Goal: Task Accomplishment & Management: Use online tool/utility

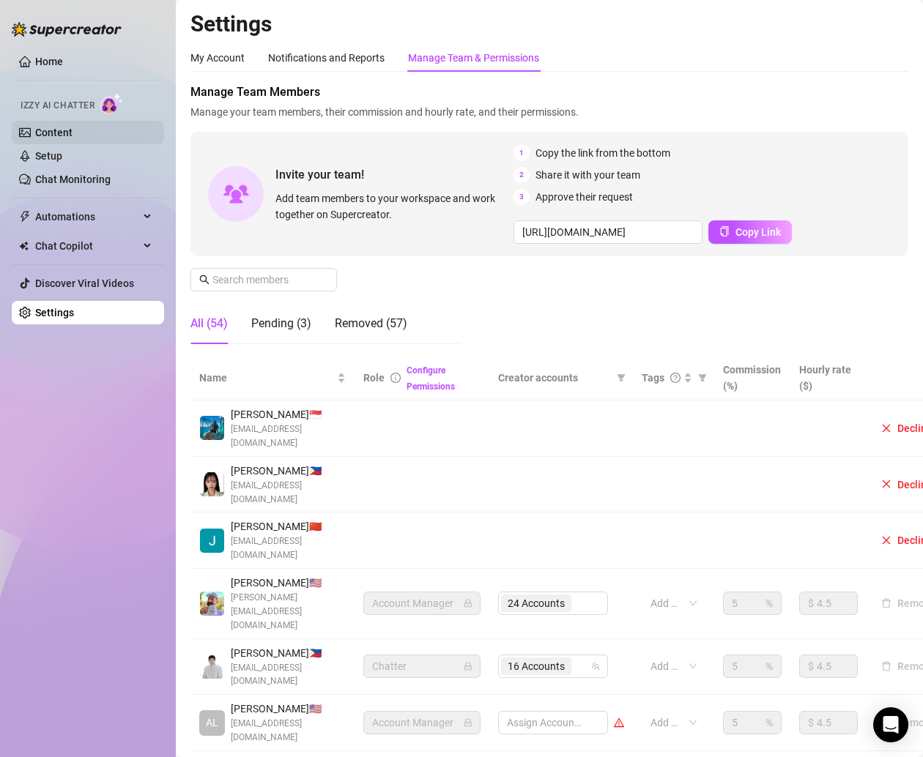
click at [73, 129] on link "Content" at bounding box center [53, 133] width 37 height 12
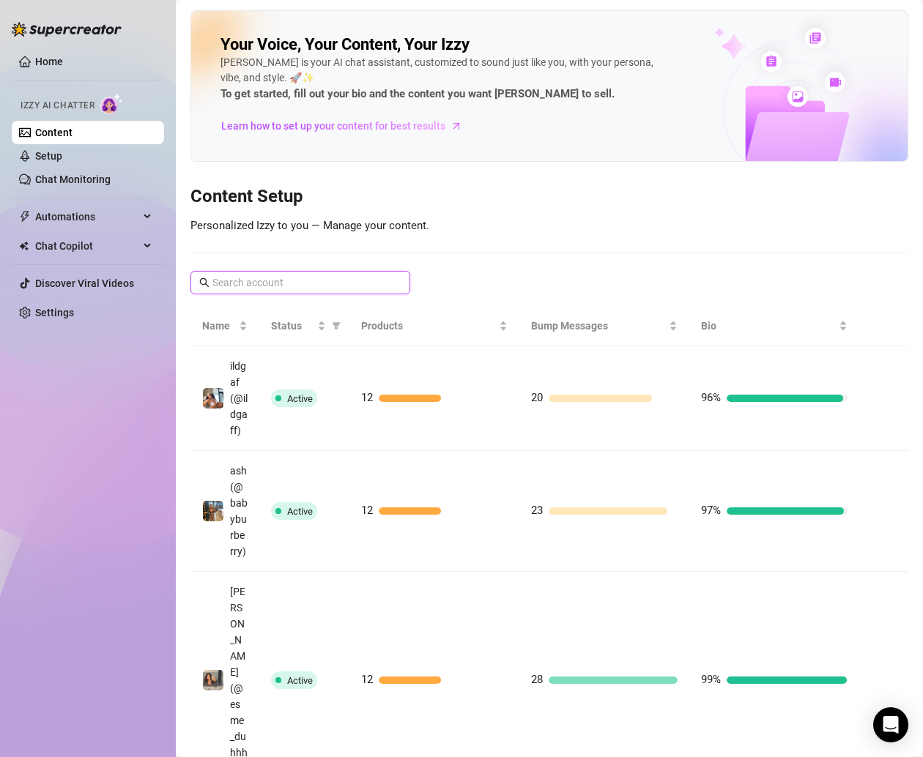
click at [376, 278] on input "text" at bounding box center [300, 283] width 177 height 16
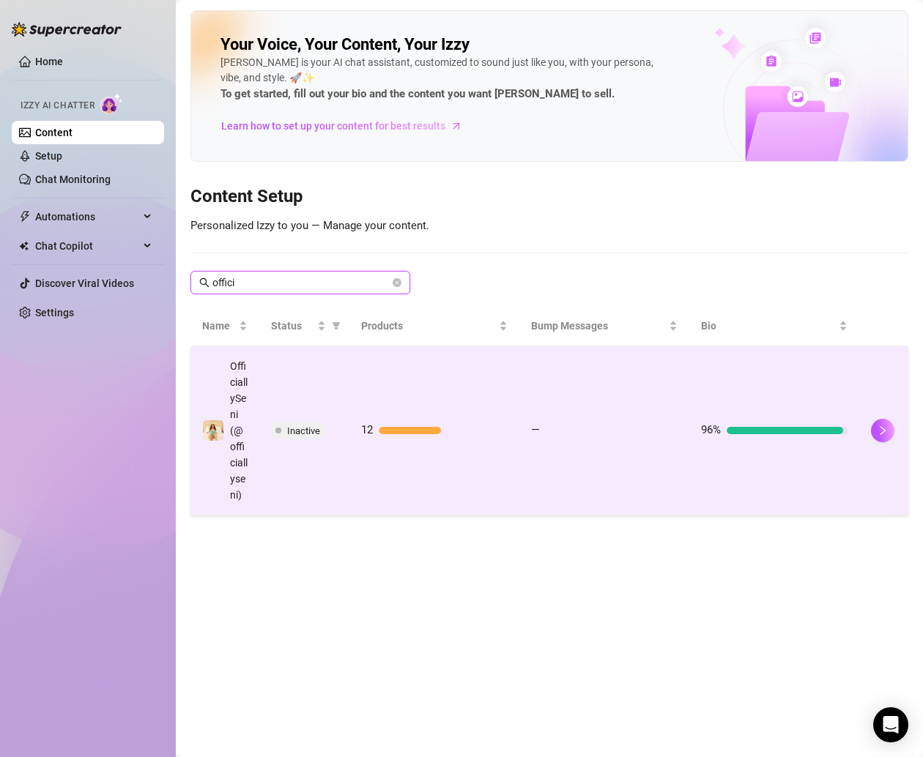
type input "offici"
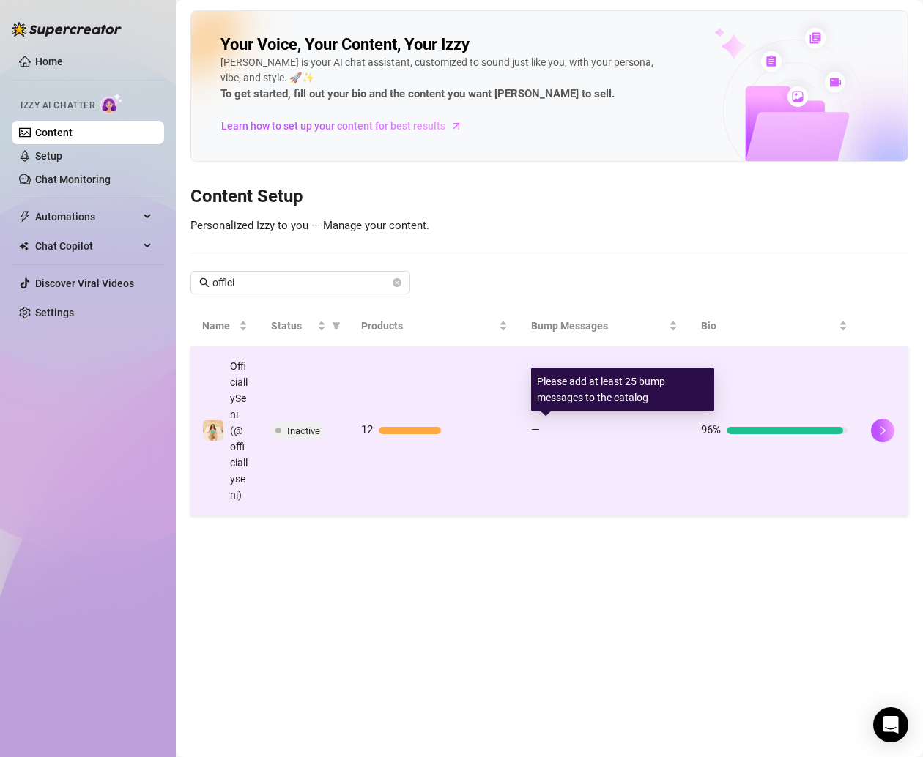
click at [562, 431] on div at bounding box center [612, 430] width 132 height 7
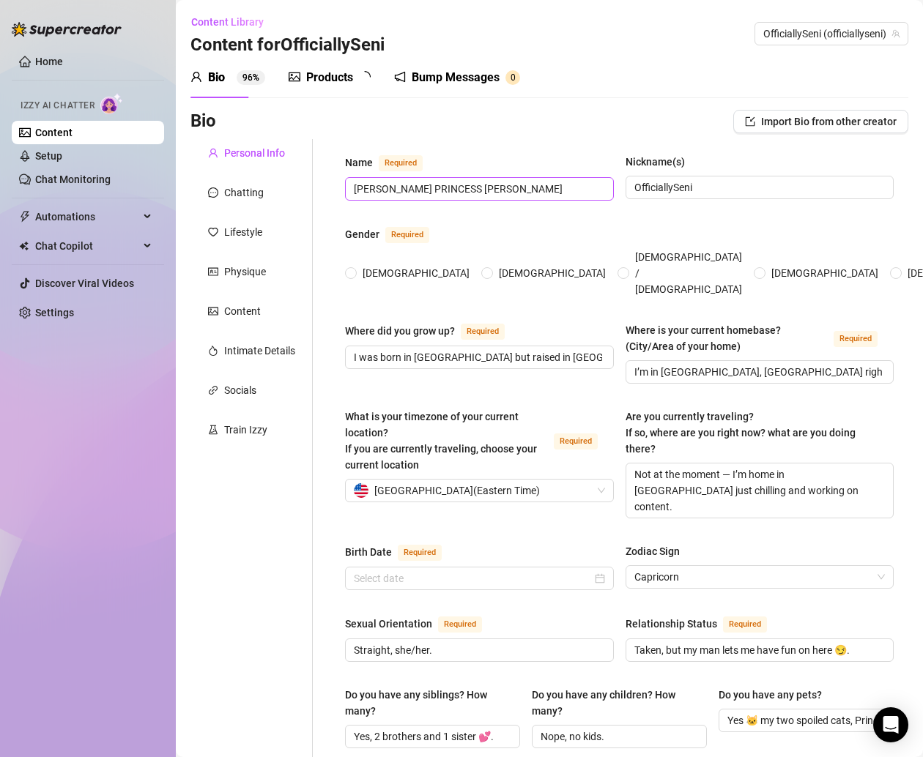
radio input "true"
type input "[DATE]"
click at [335, 69] on div "Products" at bounding box center [329, 78] width 47 height 18
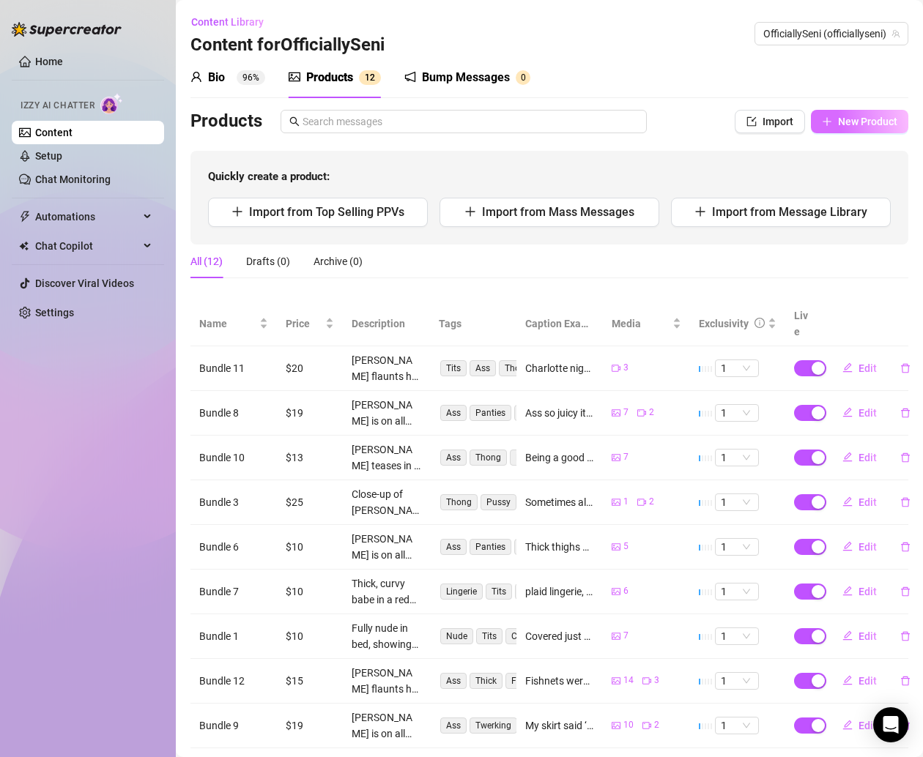
click at [838, 120] on span "New Product" at bounding box center [867, 122] width 59 height 12
type textarea "Type your message here..."
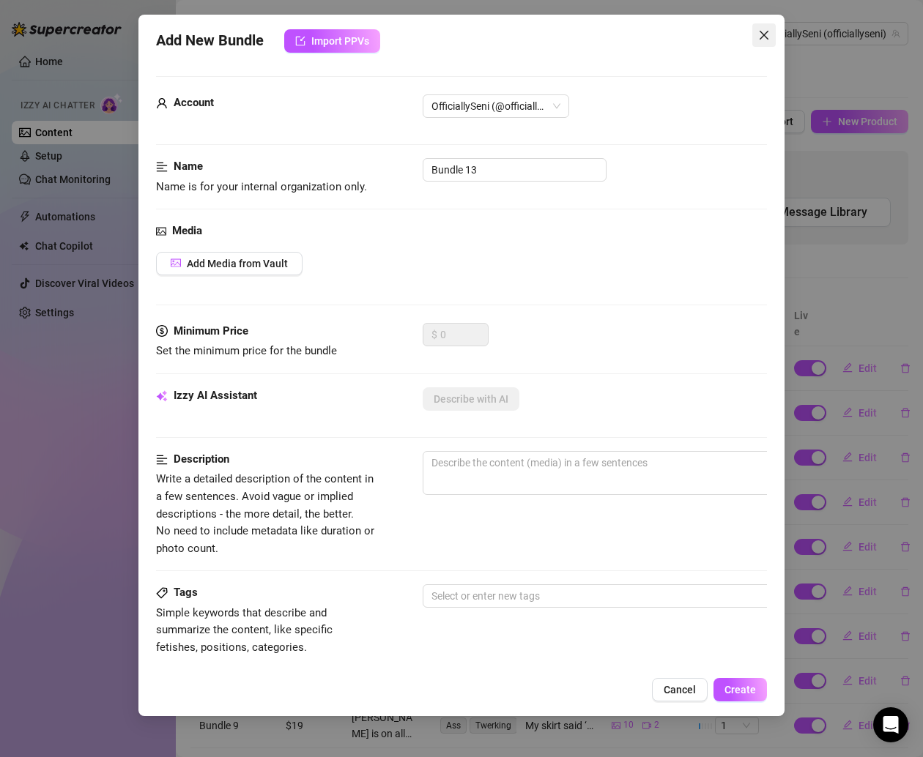
click at [768, 34] on icon "close" at bounding box center [764, 35] width 12 height 12
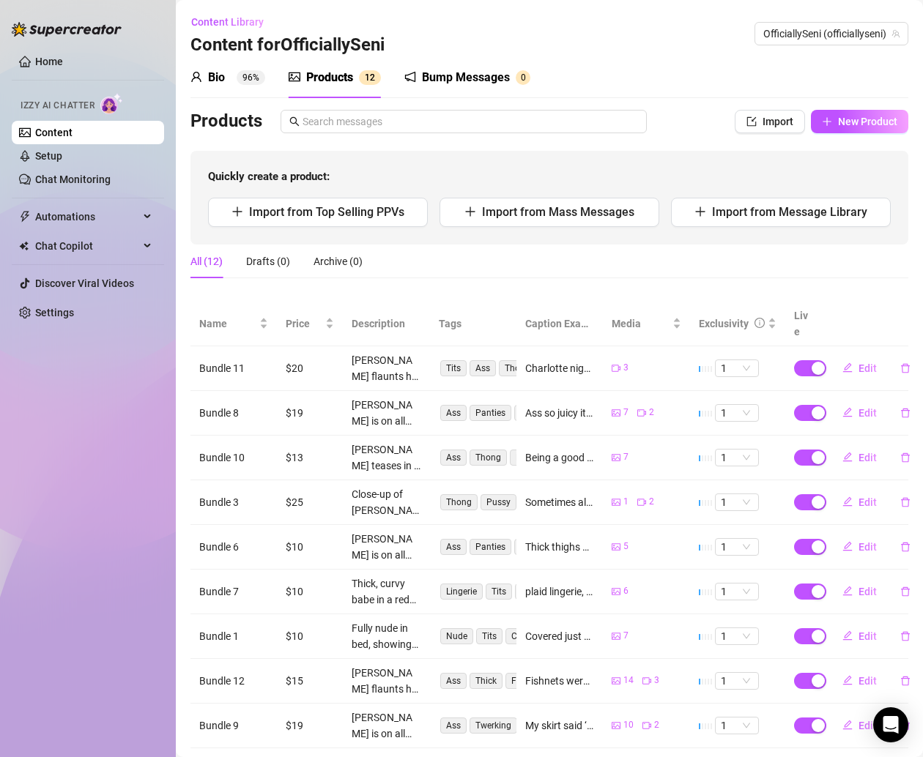
click at [472, 78] on div "Bump Messages" at bounding box center [466, 78] width 88 height 18
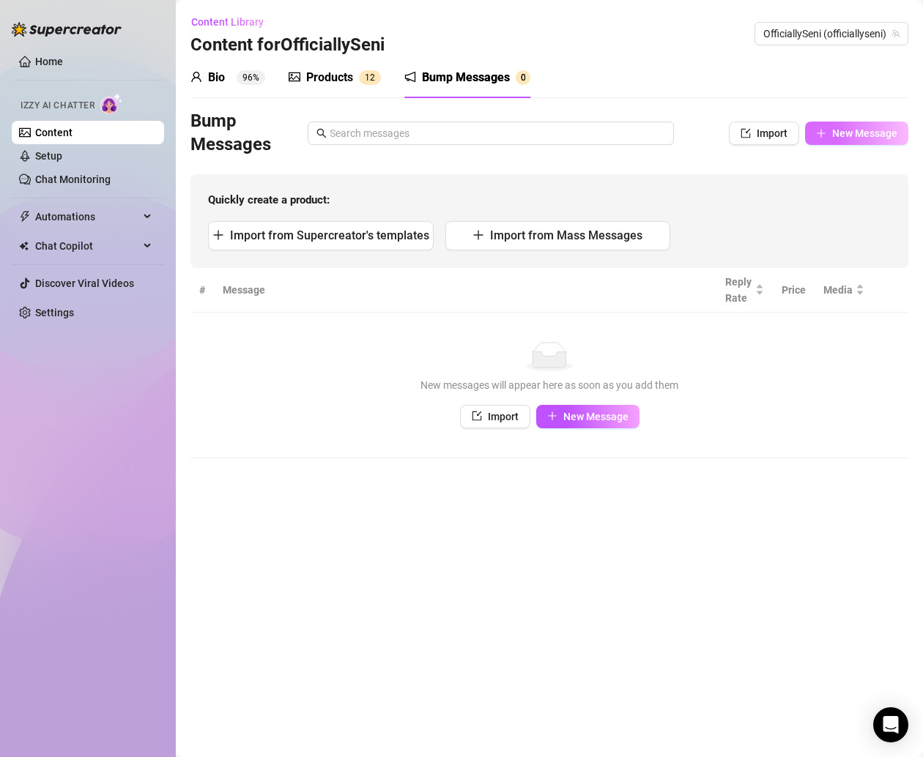
click at [828, 127] on button "New Message" at bounding box center [856, 133] width 103 height 23
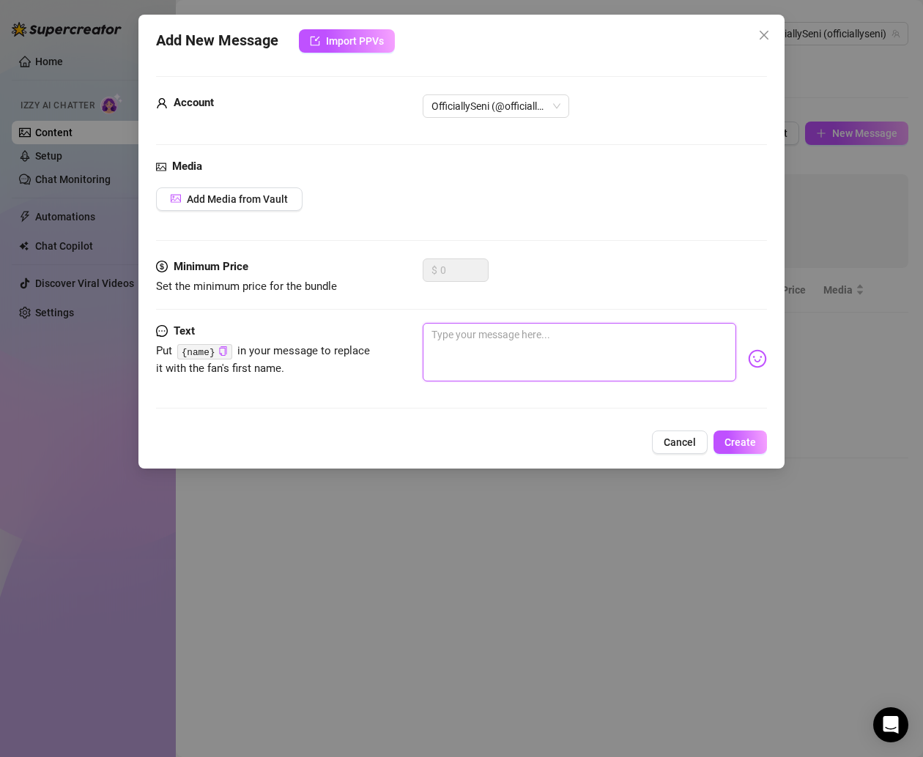
click at [457, 332] on textarea at bounding box center [579, 352] width 313 height 59
paste textarea "Mmm… I just got done twerking in front of my mirror 👀 wanna see if I shook it t…"
type textarea "Mmm… I just got done twerking in front of my mirror 👀 wanna see if I shook it t…"
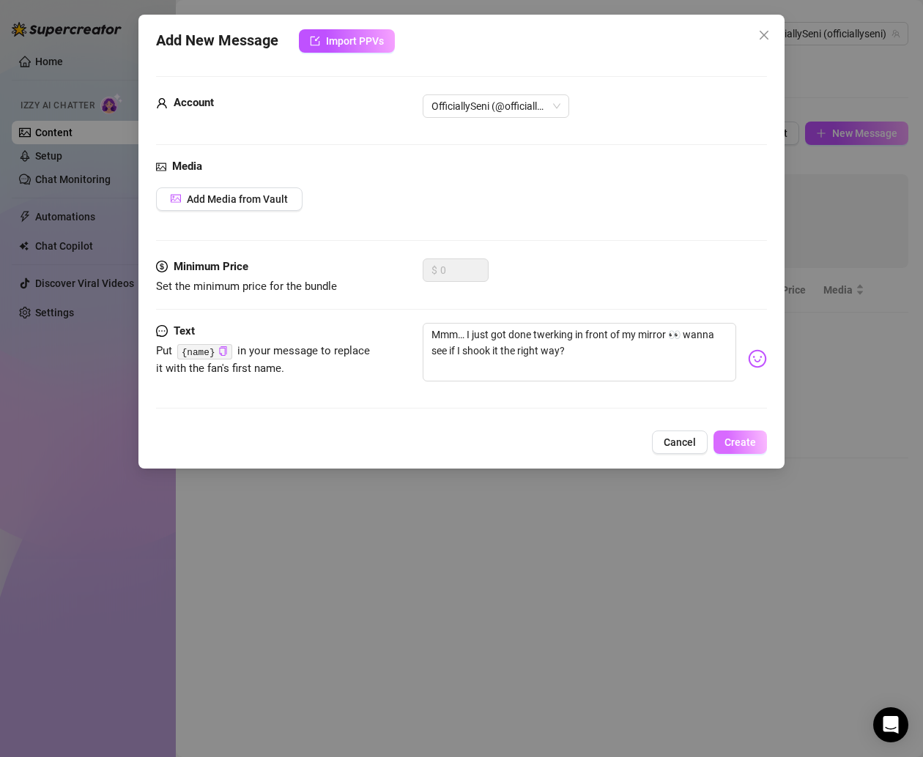
click at [748, 442] on span "Create" at bounding box center [739, 443] width 31 height 12
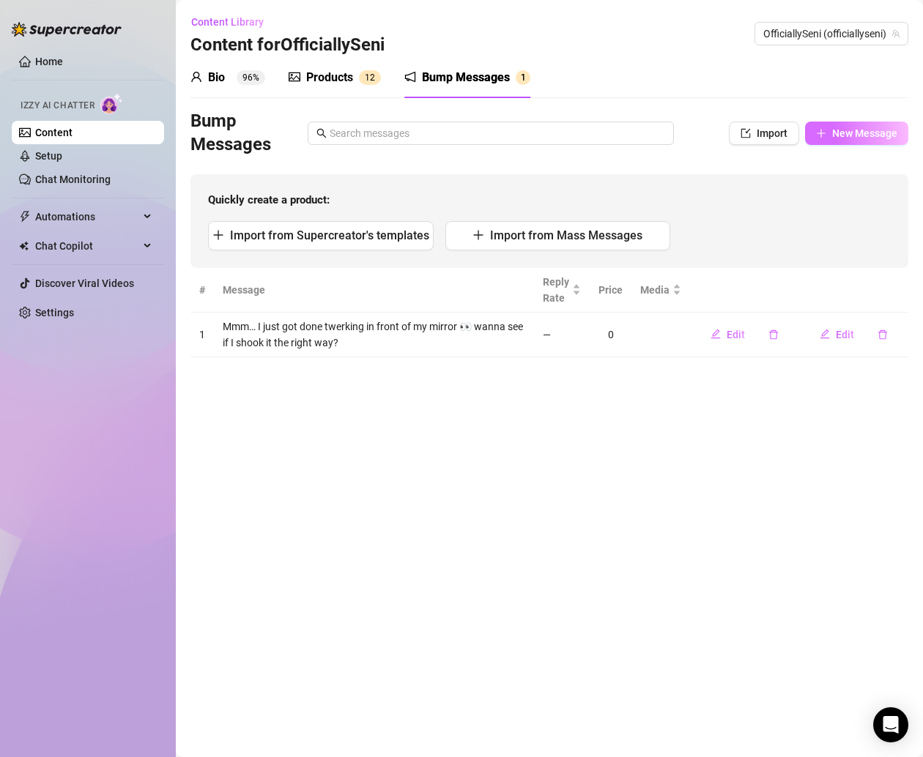
click at [843, 129] on span "New Message" at bounding box center [864, 133] width 65 height 12
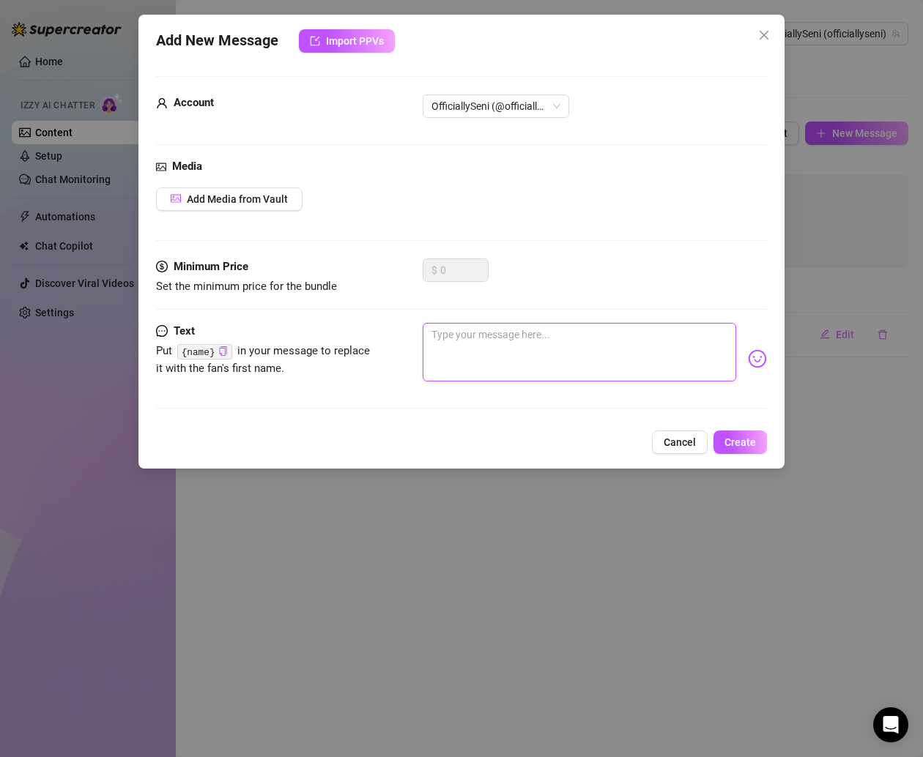
click at [467, 362] on textarea at bounding box center [579, 352] width 313 height 59
paste textarea "Tell me the truth… do you like me better in pink lingerie or nothing at all und…"
type textarea "Tell me the truth… do you like me better in pink lingerie or nothing at all und…"
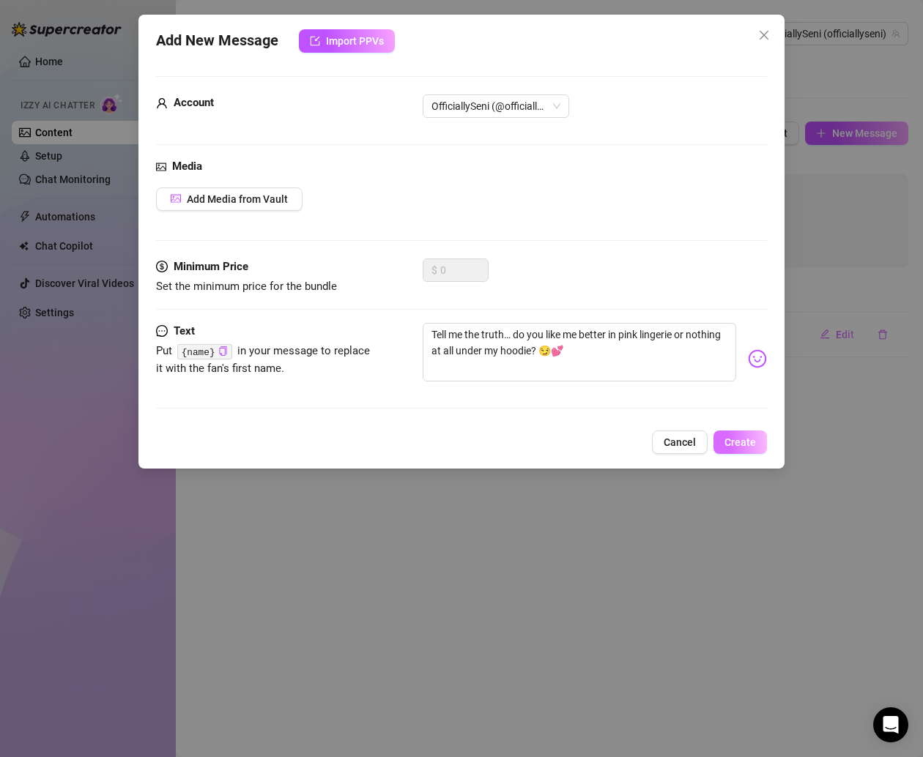
click at [731, 442] on span "Create" at bounding box center [739, 443] width 31 height 12
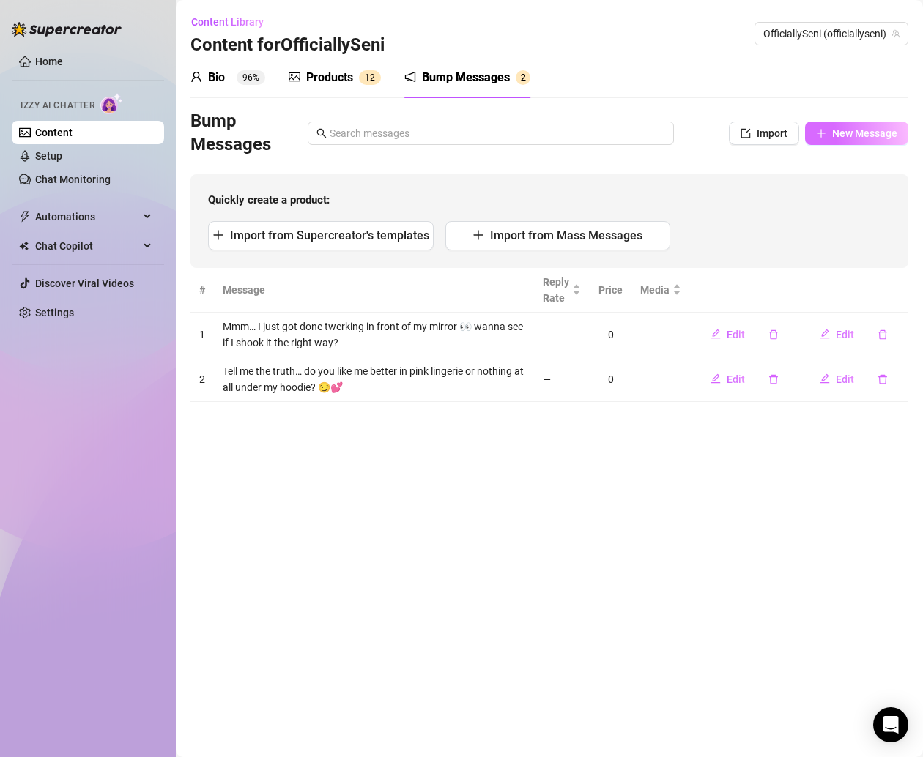
click at [863, 125] on button "New Message" at bounding box center [856, 133] width 103 height 23
type textarea "Type your message here..."
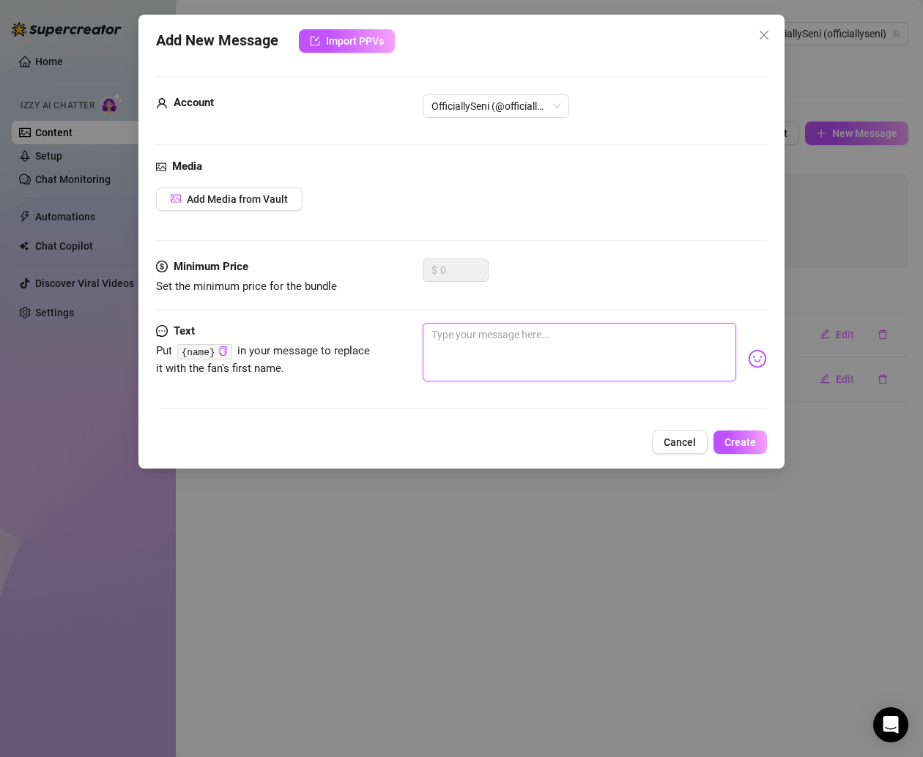
click at [546, 337] on textarea at bounding box center [579, 352] width 313 height 59
paste textarea "I’m too tall to be acting like such a good girl… you think 5’8 means trouble, r…"
type textarea "I’m too tall to be acting like such a good girl… you think 5’8 means trouble, r…"
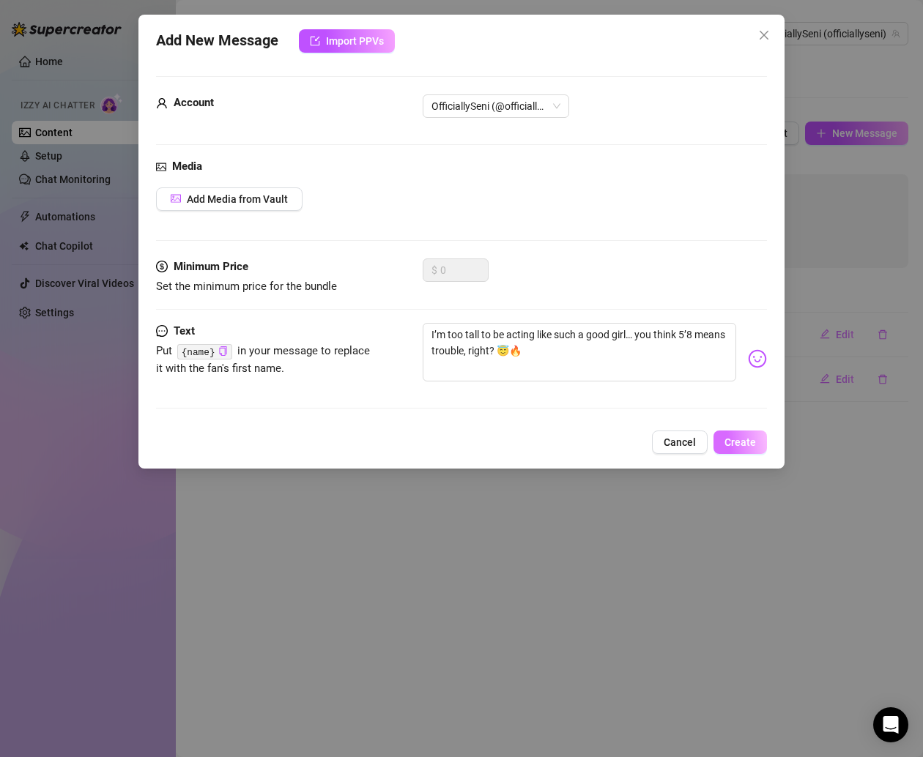
click at [730, 442] on span "Create" at bounding box center [739, 443] width 31 height 12
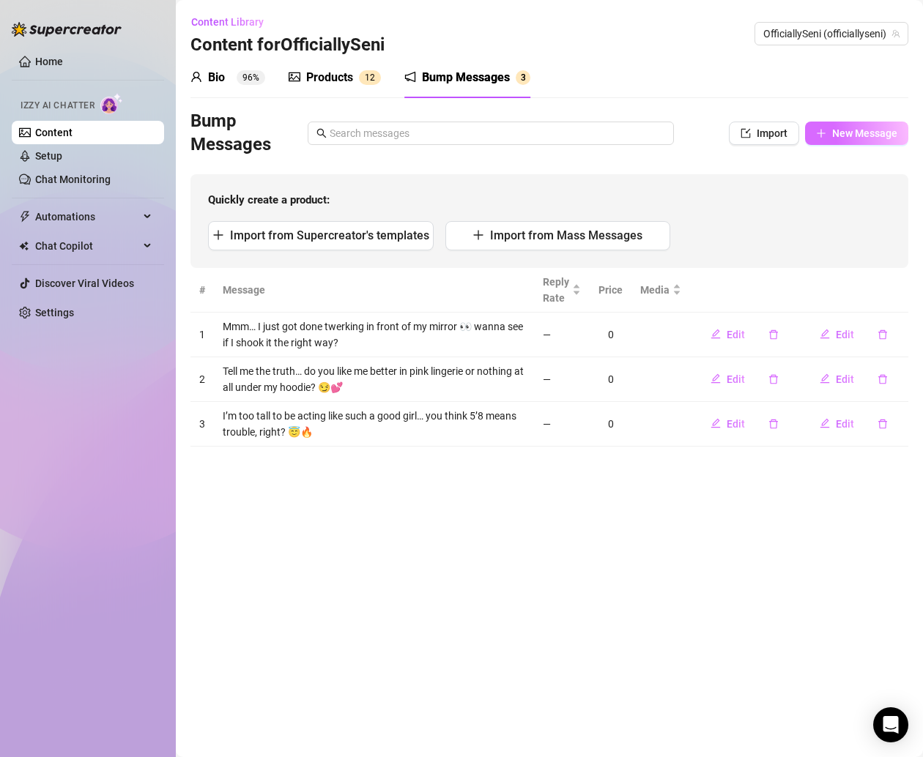
click at [856, 134] on span "New Message" at bounding box center [864, 133] width 65 height 12
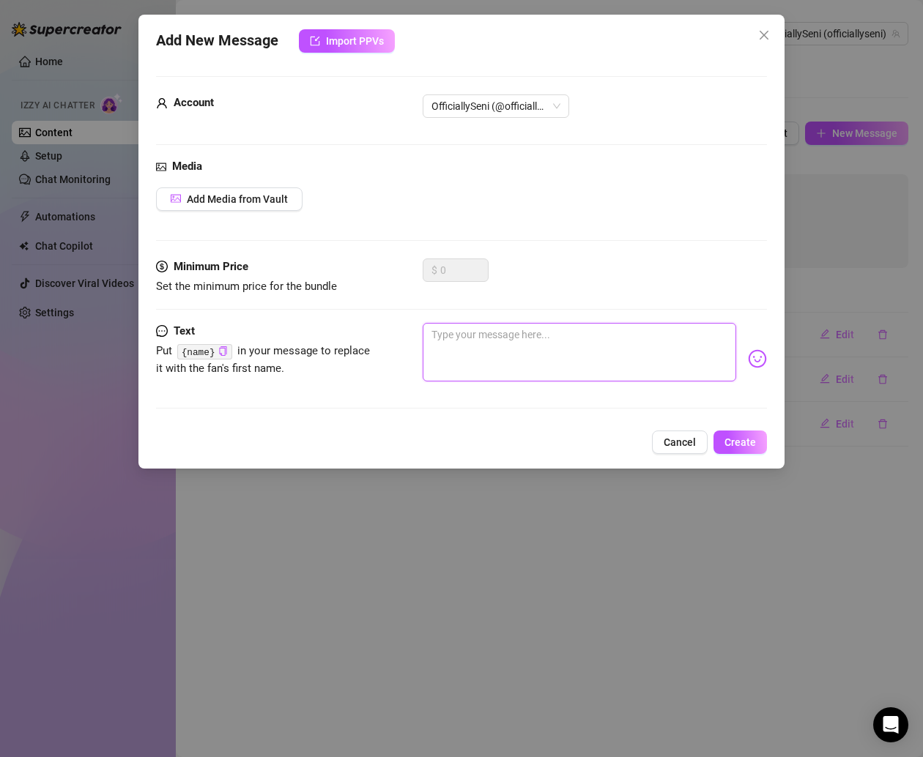
click at [552, 332] on textarea at bounding box center [579, 352] width 313 height 59
paste textarea "So, I was practicing a new dance for TikTok… but it got way too spicy for the a…"
type textarea "So, I was practicing a new dance for TikTok… but it got way too spicy for the a…"
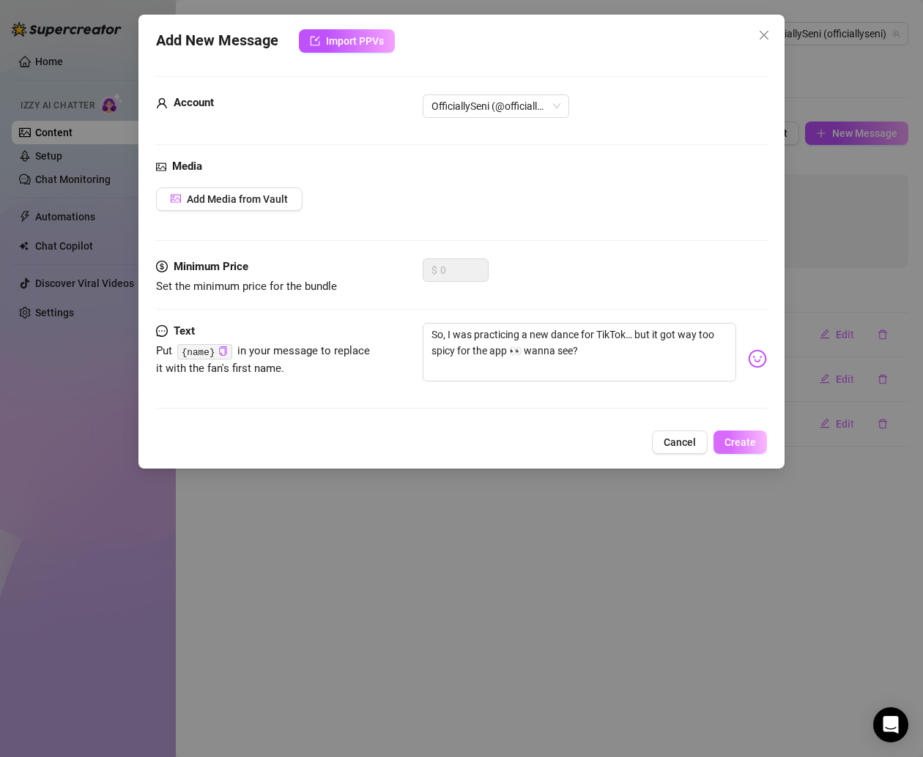
click at [743, 432] on button "Create" at bounding box center [739, 442] width 53 height 23
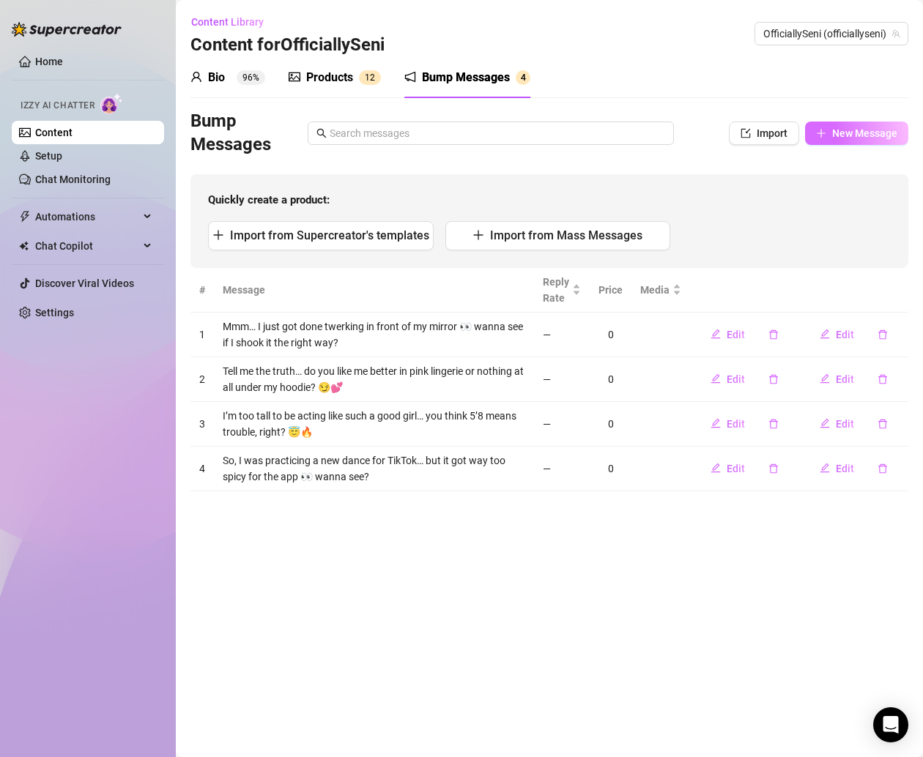
click at [825, 133] on icon "plus" at bounding box center [821, 133] width 10 height 10
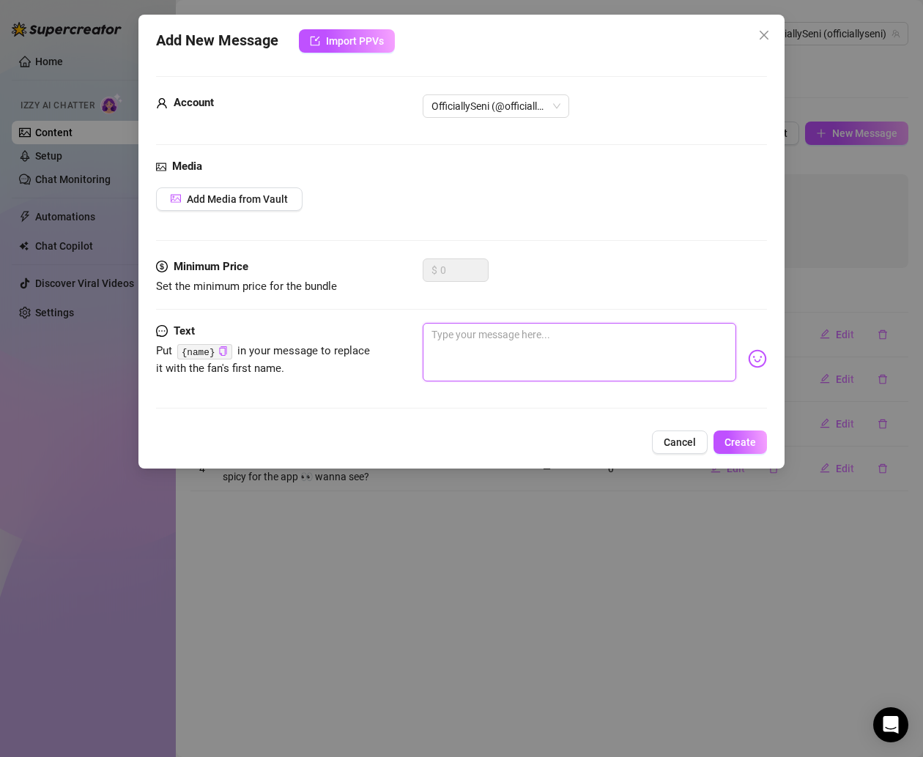
click at [529, 368] on textarea at bounding box center [579, 352] width 313 height 59
paste textarea "You ever had a [DEMOGRAPHIC_DATA] girl whisper in your ear while grinding on yo…"
type textarea "You ever had a [DEMOGRAPHIC_DATA] girl whisper in your ear while grinding on yo…"
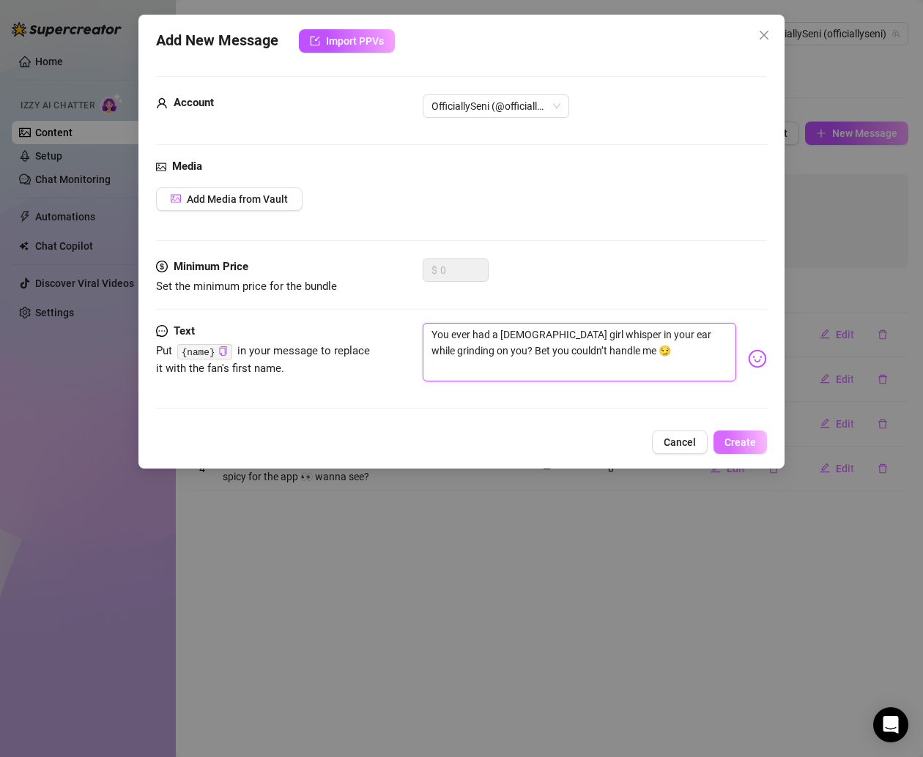
type textarea "You ever had a [DEMOGRAPHIC_DATA] girl whisper in your ear while grinding on yo…"
click at [743, 434] on button "Create" at bounding box center [739, 442] width 53 height 23
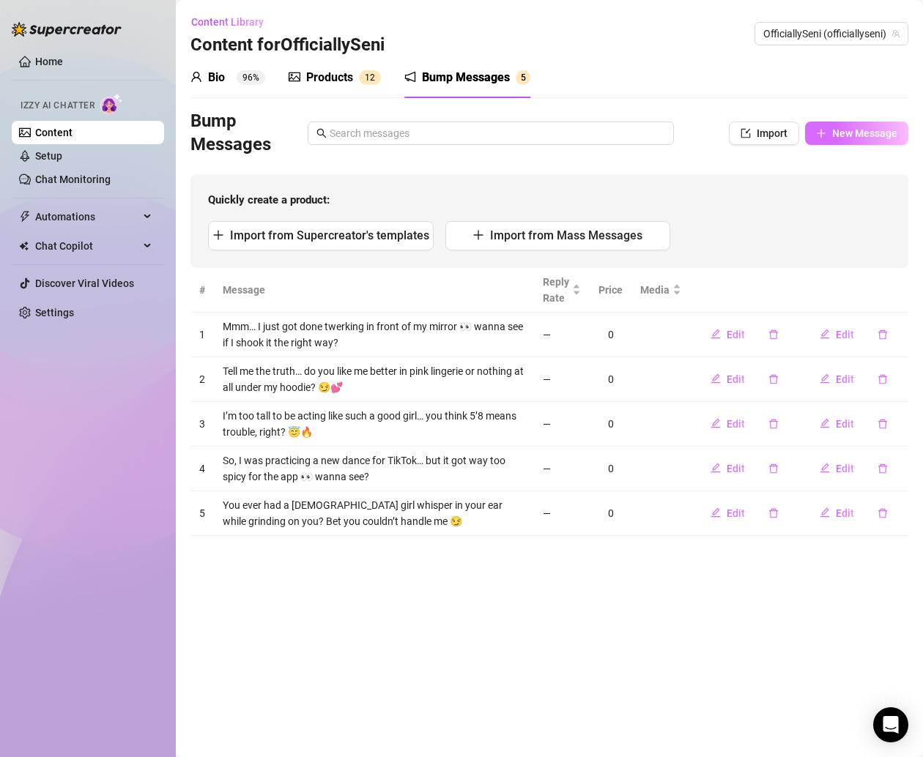
click at [846, 131] on span "New Message" at bounding box center [864, 133] width 65 height 12
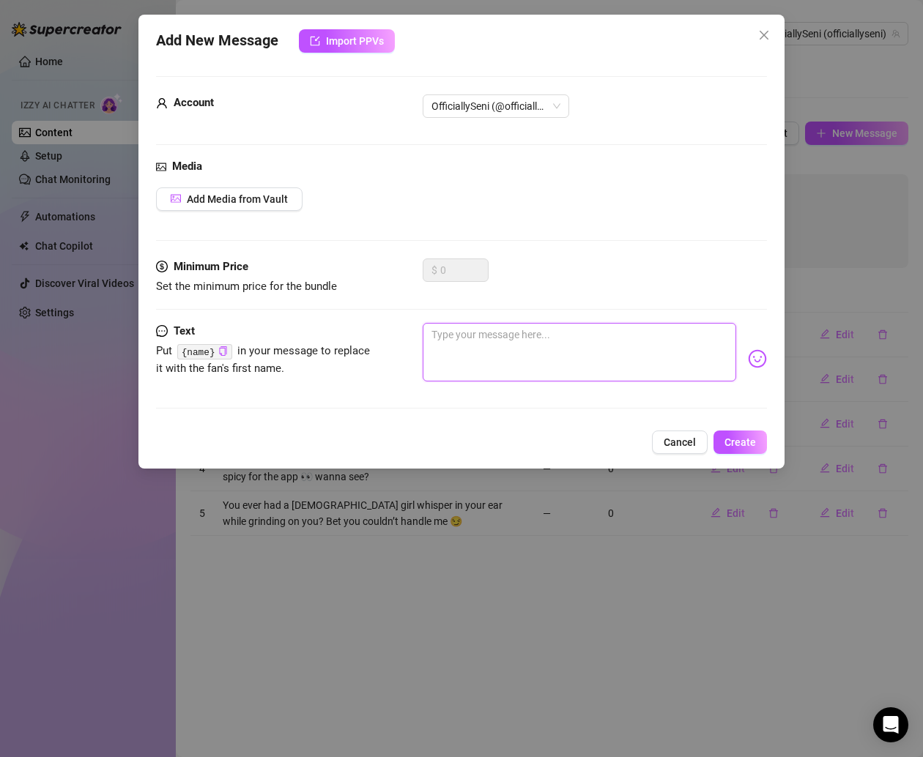
click at [544, 372] on textarea at bounding box center [579, 352] width 313 height 59
paste textarea "My boyfriend lets me have my fun… but I like pushing limits even more 😈 think y…"
type textarea "My boyfriend lets me have my fun… but I like pushing limits even more 😈 think y…"
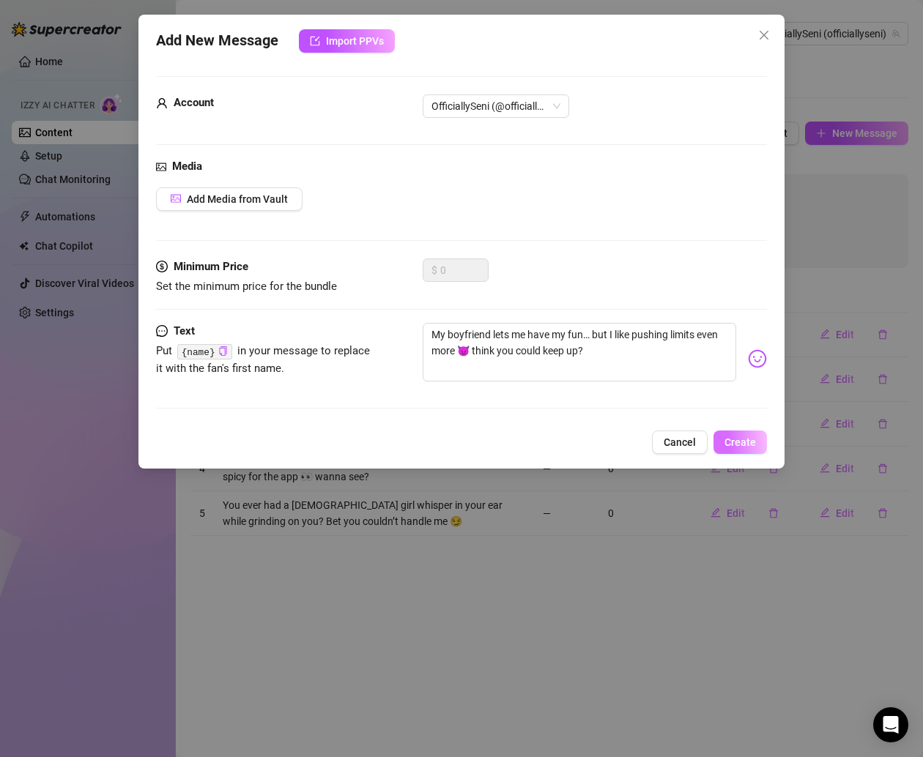
click at [733, 432] on button "Create" at bounding box center [739, 442] width 53 height 23
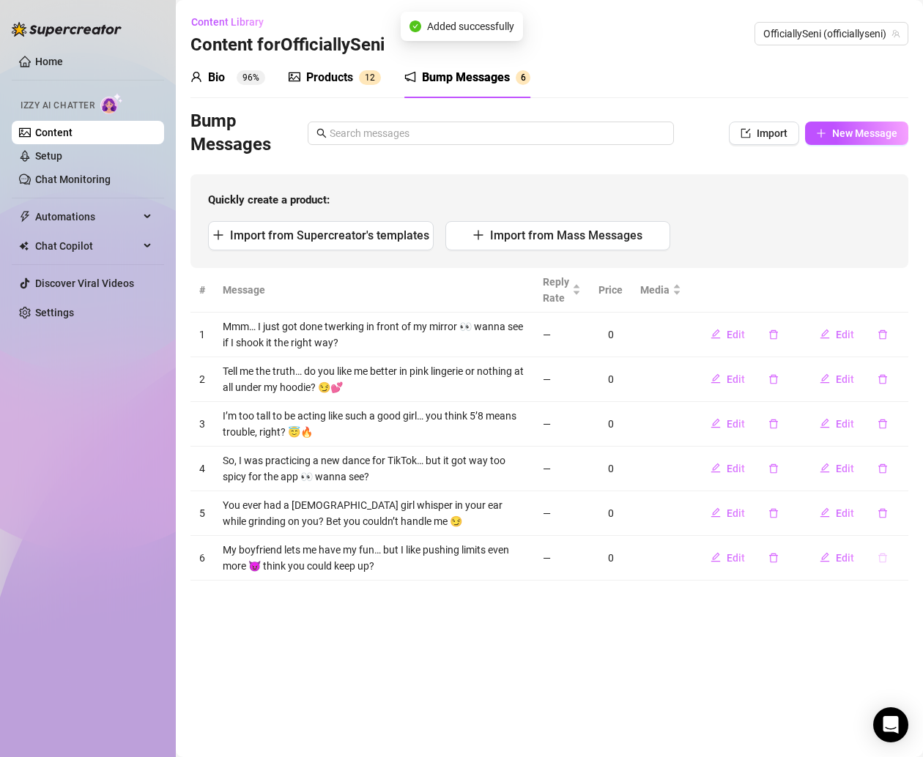
click at [884, 554] on icon "delete" at bounding box center [882, 558] width 10 height 10
click at [902, 516] on span "Yes" at bounding box center [898, 519] width 18 height 12
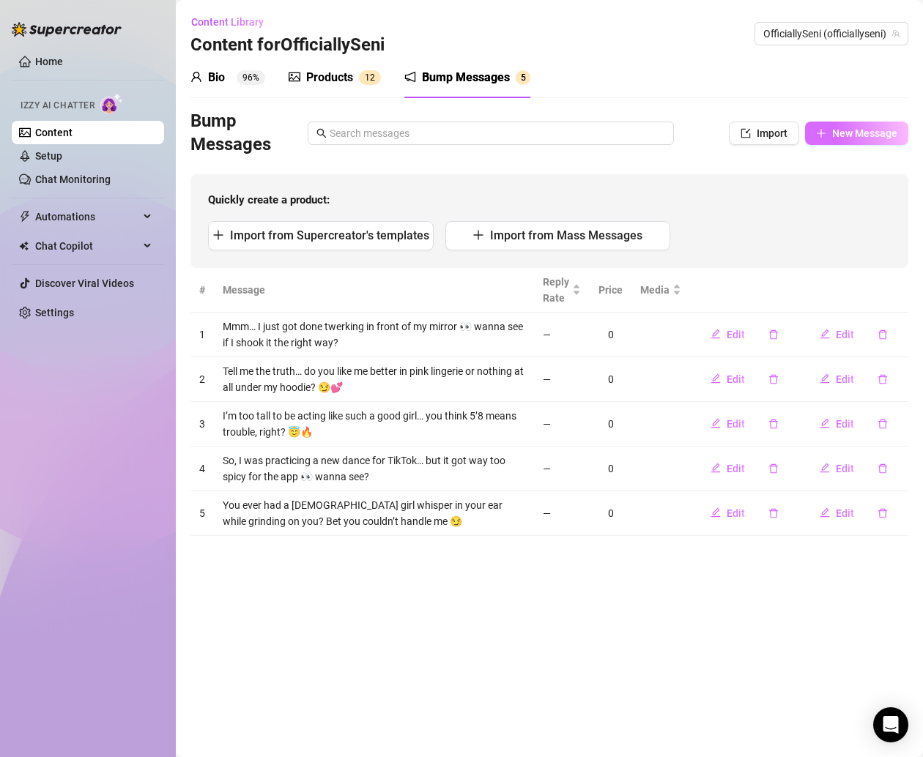
click at [844, 130] on span "New Message" at bounding box center [864, 133] width 65 height 12
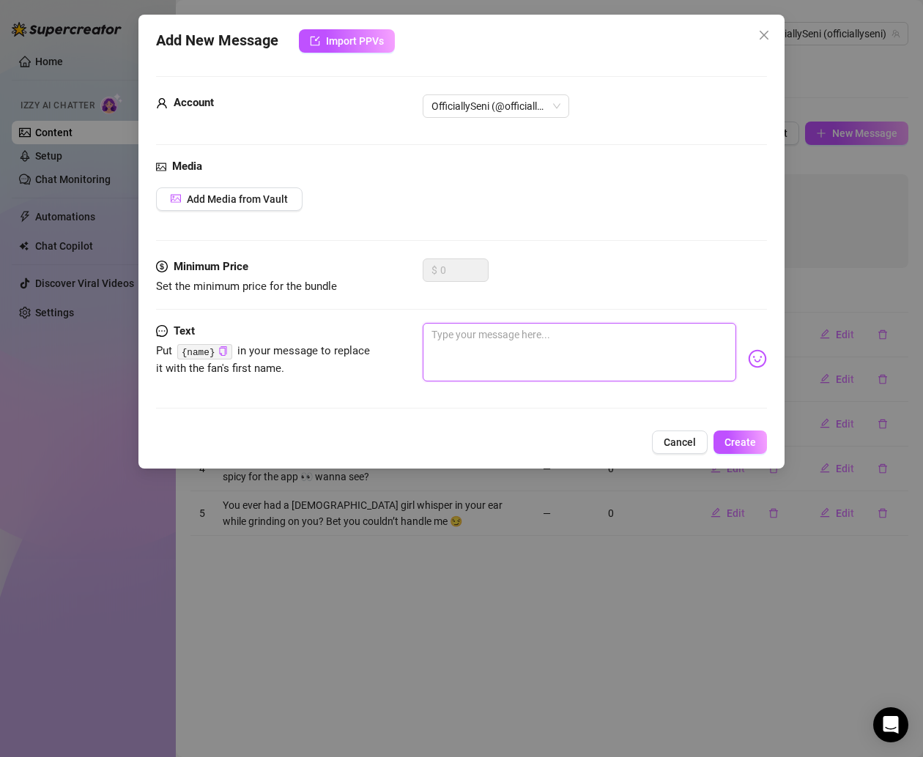
click at [463, 347] on textarea at bounding box center [579, 352] width 313 height 59
paste textarea "If I drop this towel right now… how much trouble would you be in for staring? 👀💦"
type textarea "If I drop this towel right now… how much trouble would you be in for staring? 👀💦"
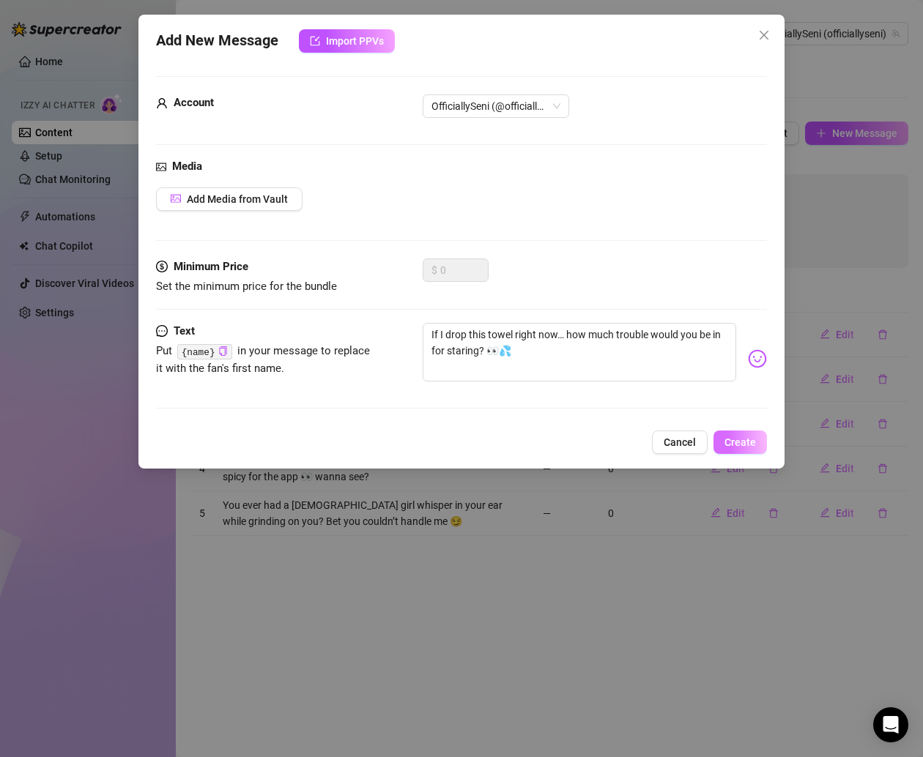
click at [734, 445] on span "Create" at bounding box center [739, 443] width 31 height 12
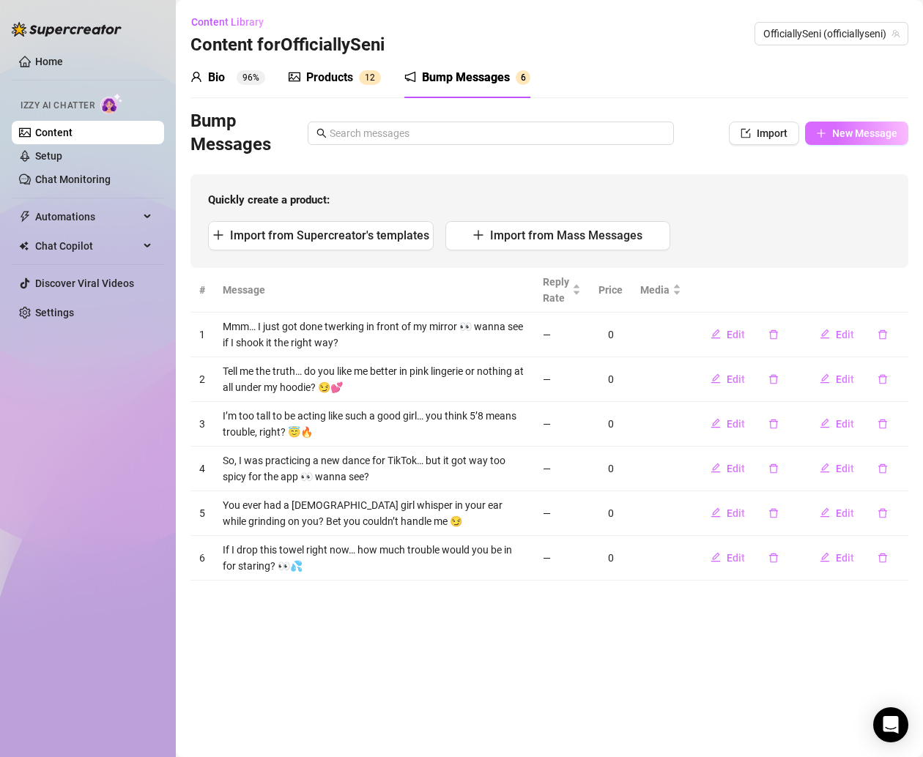
click at [854, 133] on span "New Message" at bounding box center [864, 133] width 65 height 12
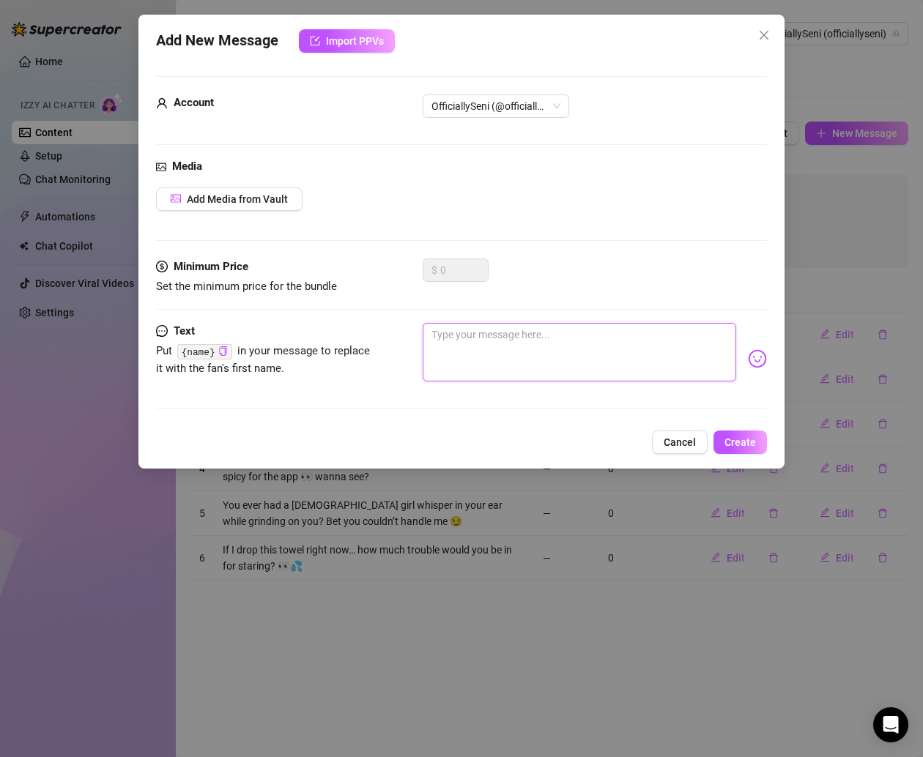
click at [491, 329] on textarea at bounding box center [579, 352] width 313 height 59
paste textarea "Would you rather watch me twerk in the kitchen while I cook jerk chicken… or in…"
type textarea "Would you rather watch me twerk in the kitchen while I cook jerk chicken… or in…"
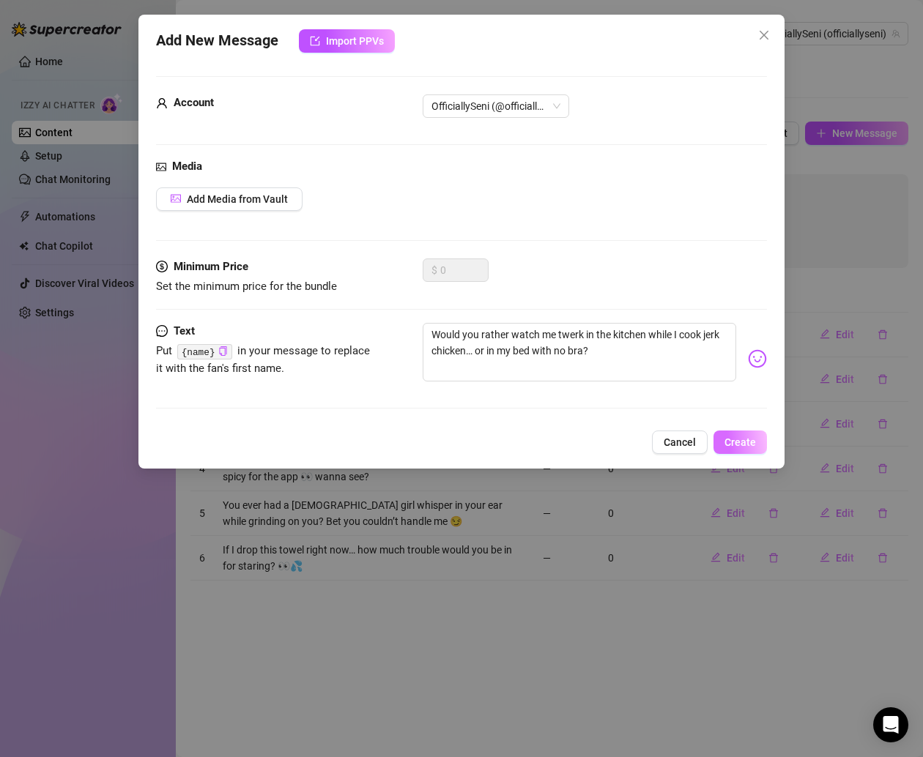
click at [722, 448] on button "Create" at bounding box center [739, 442] width 53 height 23
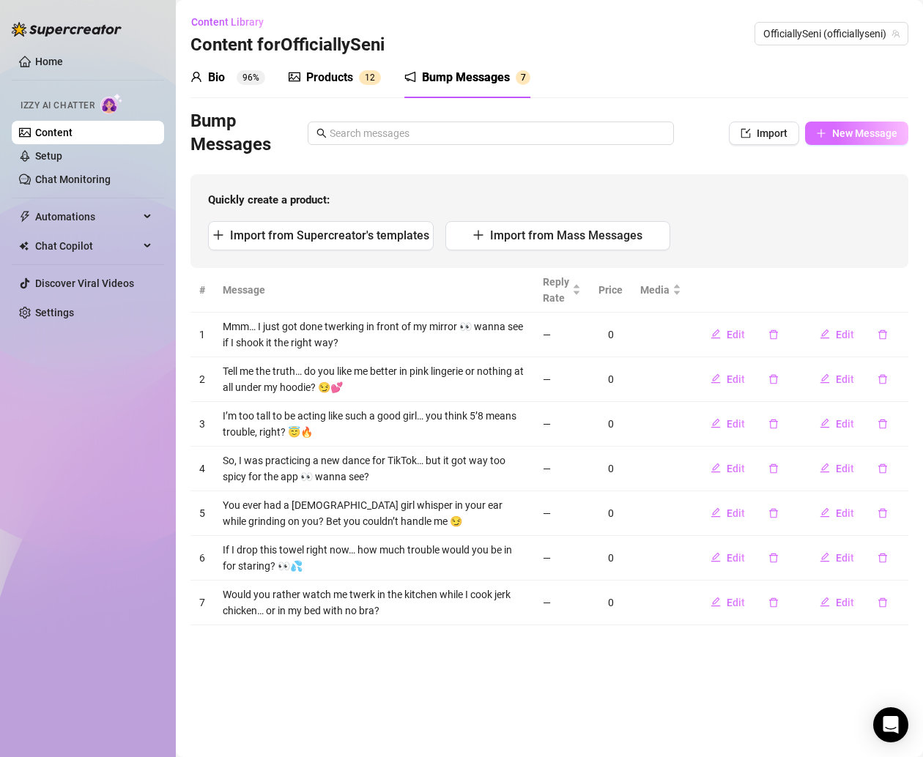
click at [837, 135] on span "New Message" at bounding box center [864, 133] width 65 height 12
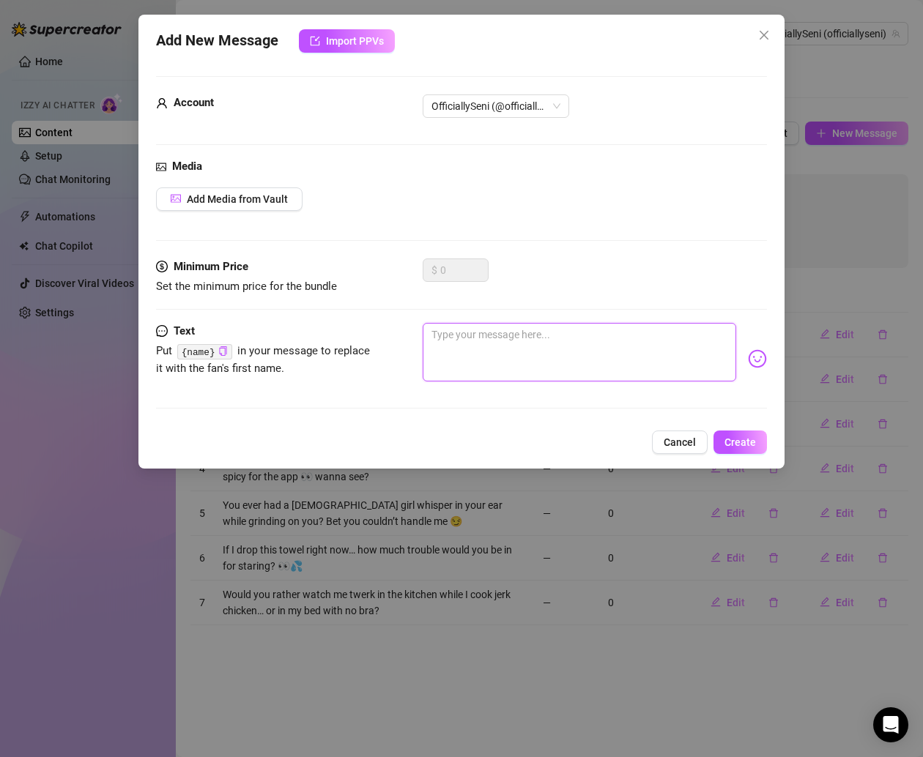
click at [519, 347] on textarea at bounding box center [579, 352] width 313 height 59
paste textarea "I dare you to try and guess what color panties I’m wearing 👀 if you get it wron…"
type textarea "I dare you to try and guess what color panties I’m wearing 👀 if you get it wron…"
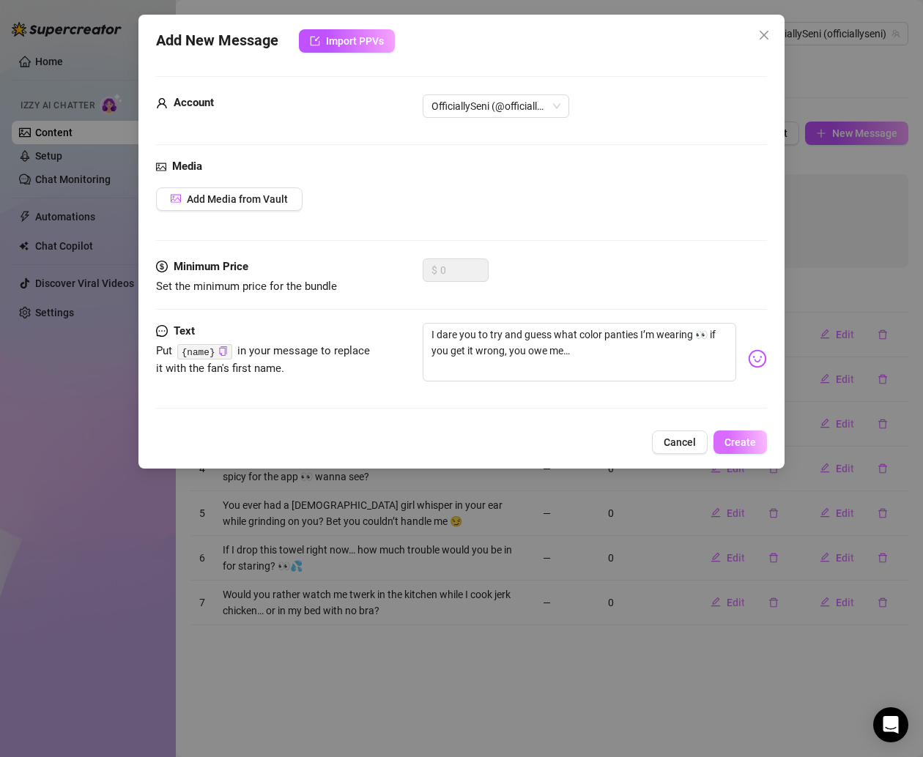
click at [745, 437] on span "Create" at bounding box center [739, 443] width 31 height 12
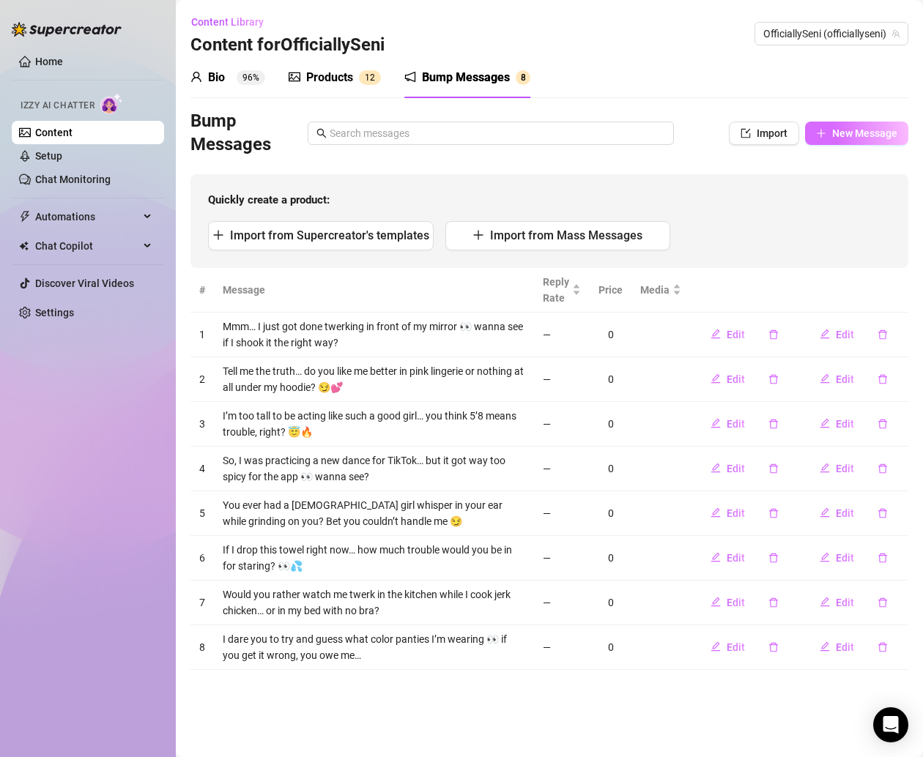
click at [830, 138] on button "New Message" at bounding box center [856, 133] width 103 height 23
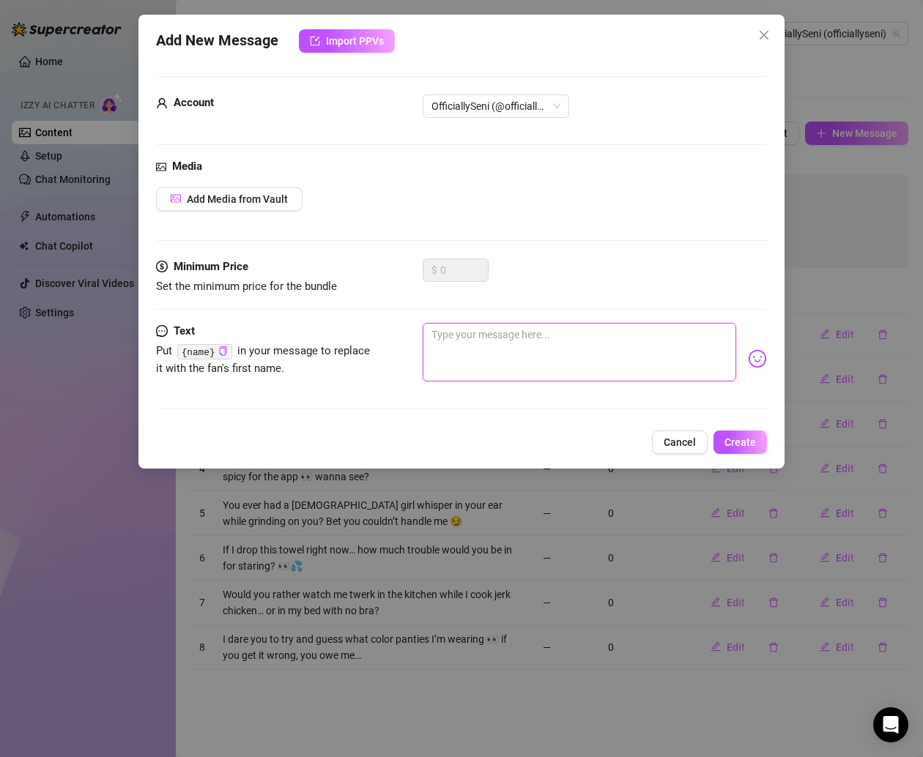
click at [503, 323] on textarea at bounding box center [579, 352] width 313 height 59
paste textarea "Tell me honestly… do you like your girls playful and sweet, or a [PERSON_NAME] …"
type textarea "Tell me honestly… do you like your girls playful and sweet, or a [PERSON_NAME] …"
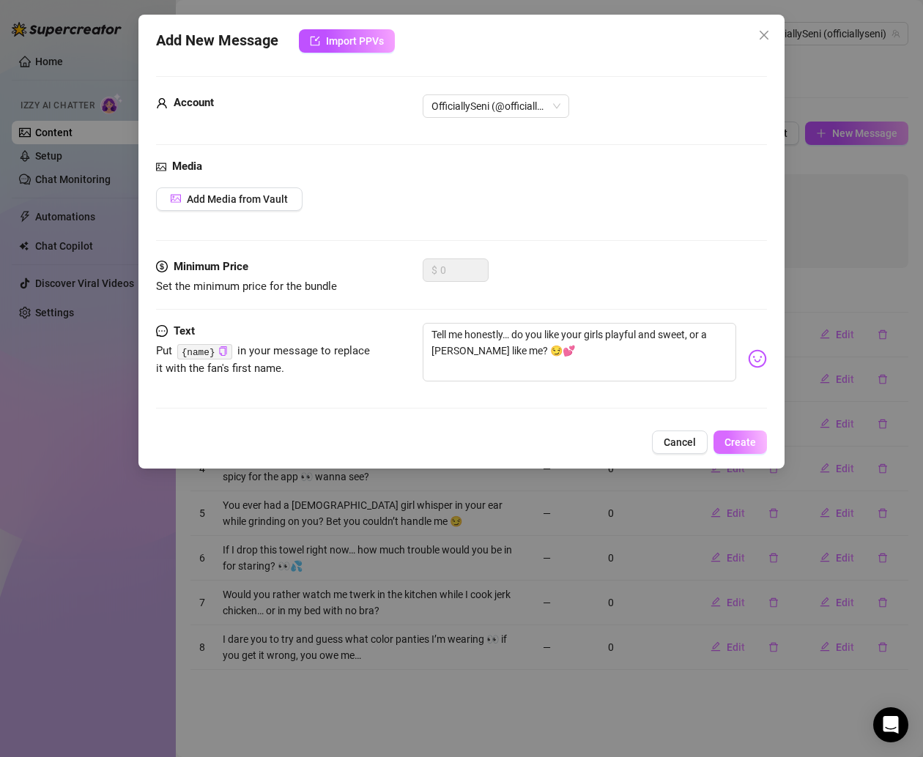
click at [726, 446] on span "Create" at bounding box center [739, 443] width 31 height 12
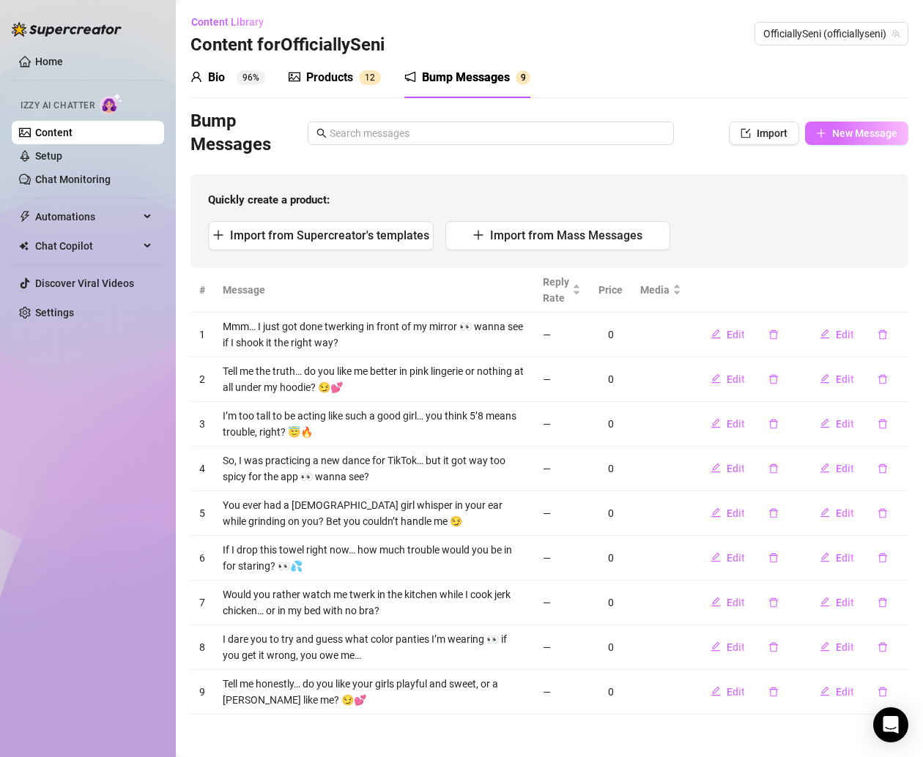
click at [831, 132] on button "New Message" at bounding box center [856, 133] width 103 height 23
click at [861, 125] on button "New Message" at bounding box center [856, 133] width 103 height 23
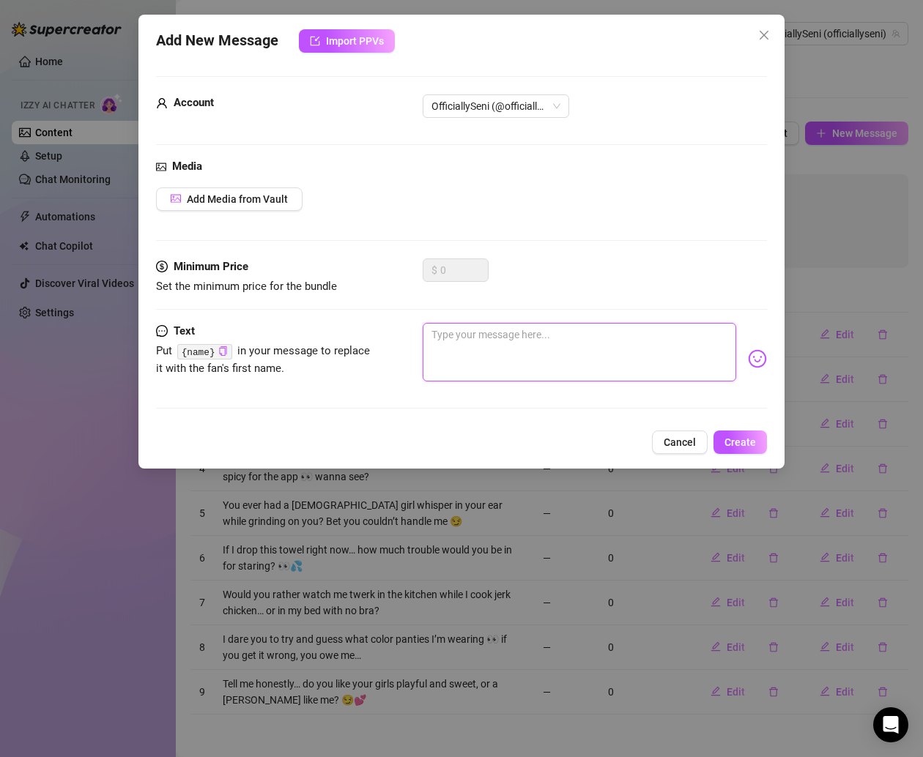
click at [534, 343] on textarea at bounding box center [579, 352] width 313 height 59
paste textarea "My mirror videos are getting way too risky 👀 you wanna see the one that almost …"
type textarea "My mirror videos are getting way too risky 👀 you wanna see the one that almost …"
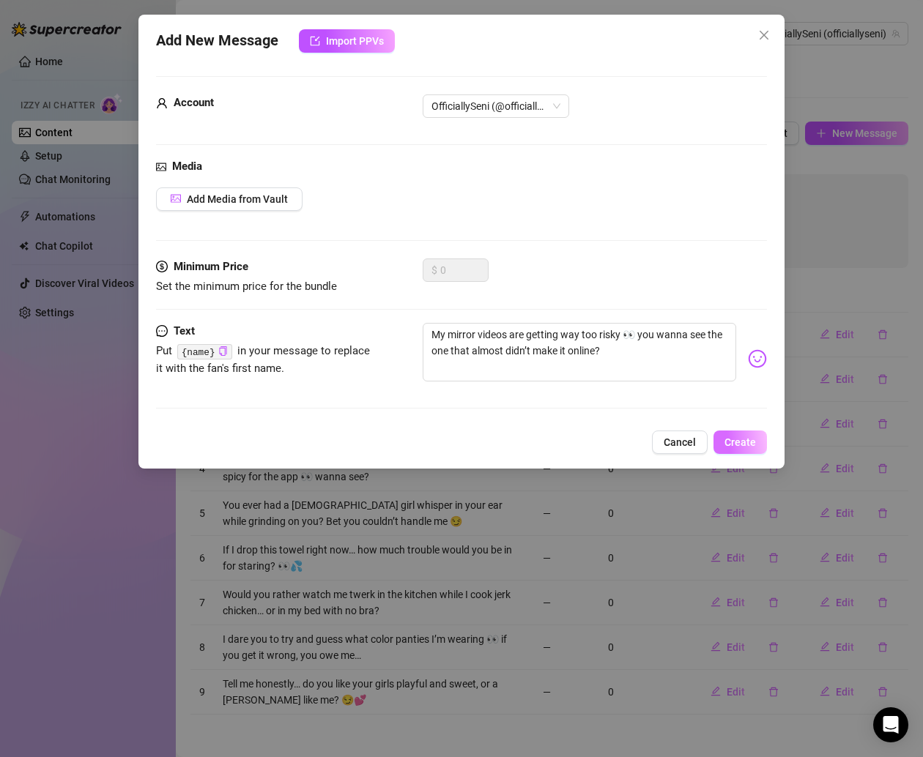
click at [732, 437] on span "Create" at bounding box center [739, 443] width 31 height 12
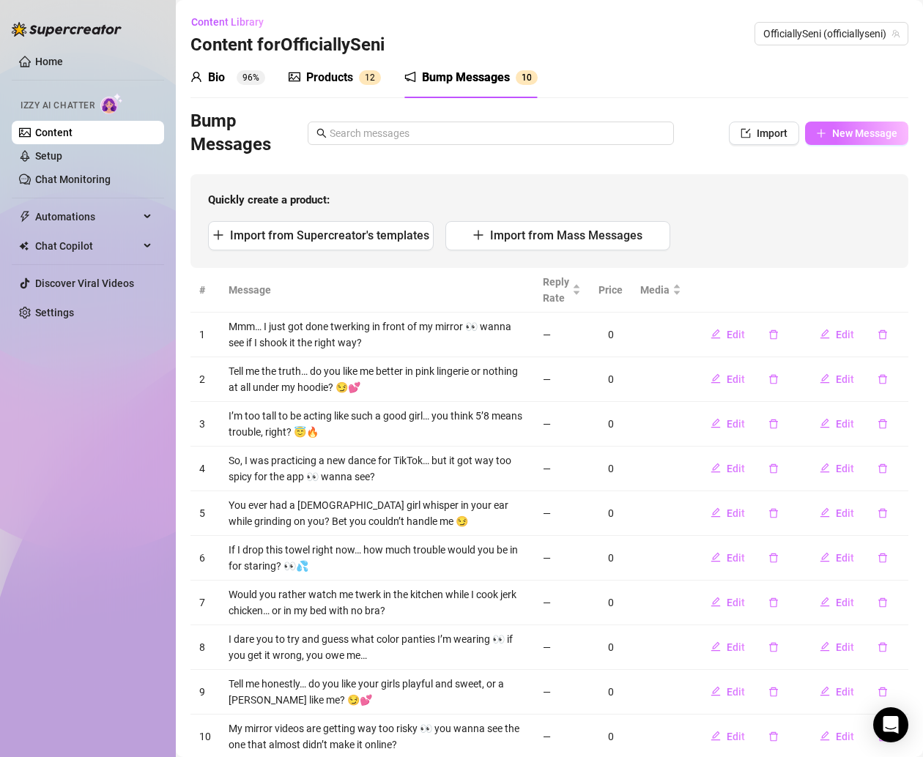
click at [814, 137] on button "New Message" at bounding box center [856, 133] width 103 height 23
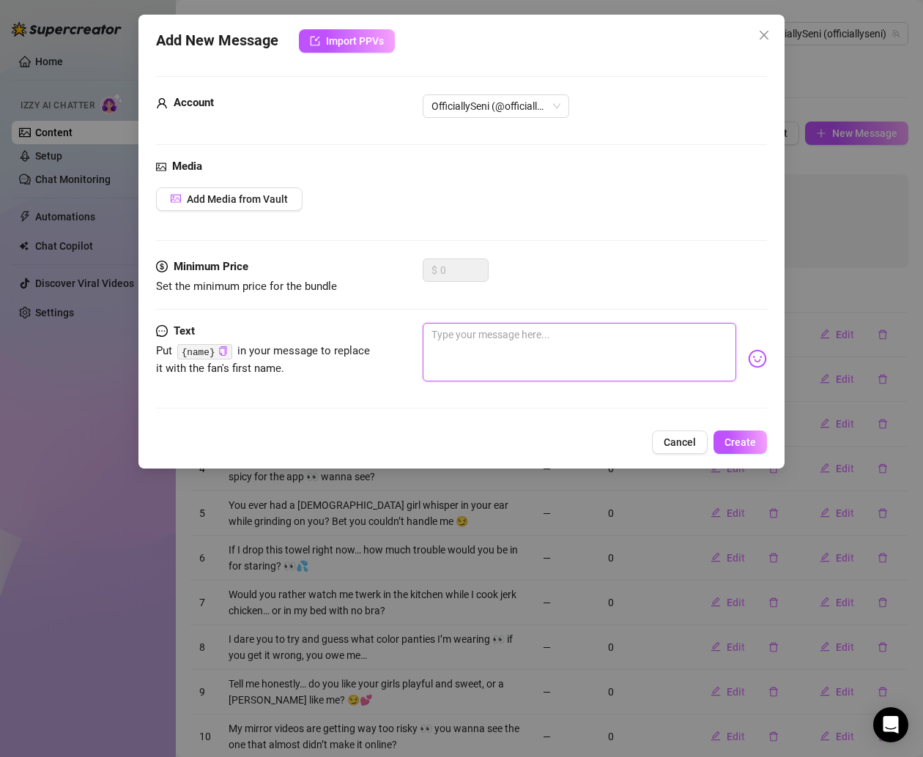
click at [535, 335] on textarea at bounding box center [579, 352] width 313 height 59
paste textarea "Do you think you’d survive a private video from me… 1 minute of pure Seni teasi…"
type textarea "Do you think you’d survive a private video from me… 1 minute of pure Seni teasi…"
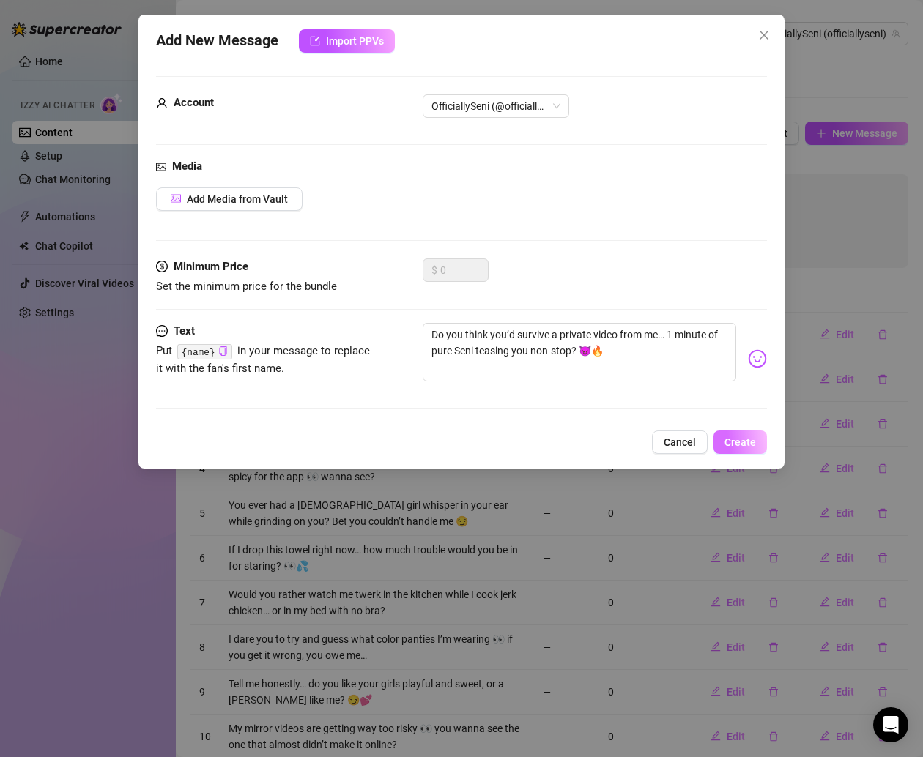
click at [745, 432] on button "Create" at bounding box center [739, 442] width 53 height 23
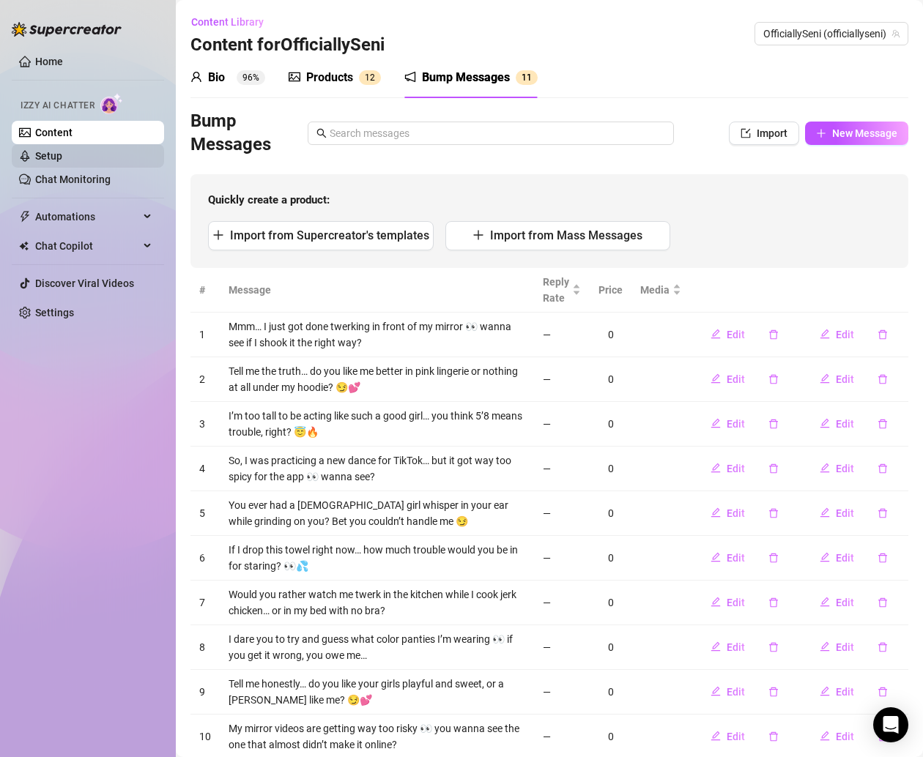
click at [62, 150] on link "Setup" at bounding box center [48, 156] width 27 height 12
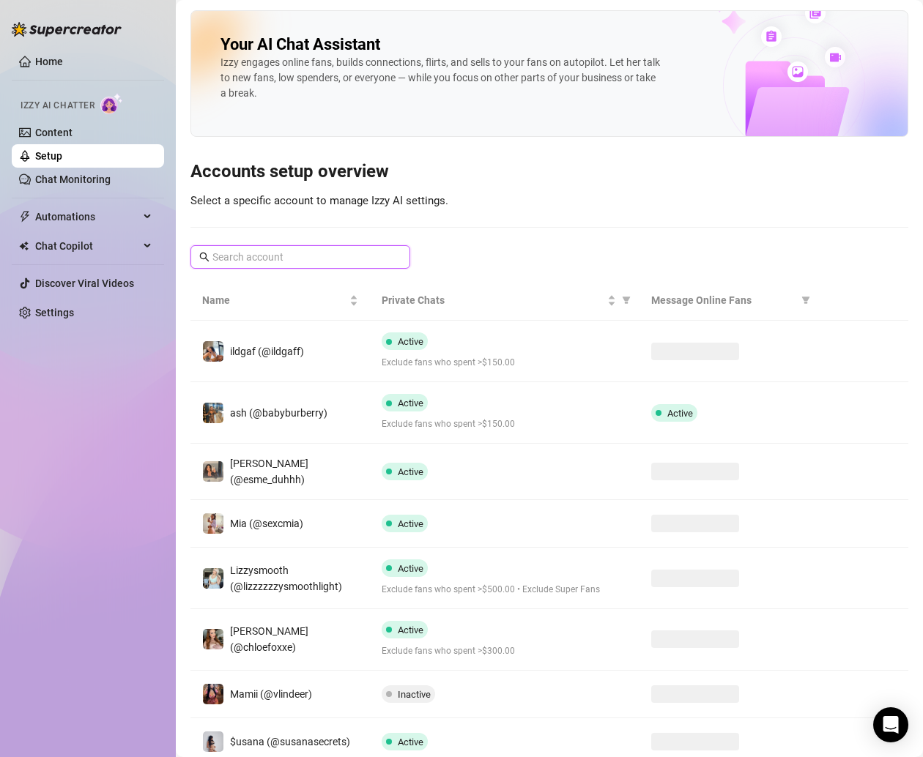
click at [324, 261] on input "text" at bounding box center [300, 257] width 177 height 16
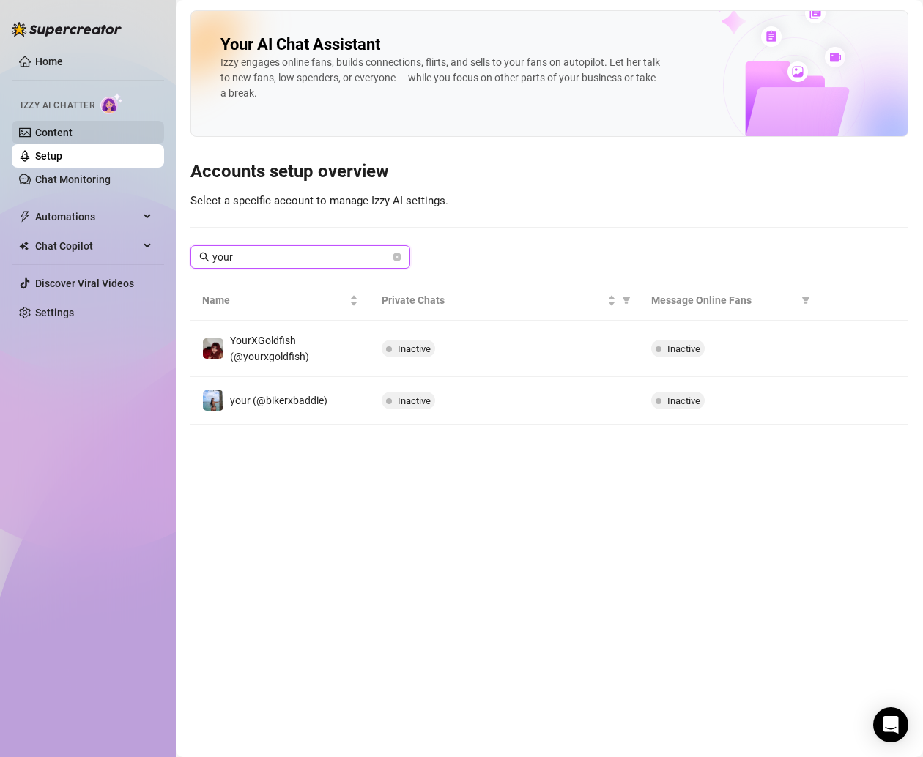
type input "your"
click at [70, 128] on link "Content" at bounding box center [53, 133] width 37 height 12
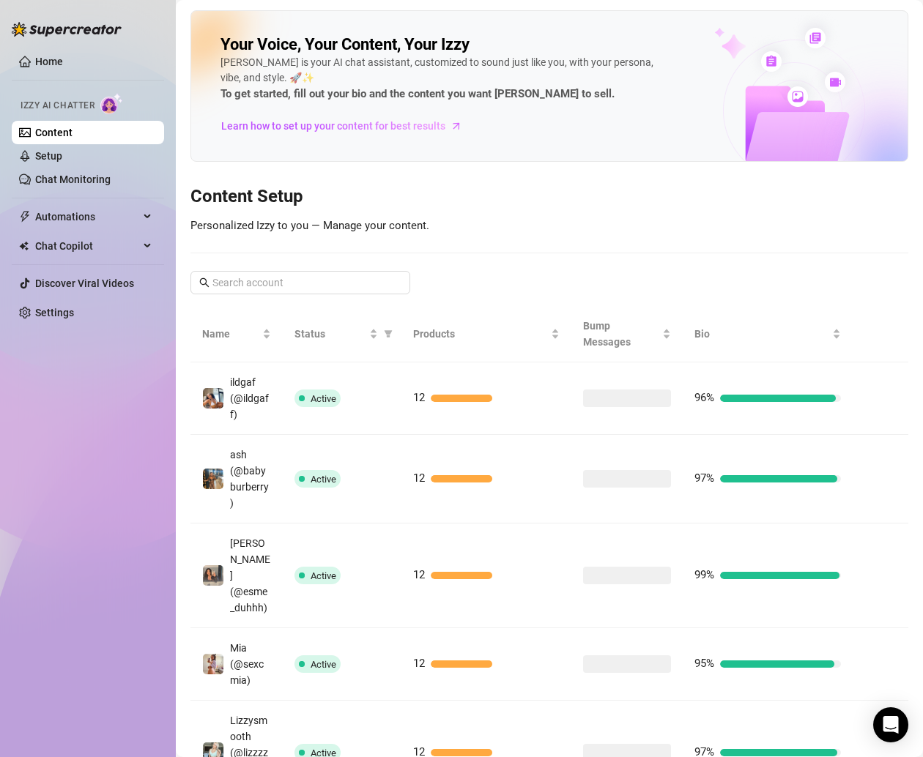
click at [302, 268] on div "Your Voice, Your Content, Your [PERSON_NAME] is your AI chat assistant, customi…" at bounding box center [549, 674] width 718 height 1328
click at [302, 279] on input "text" at bounding box center [300, 283] width 177 height 16
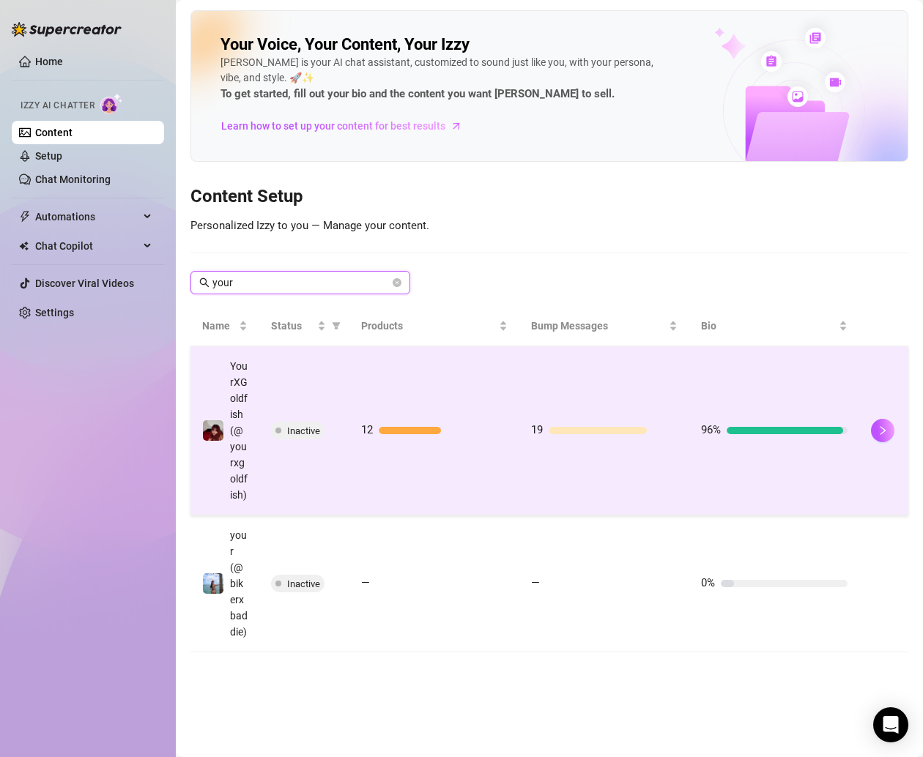
type input "your"
click at [484, 399] on td "12" at bounding box center [434, 430] width 170 height 169
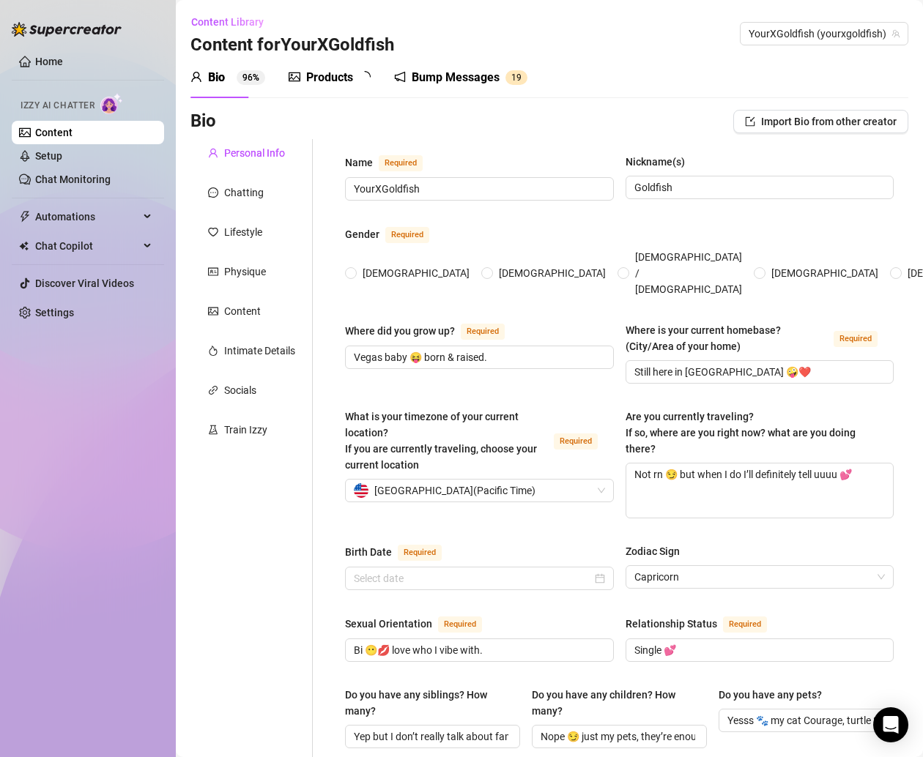
radio input "true"
type input "[DATE]"
click at [330, 78] on div "Products" at bounding box center [329, 78] width 47 height 18
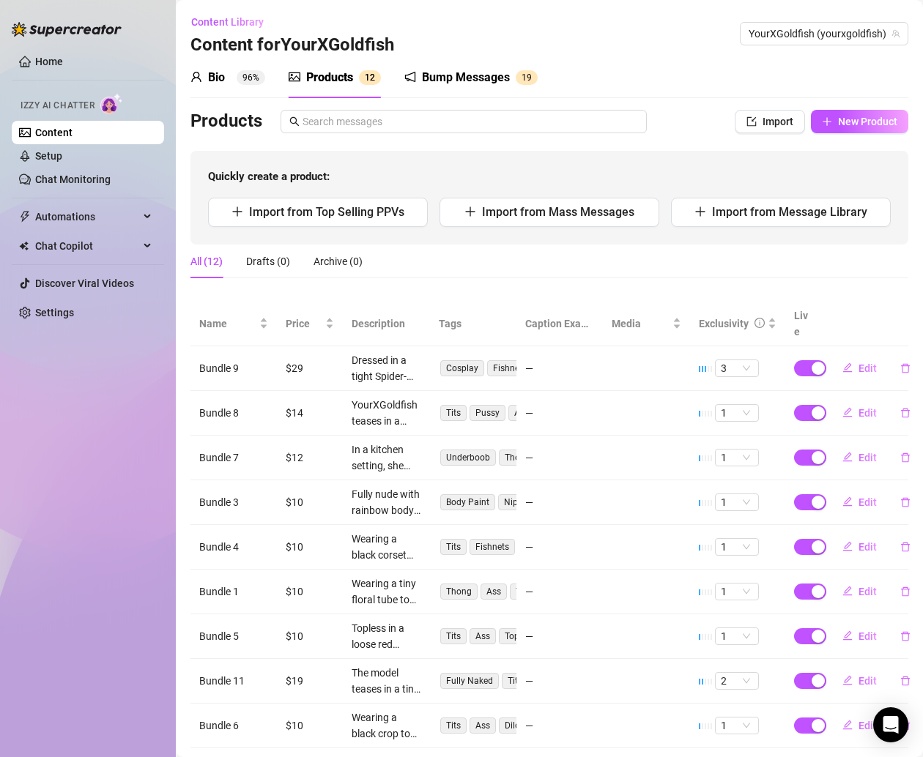
scroll to position [101, 0]
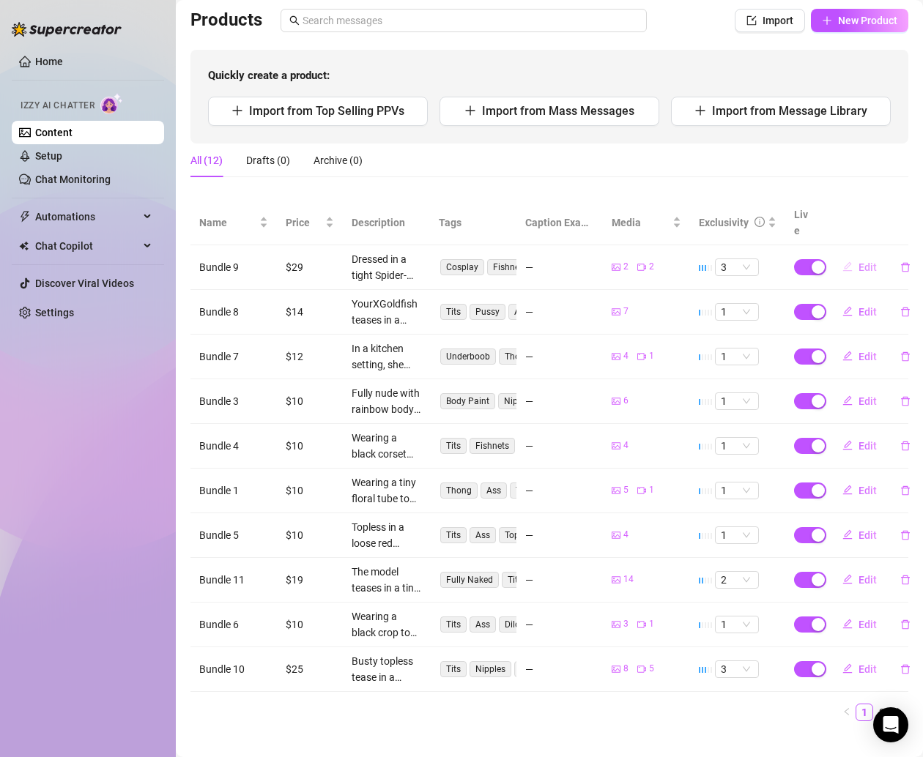
click at [858, 261] on span "Edit" at bounding box center [867, 267] width 18 height 12
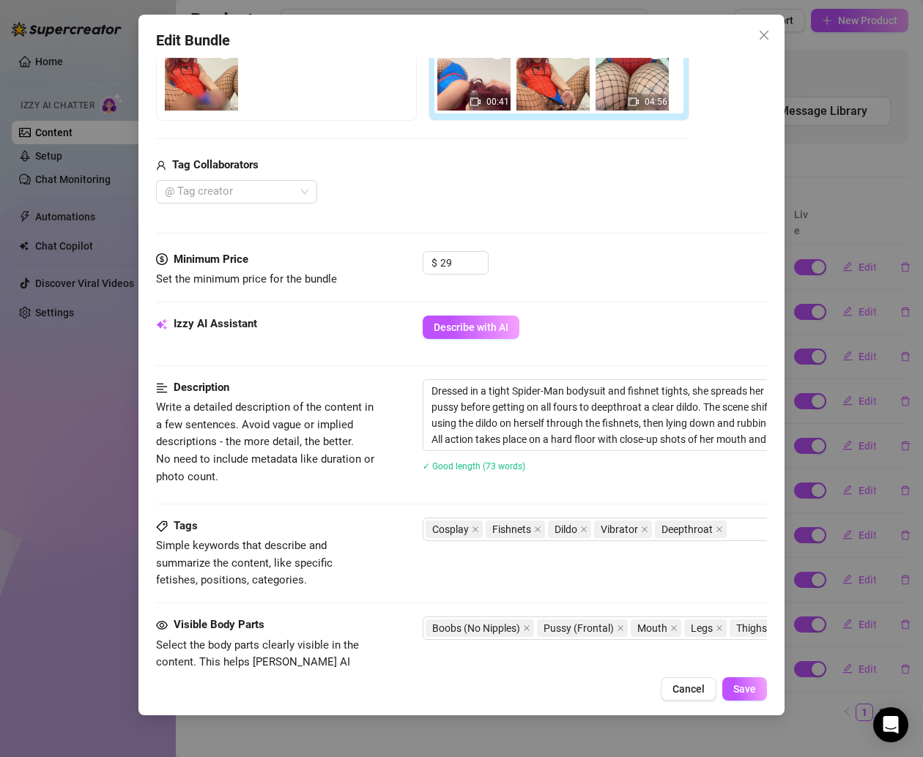
scroll to position [64, 0]
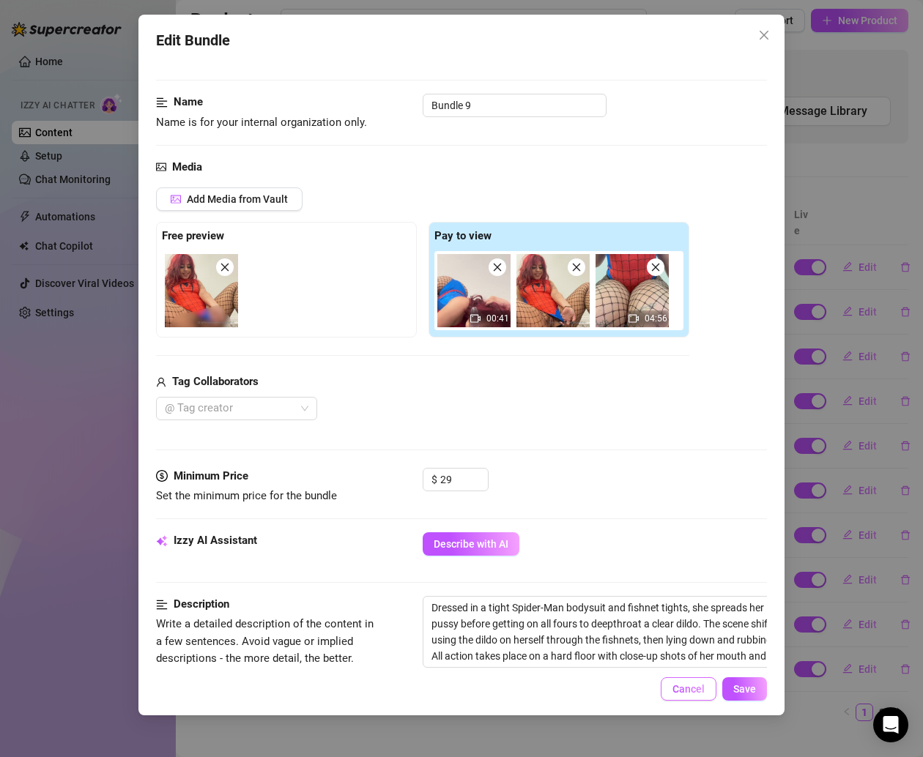
click at [684, 681] on button "Cancel" at bounding box center [689, 688] width 56 height 23
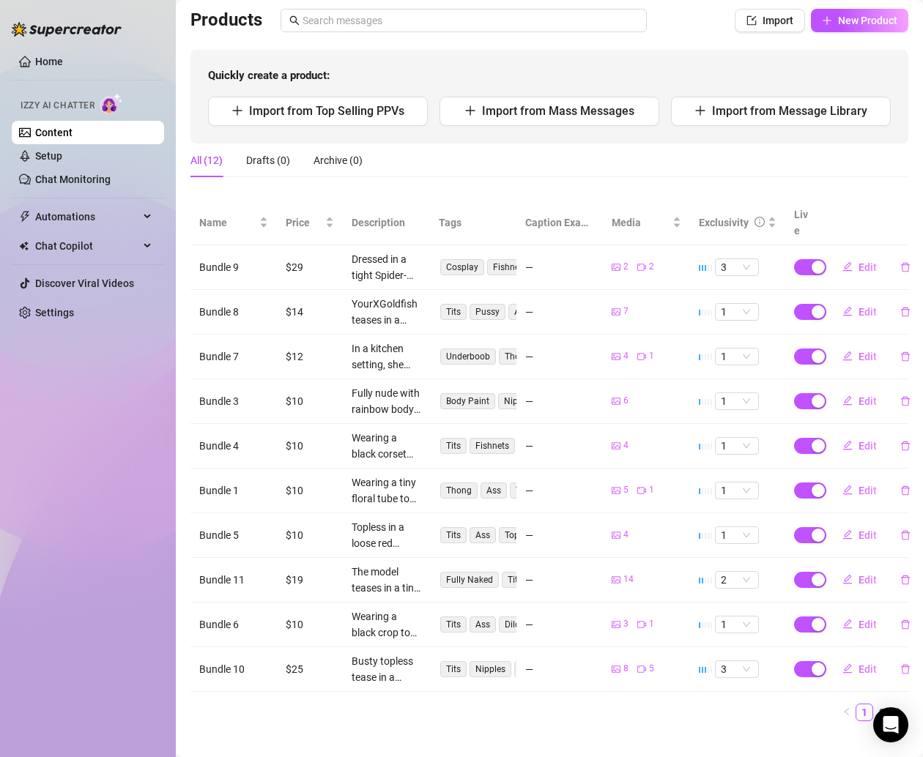
scroll to position [4, 0]
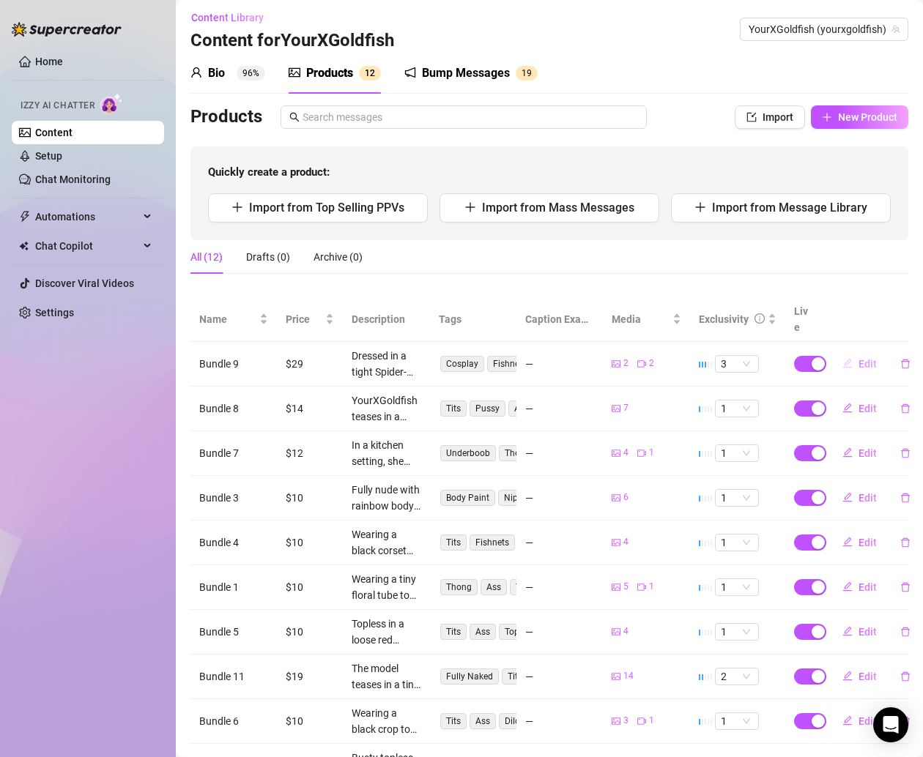
click at [842, 352] on button "Edit" at bounding box center [860, 363] width 58 height 23
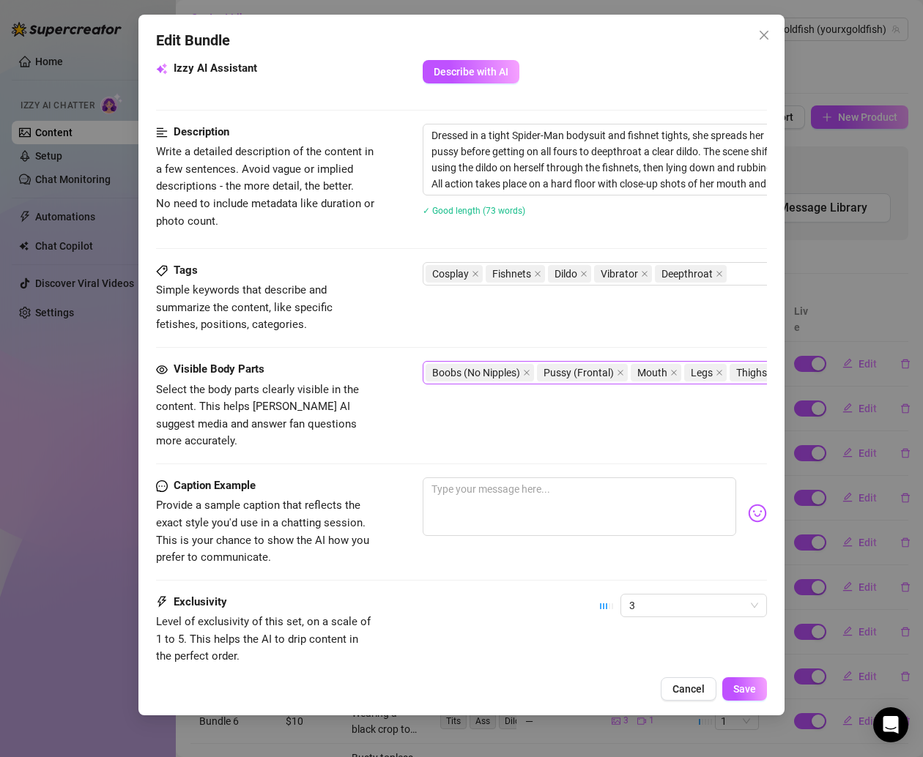
scroll to position [488, 0]
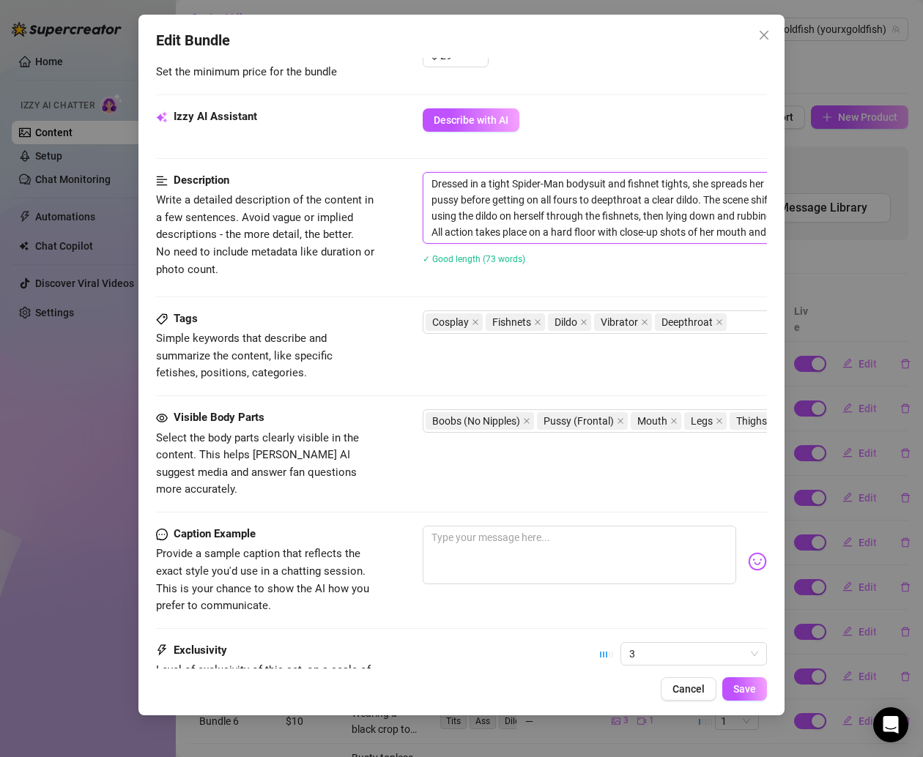
click at [480, 203] on textarea "Dressed in a tight Spider-Man bodysuit and fishnet tights, she spreads her legs…" at bounding box center [678, 208] width 511 height 70
click at [689, 688] on span "Cancel" at bounding box center [688, 689] width 32 height 12
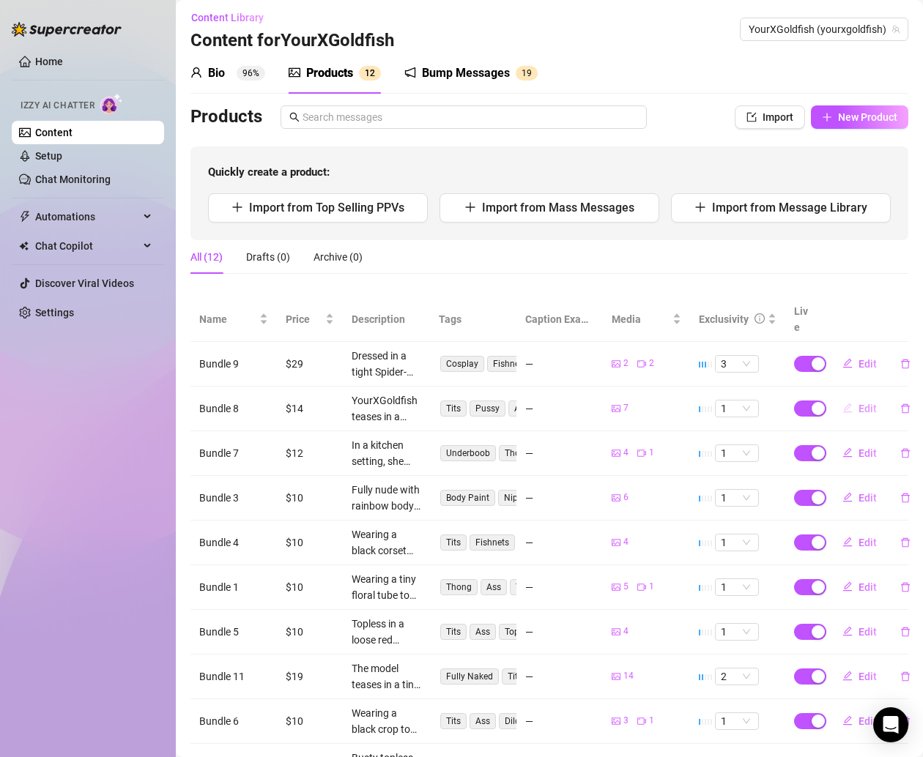
click at [842, 403] on icon "edit" at bounding box center [847, 408] width 10 height 10
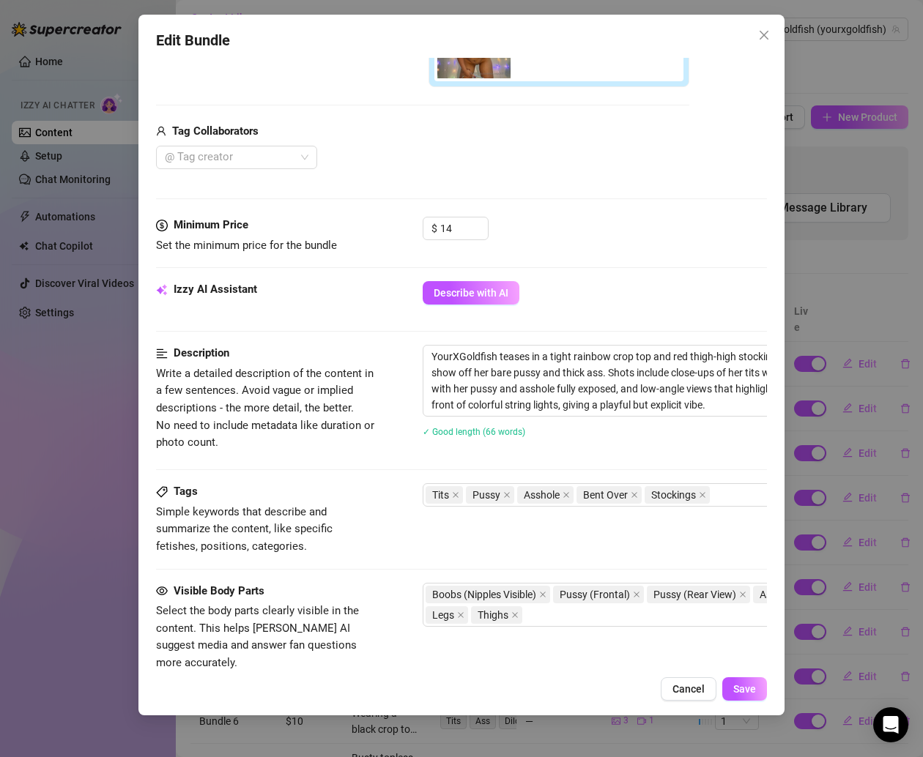
scroll to position [490, 0]
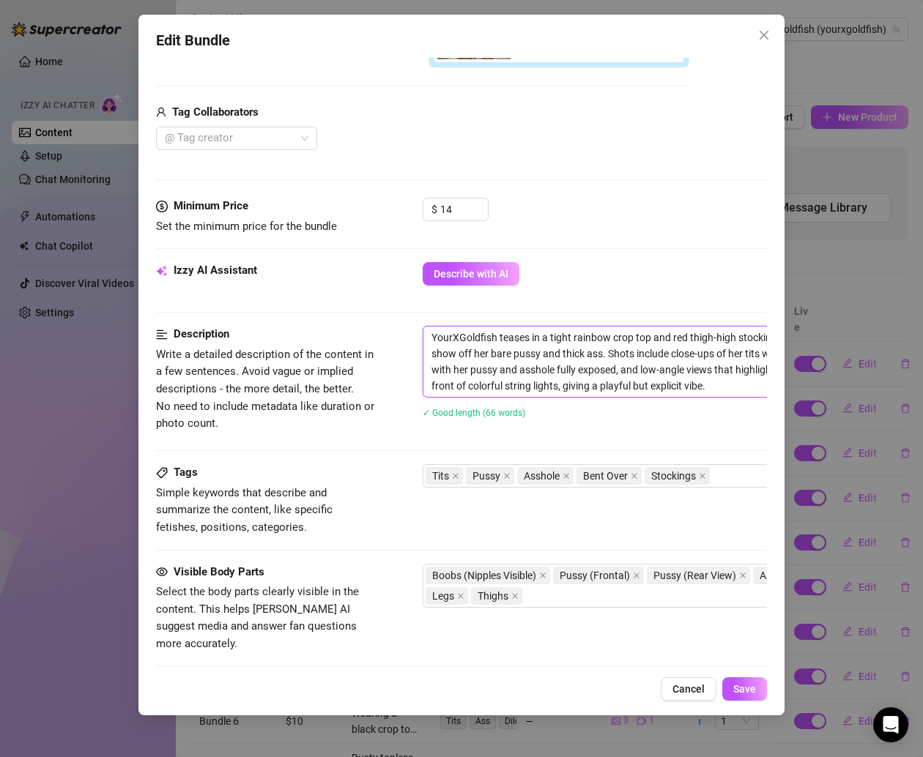
click at [540, 376] on textarea "YourXGoldfish teases in a tight rainbow crop top and red thigh-high stockings, …" at bounding box center [678, 362] width 511 height 70
click at [696, 691] on span "Cancel" at bounding box center [688, 689] width 32 height 12
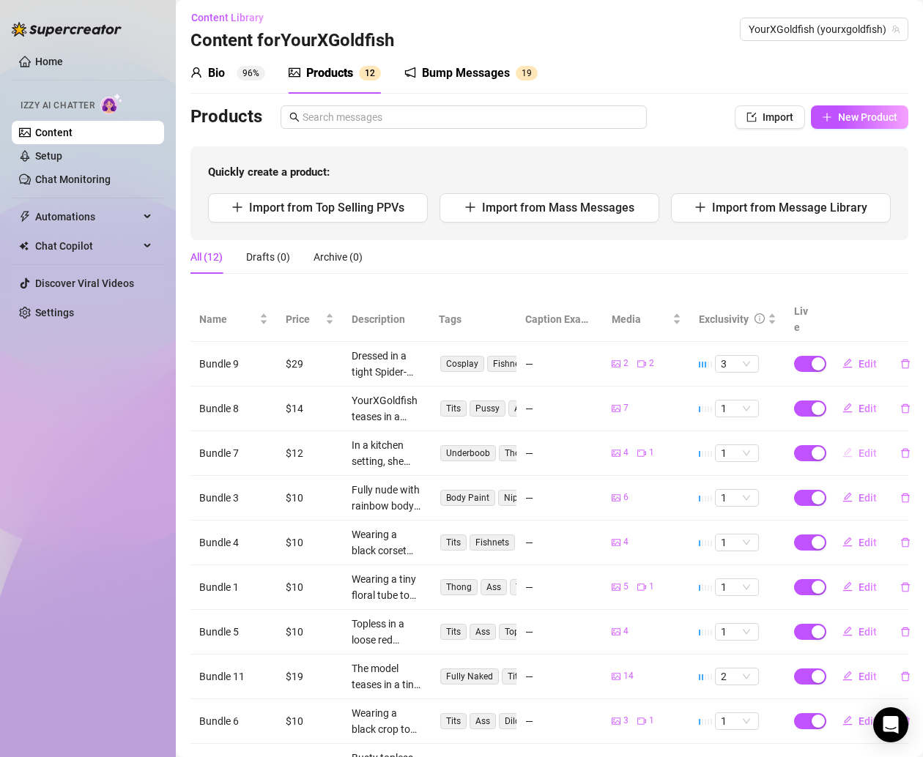
click at [853, 442] on button "Edit" at bounding box center [860, 453] width 58 height 23
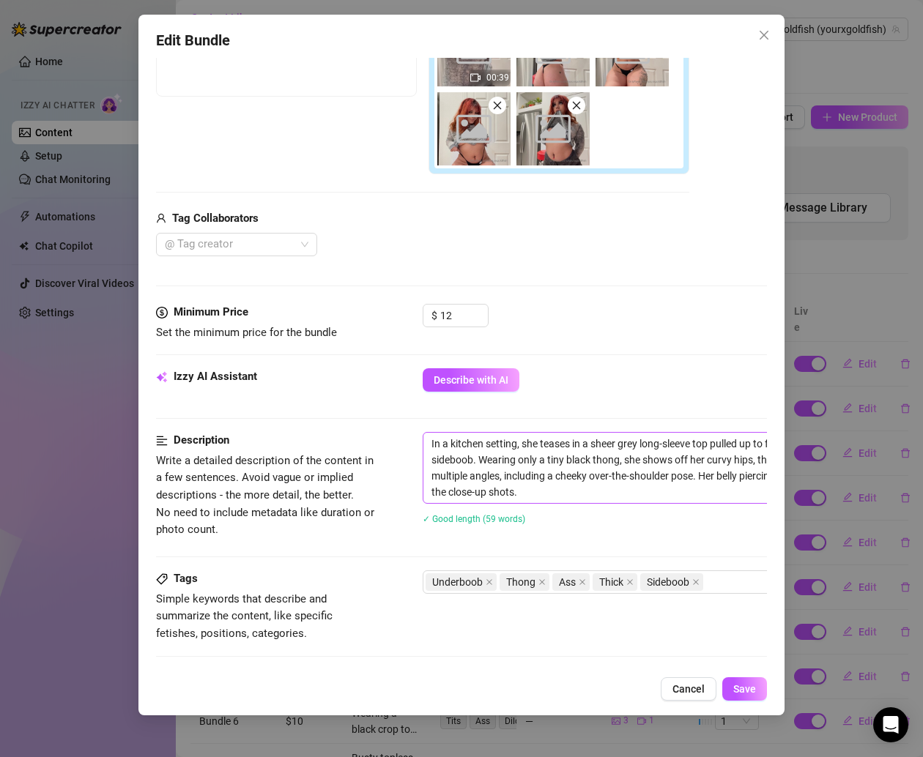
scroll to position [324, 0]
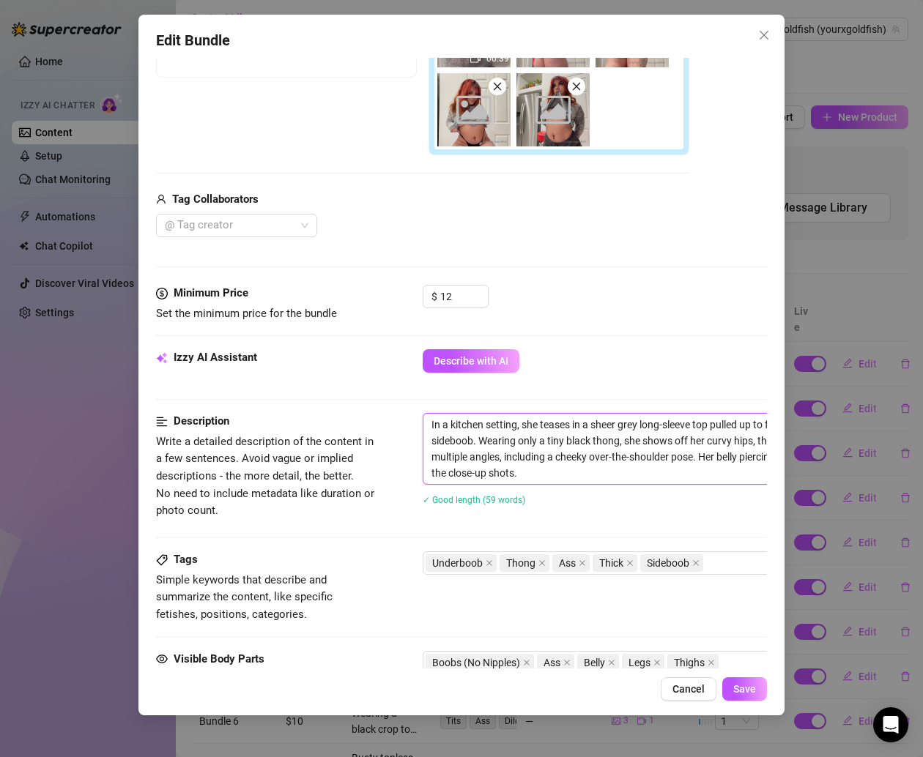
click at [562, 430] on textarea "In a kitchen setting, she teases in a sheer grey long-sleeve top pulled up to f…" at bounding box center [678, 449] width 511 height 70
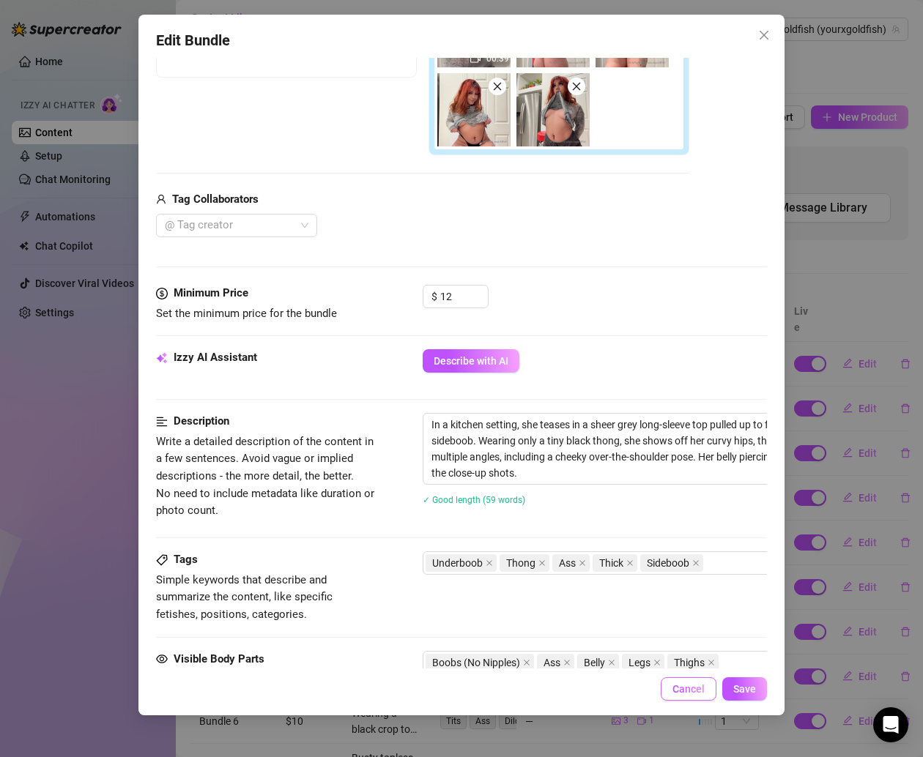
click at [674, 694] on span "Cancel" at bounding box center [688, 689] width 32 height 12
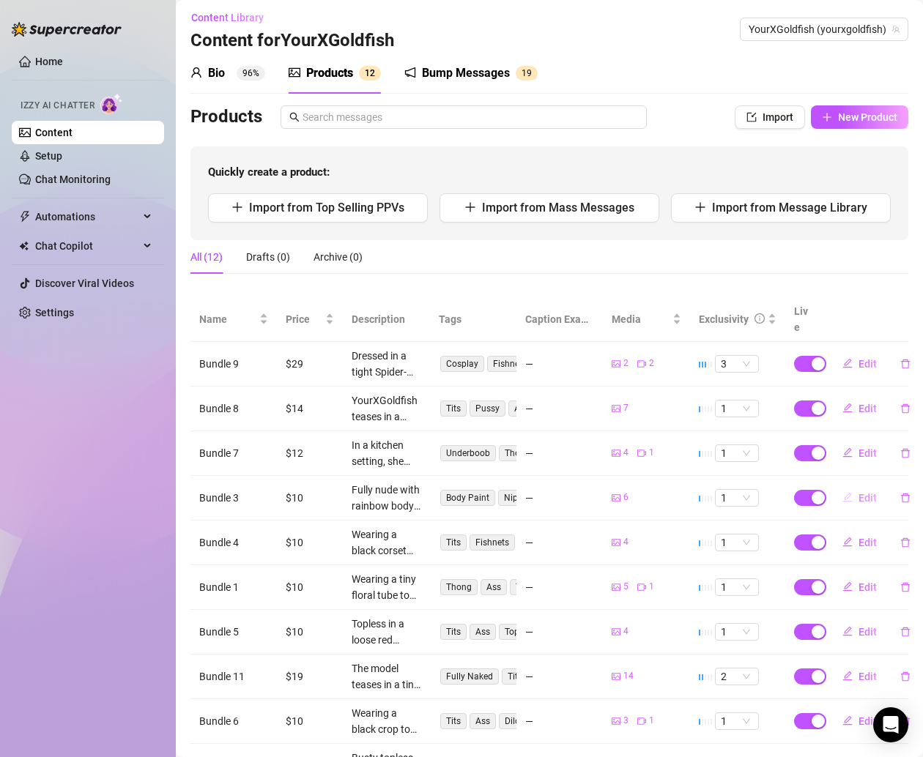
click at [843, 486] on button "Edit" at bounding box center [860, 497] width 58 height 23
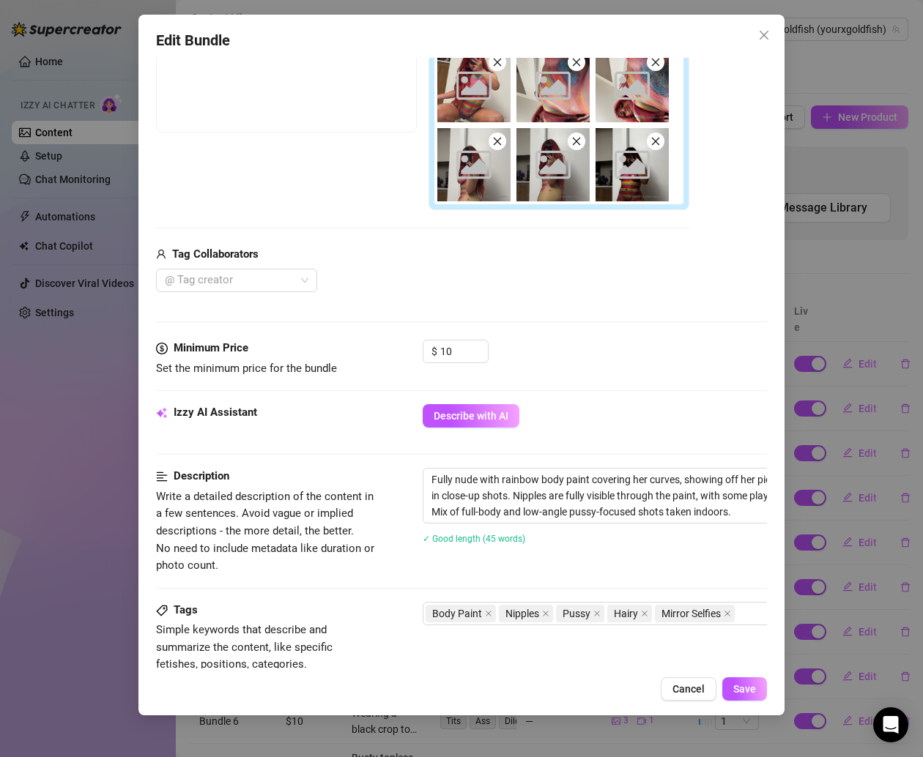
scroll to position [315, 0]
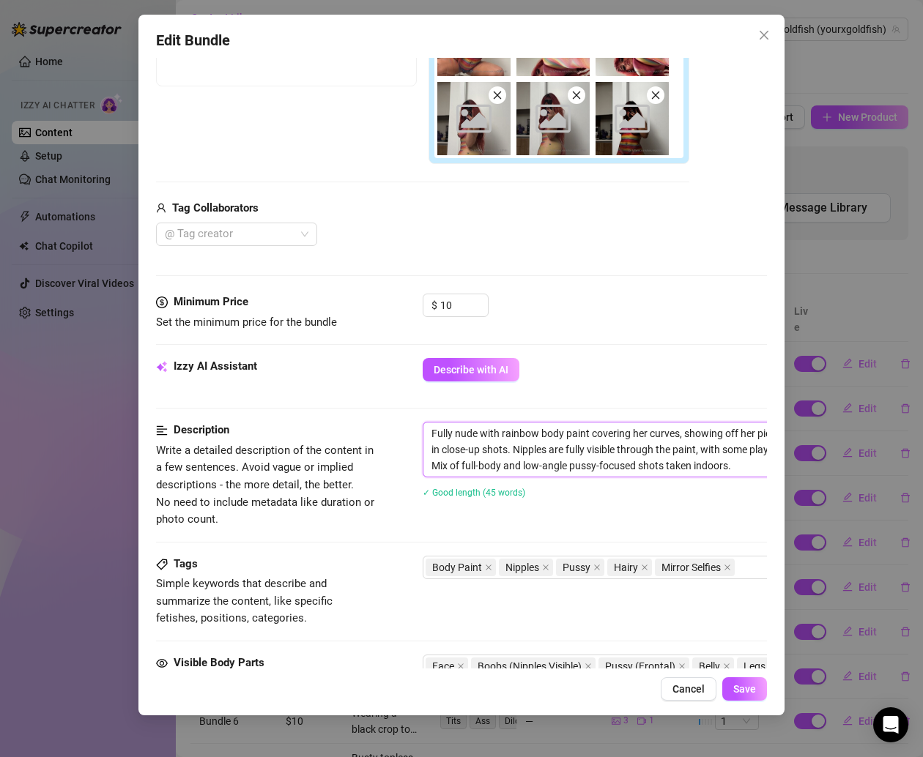
click at [534, 467] on textarea "Fully nude with rainbow body paint covering her curves, showing off her pierced…" at bounding box center [678, 450] width 511 height 54
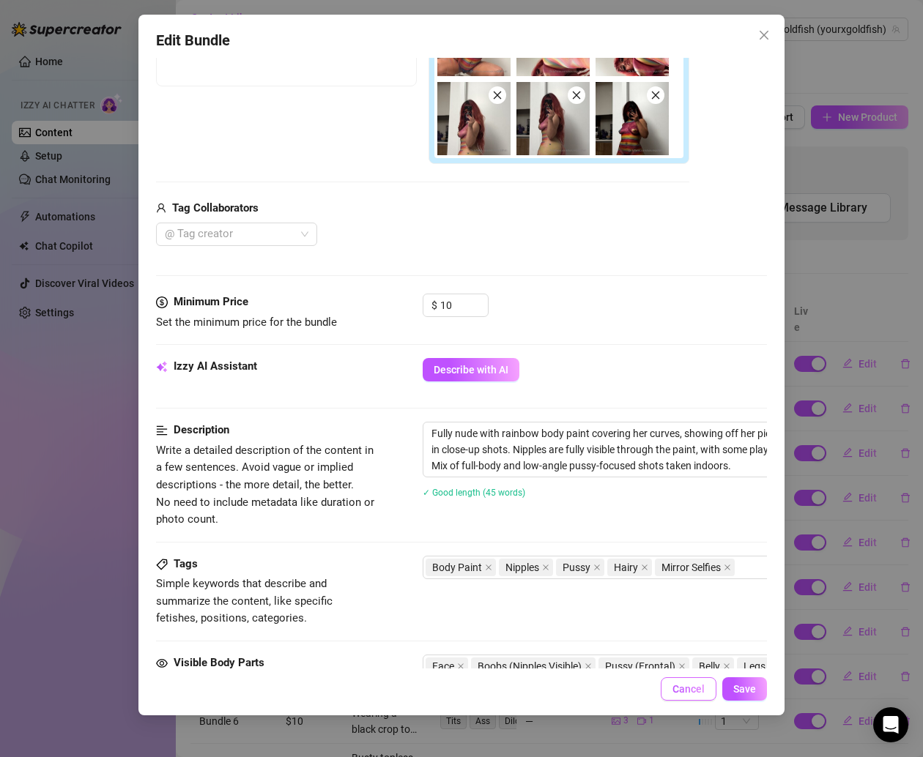
click at [696, 693] on span "Cancel" at bounding box center [688, 689] width 32 height 12
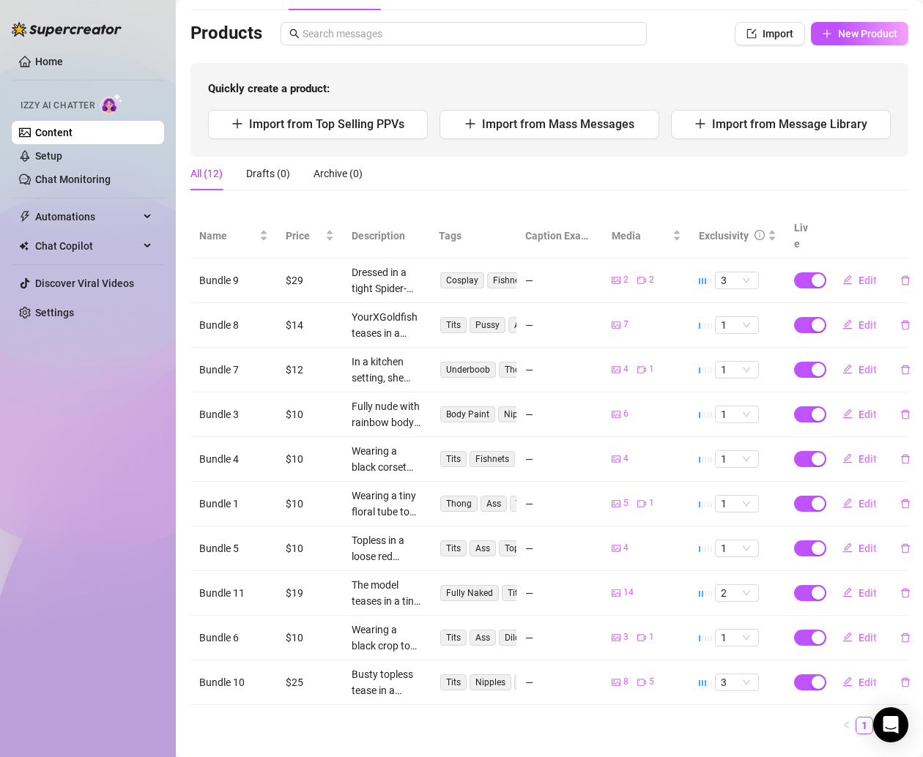
scroll to position [101, 0]
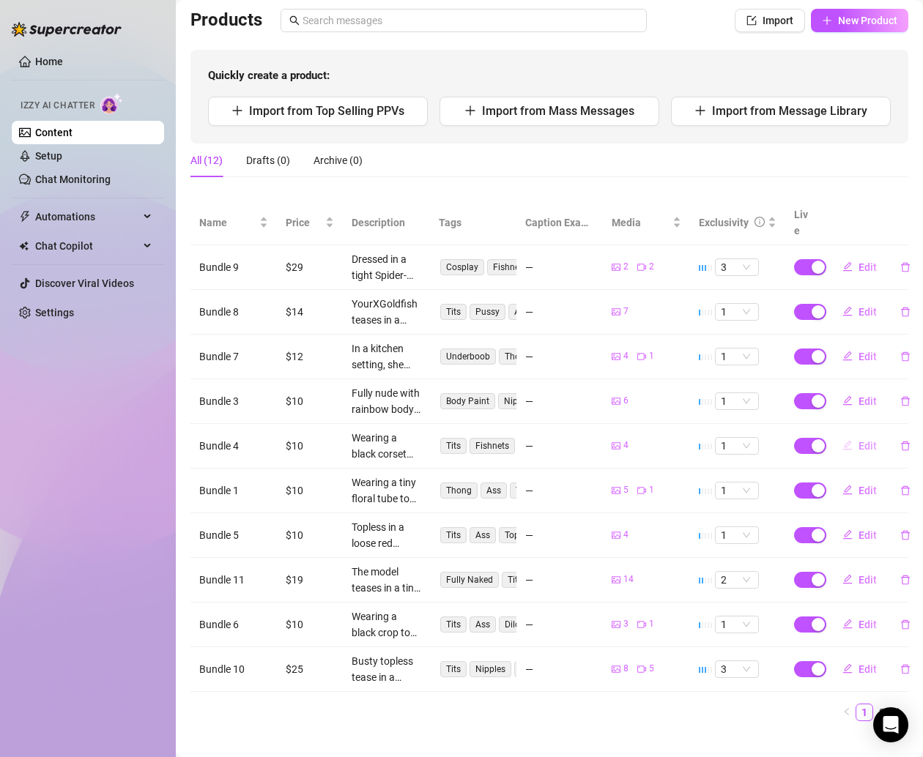
click at [858, 440] on span "Edit" at bounding box center [867, 446] width 18 height 12
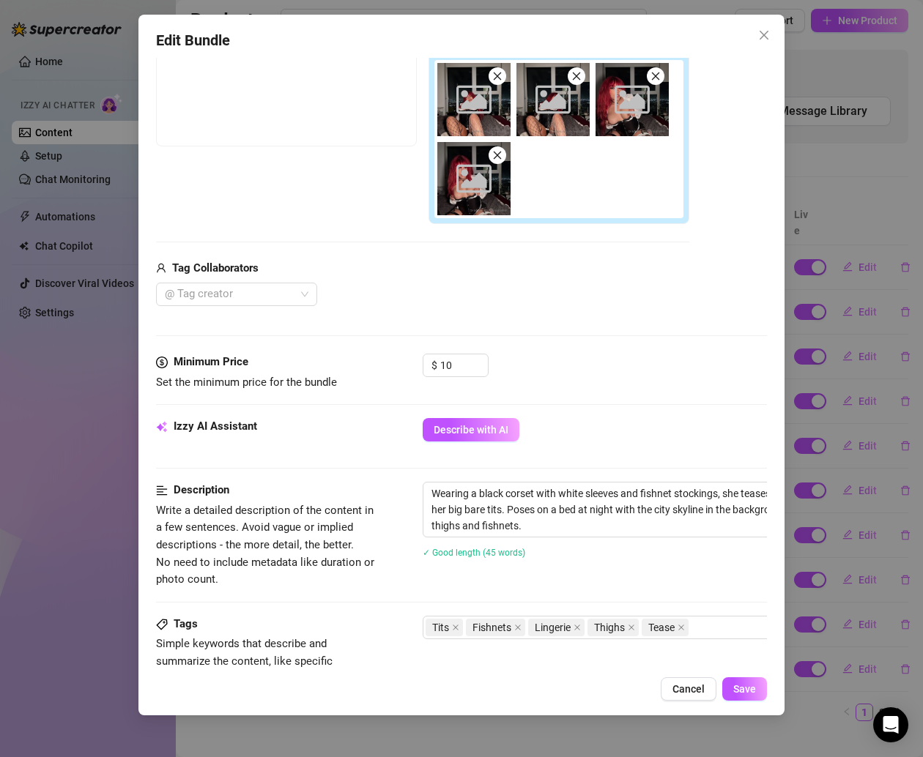
scroll to position [272, 0]
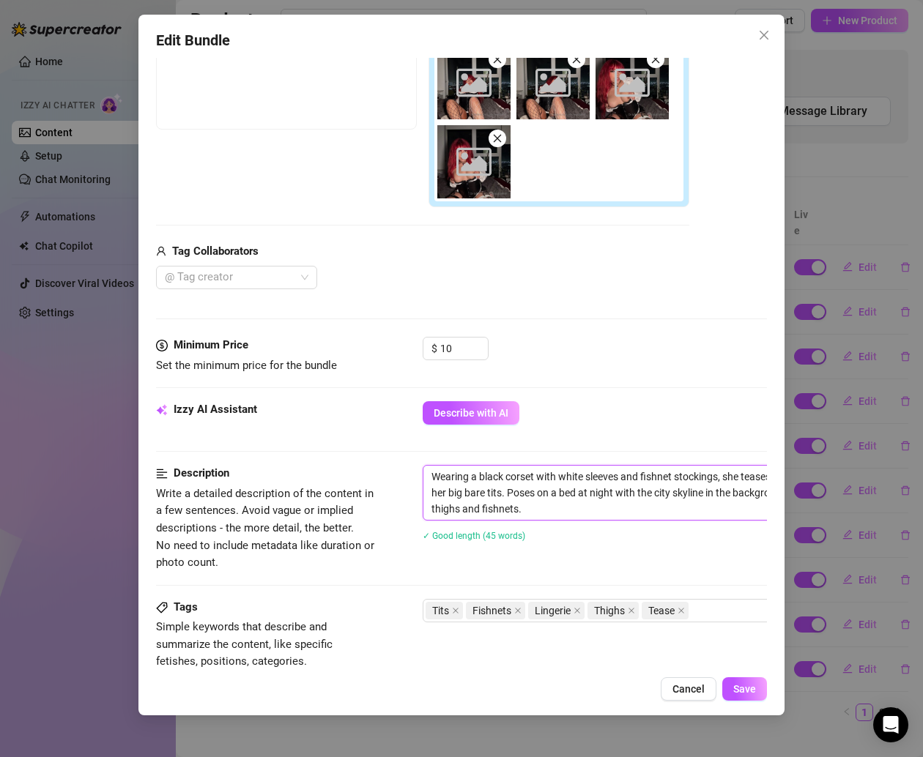
click at [513, 486] on textarea "Wearing a black corset with white sleeves and fishnet stockings, she teases by …" at bounding box center [678, 493] width 511 height 54
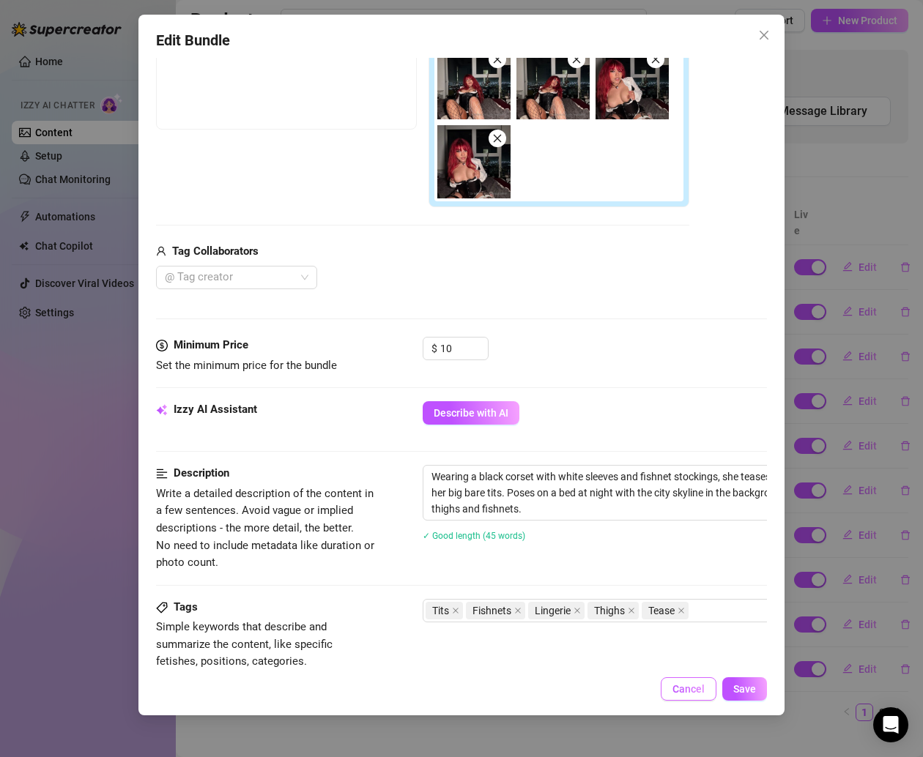
click at [690, 687] on span "Cancel" at bounding box center [688, 689] width 32 height 12
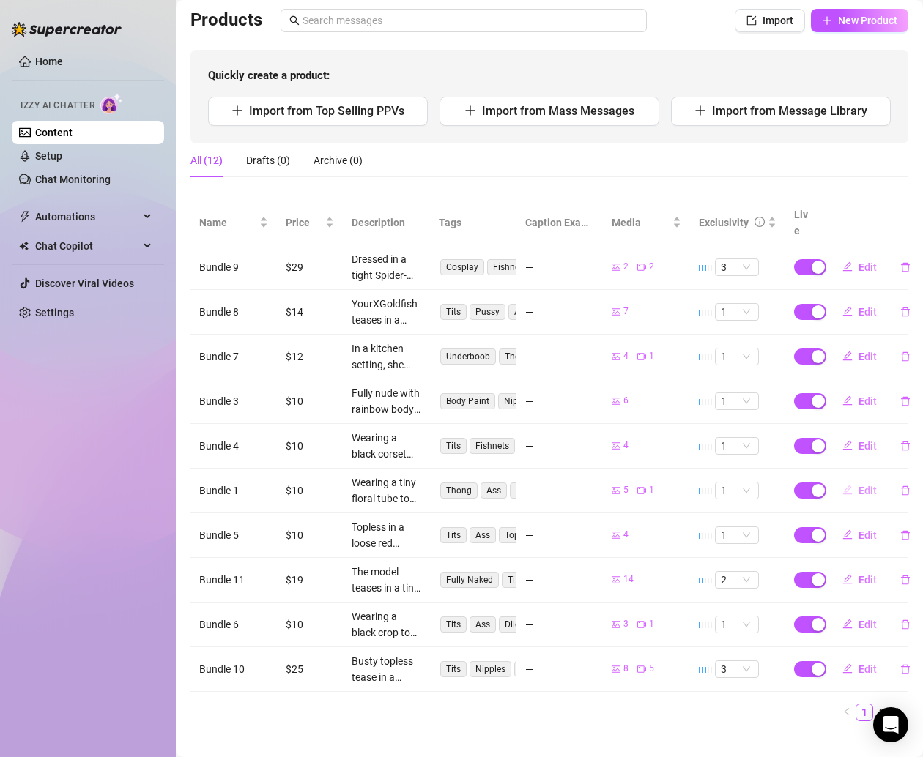
click at [858, 485] on span "Edit" at bounding box center [867, 491] width 18 height 12
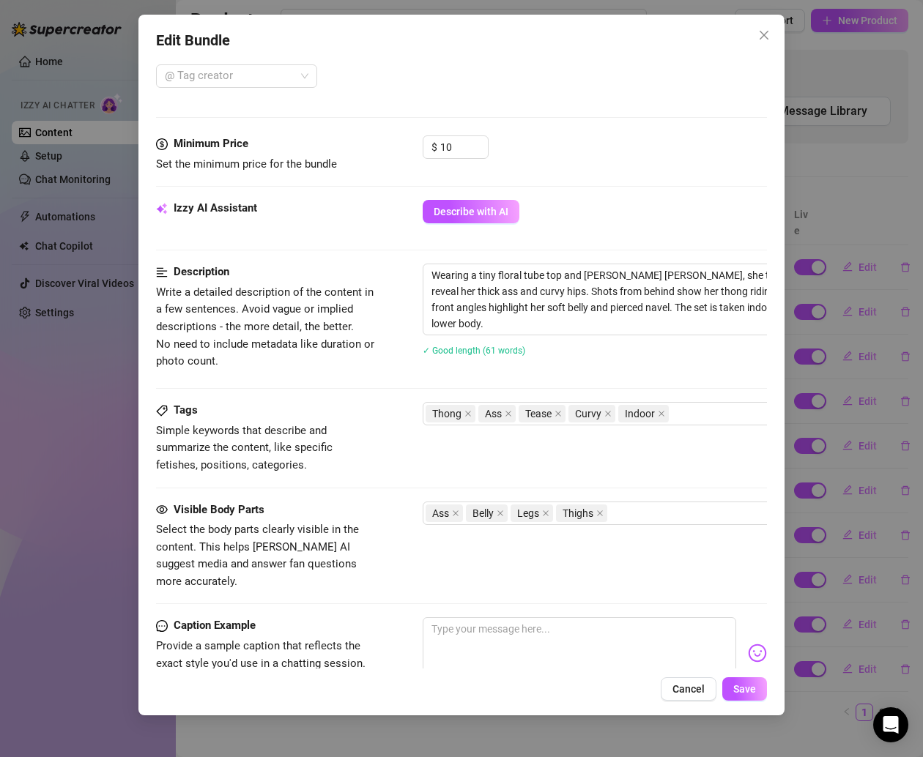
scroll to position [489, 0]
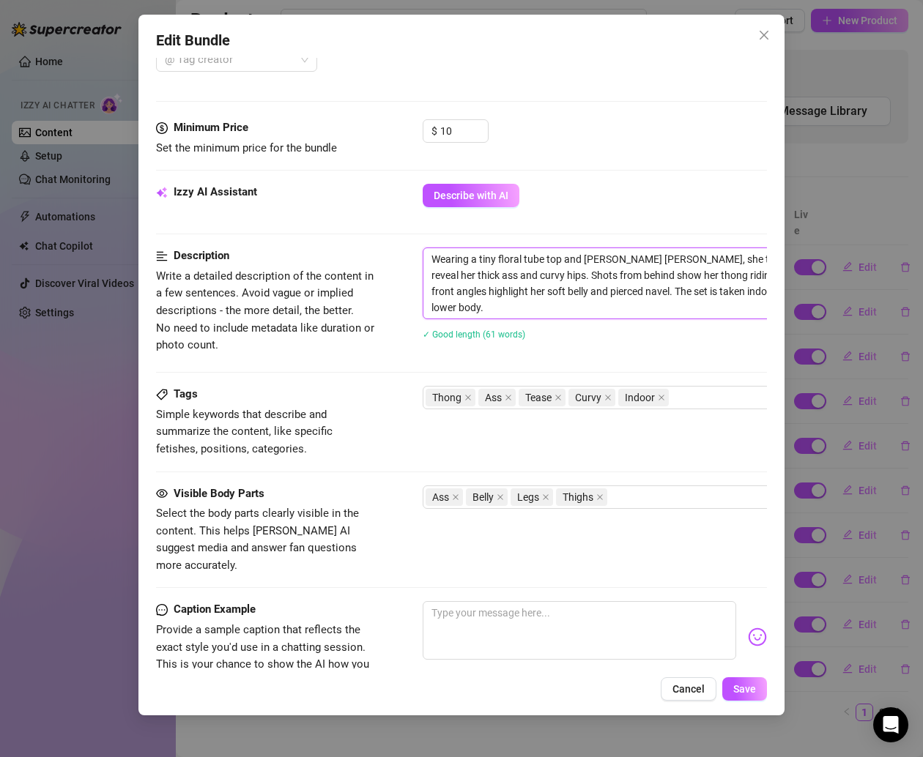
click at [543, 301] on textarea "Wearing a tiny floral tube top and [PERSON_NAME] [PERSON_NAME], she teases by p…" at bounding box center [678, 283] width 511 height 70
click at [680, 689] on span "Cancel" at bounding box center [688, 689] width 32 height 12
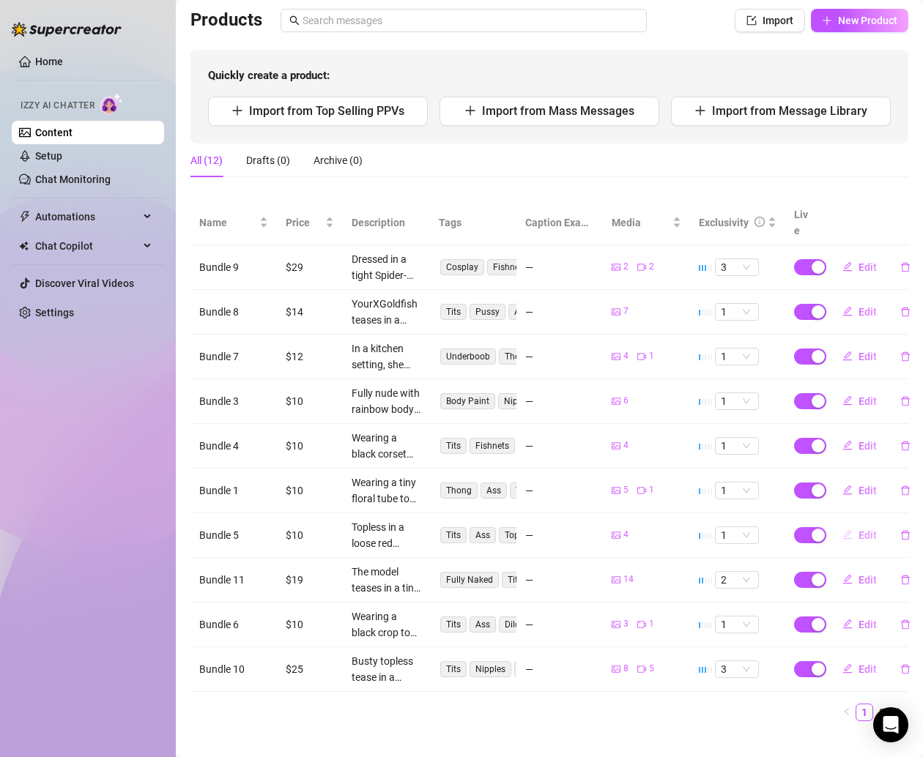
click at [858, 530] on span "Edit" at bounding box center [867, 536] width 18 height 12
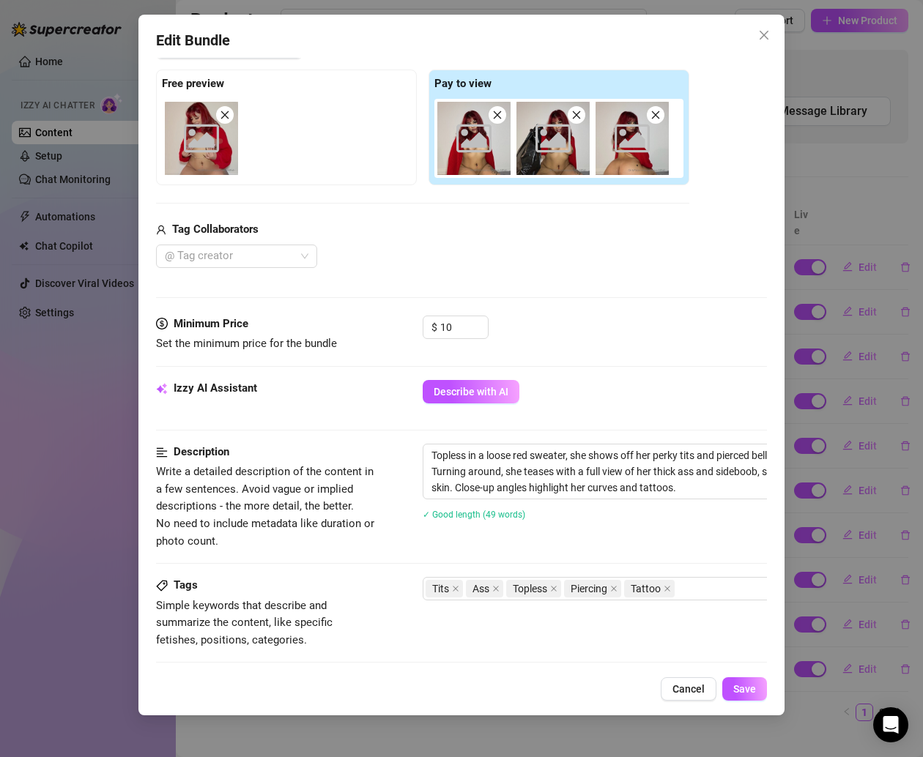
scroll to position [356, 0]
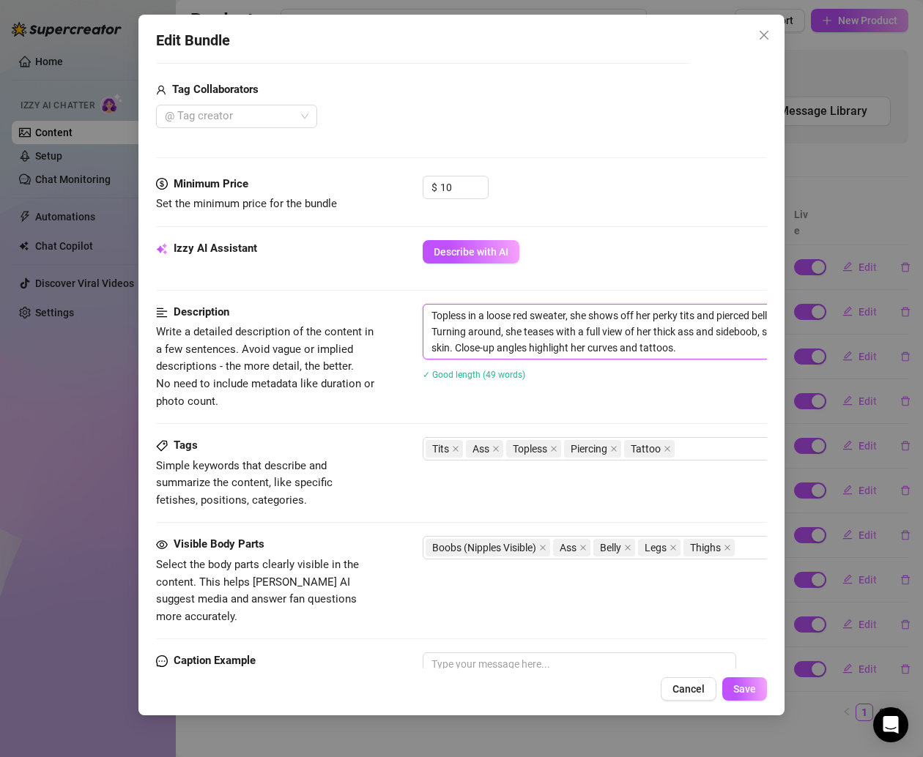
click at [527, 342] on textarea "Topless in a loose red sweater, she shows off her perky tits and pierced belly …" at bounding box center [678, 332] width 511 height 54
click at [683, 695] on button "Cancel" at bounding box center [689, 688] width 56 height 23
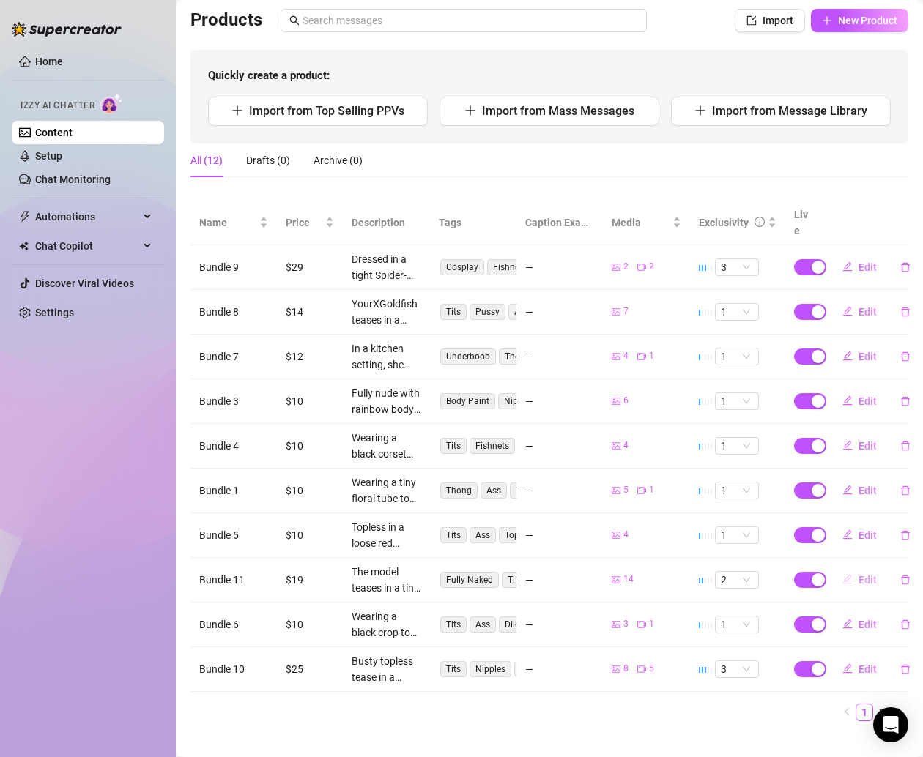
click at [842, 568] on button "Edit" at bounding box center [860, 579] width 58 height 23
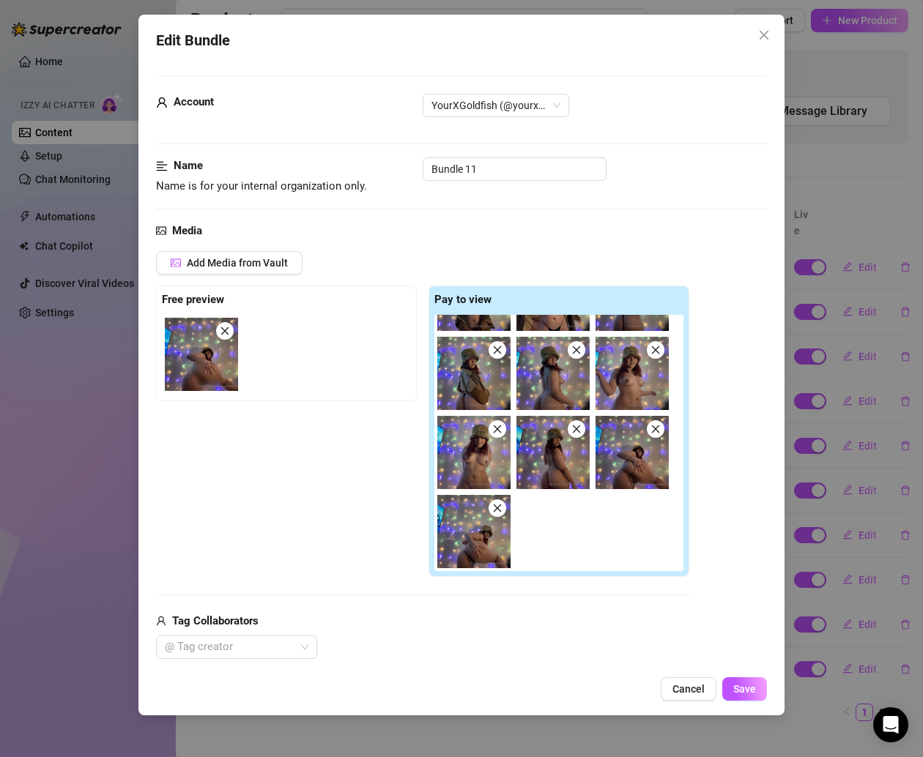
scroll to position [562, 0]
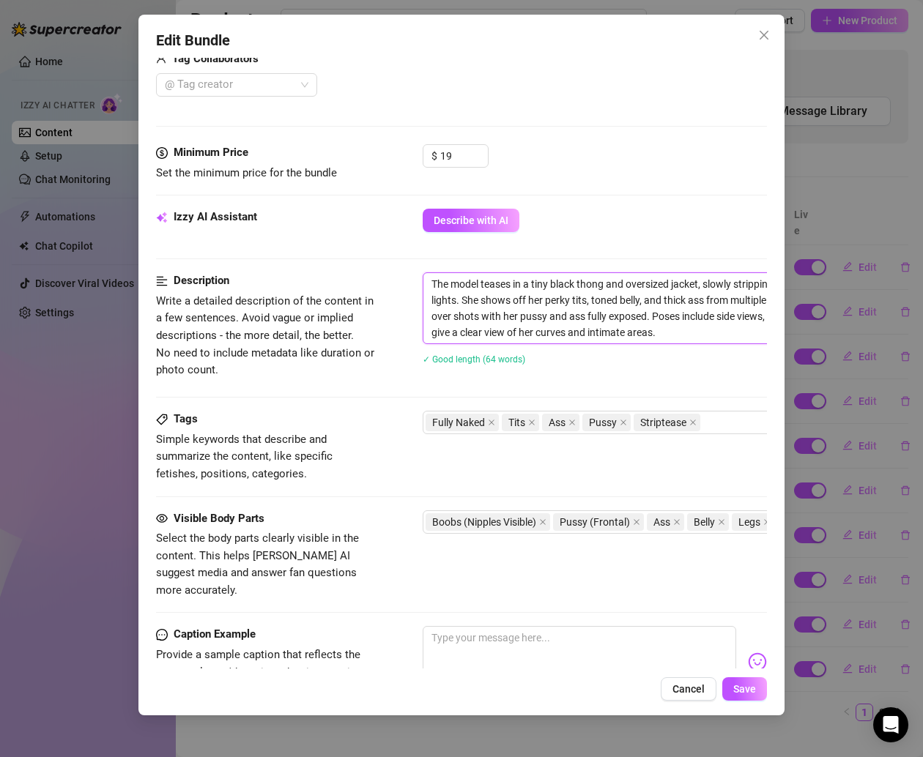
click at [519, 308] on textarea "The model teases in a tiny black thong and oversized jacket, slowly stripping t…" at bounding box center [678, 308] width 511 height 70
click at [680, 694] on span "Cancel" at bounding box center [688, 689] width 32 height 12
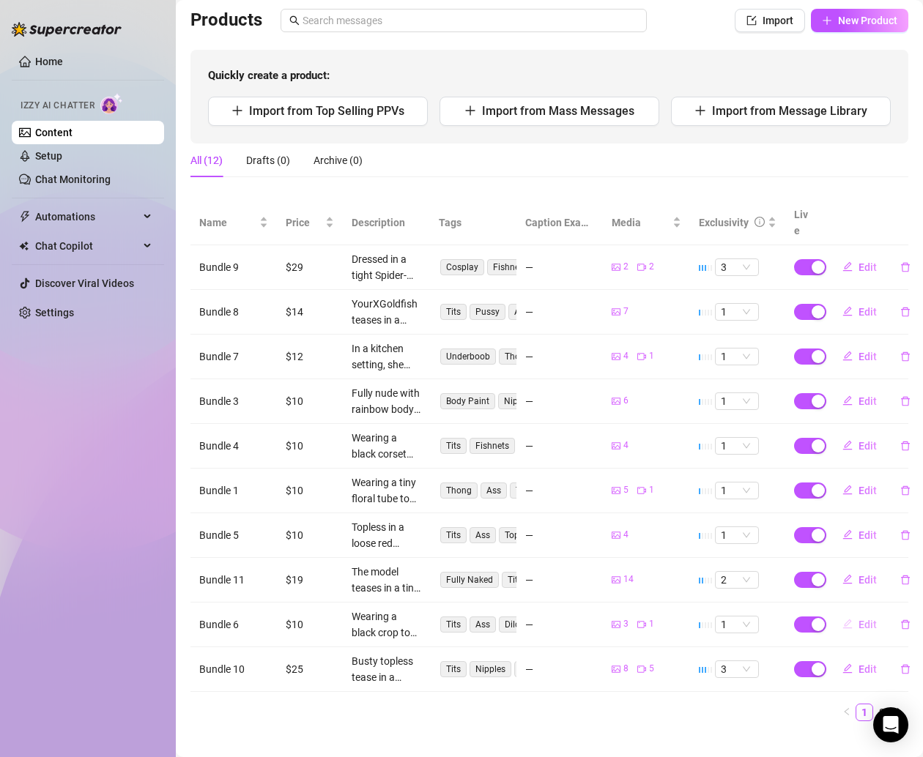
click at [839, 613] on button "Edit" at bounding box center [860, 624] width 58 height 23
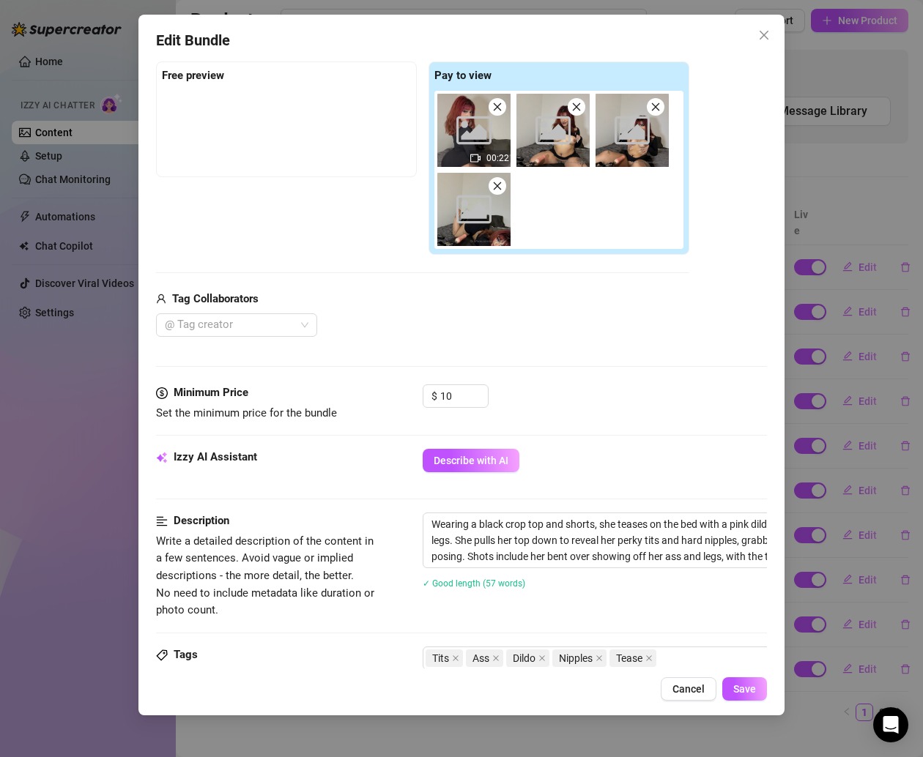
scroll to position [403, 0]
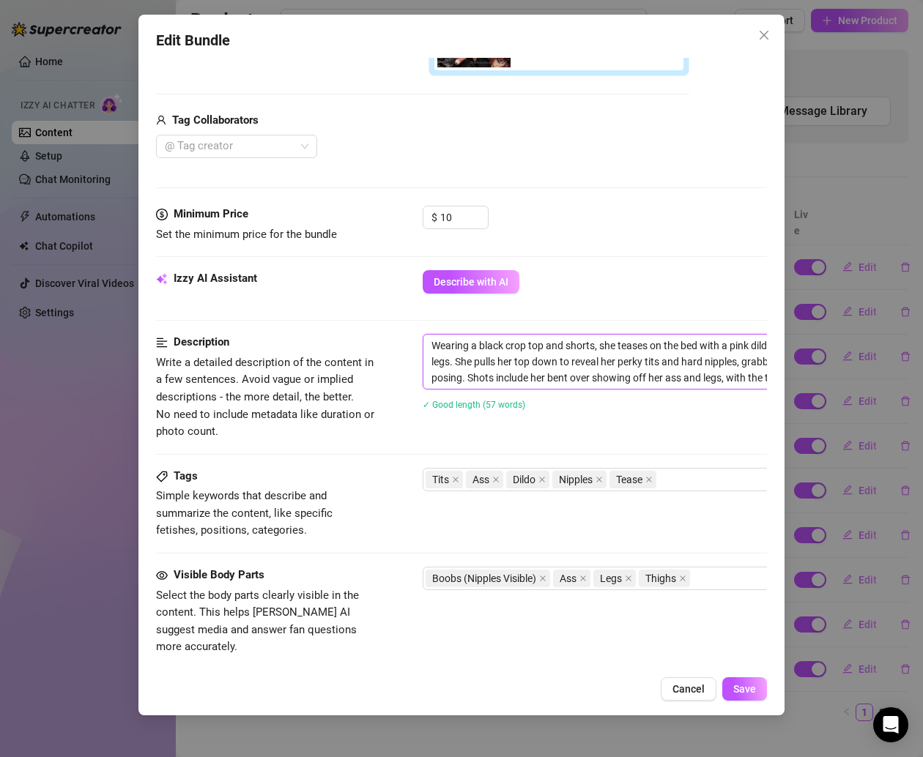
click at [511, 357] on textarea "Wearing a black crop top and shorts, she teases on the bed with a pink dildo ma…" at bounding box center [678, 362] width 511 height 54
click at [687, 687] on span "Cancel" at bounding box center [688, 689] width 32 height 12
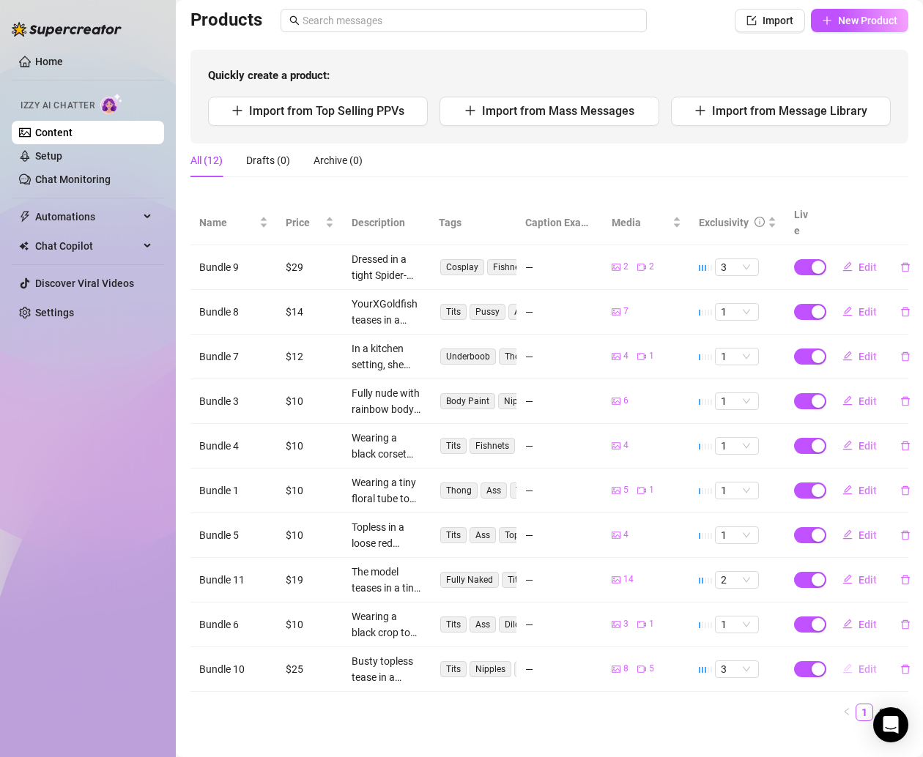
click at [858, 664] on span "Edit" at bounding box center [867, 670] width 18 height 12
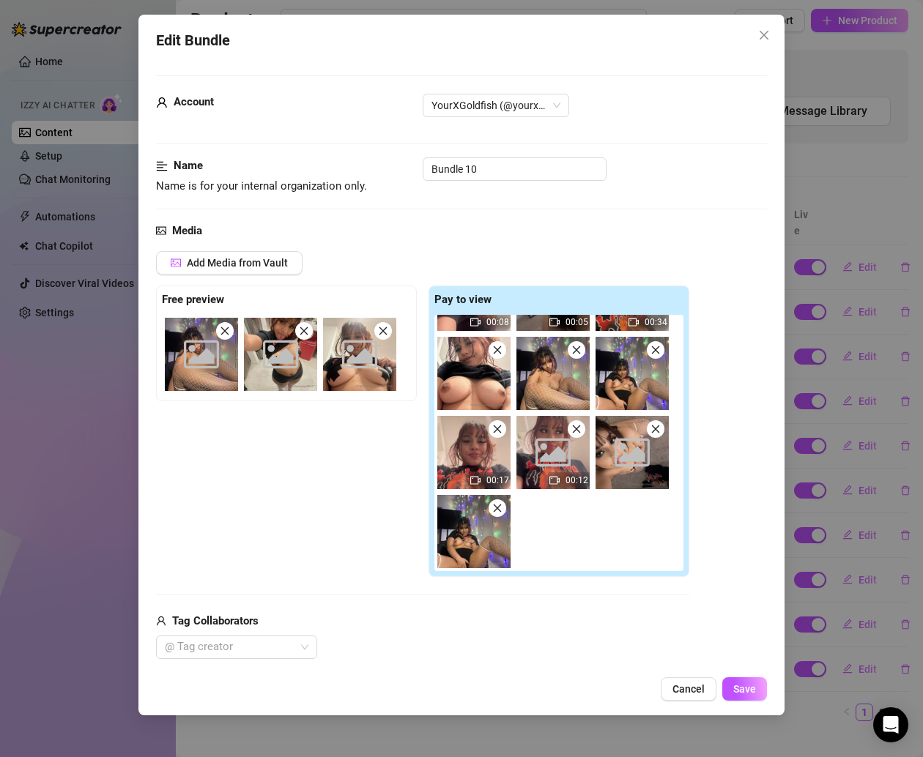
scroll to position [260, 0]
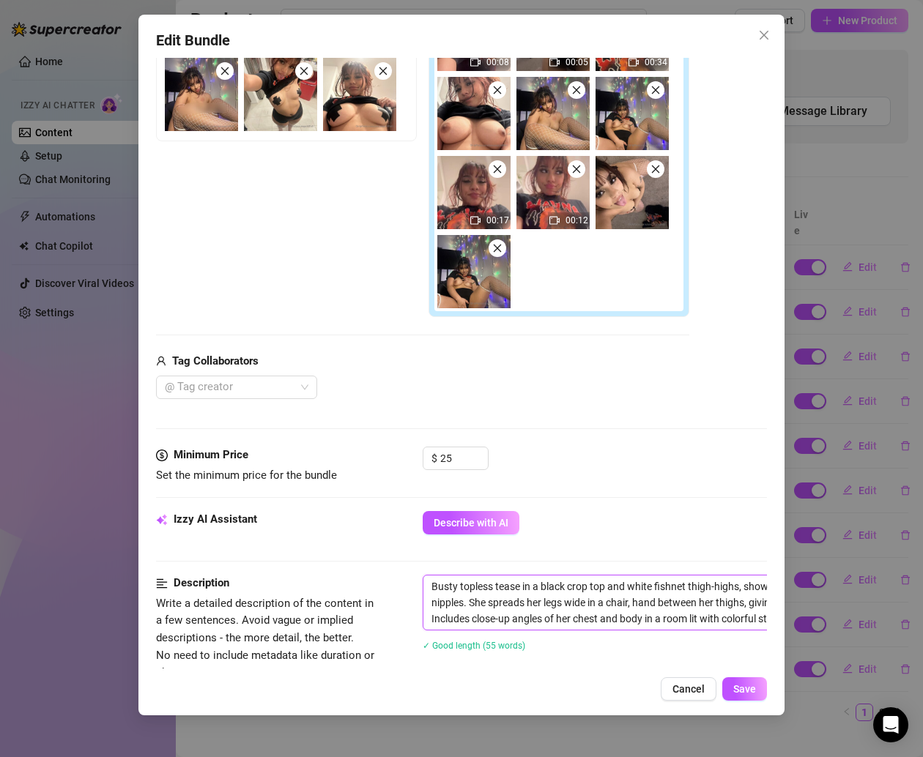
click at [522, 602] on textarea "Busty topless tease in a black crop top and white fishnet thigh-highs, showing …" at bounding box center [678, 603] width 511 height 54
click at [691, 694] on span "Cancel" at bounding box center [688, 689] width 32 height 12
click at [691, 704] on ul "1 2" at bounding box center [549, 713] width 718 height 18
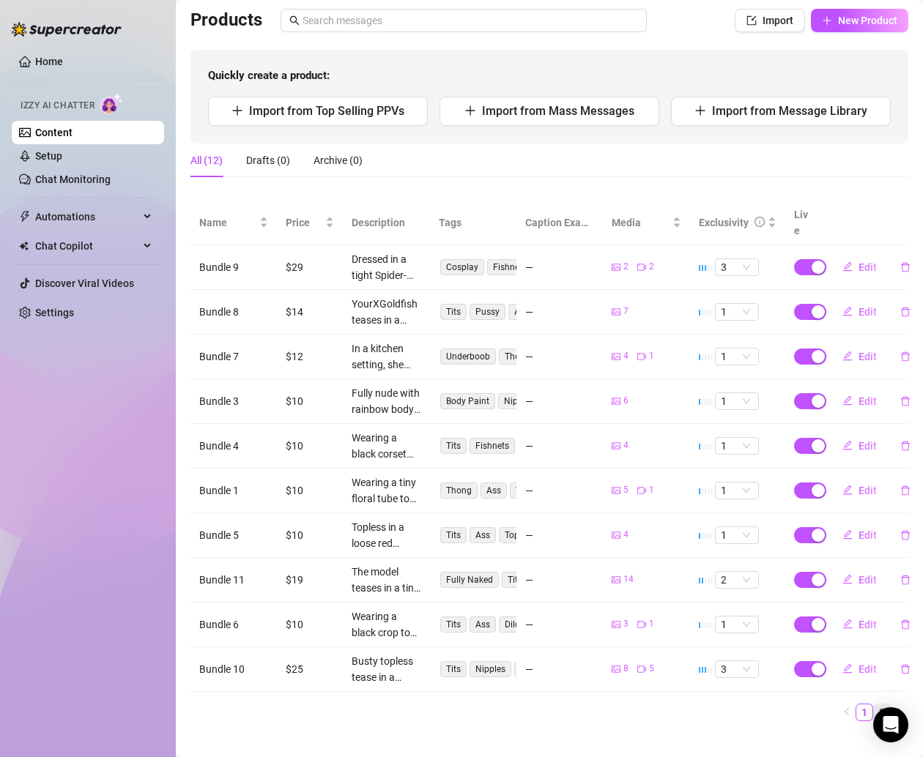
click at [874, 705] on link "2" at bounding box center [882, 713] width 16 height 16
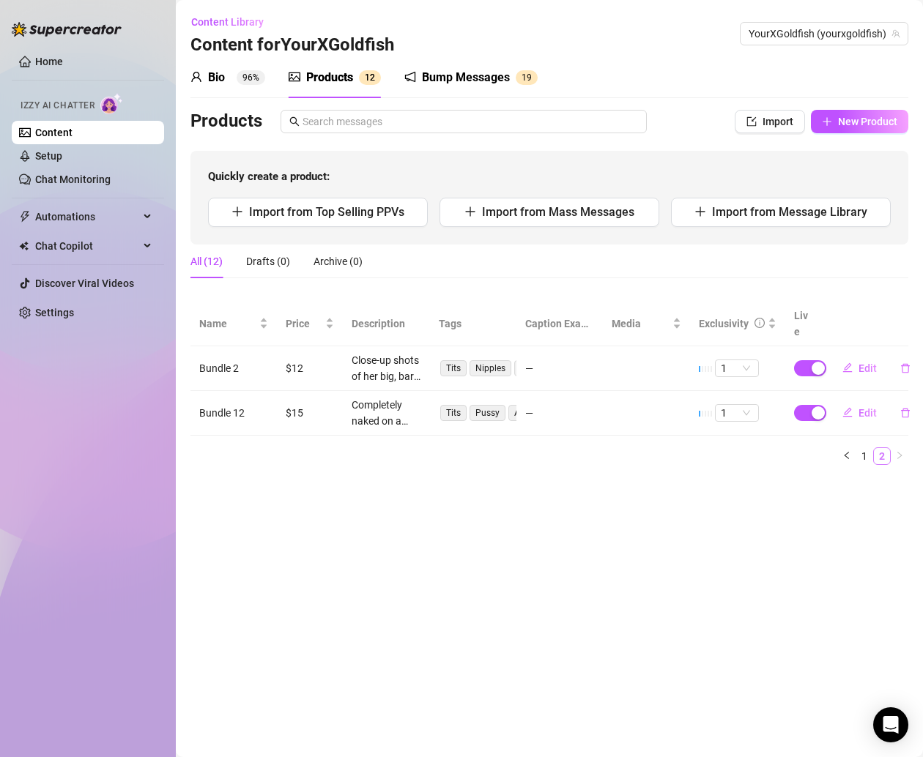
scroll to position [0, 0]
click at [855, 357] on button "Edit" at bounding box center [860, 368] width 58 height 23
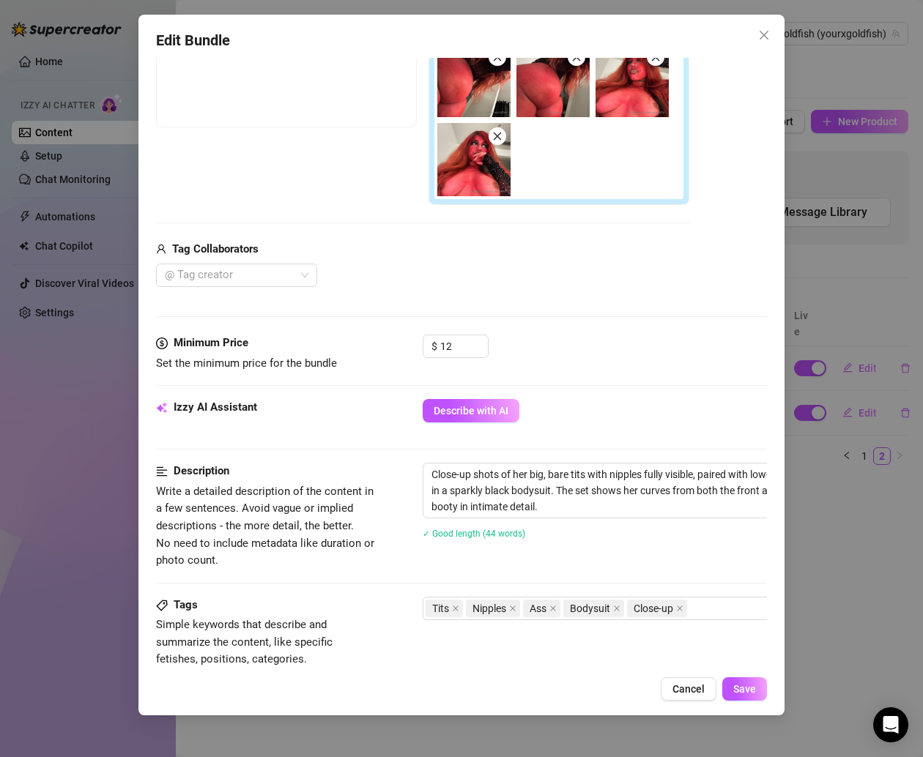
scroll to position [310, 0]
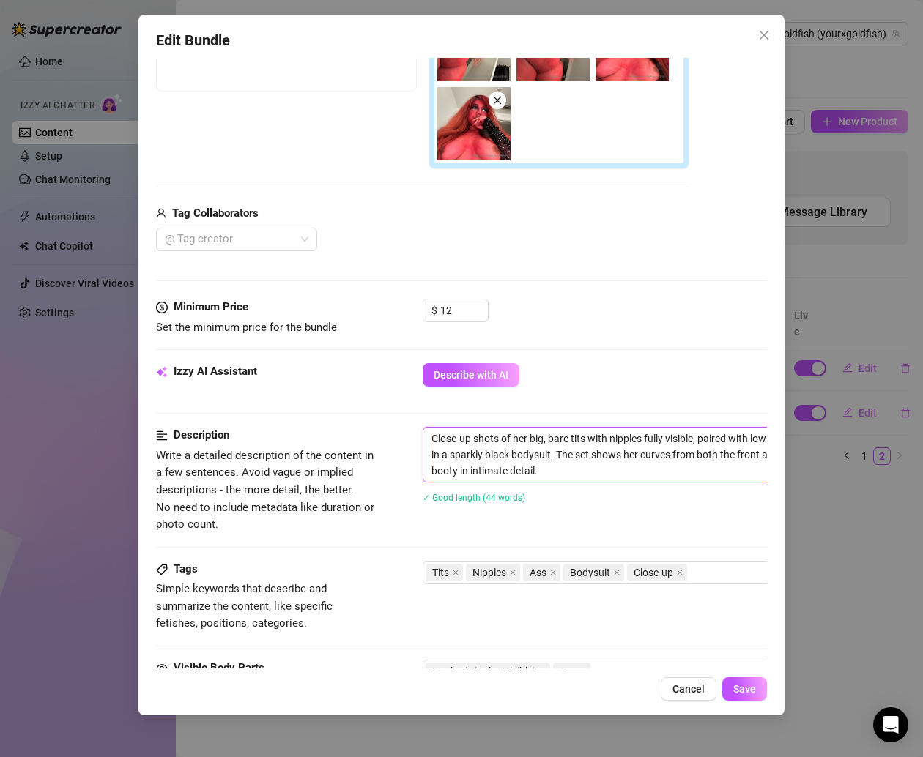
click at [510, 429] on textarea "Close-up shots of her big, bare tits with nipples fully visible, paired with lo…" at bounding box center [678, 455] width 511 height 54
click at [691, 691] on span "Cancel" at bounding box center [688, 689] width 32 height 12
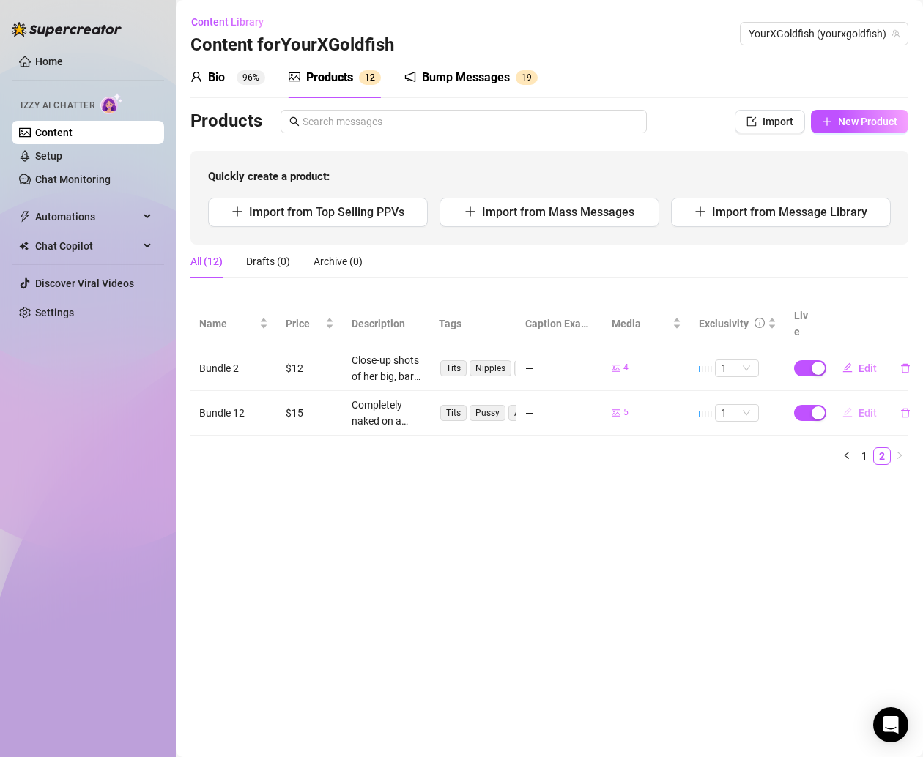
click at [861, 407] on span "Edit" at bounding box center [867, 413] width 18 height 12
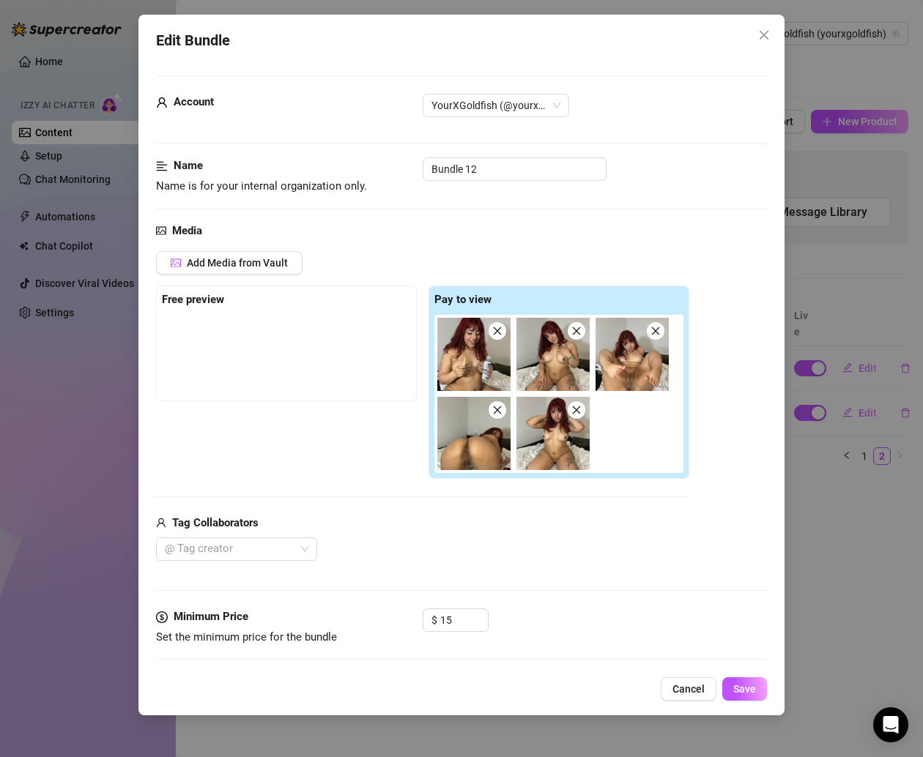
scroll to position [343, 0]
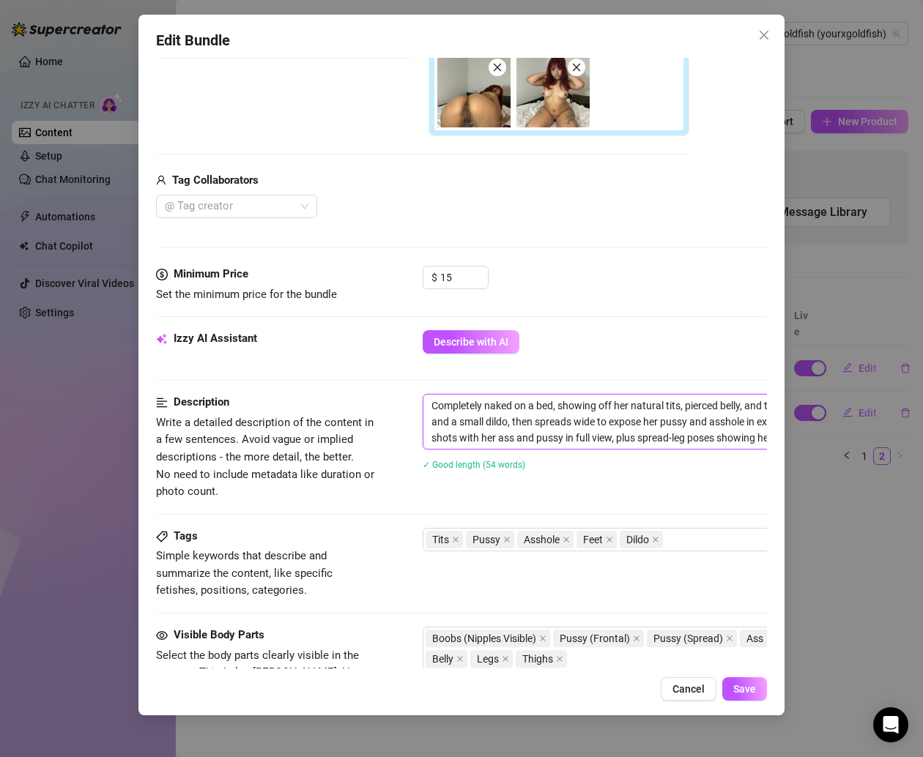
click at [517, 409] on textarea "Completely naked on a bed, showing off her natural tits, pierced belly, and tat…" at bounding box center [678, 422] width 511 height 54
click at [675, 679] on button "Cancel" at bounding box center [689, 688] width 56 height 23
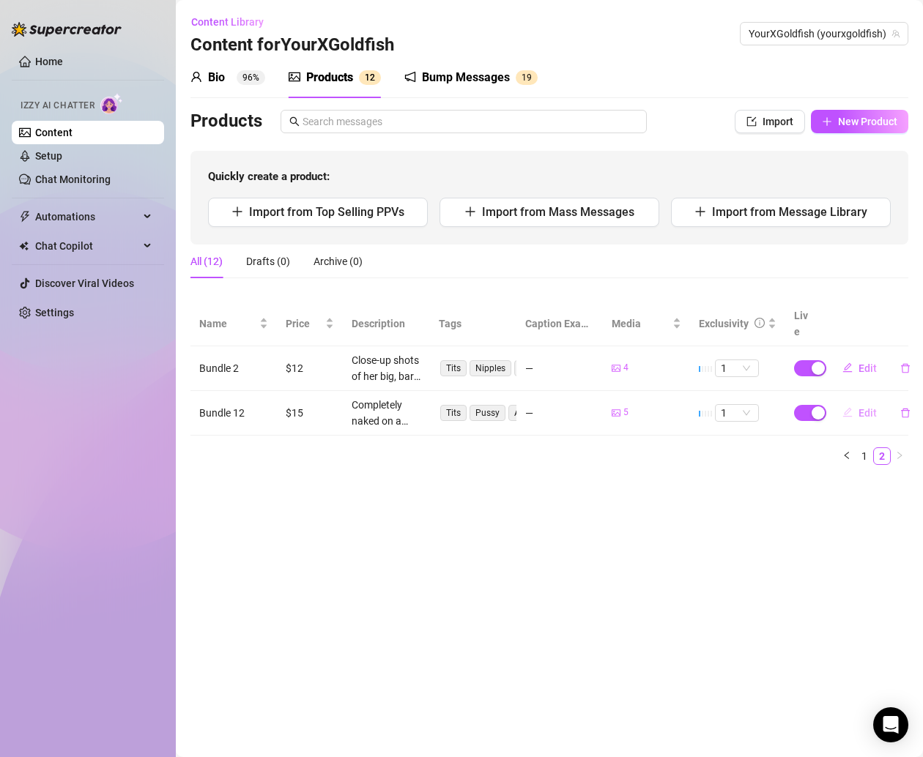
click at [864, 407] on span "Edit" at bounding box center [867, 413] width 18 height 12
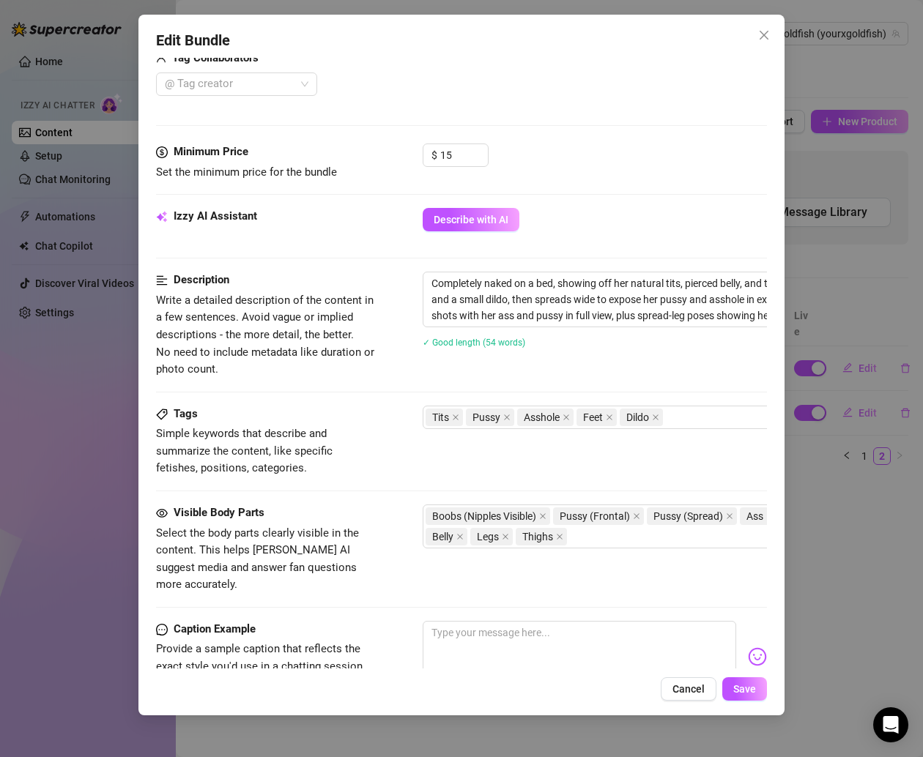
scroll to position [531, 0]
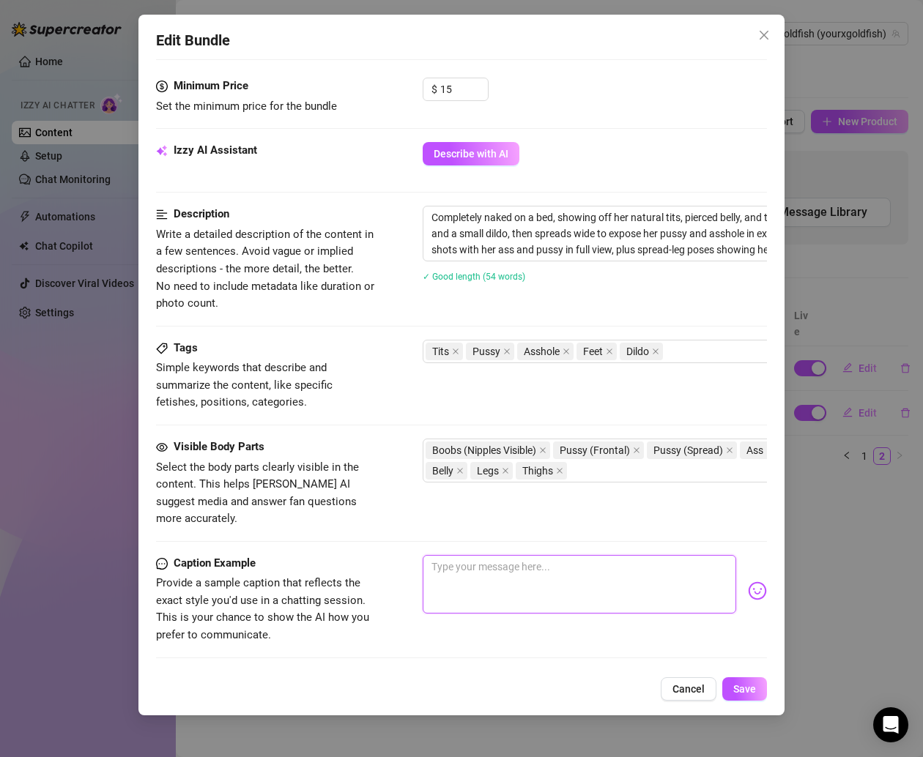
click at [453, 555] on textarea at bounding box center [579, 584] width 313 height 59
paste textarea "Imagine me bent over in front of you like this 😏🤪 would you pull my hair?"
type textarea "Imagine me bent over in front of you like this 😏🤪 would you pull my hair?"
click at [732, 685] on button "Save" at bounding box center [744, 688] width 45 height 23
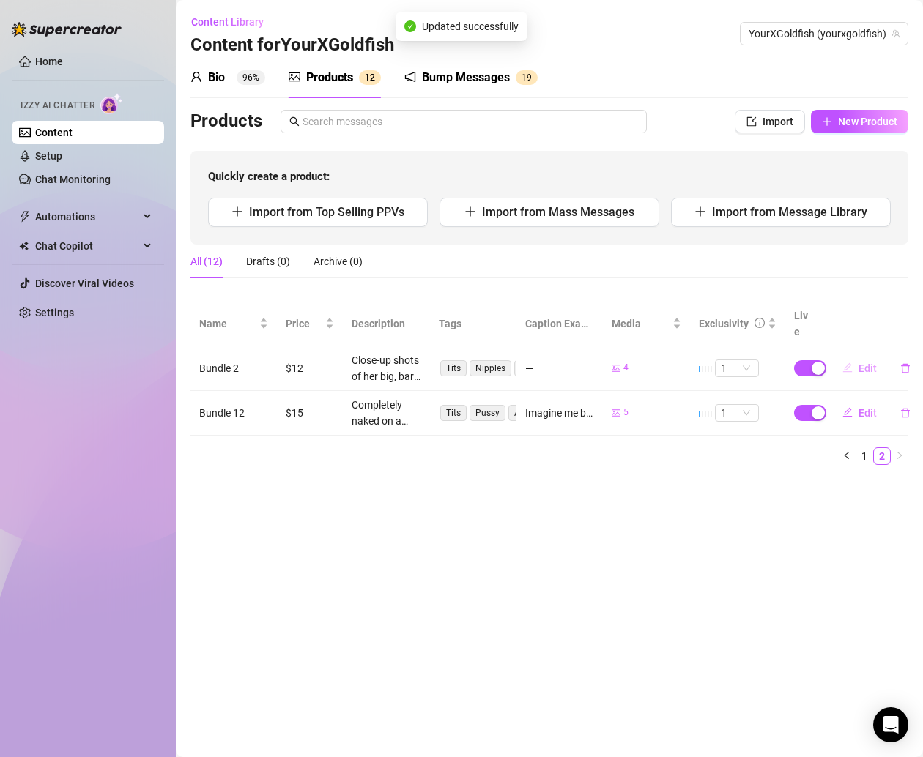
click at [862, 363] on span "Edit" at bounding box center [867, 369] width 18 height 12
click at [861, 363] on span "Edit" at bounding box center [867, 369] width 18 height 12
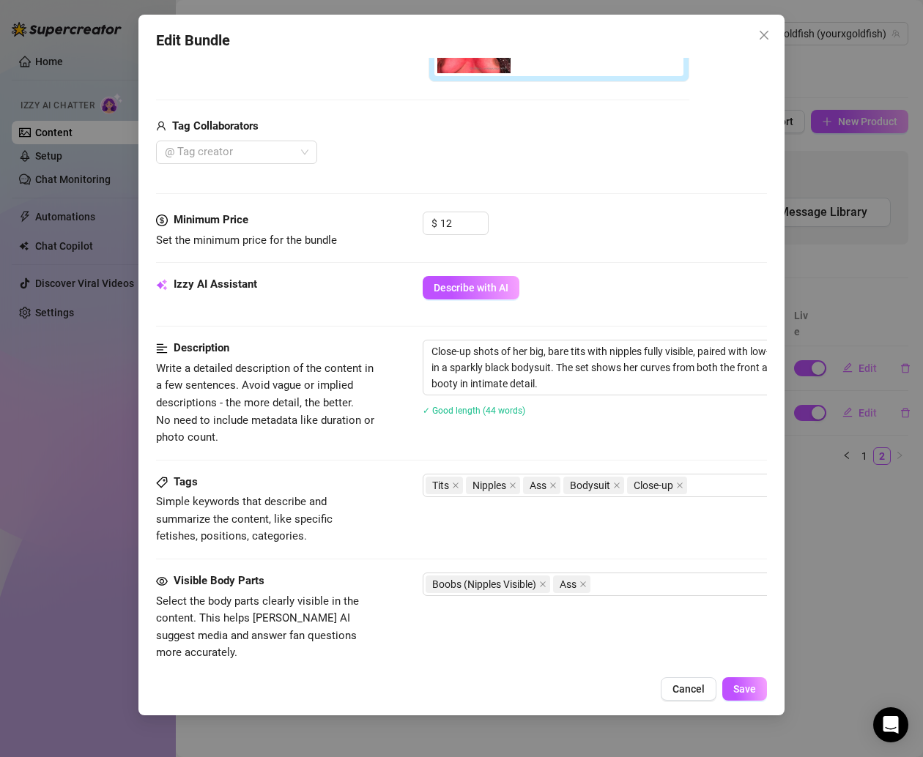
scroll to position [708, 0]
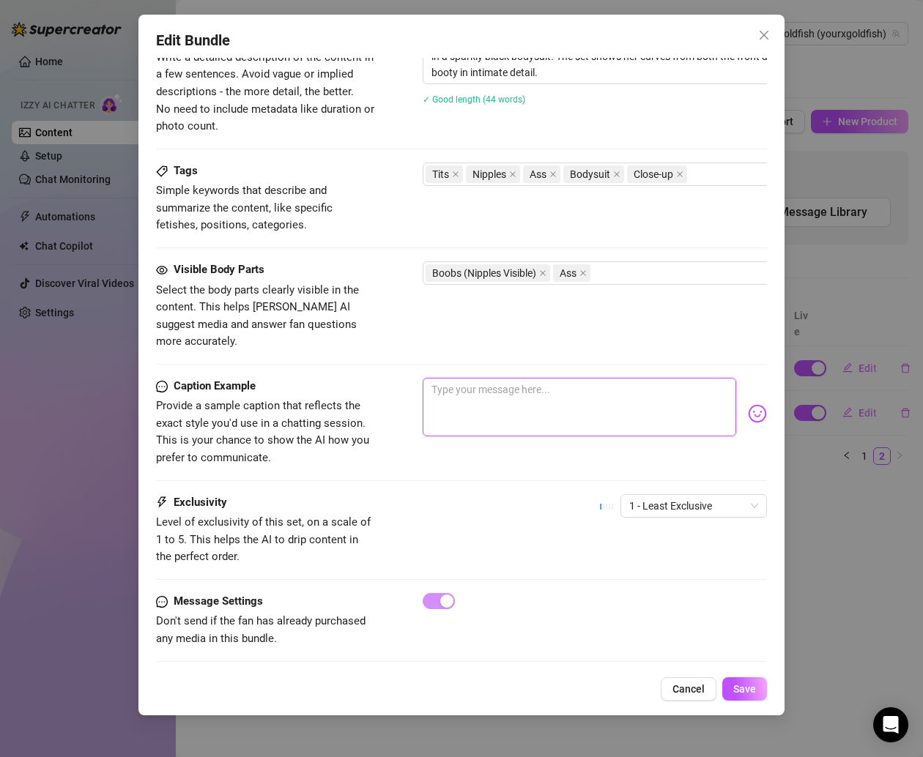
click at [481, 378] on textarea at bounding box center [579, 407] width 313 height 59
paste textarea "Front or back? 👀 My titties or my ass? Be honest 😏💕"
type textarea "Front or back? 👀 My titties or my ass? Be honest 😏💕"
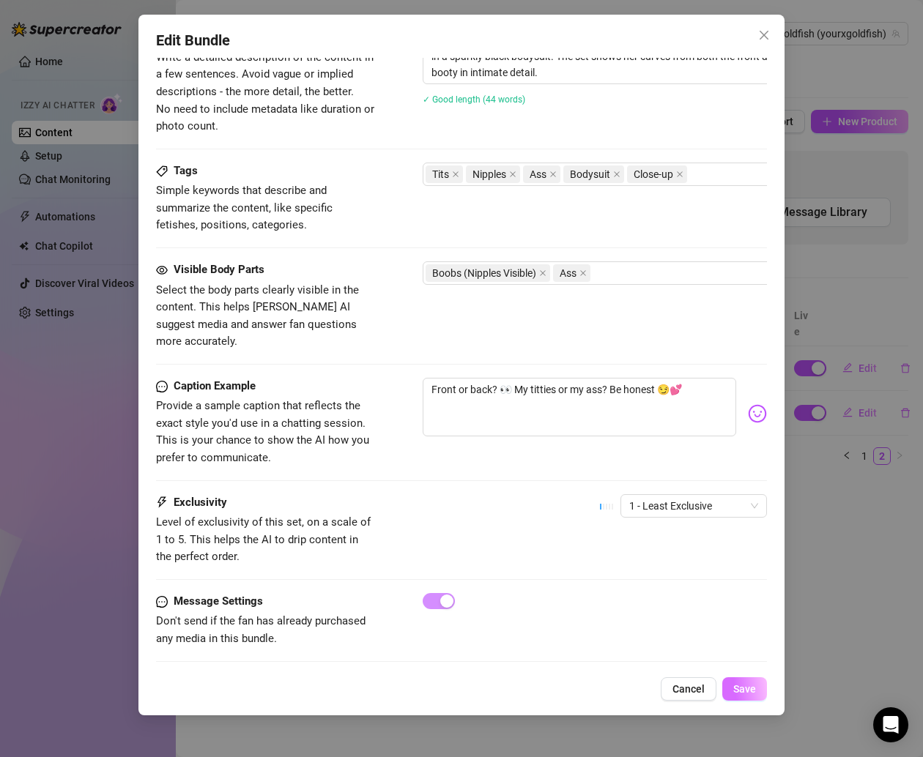
click at [743, 687] on span "Save" at bounding box center [744, 689] width 23 height 12
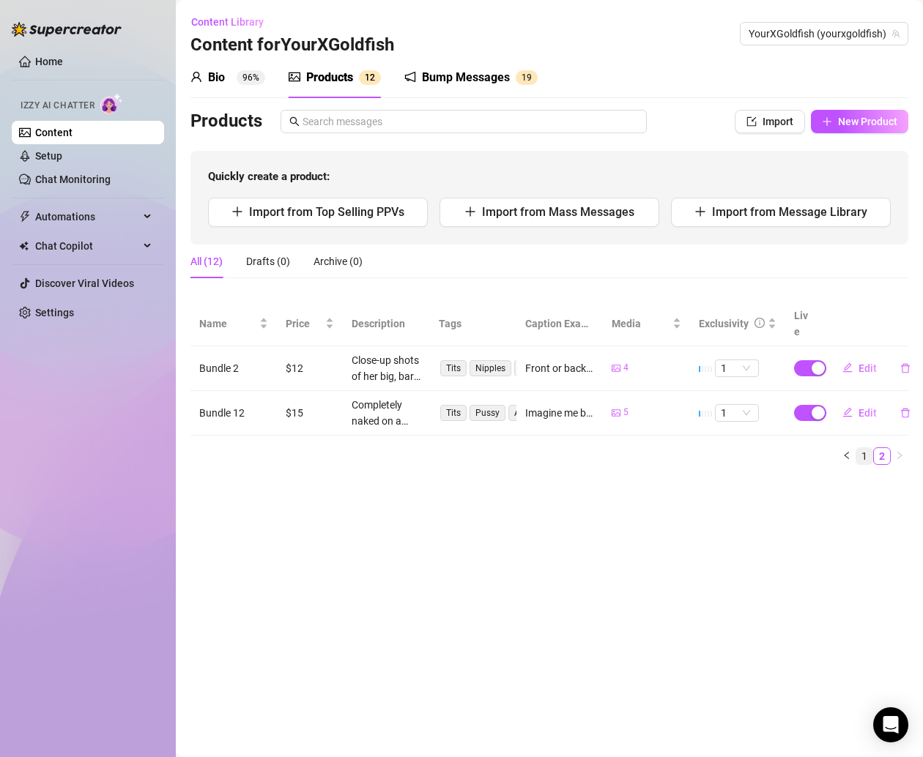
click at [858, 448] on link "1" at bounding box center [864, 456] width 16 height 16
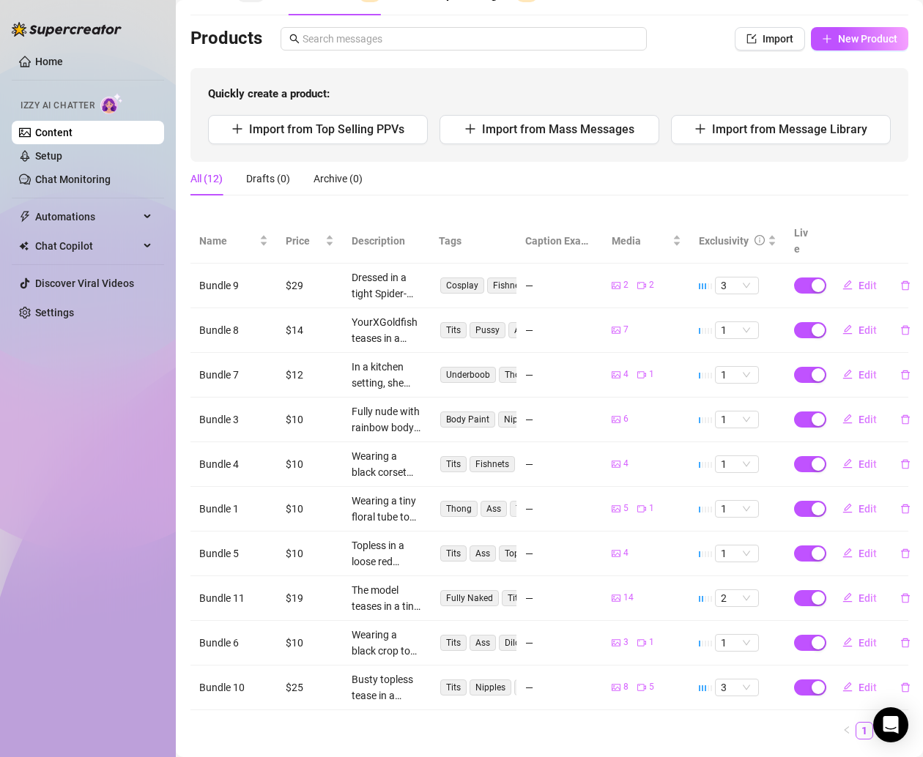
scroll to position [101, 0]
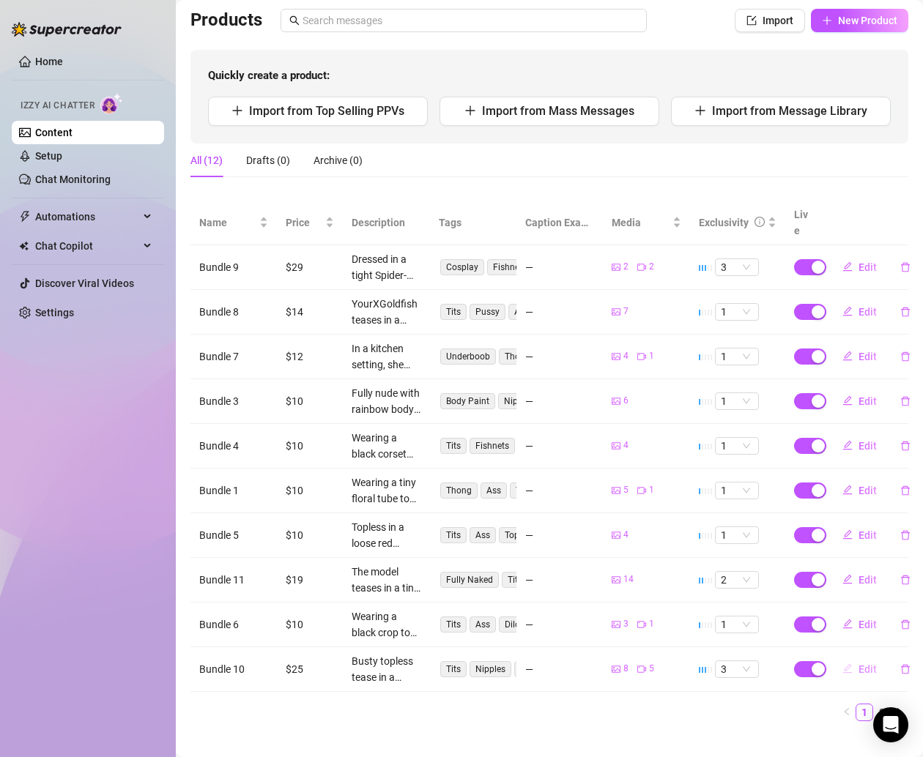
click at [855, 658] on button "Edit" at bounding box center [860, 669] width 58 height 23
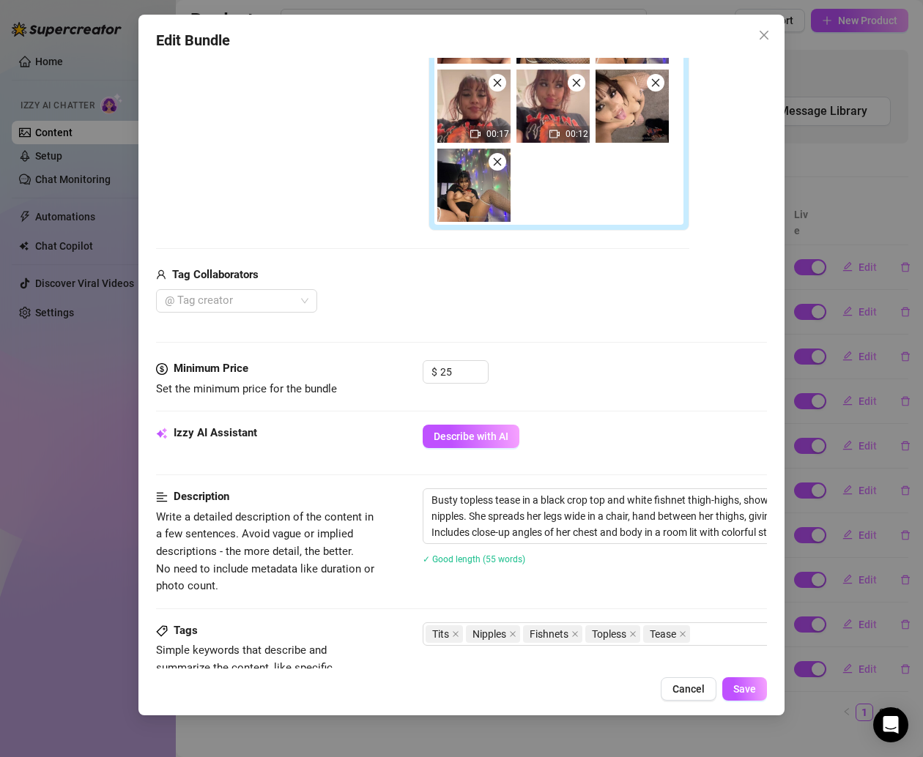
scroll to position [806, 0]
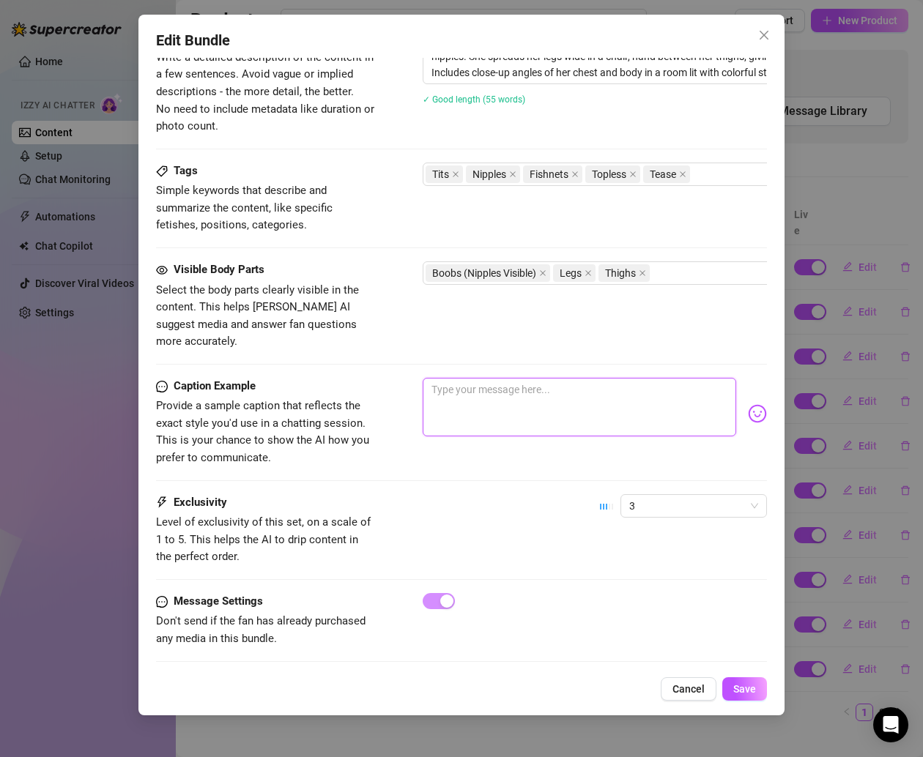
click at [474, 378] on textarea at bounding box center [579, 407] width 313 height 59
paste textarea "Tits out, legs wide open in my chair… think you could handle this view in perso…"
type textarea "Tits out, legs wide open in my chair… think you could handle this view in perso…"
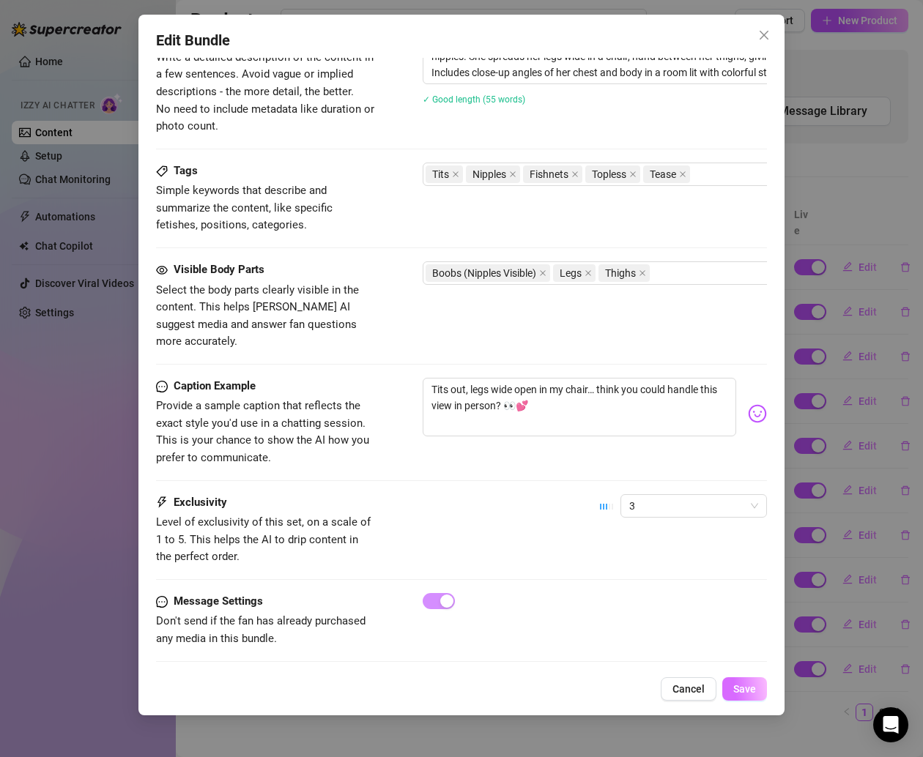
click at [748, 691] on span "Save" at bounding box center [744, 689] width 23 height 12
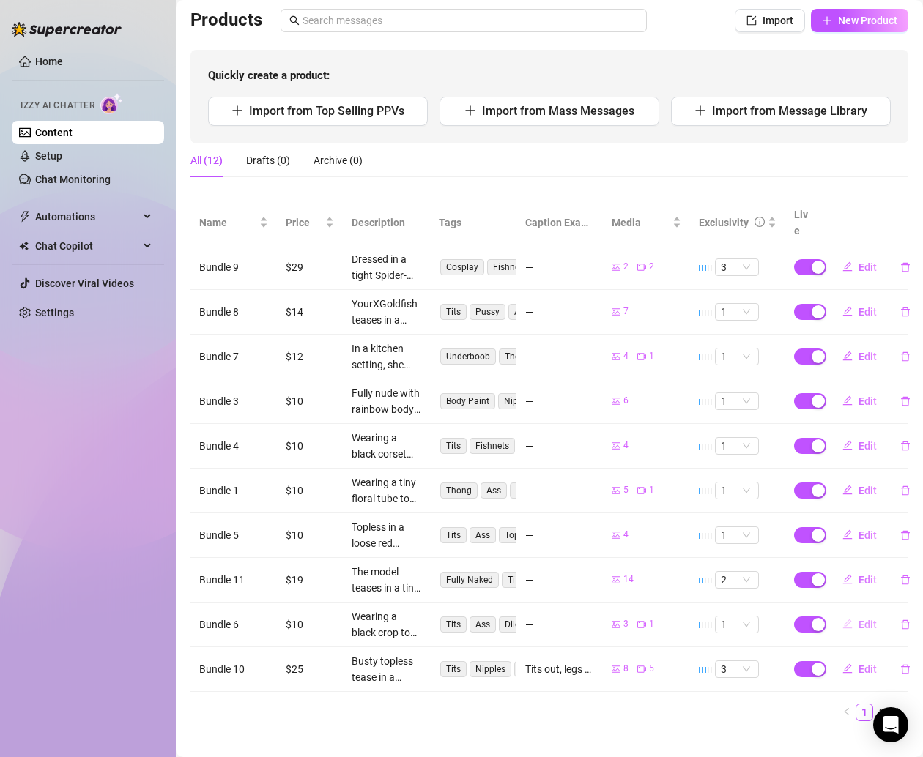
click at [858, 619] on span "Edit" at bounding box center [867, 625] width 18 height 12
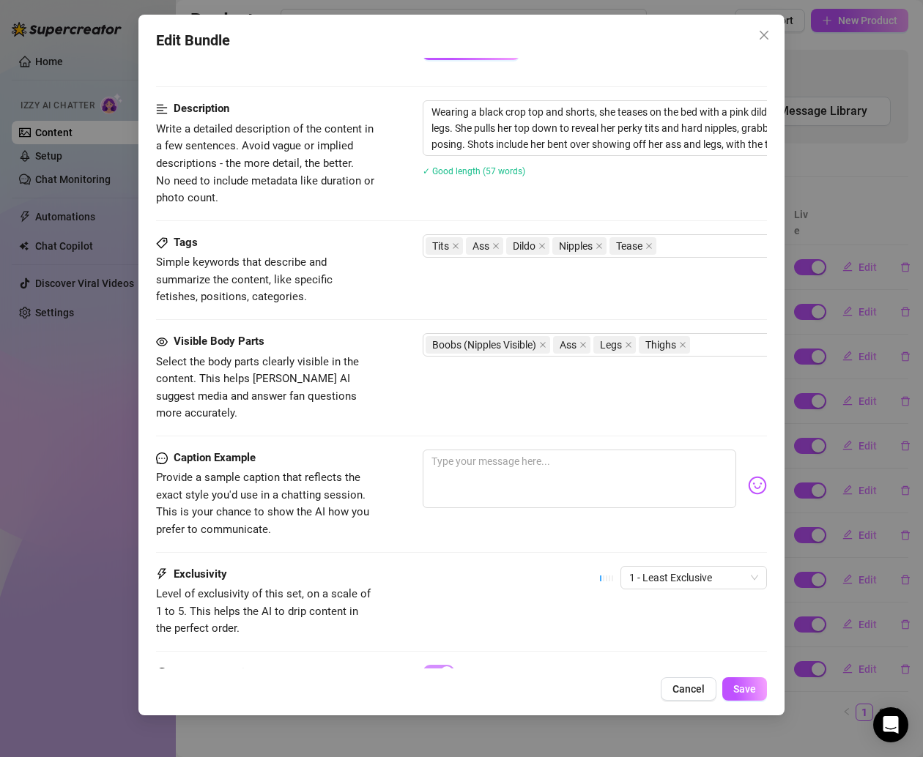
scroll to position [640, 0]
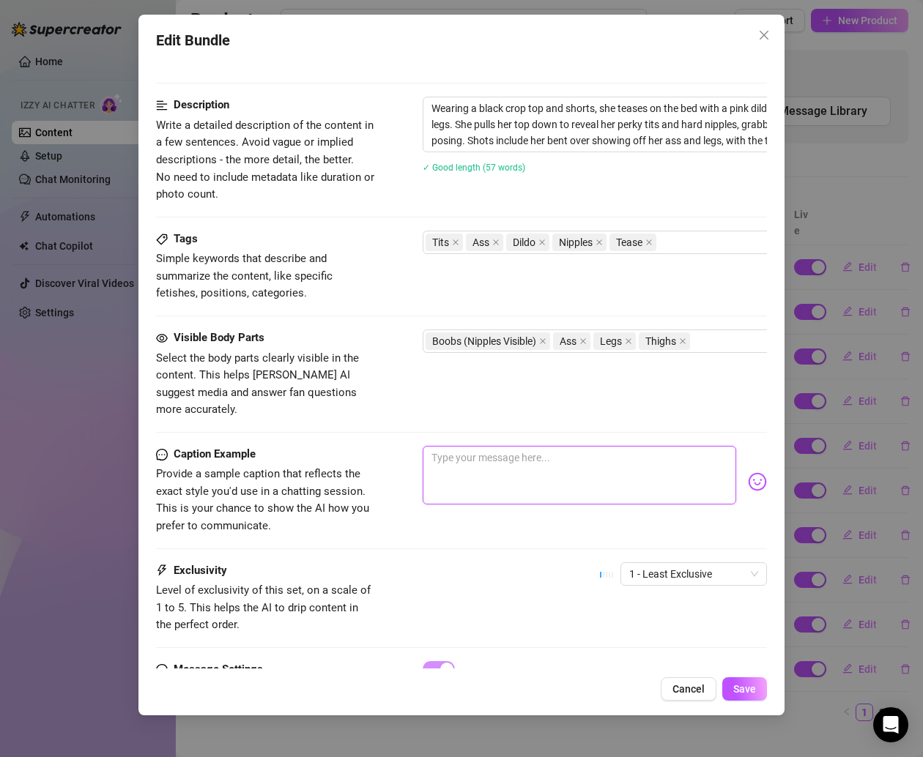
click at [477, 453] on textarea at bounding box center [579, 475] width 313 height 59
paste textarea "Should I turn this machine on, or do you wanna imagine you’re here instead? 😏"
type textarea "Should I turn this machine on, or do you wanna imagine you’re here instead? 😏"
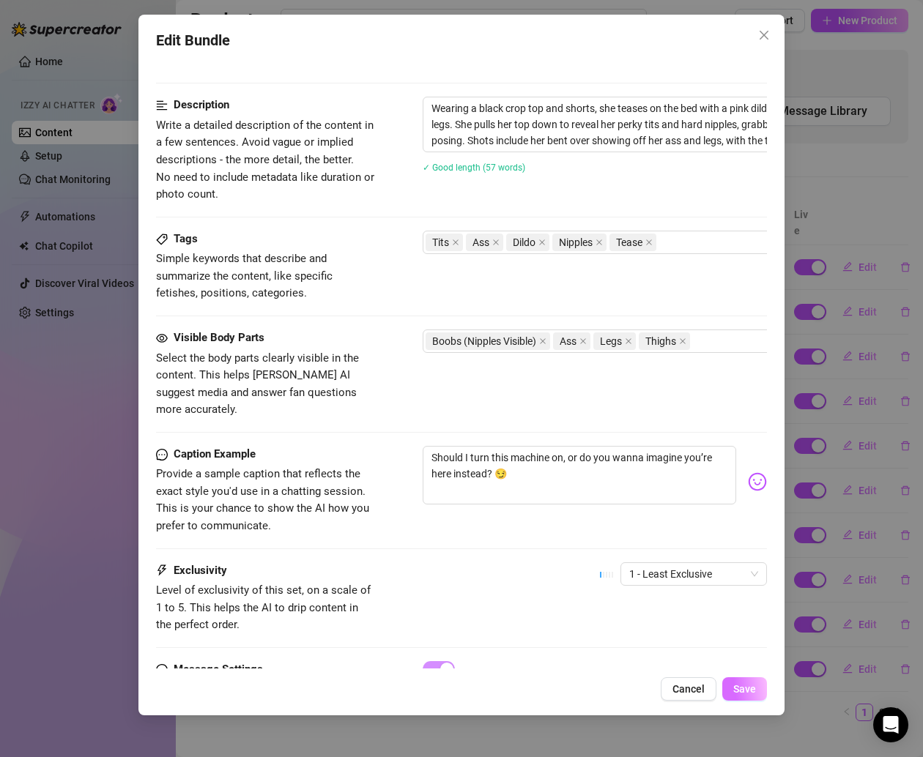
click at [739, 678] on button "Save" at bounding box center [744, 688] width 45 height 23
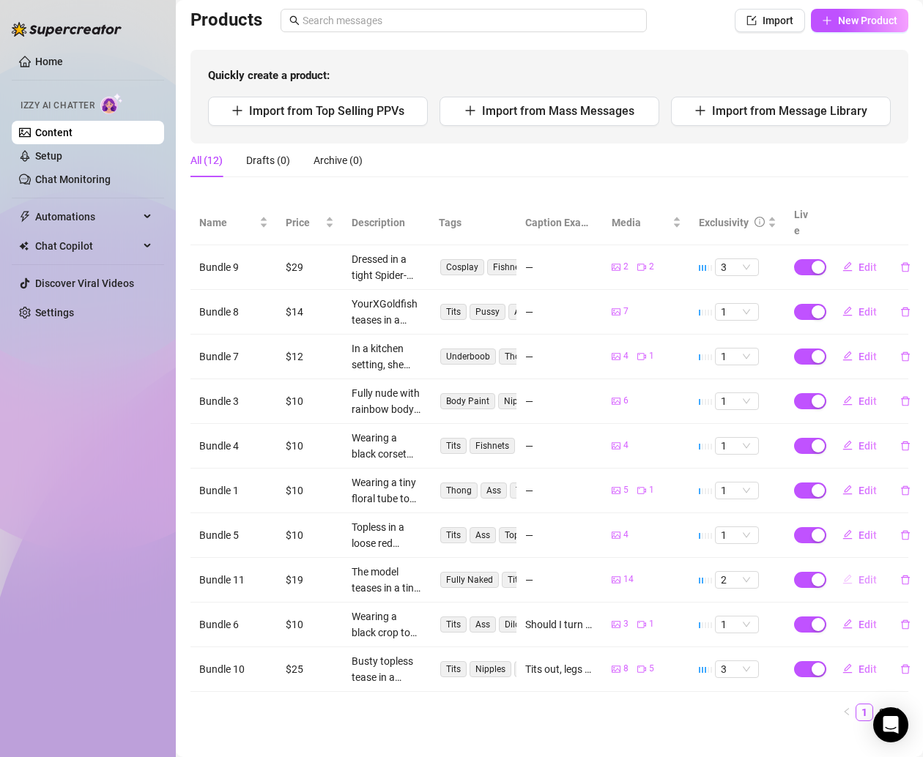
click at [858, 574] on span "Edit" at bounding box center [867, 580] width 18 height 12
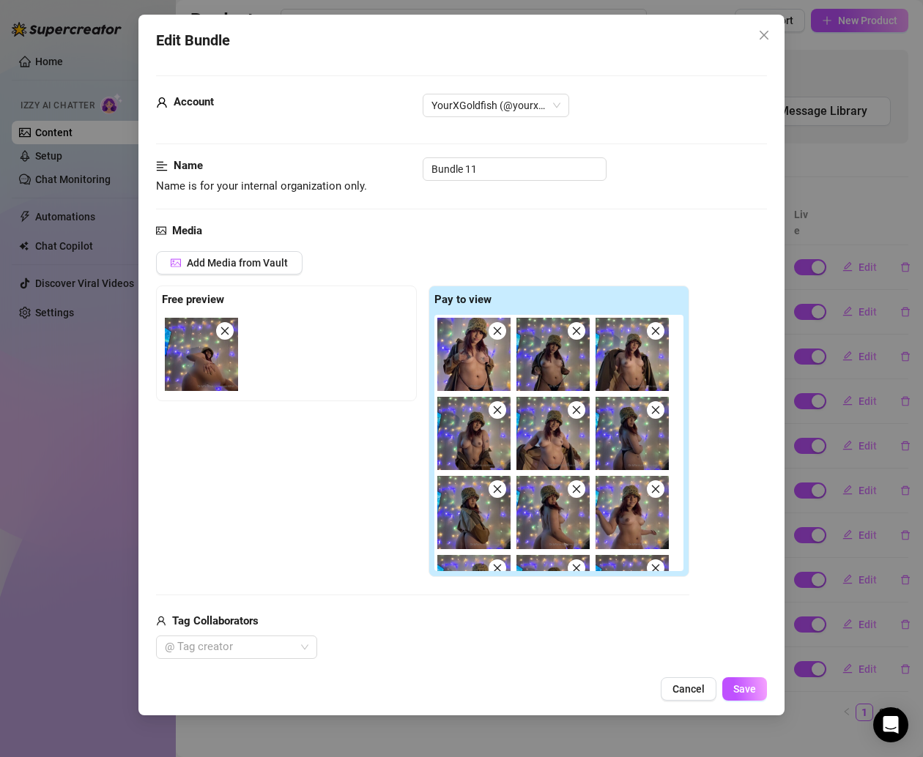
scroll to position [187, 0]
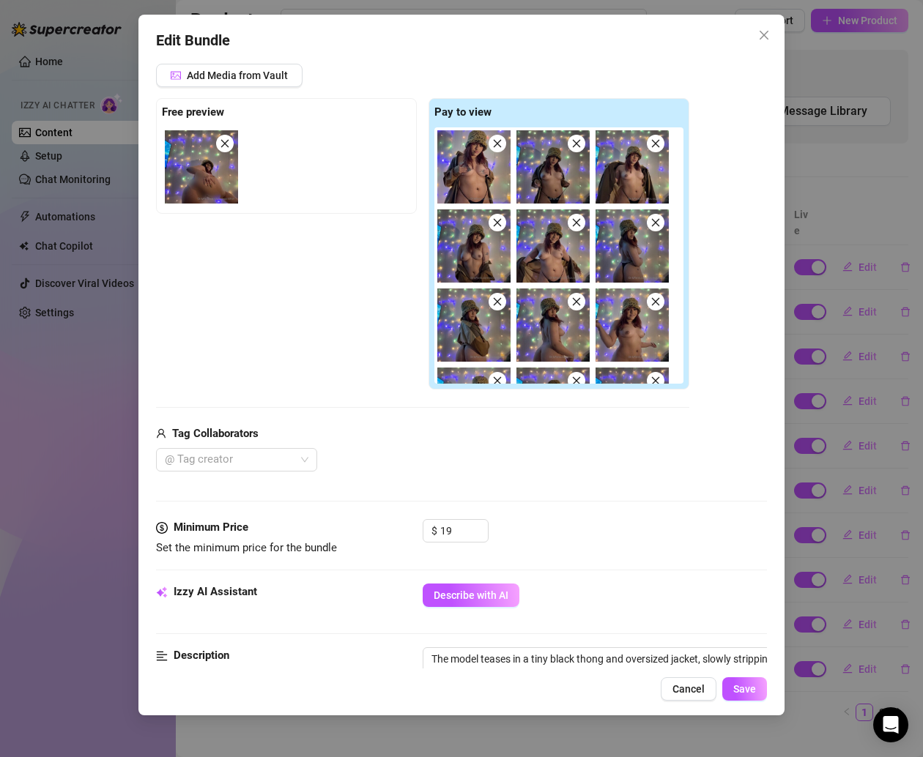
click at [575, 531] on div "$ 19" at bounding box center [595, 537] width 344 height 37
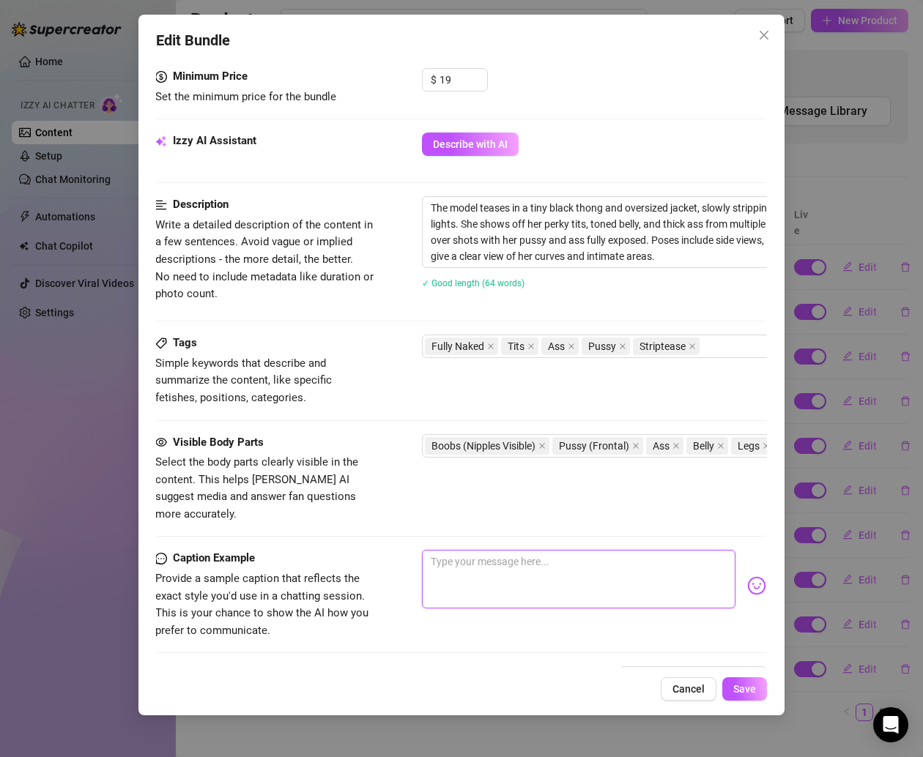
click at [515, 558] on textarea at bounding box center [578, 579] width 313 height 59
paste textarea "Slow strip tease under my string lights… wanna see how far I’ll go? 👀💕"
type textarea "Slow strip tease under my string lights… wanna see how far I’ll go? 👀💕"
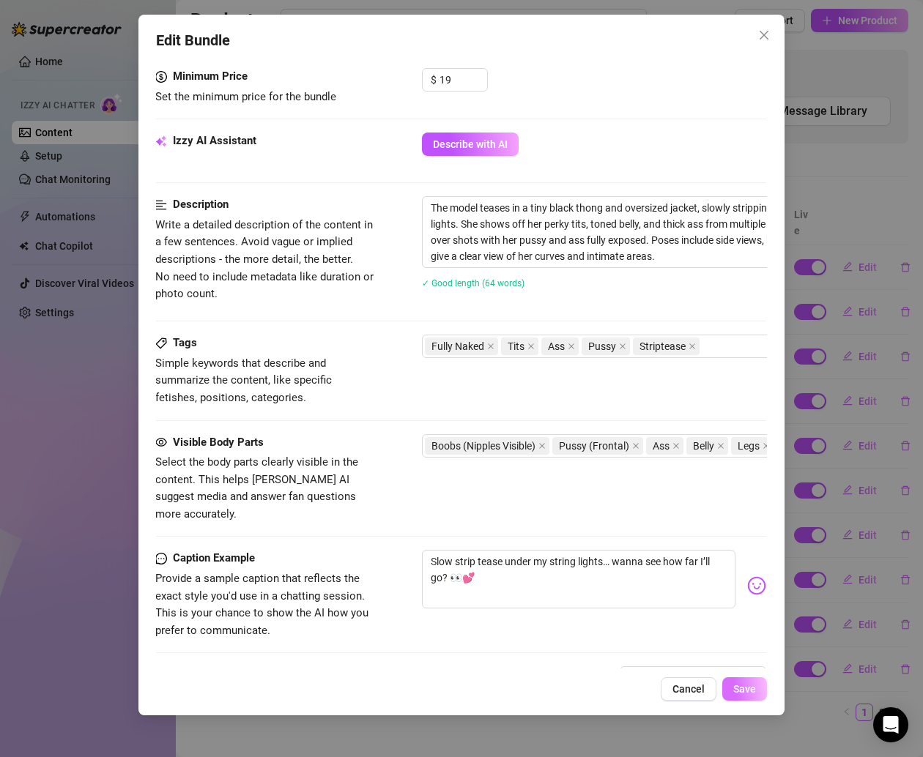
click at [738, 694] on span "Save" at bounding box center [744, 689] width 23 height 12
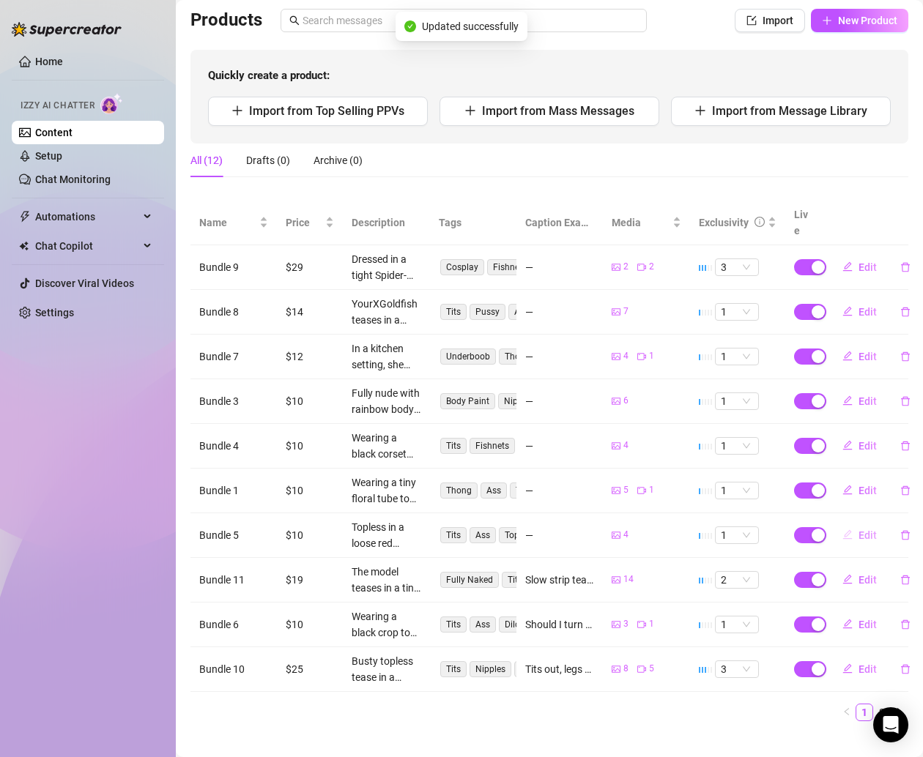
click at [858, 530] on span "Edit" at bounding box center [867, 536] width 18 height 12
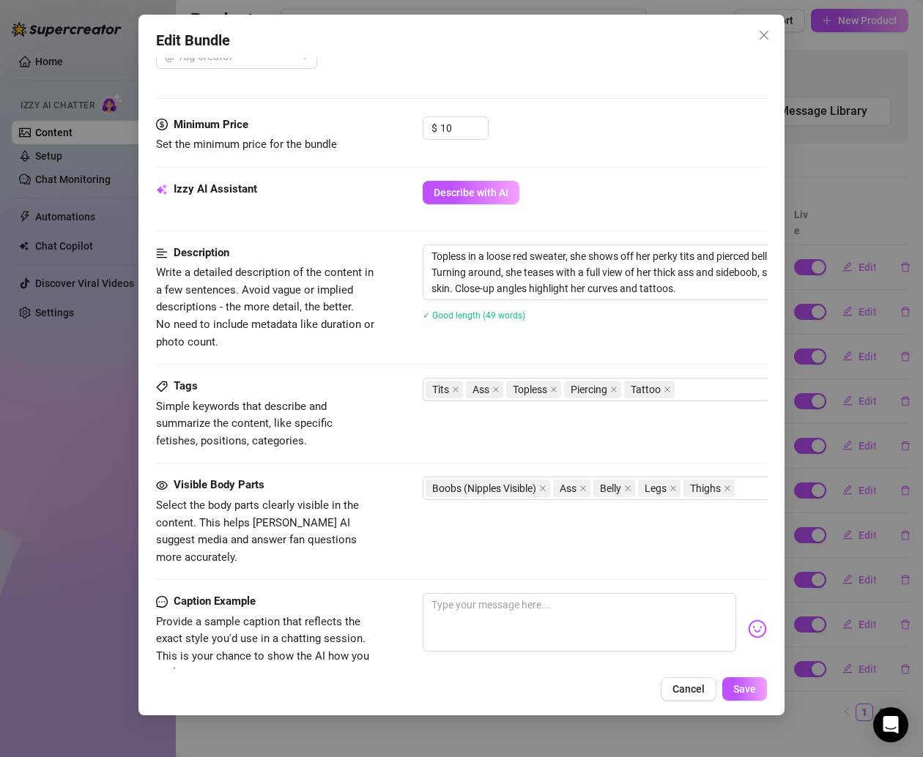
scroll to position [478, 0]
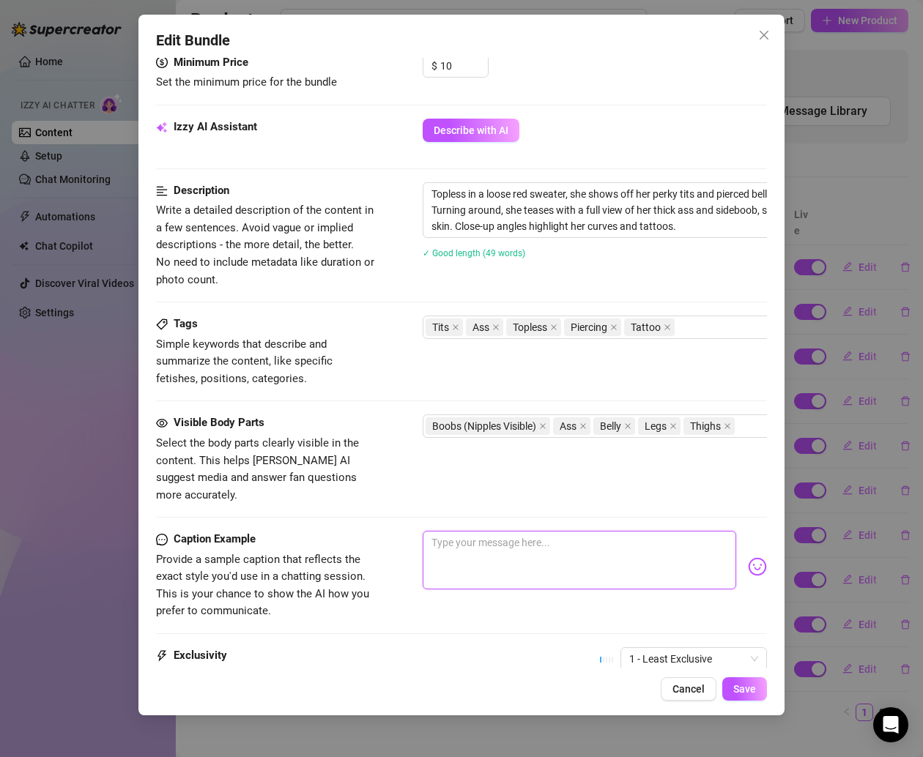
click at [467, 531] on textarea at bounding box center [579, 560] width 313 height 59
paste textarea "Just a cozy sweater & no bra 😏💕 wanna help me take it off?"
type textarea "Just a cozy sweater & no bra 😏💕 wanna help me take it off?"
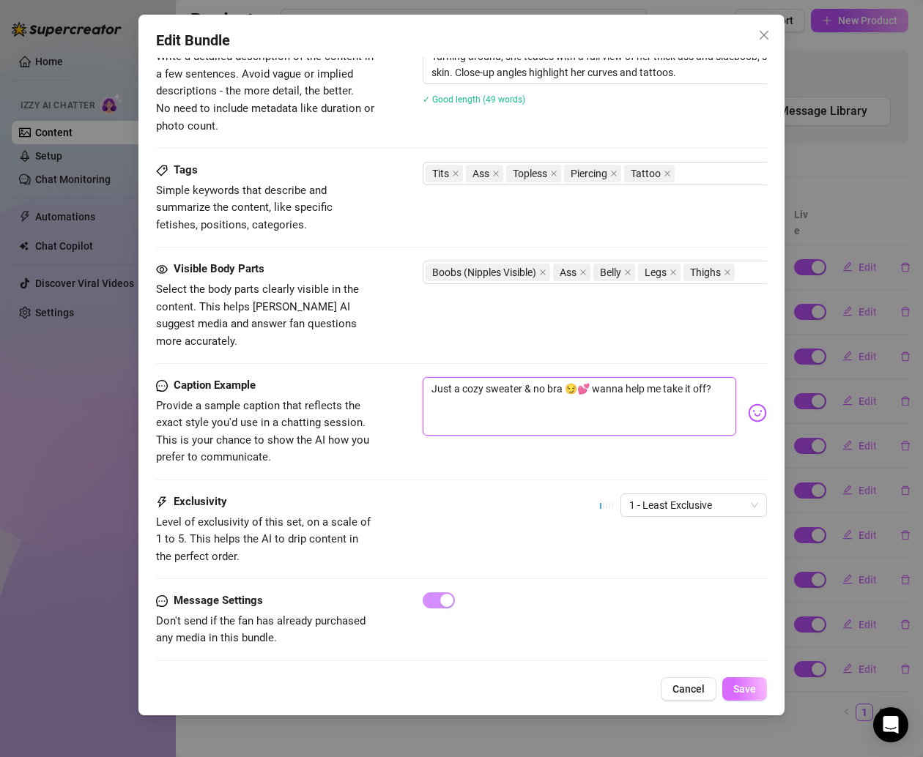
type textarea "Just a cozy sweater & no bra 😏💕 wanna help me take it off?"
click at [746, 682] on button "Save" at bounding box center [744, 688] width 45 height 23
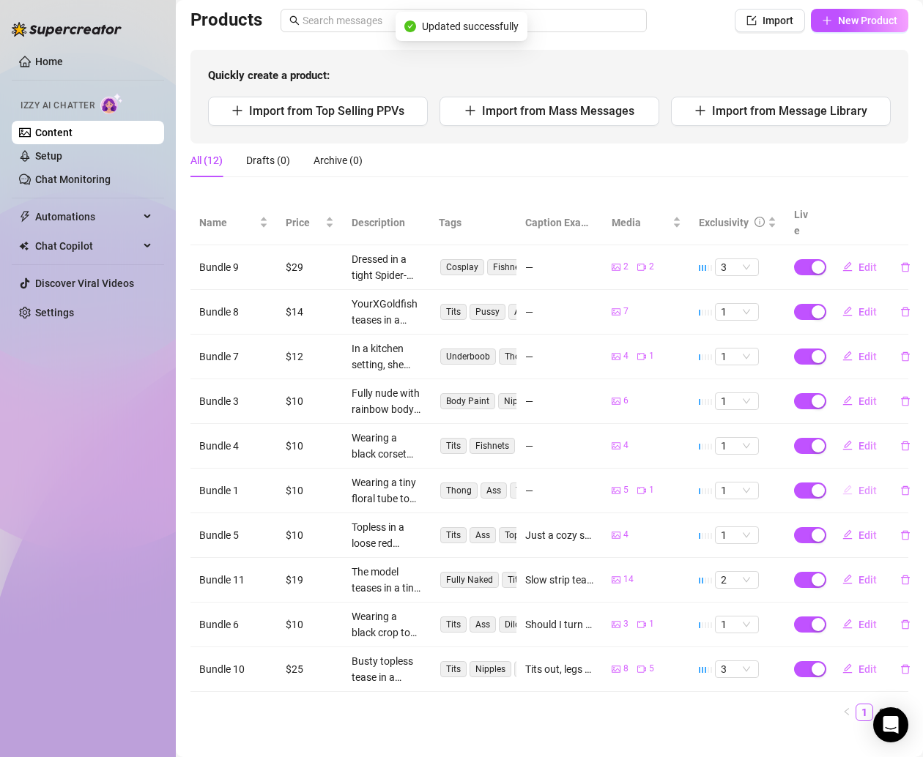
click at [858, 485] on span "Edit" at bounding box center [867, 491] width 18 height 12
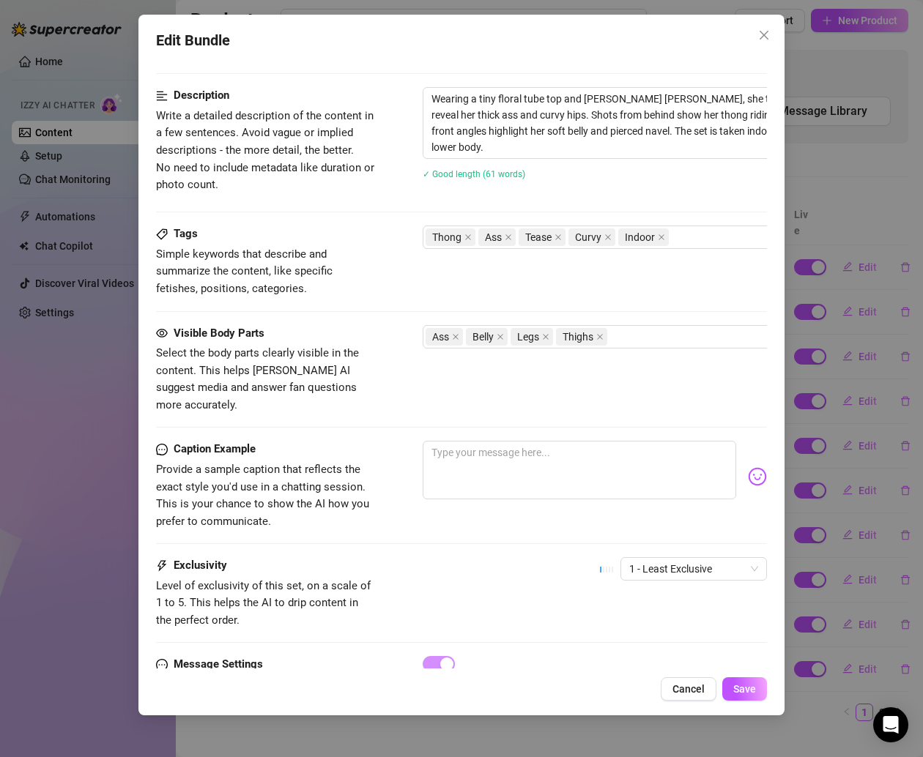
scroll to position [666, 0]
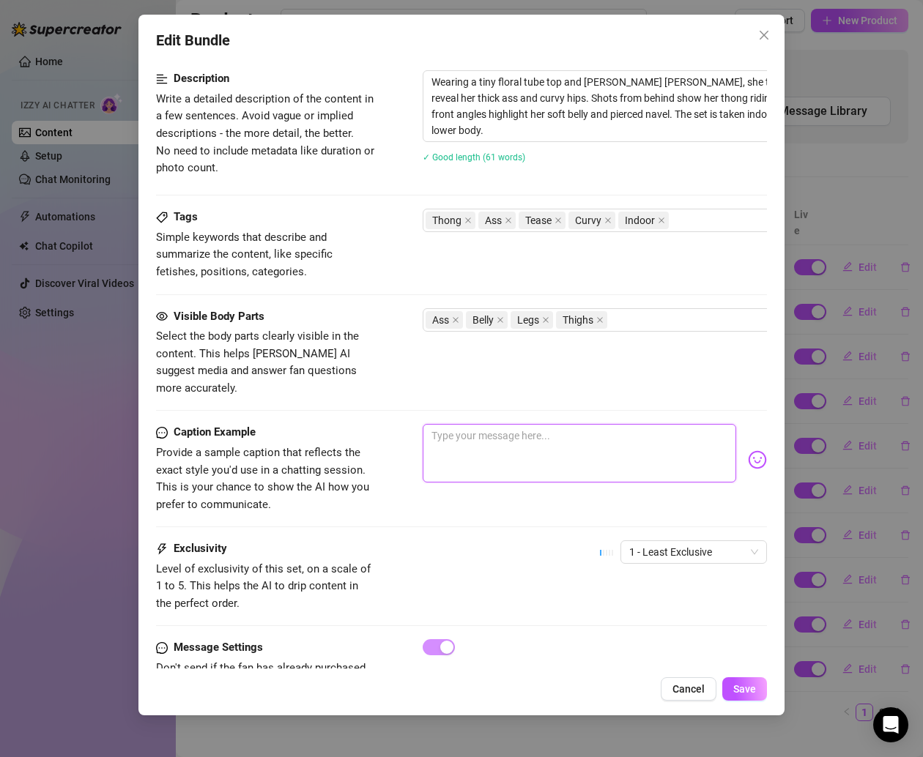
click at [499, 428] on textarea at bounding box center [579, 453] width 313 height 59
paste textarea "Thong riding up way too high… wanna fix it for me? 🙈🍑"
type textarea "Thong riding up way too high… wanna fix it for me? 🙈🍑"
click at [738, 686] on span "Save" at bounding box center [744, 689] width 23 height 12
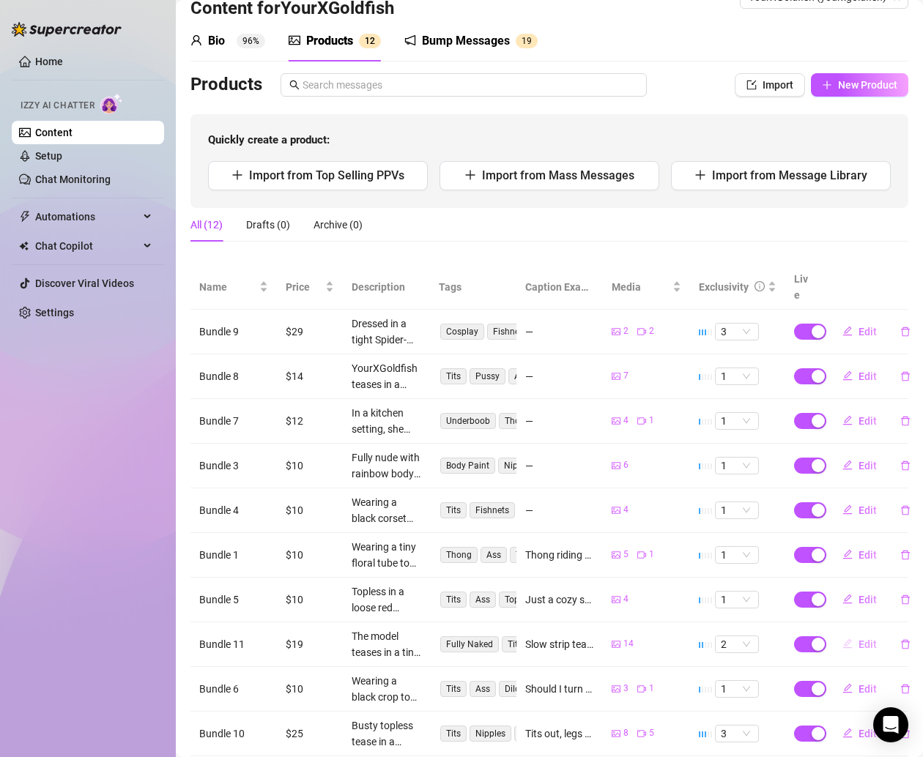
scroll to position [101, 0]
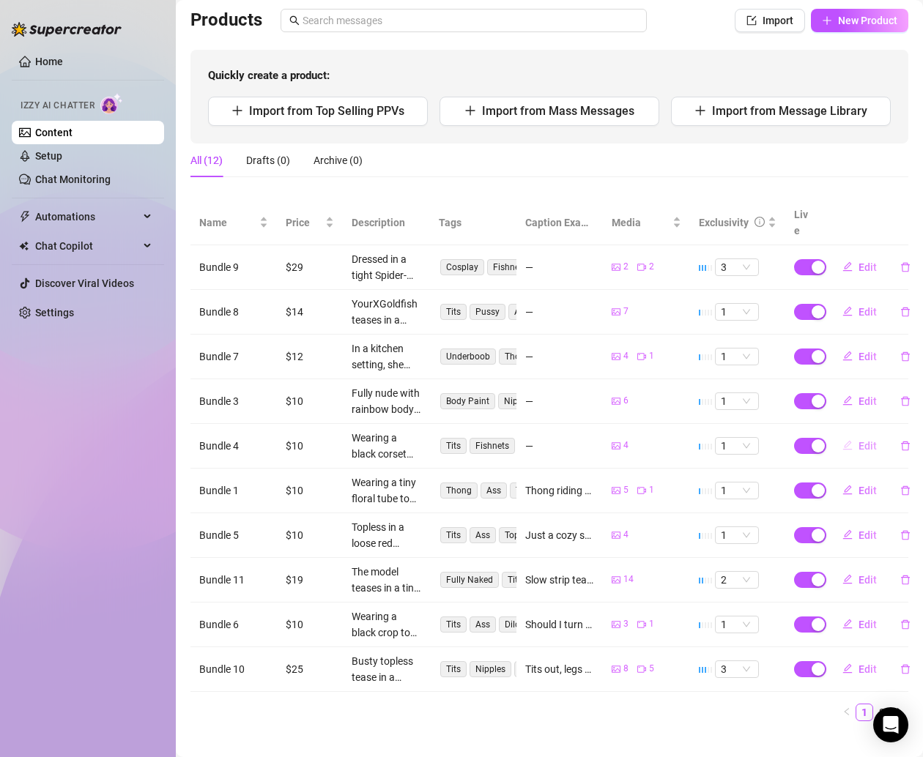
click at [858, 440] on span "Edit" at bounding box center [867, 446] width 18 height 12
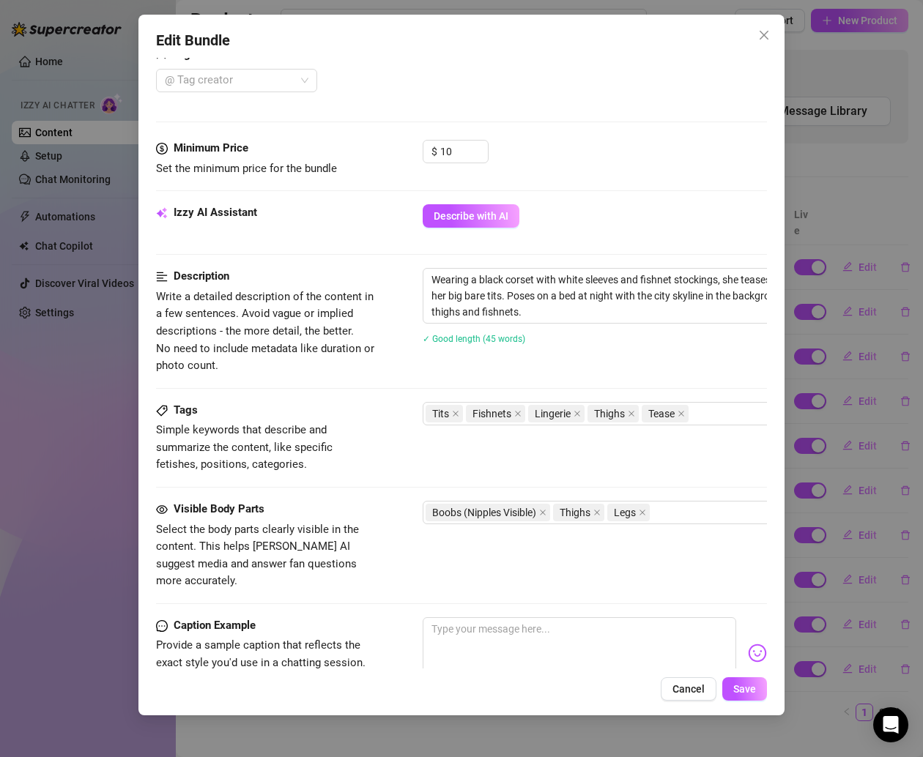
scroll to position [476, 0]
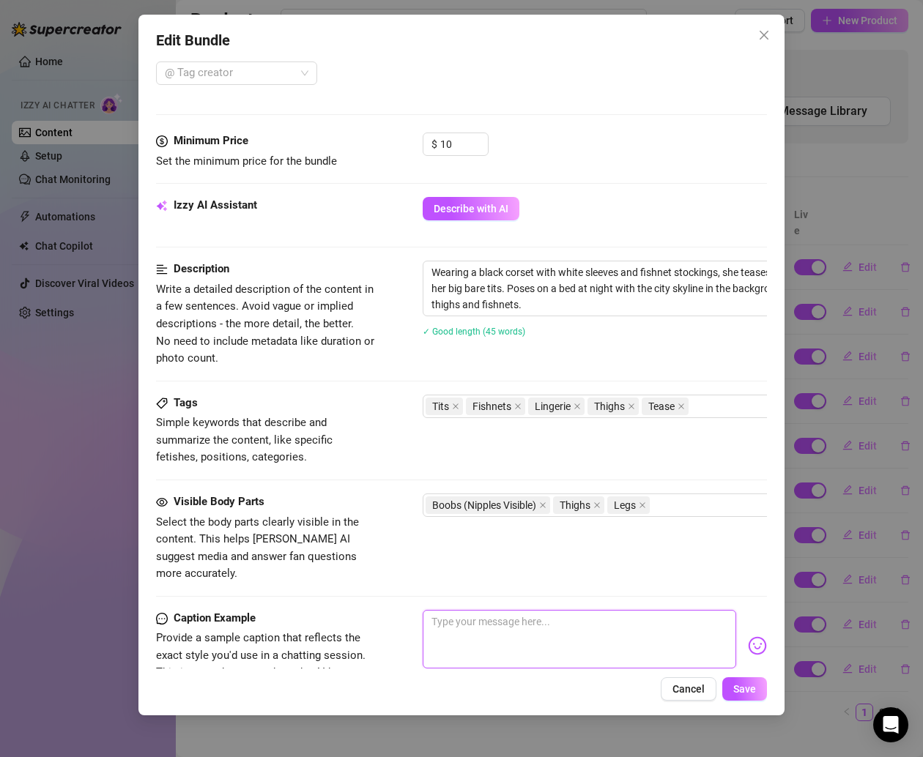
click at [496, 614] on textarea at bounding box center [579, 639] width 313 height 59
paste textarea "Vegas nights got me feelin dangerous 😏💋 wanna see me pull this corset all the w…"
type textarea "Vegas nights got me feelin dangerous 😏💋 wanna see me pull this corset all the w…"
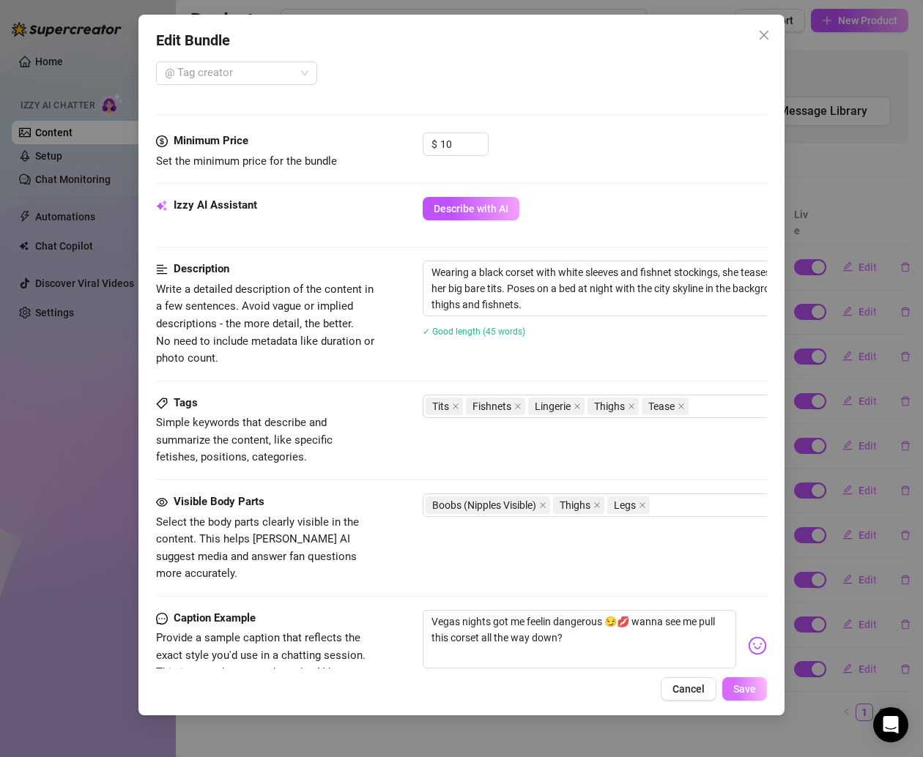
click at [738, 683] on span "Save" at bounding box center [744, 689] width 23 height 12
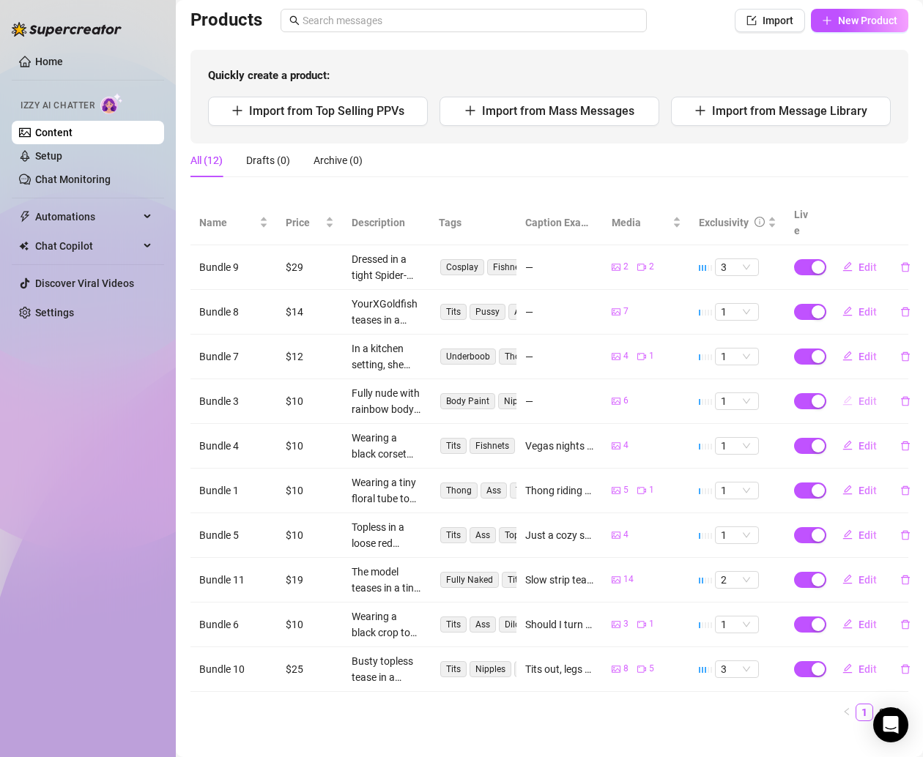
click at [844, 390] on button "Edit" at bounding box center [860, 401] width 58 height 23
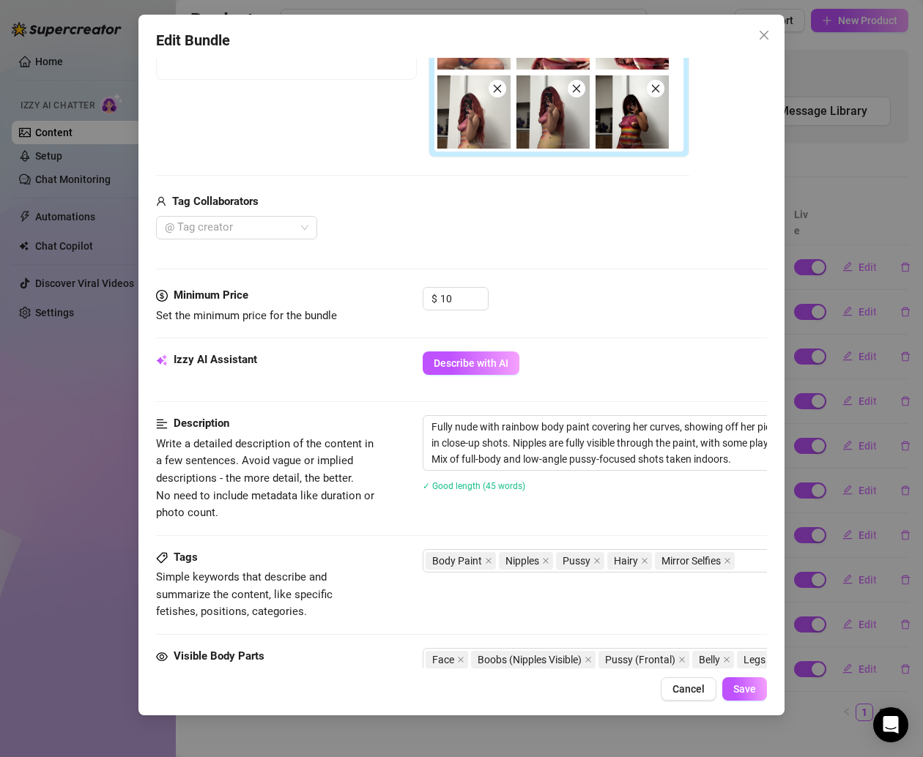
scroll to position [708, 0]
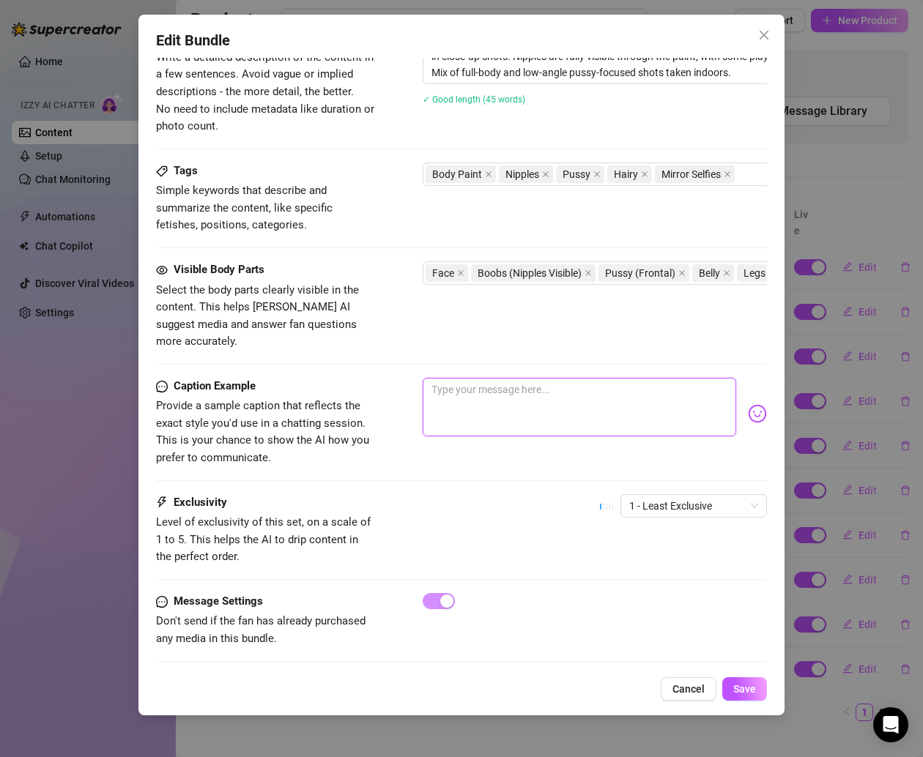
click at [495, 378] on textarea at bounding box center [579, 407] width 313 height 59
paste textarea "Natural & messy… just the way you like me 😮💕"
type textarea "Natural & messy… just the way you like me 😮💕"
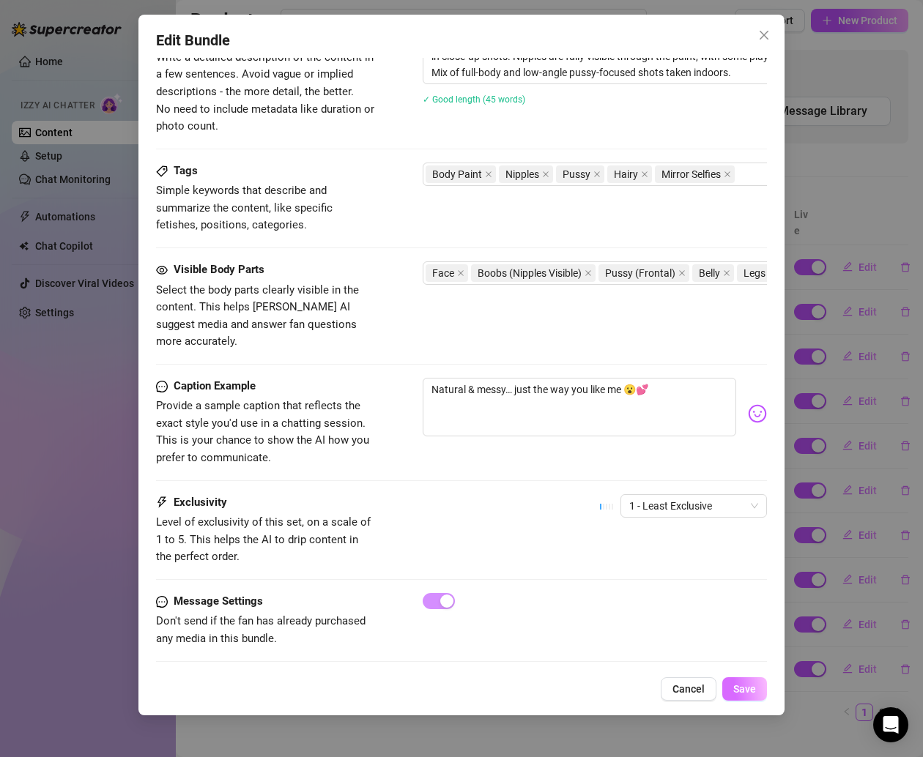
click at [740, 679] on button "Save" at bounding box center [744, 688] width 45 height 23
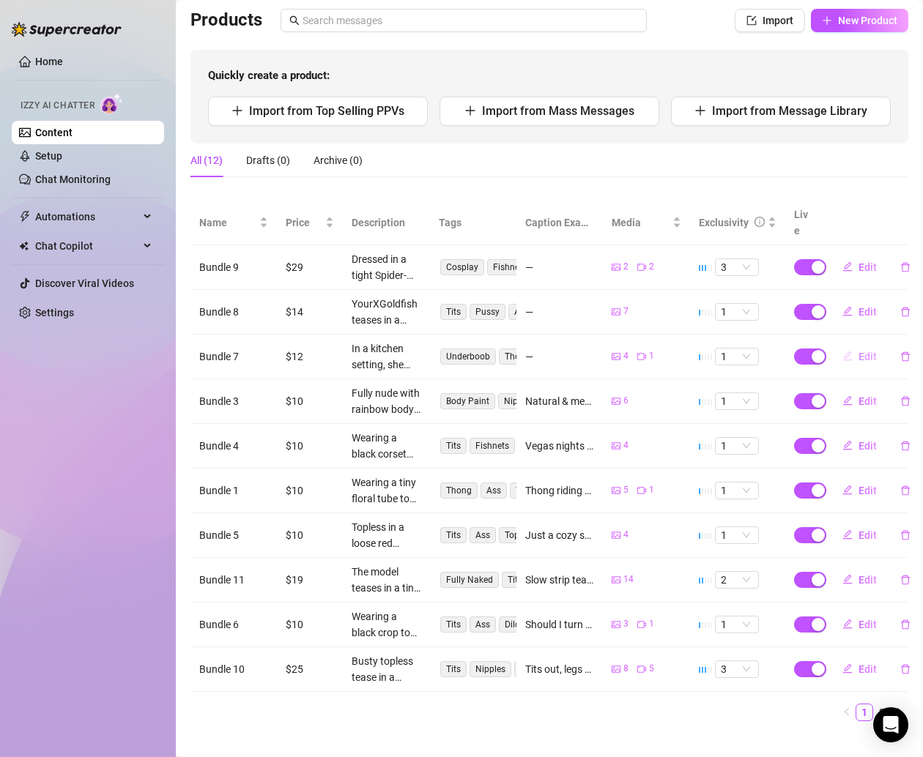
click at [858, 351] on span "Edit" at bounding box center [867, 357] width 18 height 12
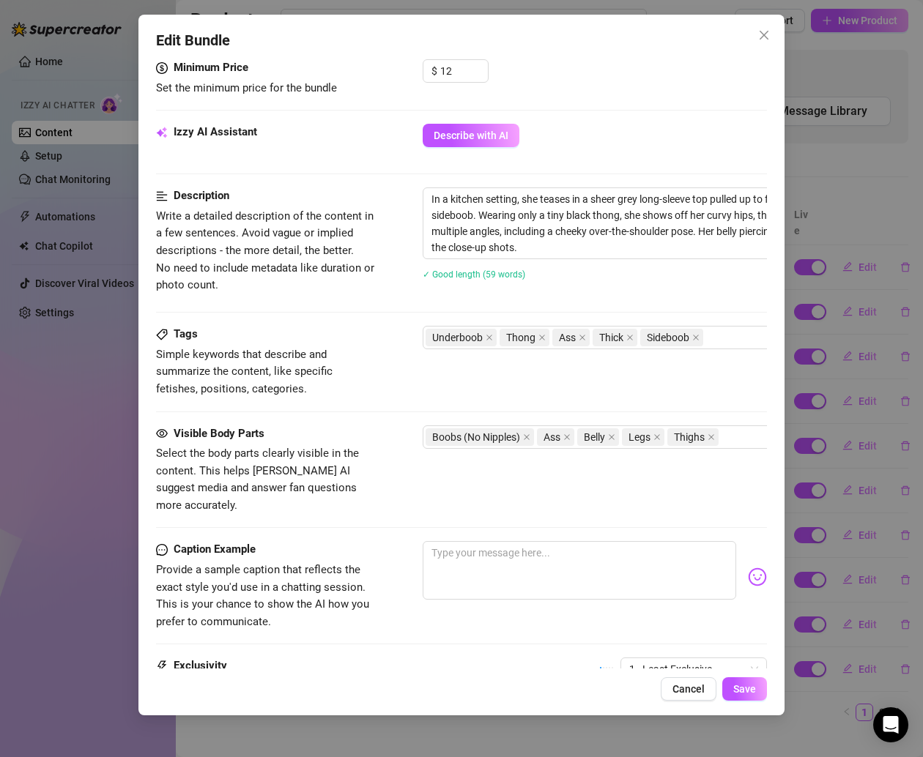
scroll to position [660, 0]
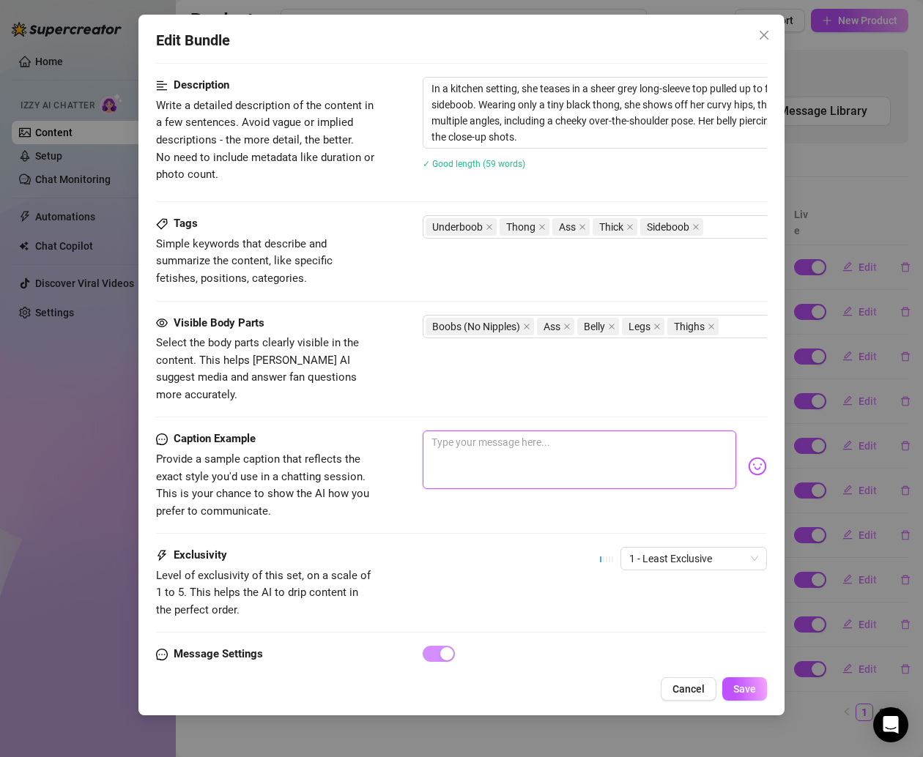
click at [455, 434] on textarea at bounding box center [579, 460] width 313 height 59
click at [450, 431] on textarea at bounding box center [579, 460] width 313 height 59
paste textarea "Cooking in nothing but a tiny thong & sheer top… don’t you wish you were here t…"
type textarea "Cooking in nothing but a tiny thong & sheer top… don’t you wish you were here t…"
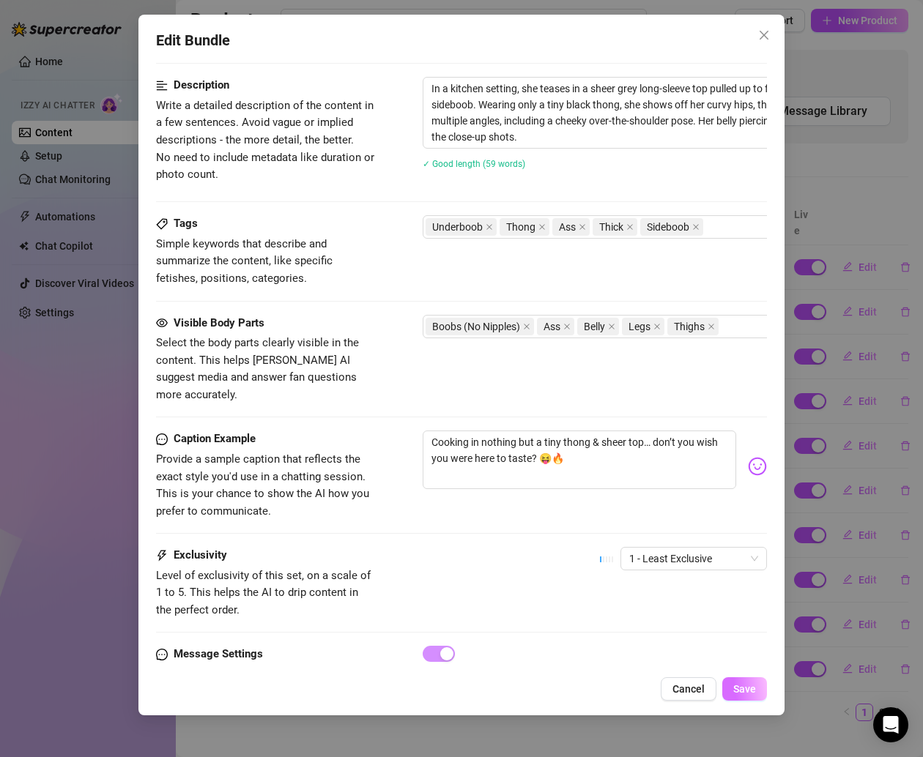
click at [744, 683] on span "Save" at bounding box center [744, 689] width 23 height 12
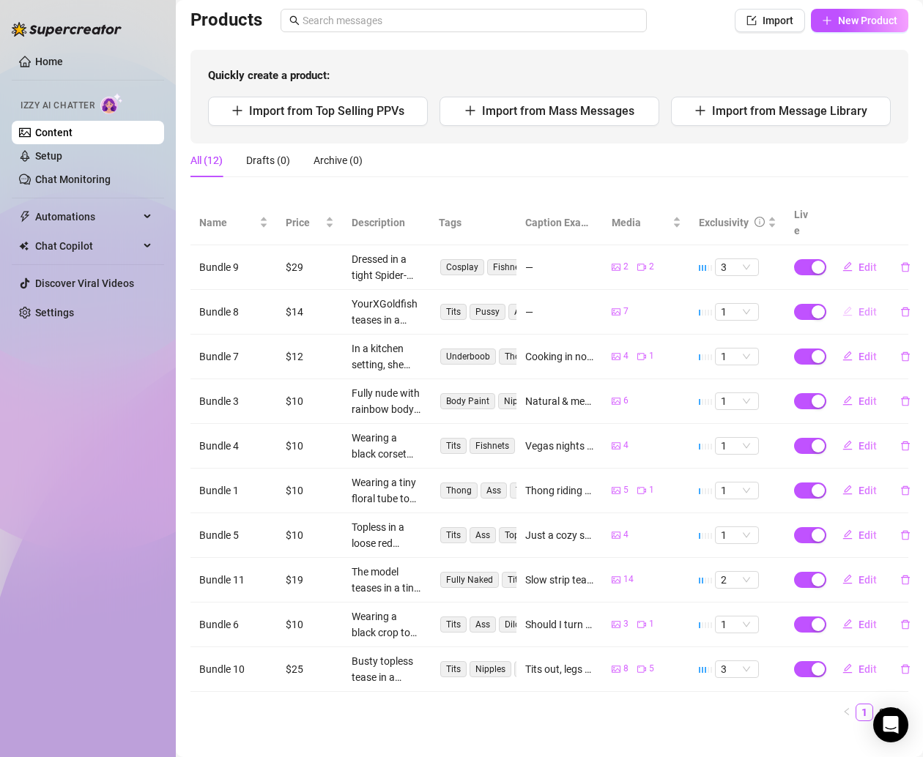
click at [858, 306] on span "Edit" at bounding box center [867, 312] width 18 height 12
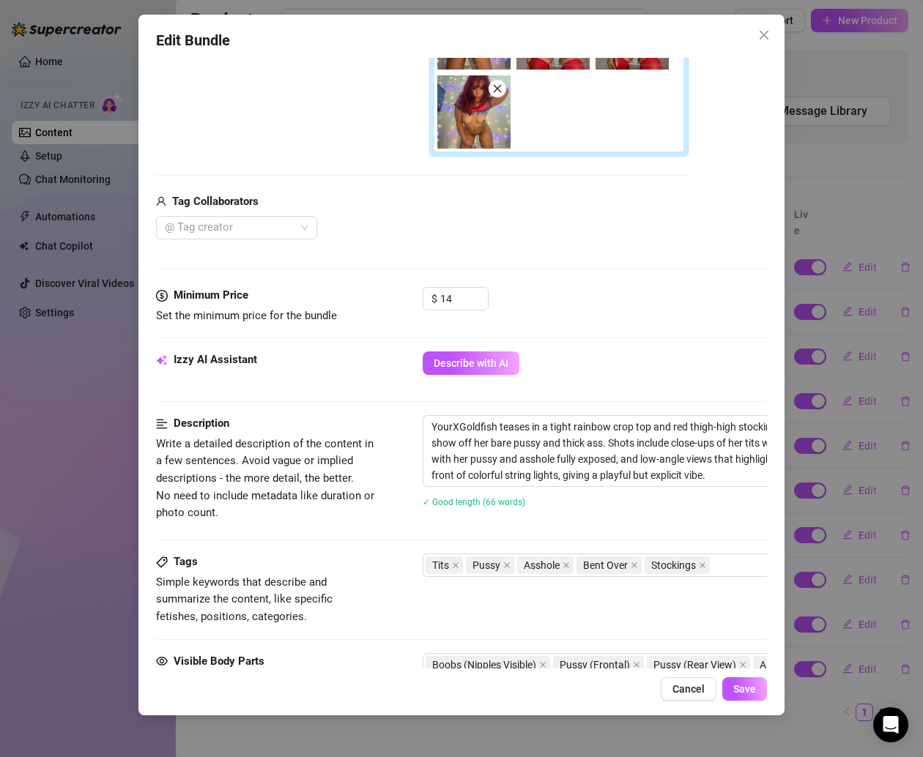
click at [513, 653] on div "Visible Body Parts Select the body parts clearly visible in the content. This h…" at bounding box center [461, 697] width 611 height 89
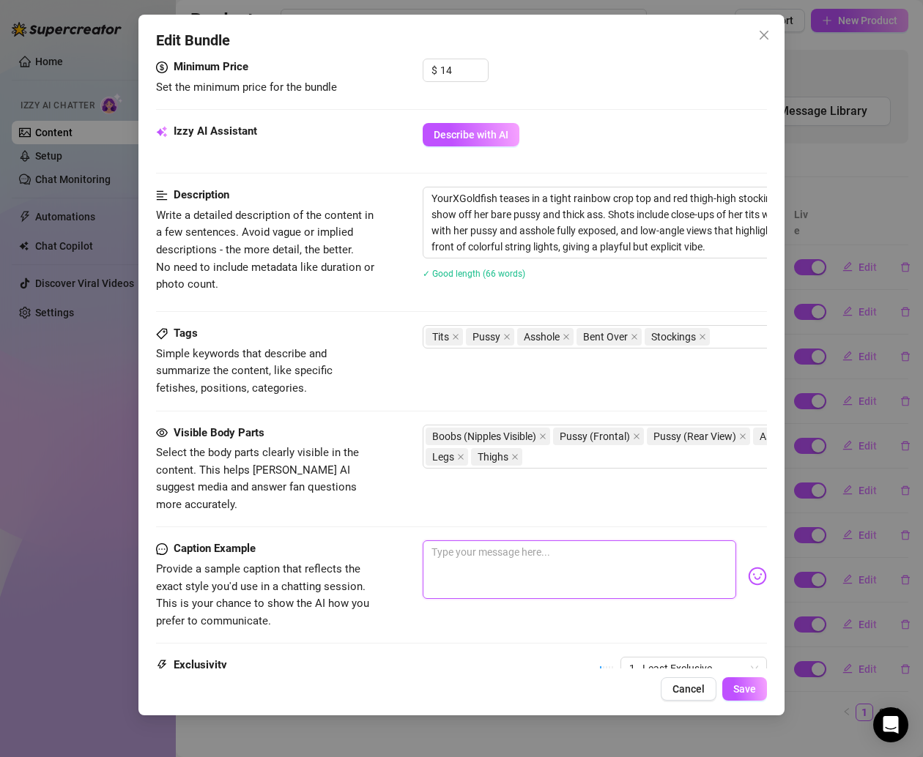
click at [505, 541] on textarea at bounding box center [579, 570] width 313 height 59
paste textarea "Bet you’d get distracted if I bent over in front of you like this 😩🤚 which angl…"
type textarea "Bet you’d get distracted if I bent over in front of you like this 😩🤚 which angl…"
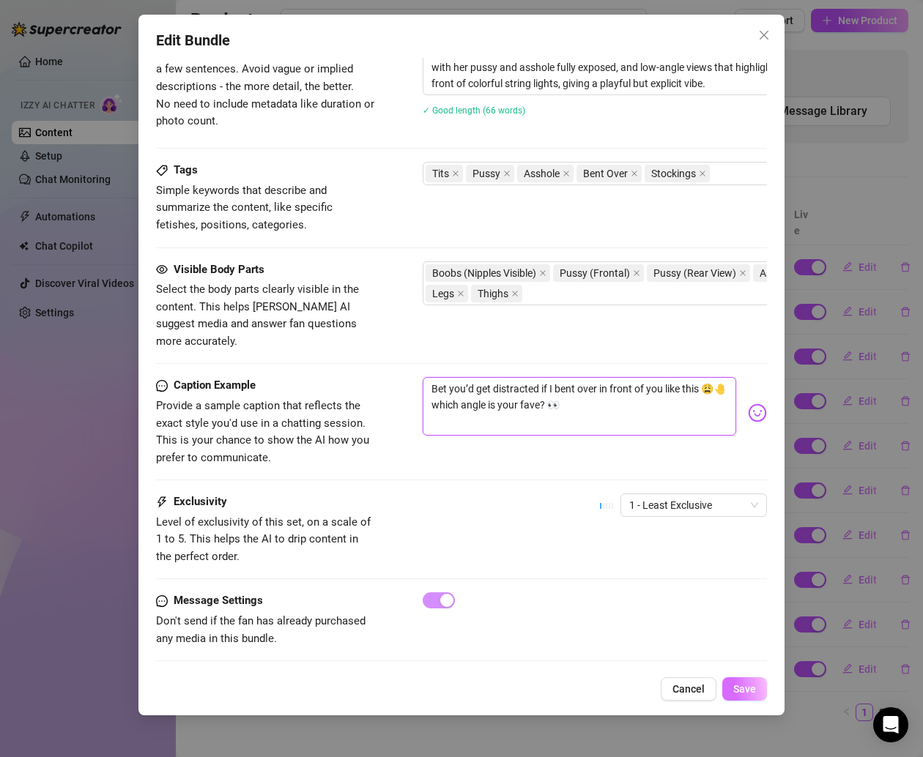
type textarea "Bet you’d get distracted if I bent over in front of you like this 😩🤚 which angl…"
click at [745, 686] on span "Save" at bounding box center [744, 689] width 23 height 12
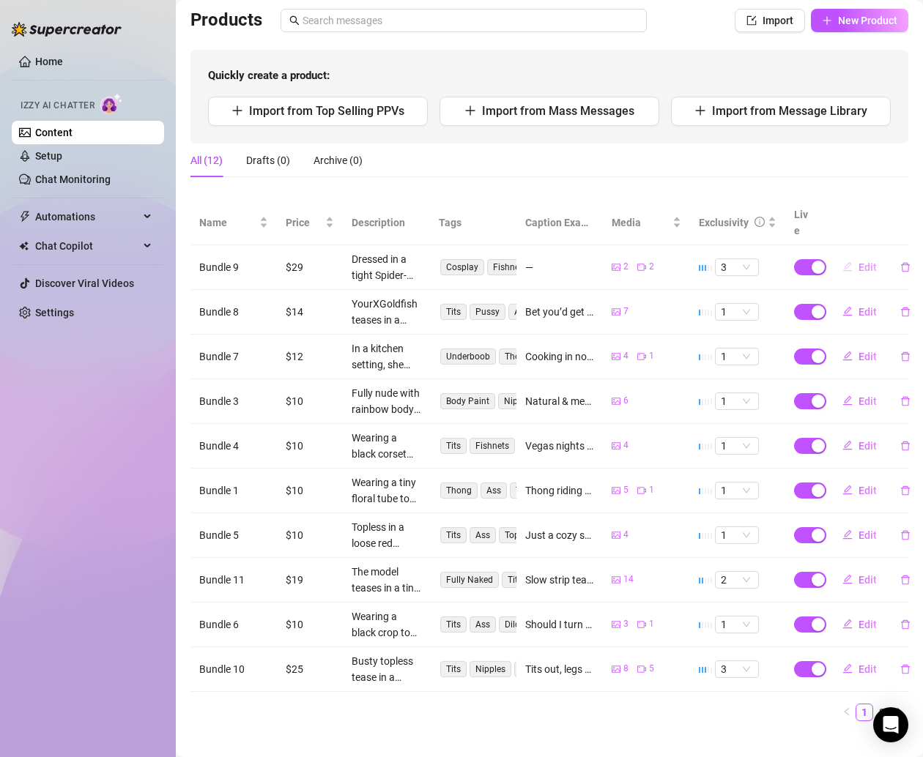
click at [858, 261] on span "Edit" at bounding box center [867, 267] width 18 height 12
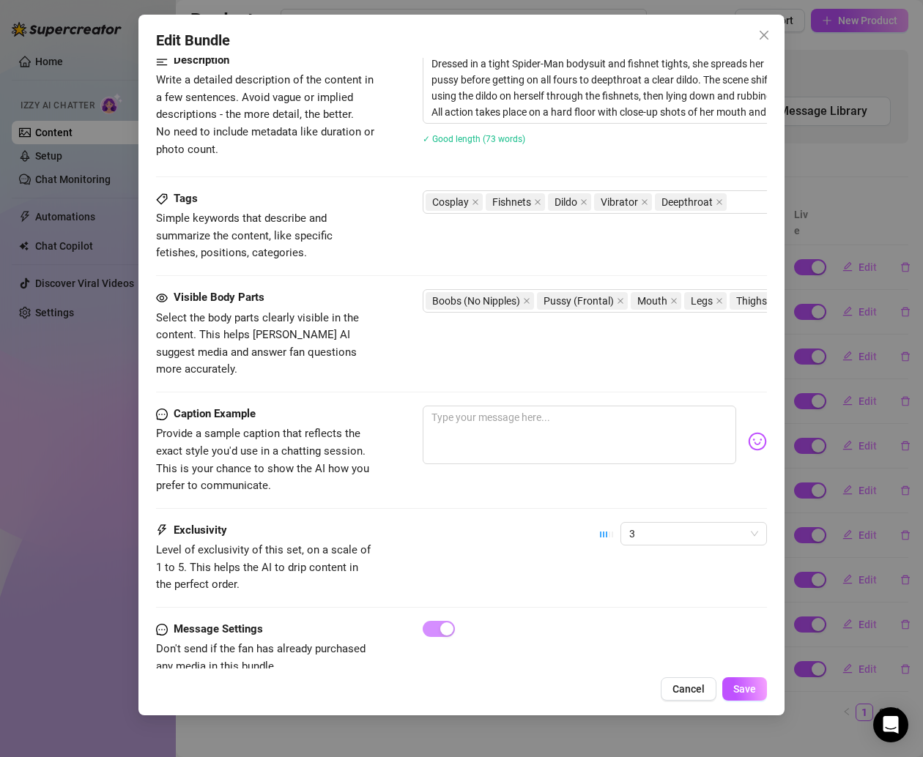
scroll to position [620, 0]
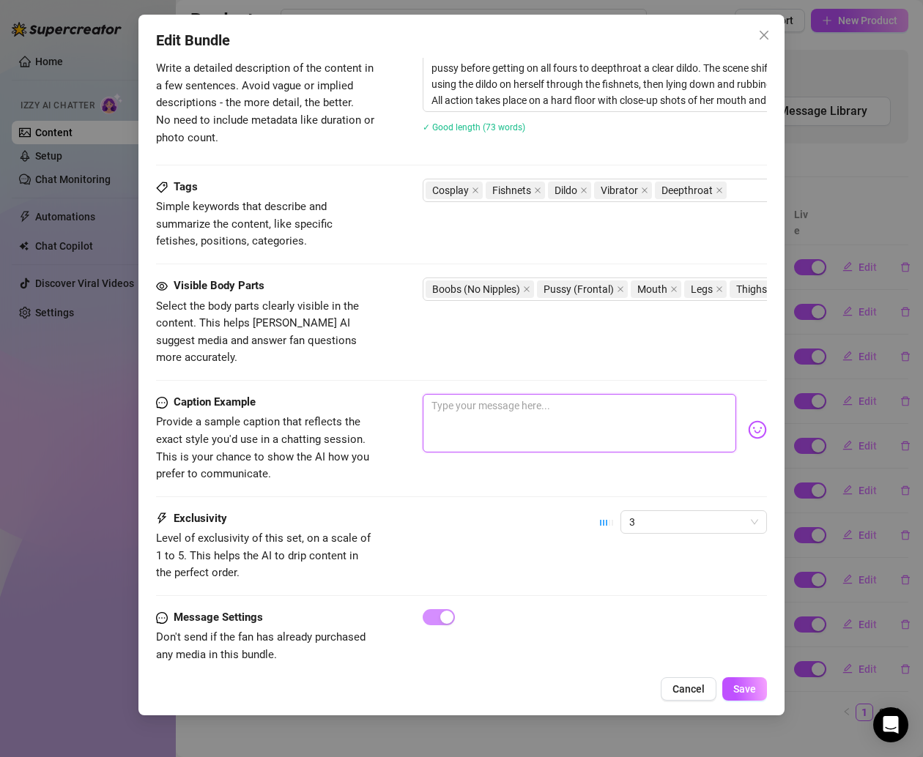
click at [476, 395] on textarea at bounding box center [579, 423] width 313 height 59
paste textarea "Do you think I look better saving the world 🕷️… or on all fours with my mouth f…"
type textarea "Do you think I look better saving the world 🕷️… or on all fours with my mouth f…"
click at [733, 687] on span "Save" at bounding box center [744, 689] width 23 height 12
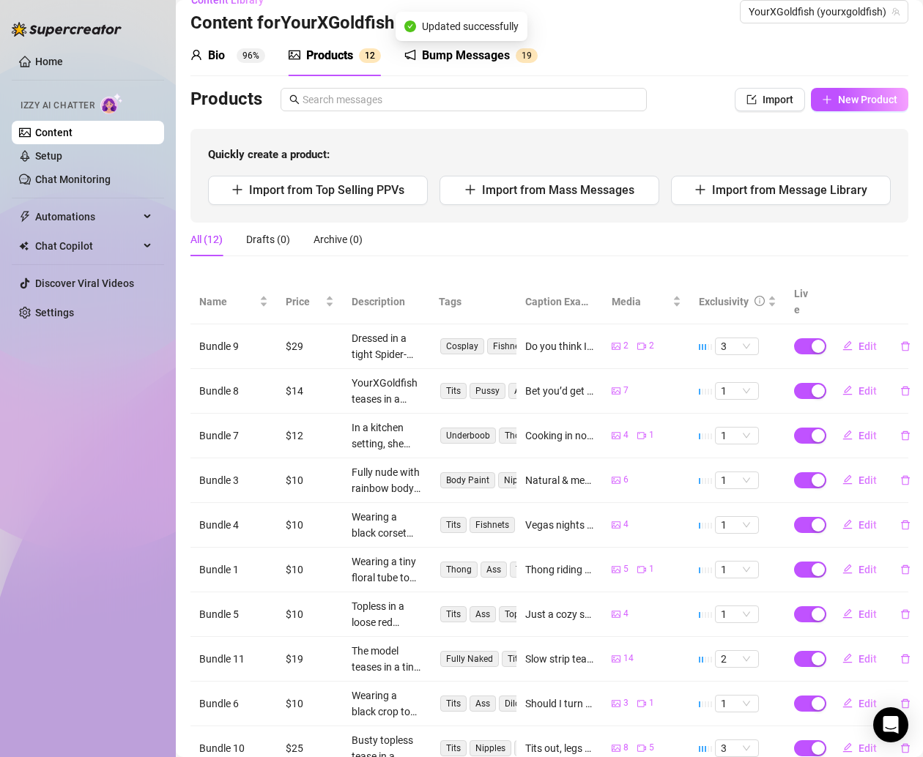
scroll to position [0, 0]
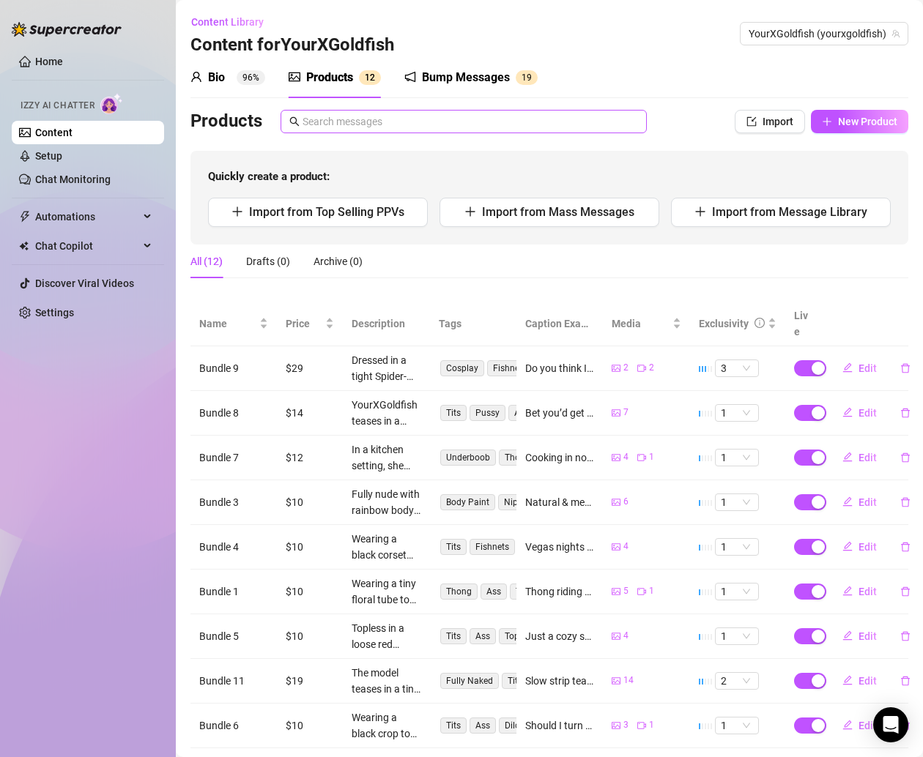
click at [438, 113] on span at bounding box center [464, 121] width 366 height 23
type input "lo"
click at [73, 127] on link "Content" at bounding box center [53, 133] width 37 height 12
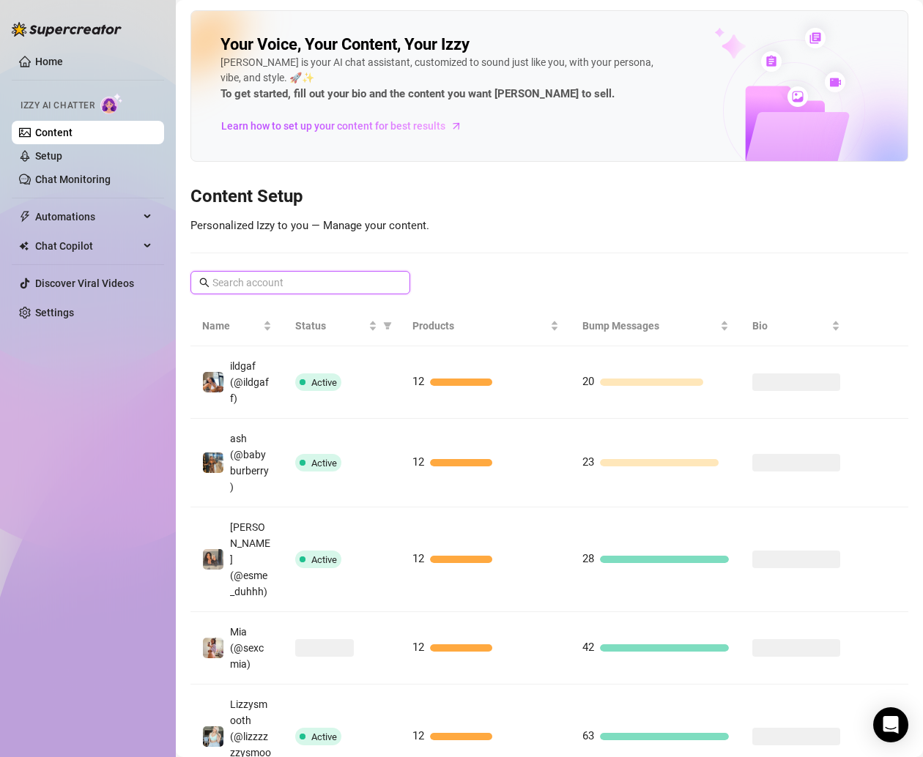
click at [281, 278] on input "text" at bounding box center [300, 283] width 177 height 16
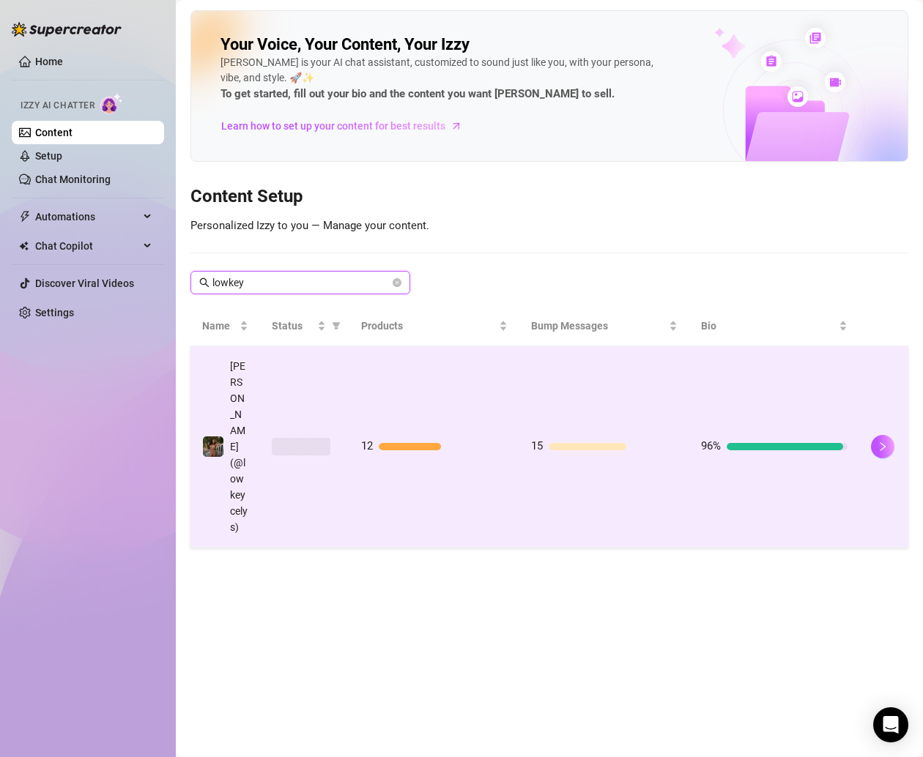
type input "lowkey"
click at [472, 397] on td "12" at bounding box center [434, 446] width 170 height 201
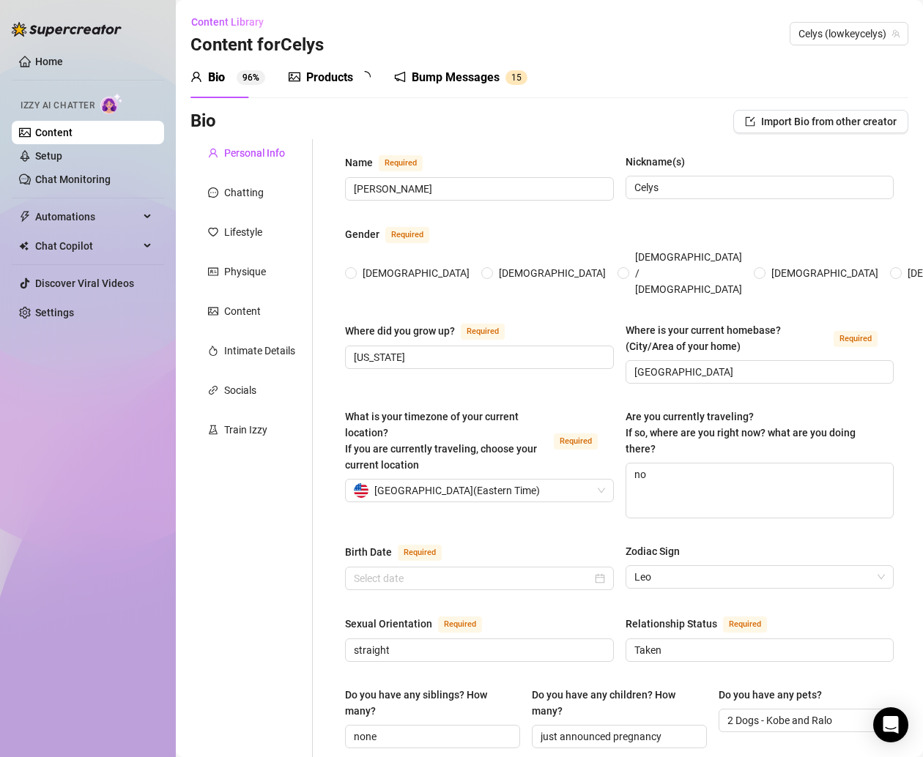
radio input "true"
type input "[DATE]"
click at [316, 78] on div "Products" at bounding box center [329, 78] width 47 height 18
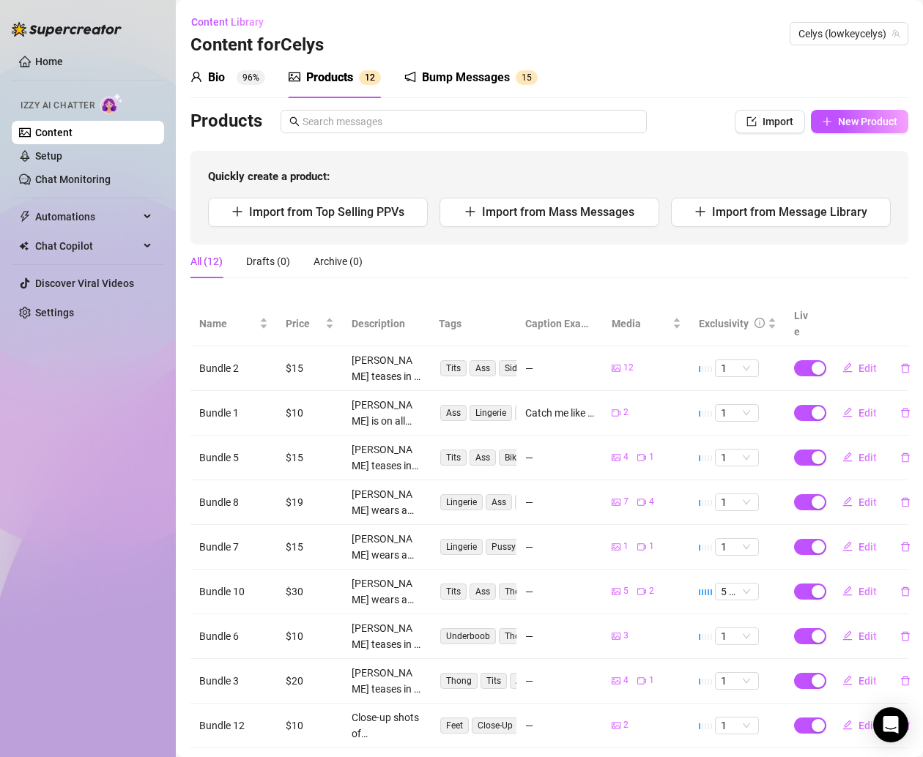
scroll to position [101, 0]
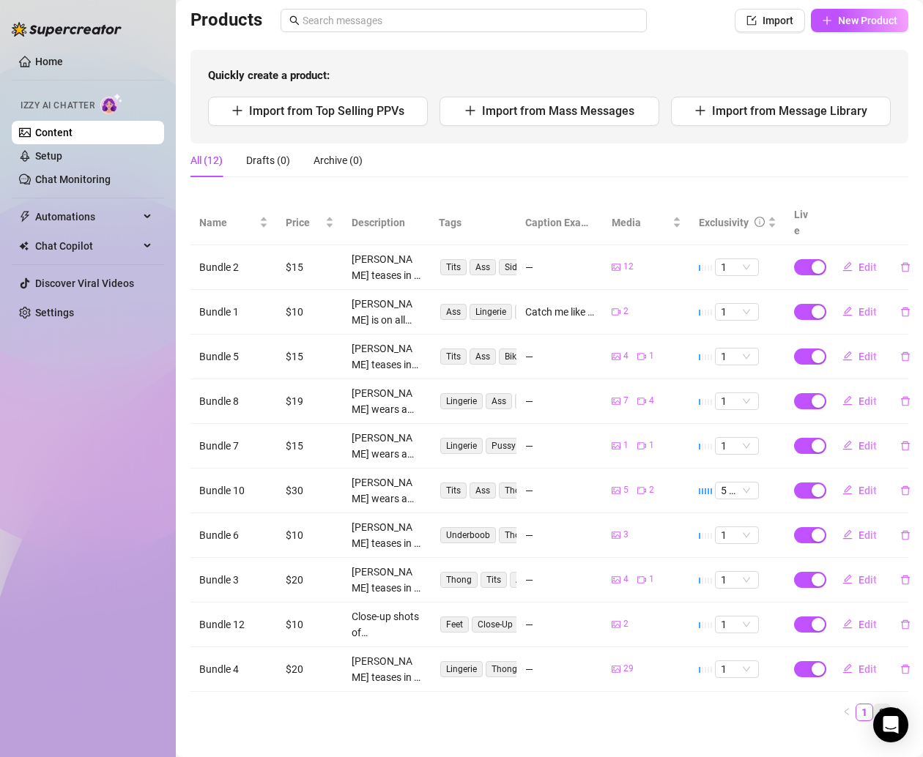
click at [874, 705] on link "2" at bounding box center [882, 713] width 16 height 16
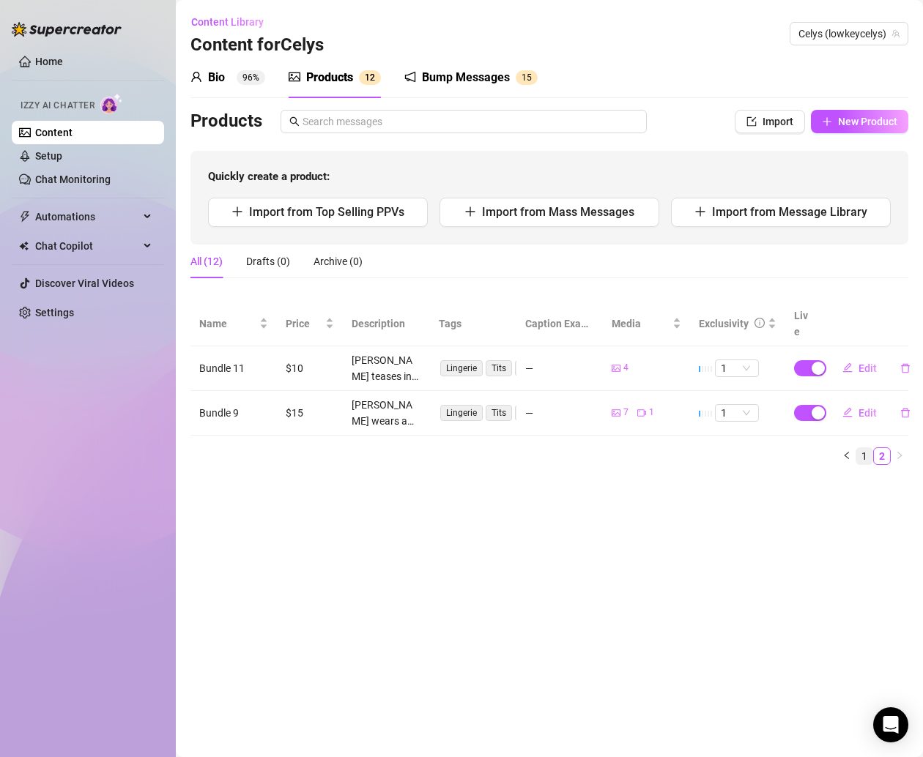
click at [861, 448] on link "1" at bounding box center [864, 456] width 16 height 16
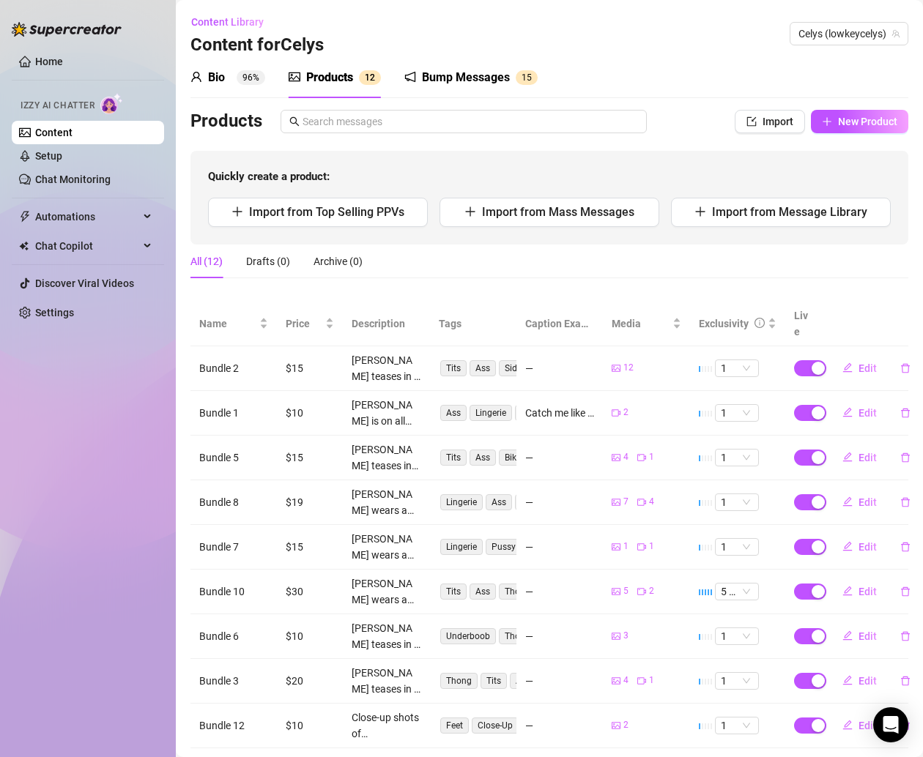
scroll to position [101, 0]
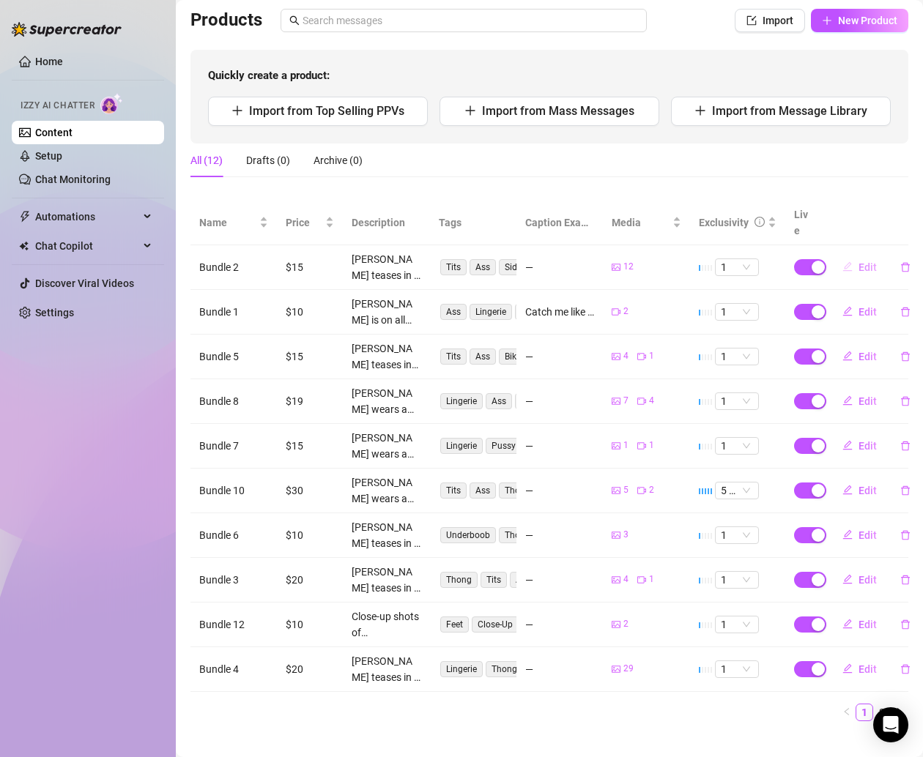
click at [858, 261] on span "Edit" at bounding box center [867, 267] width 18 height 12
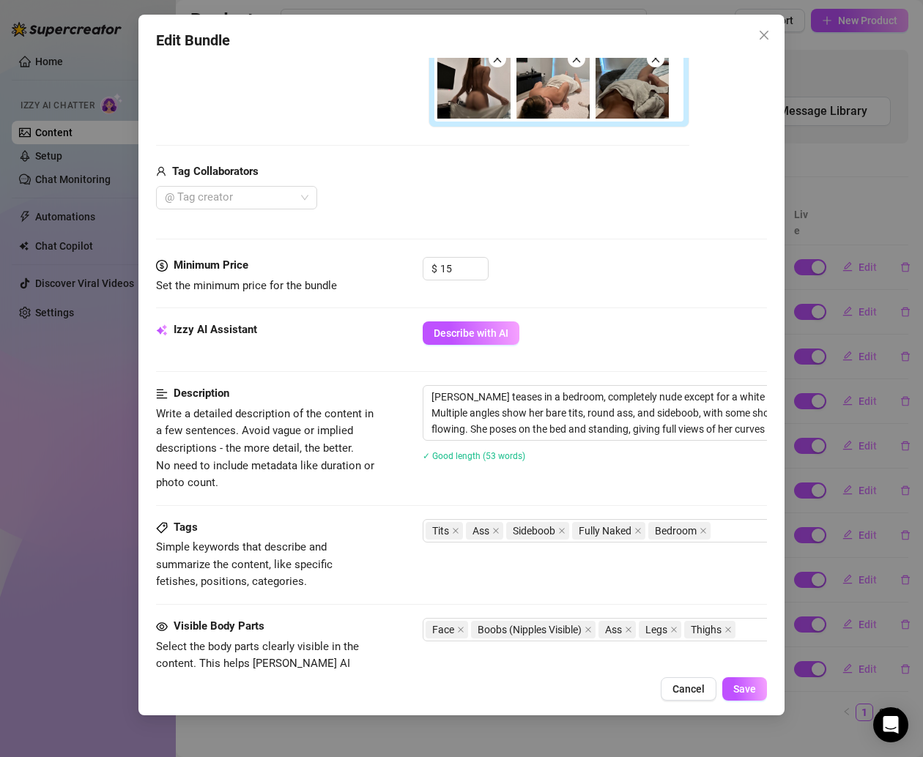
scroll to position [499, 0]
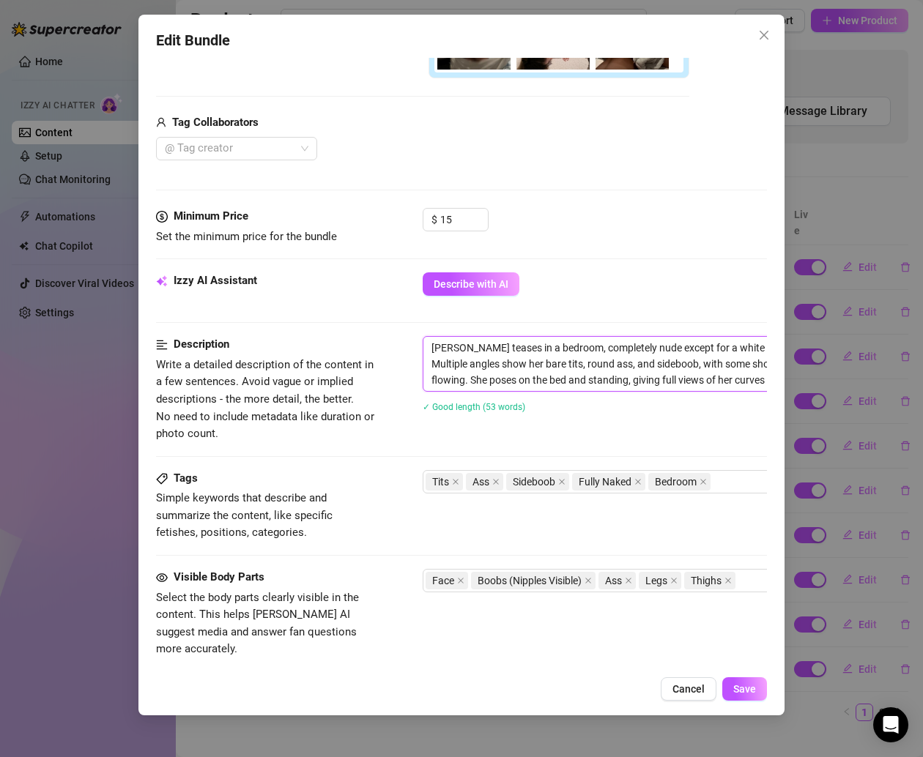
click at [530, 371] on textarea "[PERSON_NAME] teases in a bedroom, completely nude except for a white towel dra…" at bounding box center [678, 364] width 511 height 54
click at [694, 690] on span "Cancel" at bounding box center [688, 689] width 32 height 12
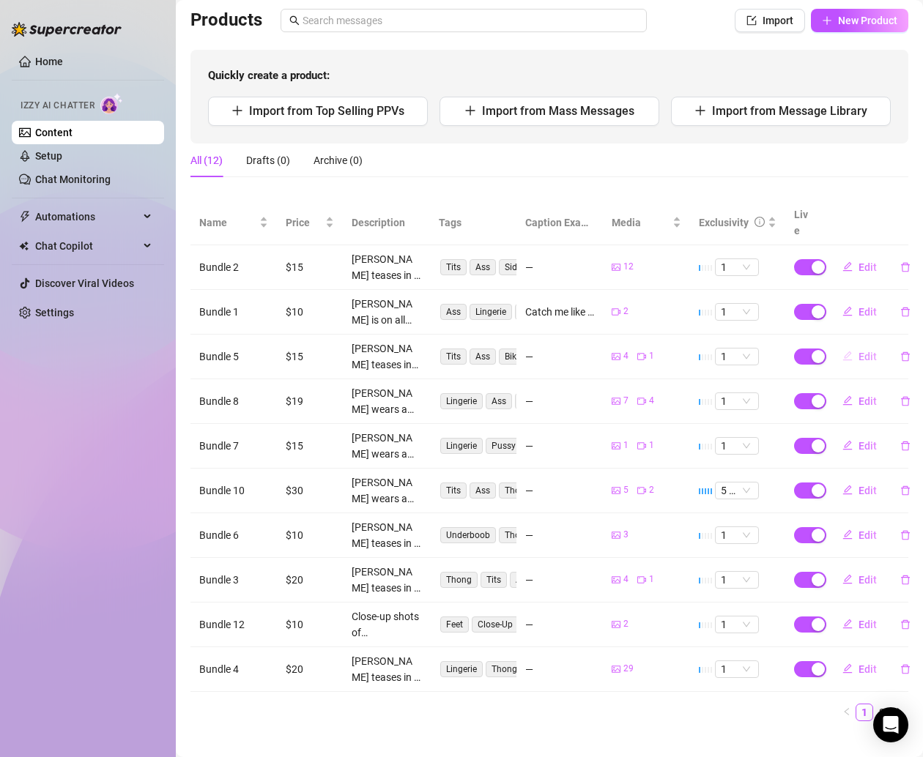
click at [858, 351] on span "Edit" at bounding box center [867, 357] width 18 height 12
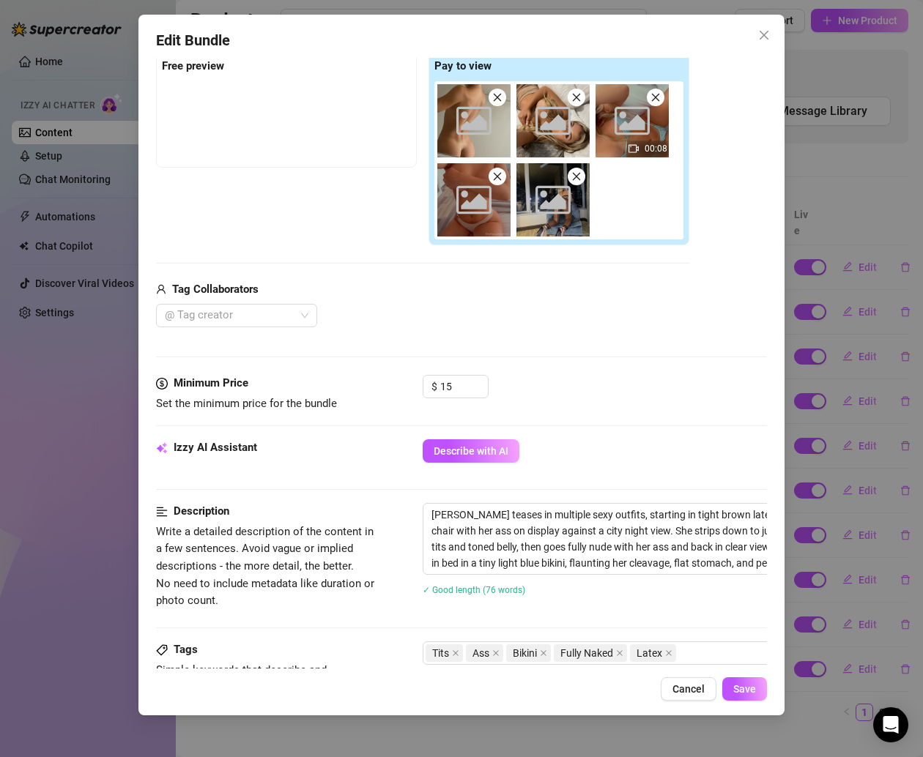
scroll to position [284, 0]
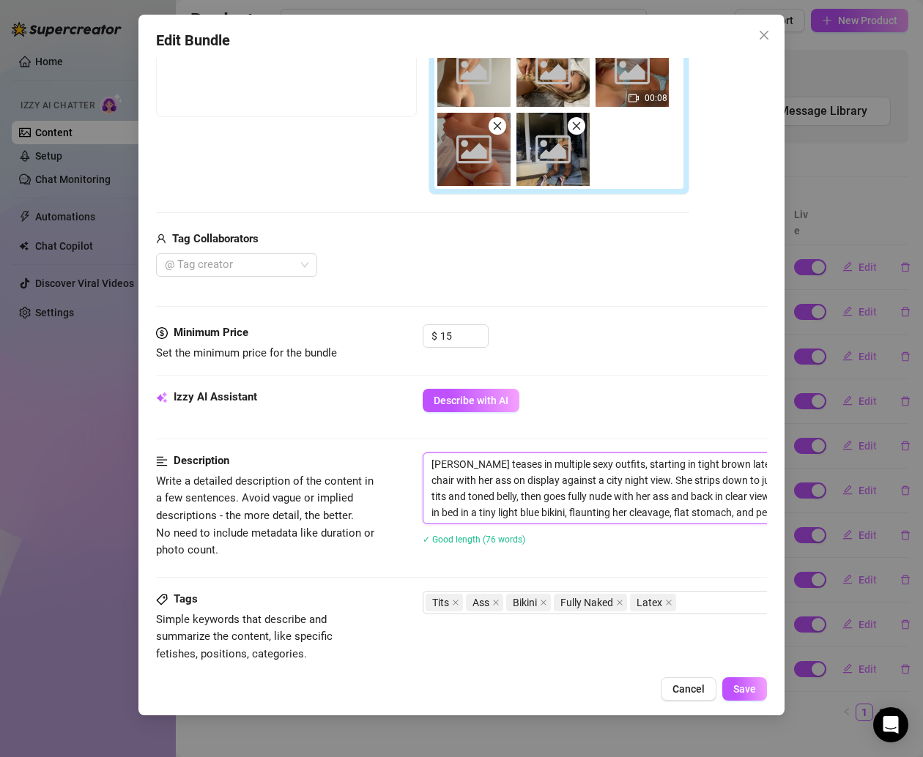
click at [530, 480] on textarea "[PERSON_NAME] teases in multiple sexy outfits, starting in tight brown latex pa…" at bounding box center [678, 488] width 511 height 70
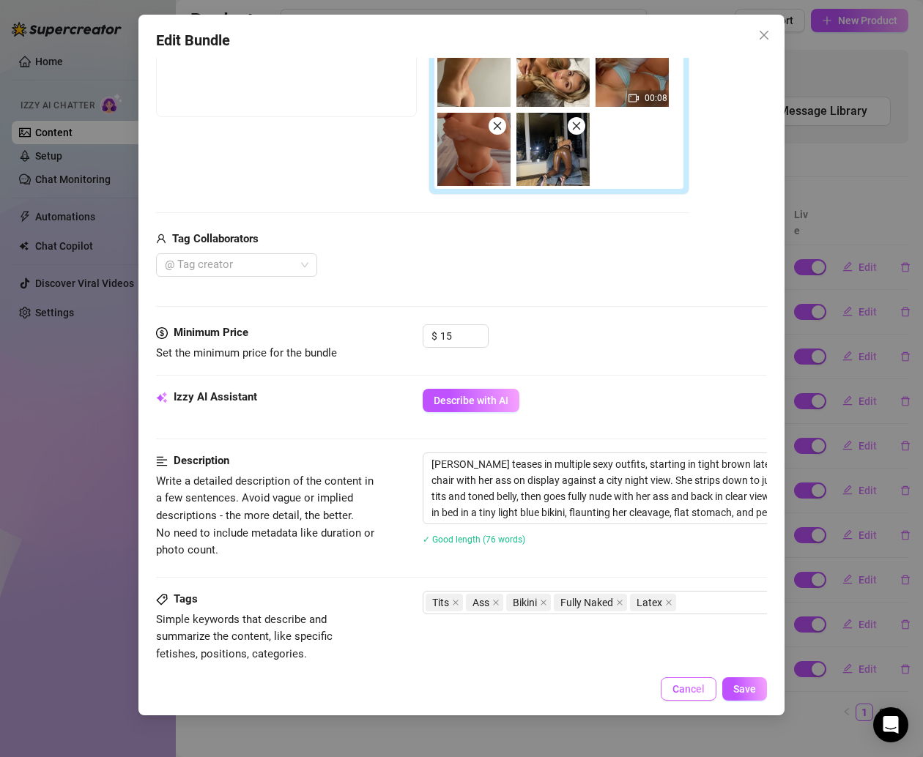
click at [691, 688] on span "Cancel" at bounding box center [688, 689] width 32 height 12
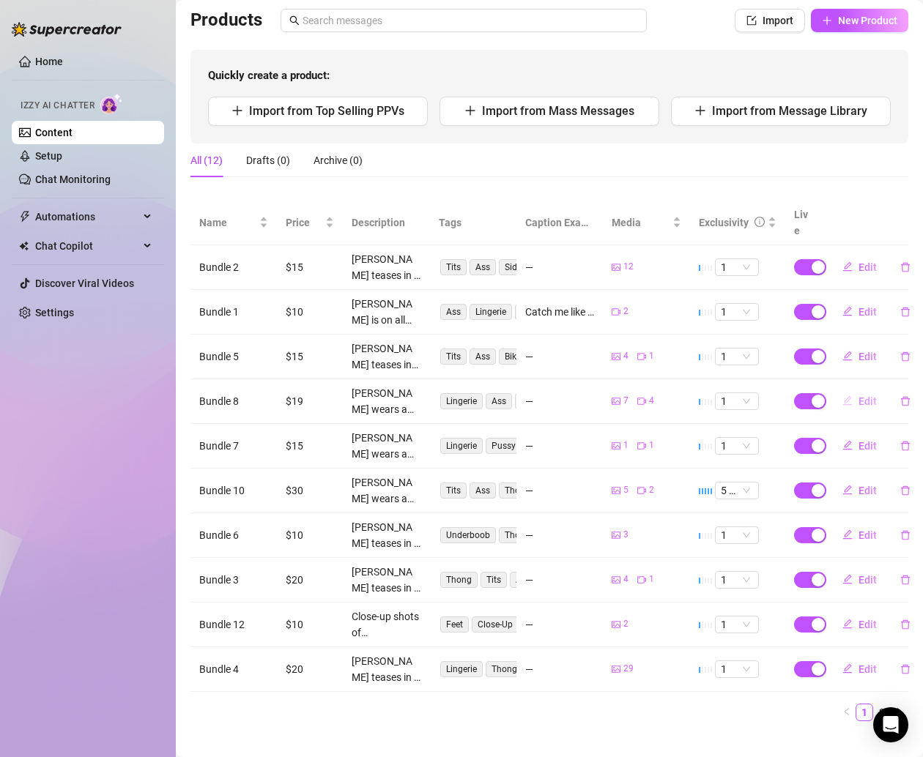
click at [858, 395] on span "Edit" at bounding box center [867, 401] width 18 height 12
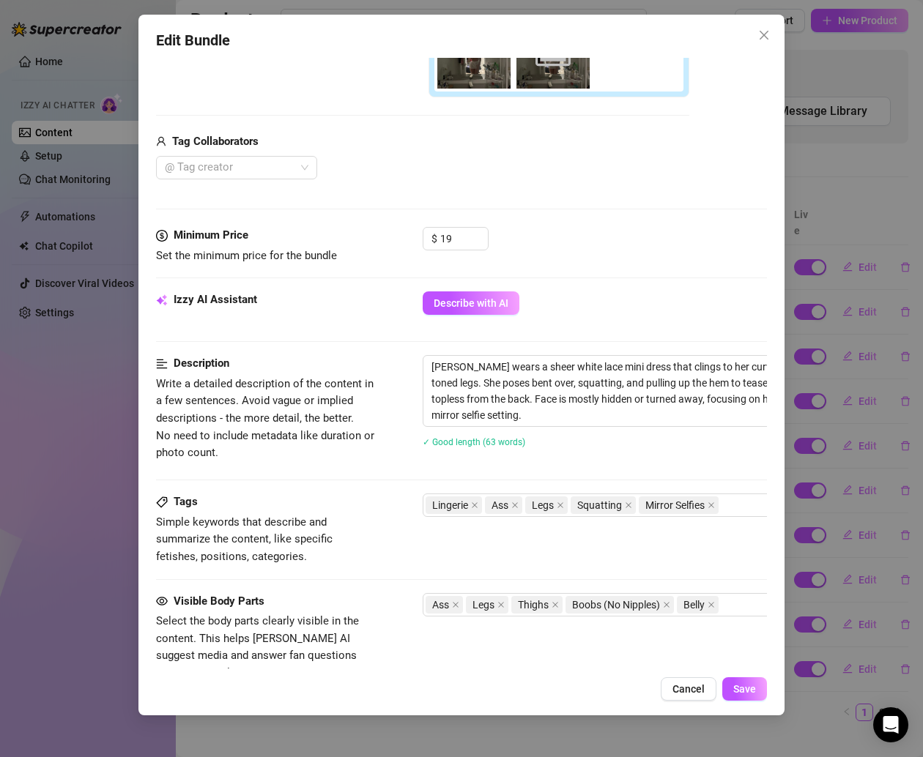
scroll to position [516, 0]
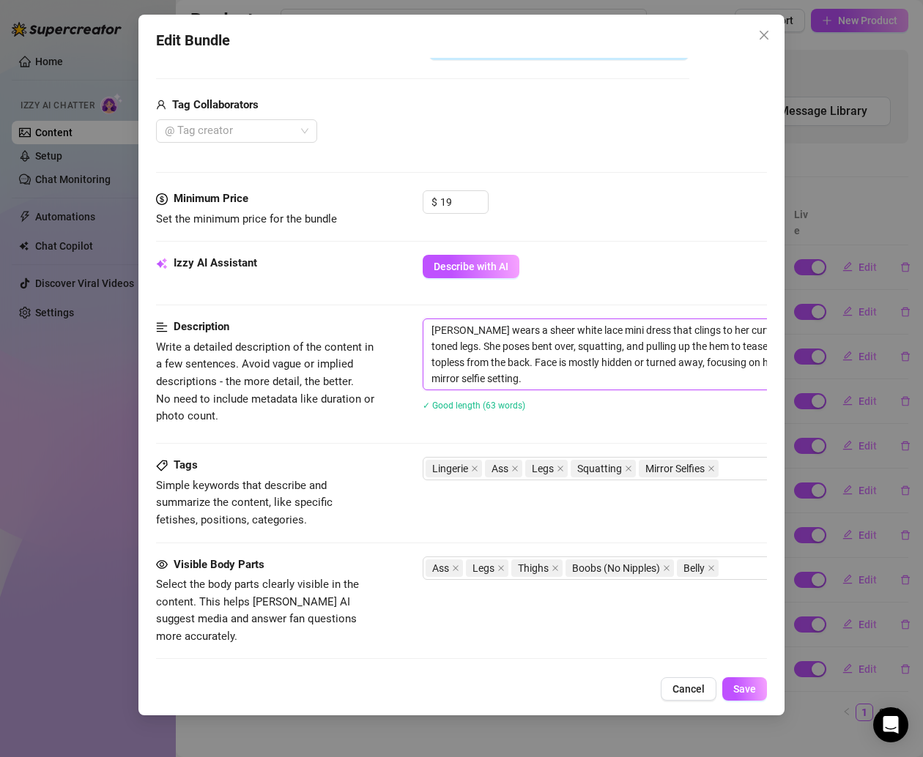
click at [521, 340] on textarea "[PERSON_NAME] wears a sheer white lace mini dress that clings to her curves, sh…" at bounding box center [678, 354] width 511 height 70
click at [700, 690] on span "Cancel" at bounding box center [688, 689] width 32 height 12
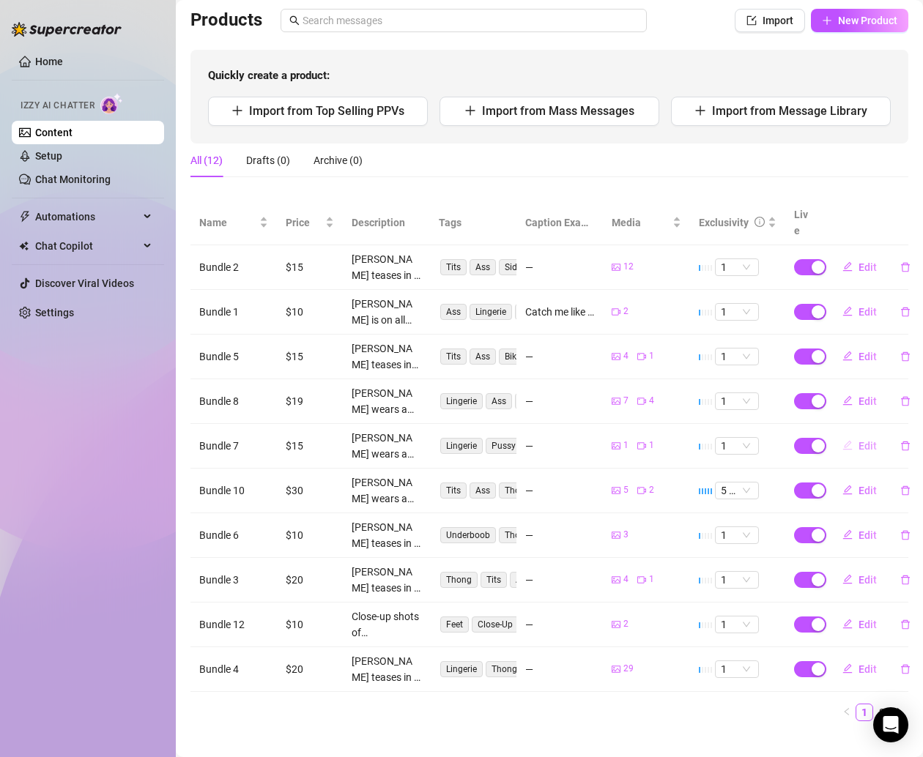
click at [843, 434] on button "Edit" at bounding box center [860, 445] width 58 height 23
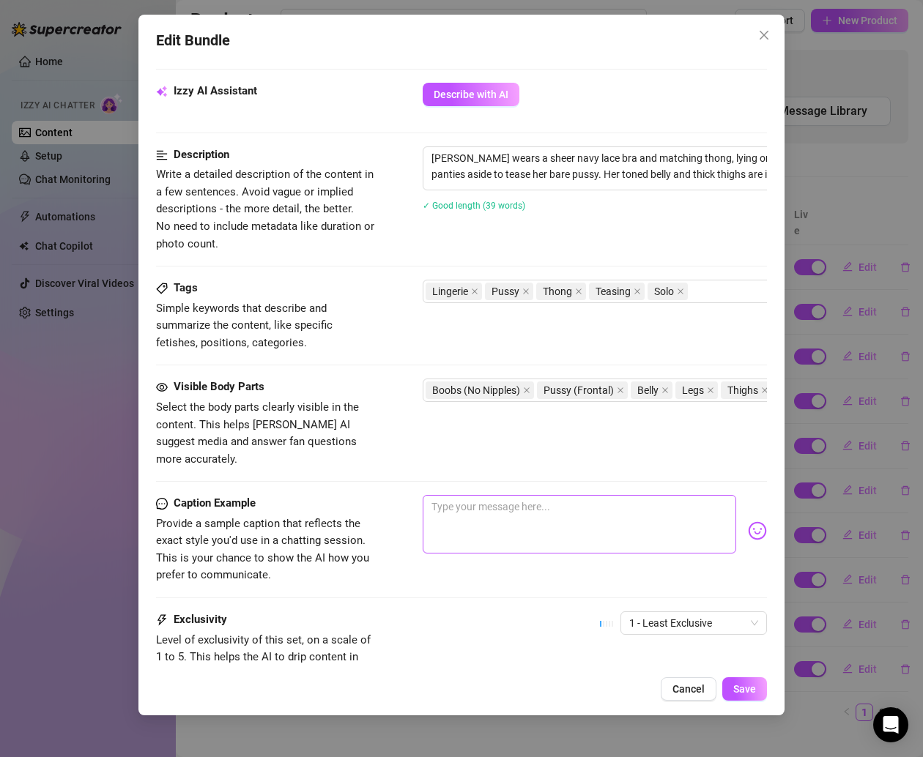
scroll to position [401, 0]
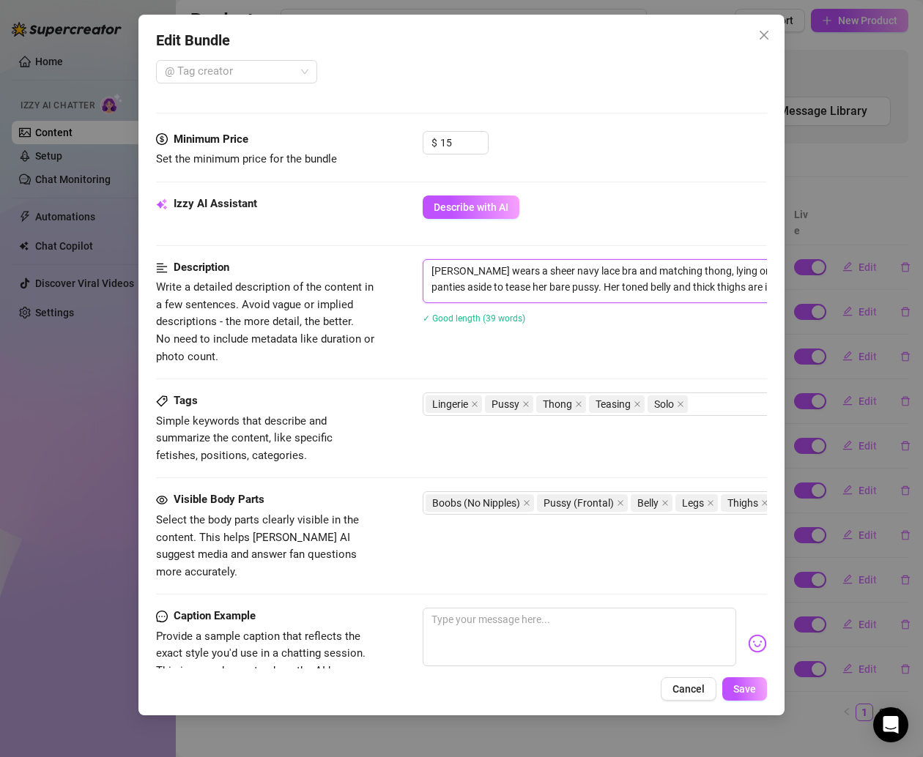
click at [524, 263] on textarea "[PERSON_NAME] wears a sheer navy lace bra and matching thong, lying on a bed wi…" at bounding box center [678, 279] width 511 height 38
click at [680, 708] on div "Edit Bundle Account Celys (@lowkeycelys) Name Name is for your internal organiz…" at bounding box center [461, 365] width 646 height 701
click at [680, 690] on span "Cancel" at bounding box center [688, 689] width 32 height 12
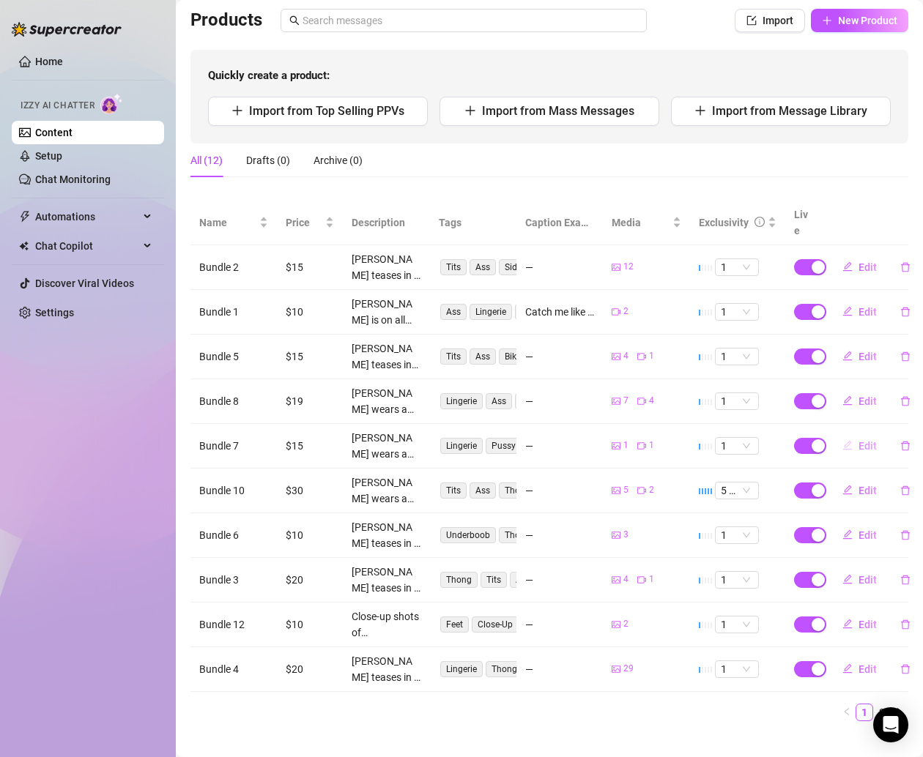
click at [858, 440] on span "Edit" at bounding box center [867, 446] width 18 height 12
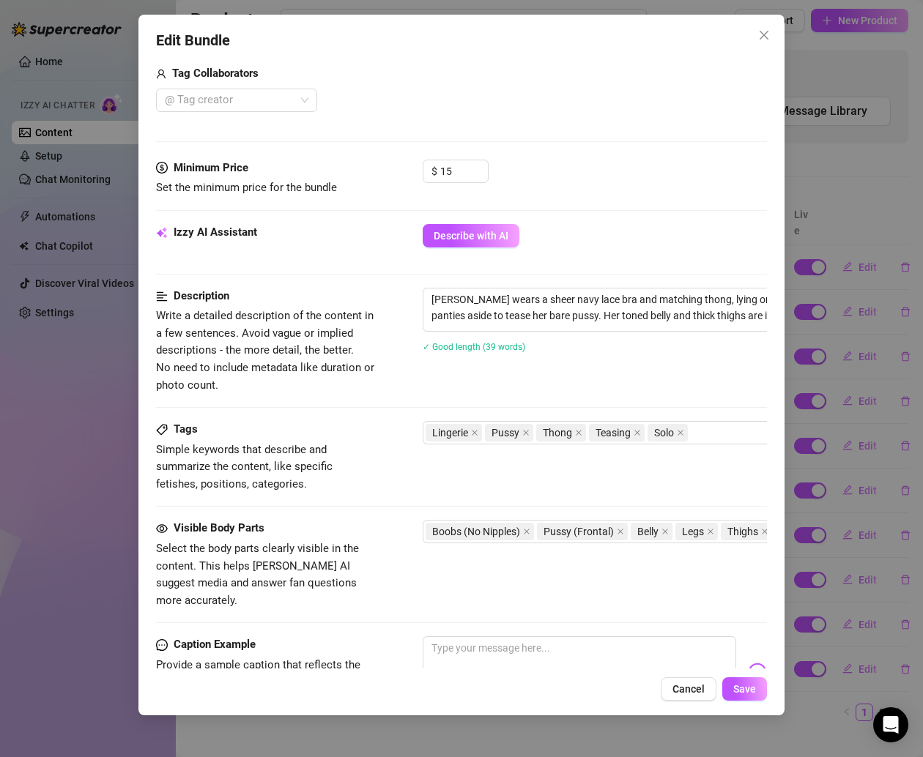
scroll to position [379, 0]
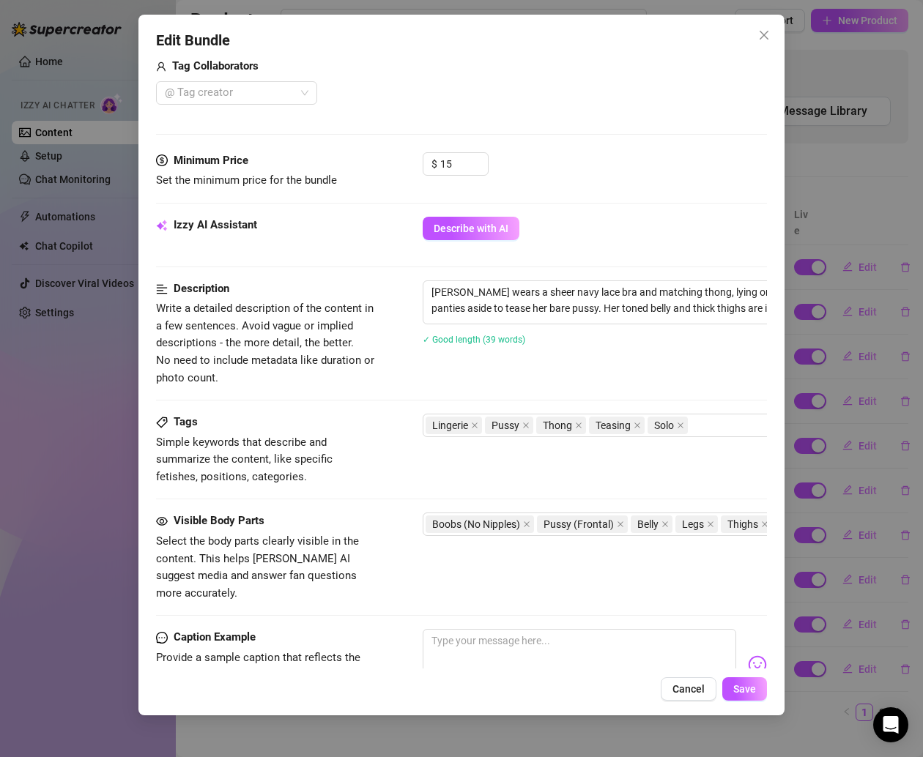
click at [682, 676] on div "Edit Bundle Account Celys (@lowkeycelys) Name Name is for your internal organiz…" at bounding box center [461, 365] width 646 height 701
click at [682, 682] on button "Cancel" at bounding box center [689, 688] width 56 height 23
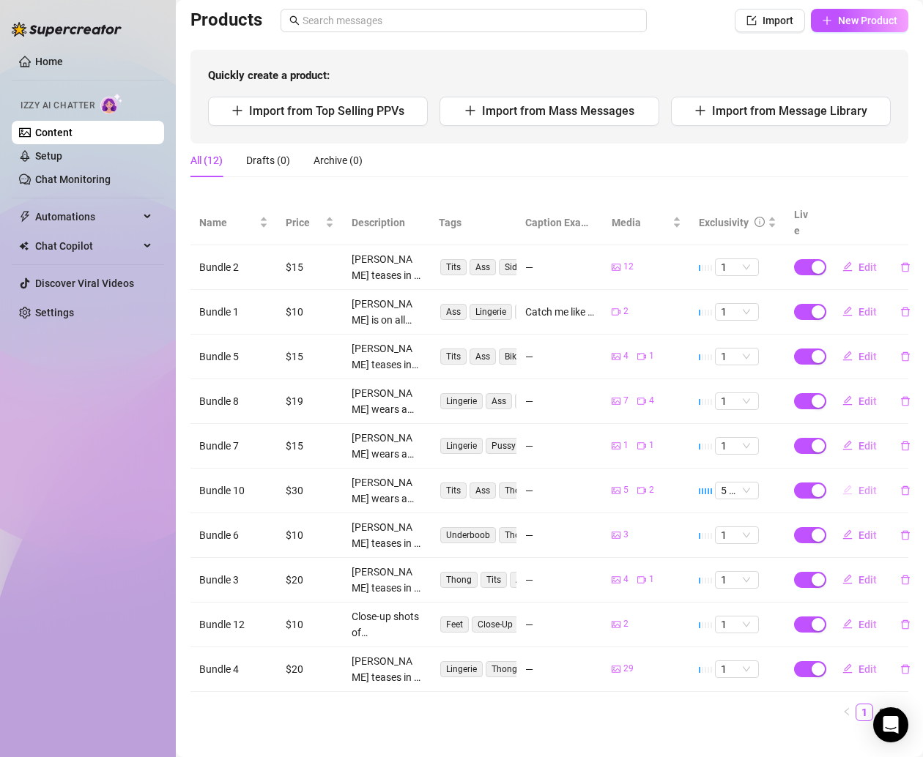
click at [858, 480] on button "Edit" at bounding box center [860, 490] width 58 height 23
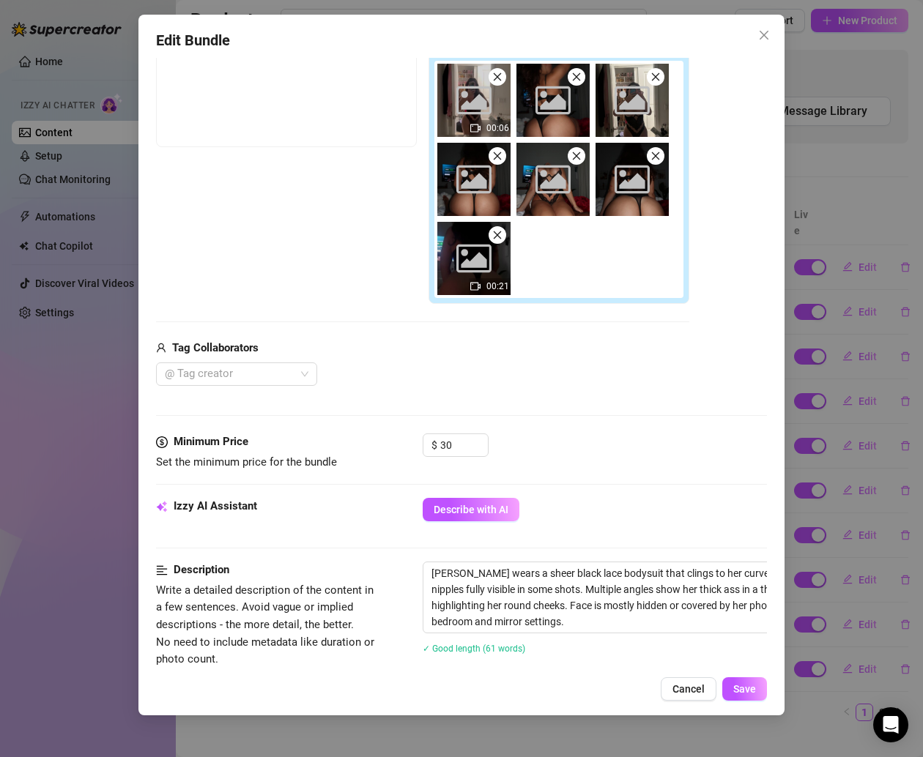
scroll to position [314, 0]
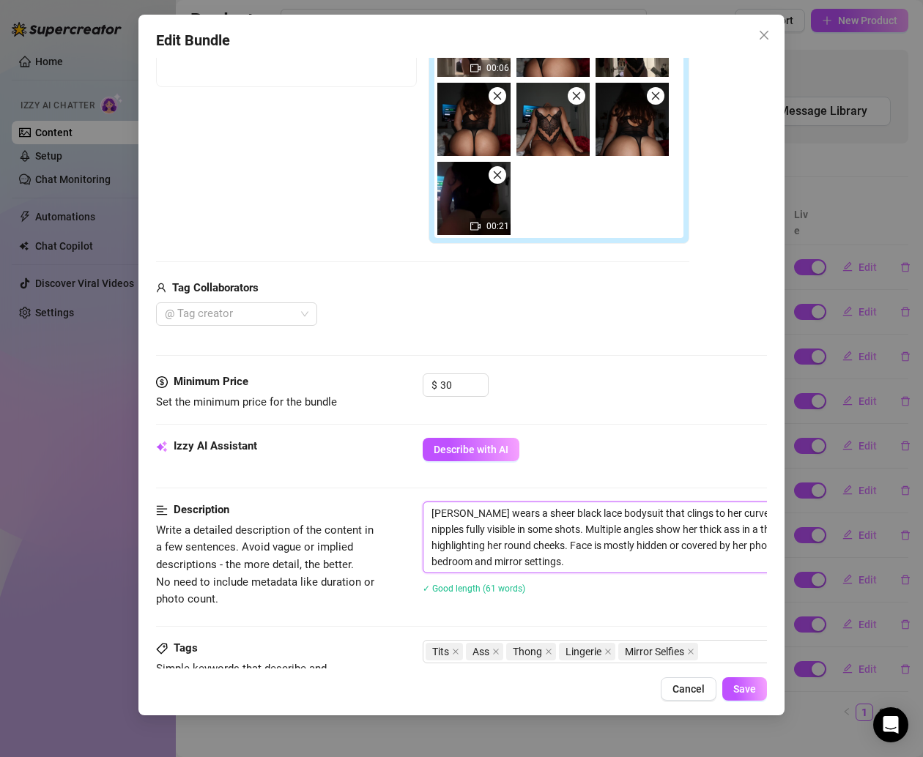
click at [563, 519] on textarea "[PERSON_NAME] wears a sheer black lace bodysuit that clings to her curves, with…" at bounding box center [678, 537] width 511 height 70
click at [686, 689] on span "Cancel" at bounding box center [688, 689] width 32 height 12
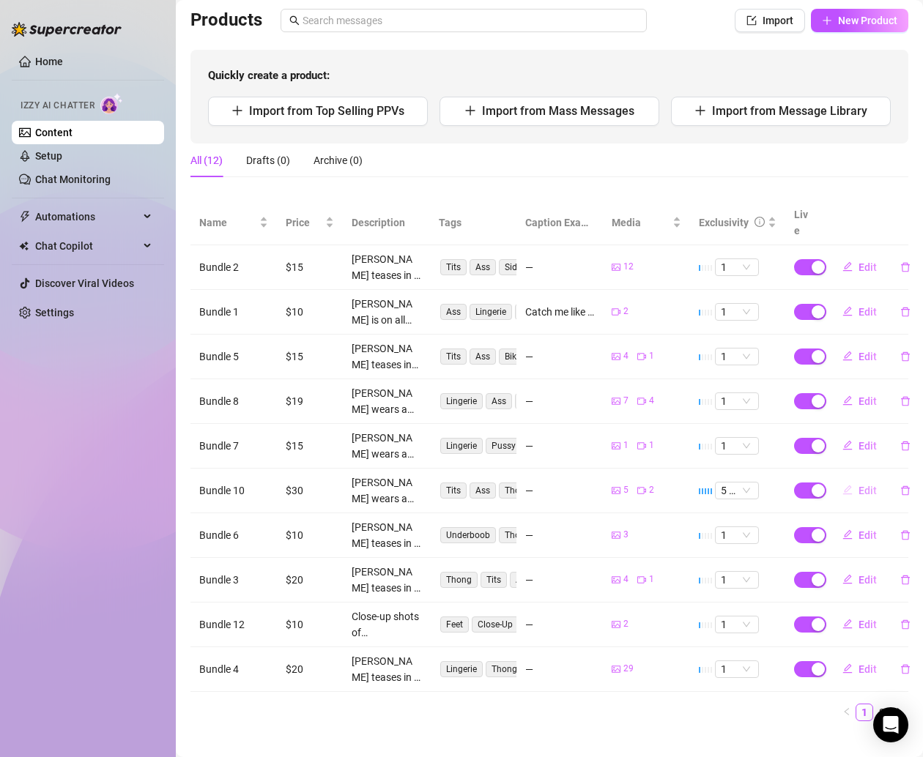
click at [858, 485] on span "Edit" at bounding box center [867, 491] width 18 height 12
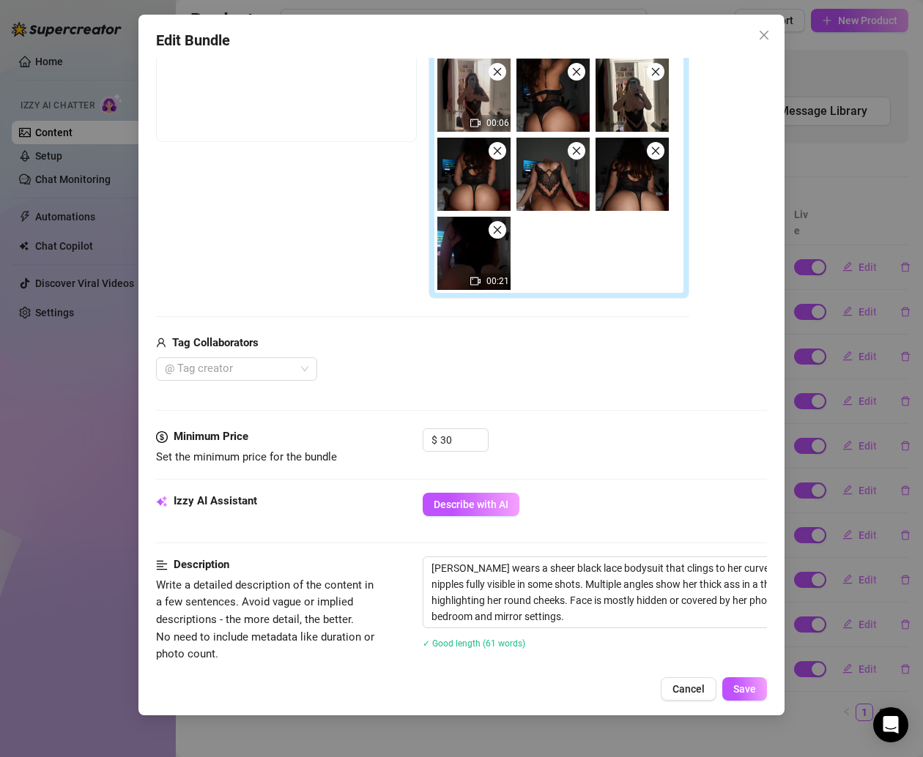
scroll to position [267, 0]
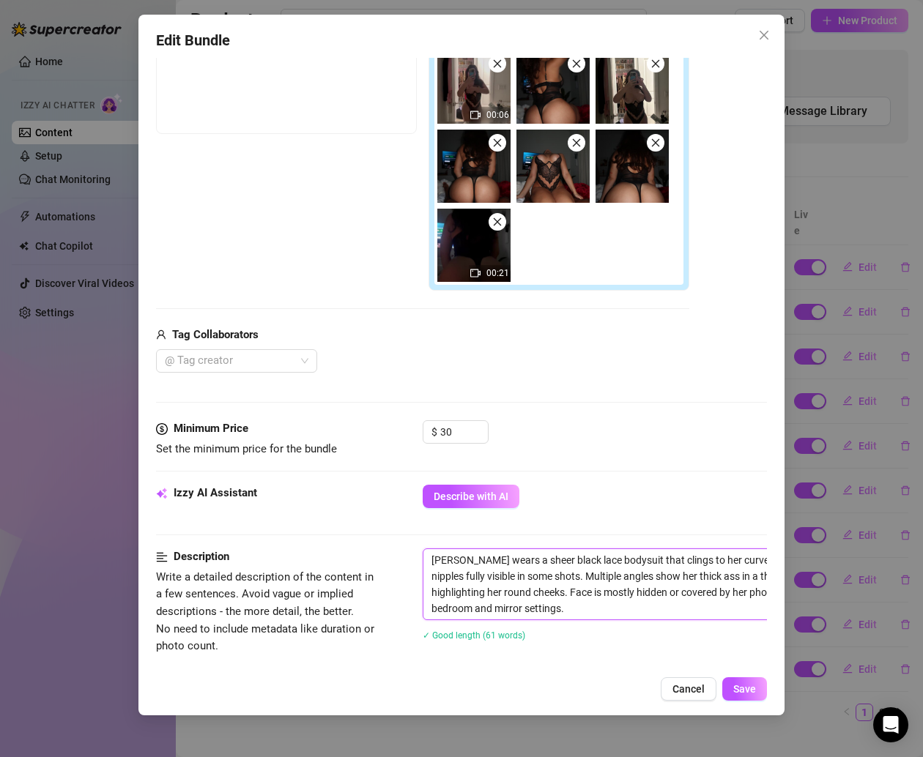
click at [519, 594] on textarea "[PERSON_NAME] wears a sheer black lace bodysuit that clings to her curves, with…" at bounding box center [678, 584] width 511 height 70
click at [680, 696] on button "Cancel" at bounding box center [689, 688] width 56 height 23
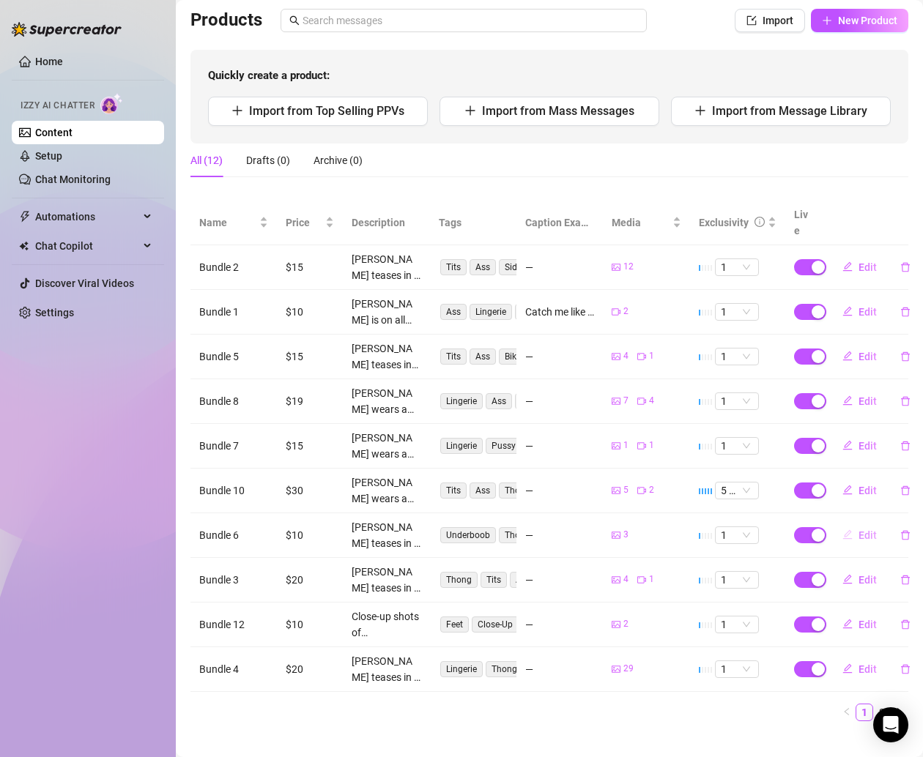
click at [840, 524] on button "Edit" at bounding box center [860, 535] width 58 height 23
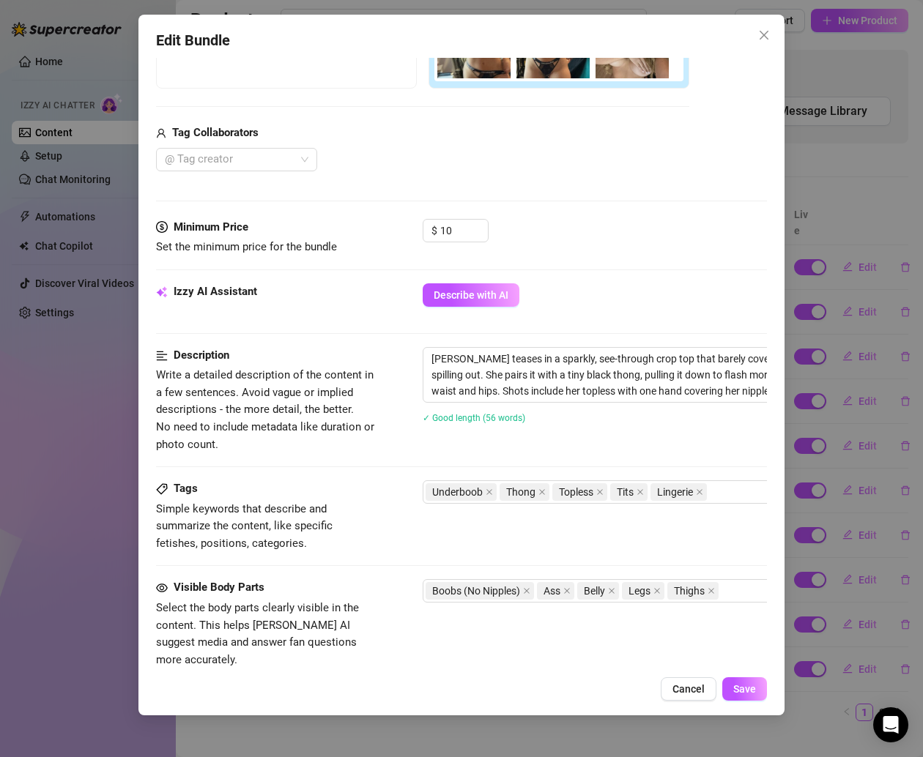
scroll to position [425, 0]
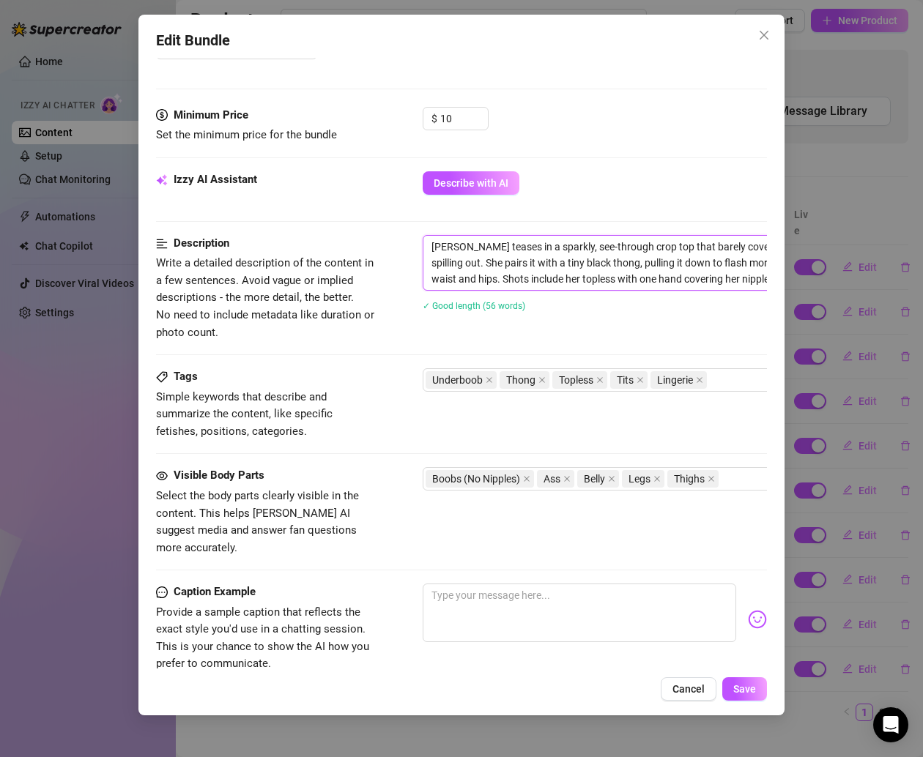
click at [491, 267] on textarea "[PERSON_NAME] teases in a sparkly, see-through crop top that barely covers her …" at bounding box center [678, 263] width 511 height 54
click at [697, 686] on span "Cancel" at bounding box center [688, 689] width 32 height 12
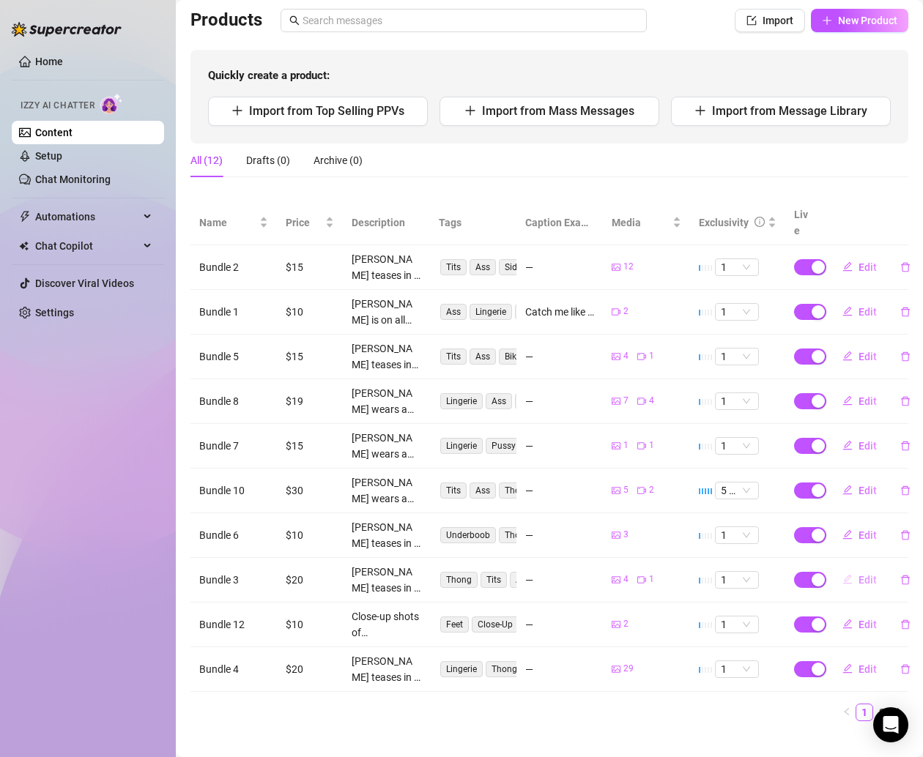
click at [844, 568] on button "Edit" at bounding box center [860, 579] width 58 height 23
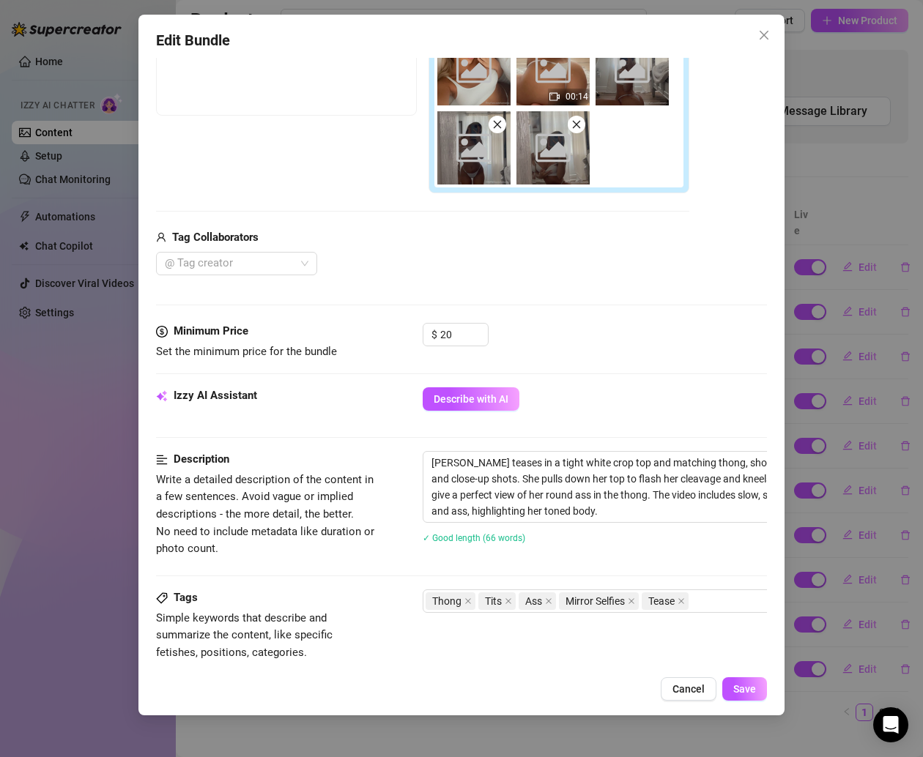
scroll to position [302, 0]
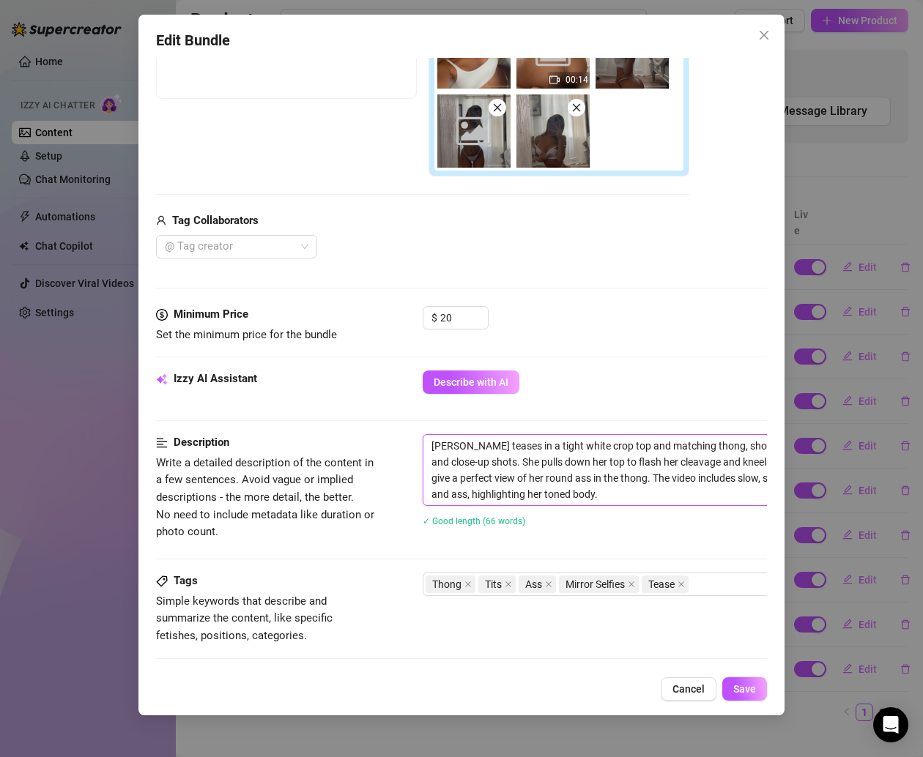
click at [562, 462] on textarea "[PERSON_NAME] teases in a tight white crop top and matching thong, showing off …" at bounding box center [678, 470] width 511 height 70
click at [697, 687] on span "Cancel" at bounding box center [688, 689] width 32 height 12
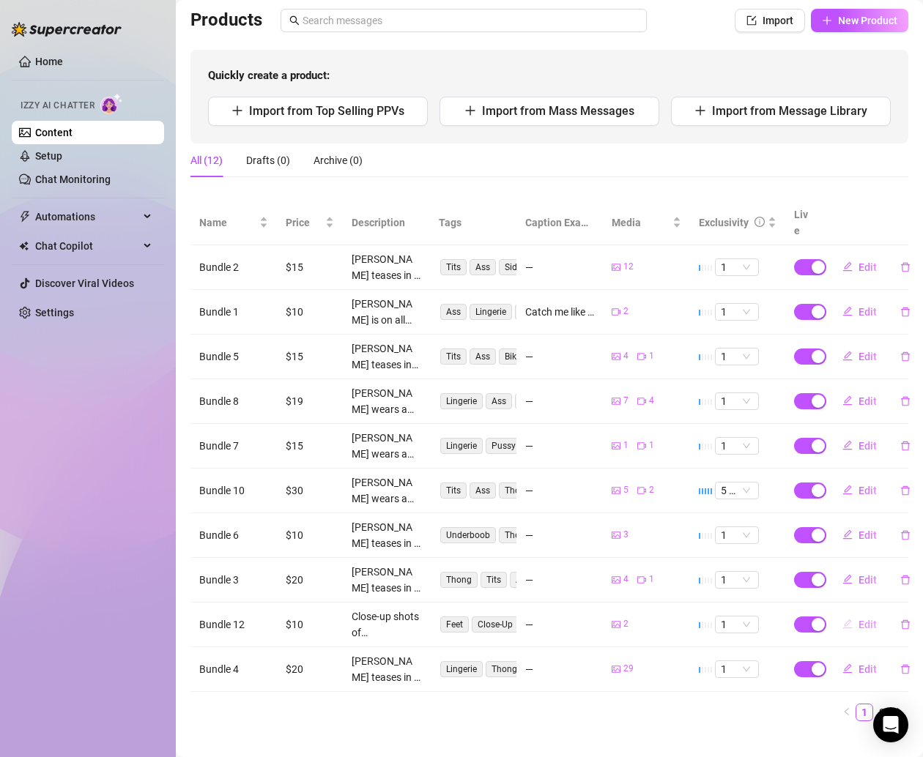
click at [858, 619] on span "Edit" at bounding box center [867, 625] width 18 height 12
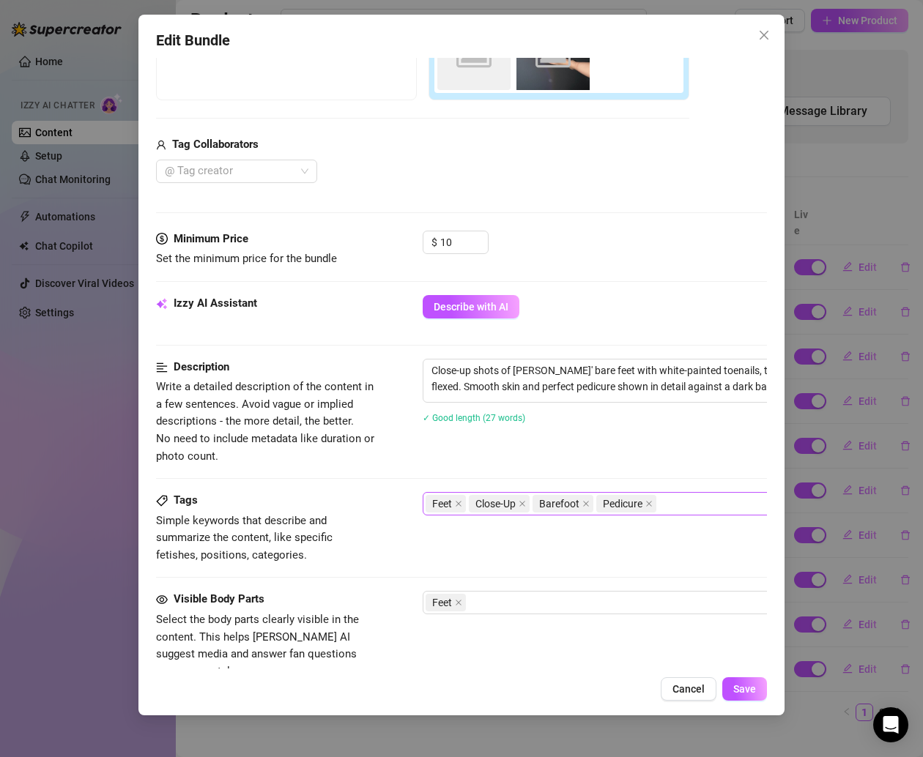
scroll to position [386, 0]
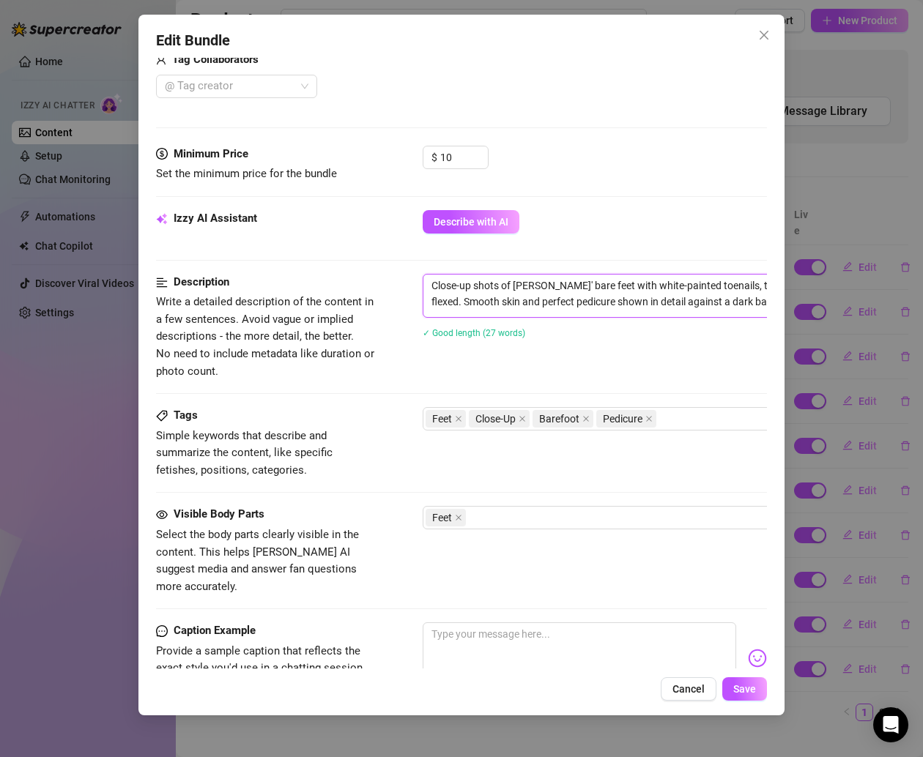
click at [555, 291] on textarea "Close-up shots of [PERSON_NAME]' bare feet with white-painted toenails, toes po…" at bounding box center [678, 294] width 511 height 38
click at [689, 693] on span "Cancel" at bounding box center [688, 689] width 32 height 12
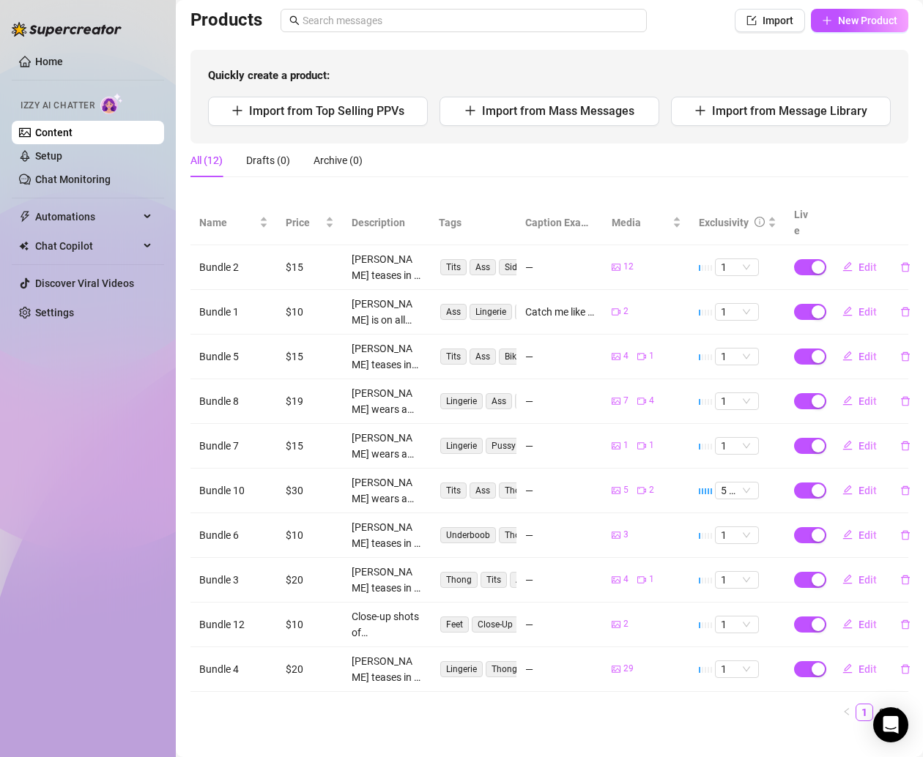
click at [839, 647] on td "Edit" at bounding box center [865, 669] width 86 height 45
click at [858, 664] on span "Edit" at bounding box center [867, 670] width 18 height 12
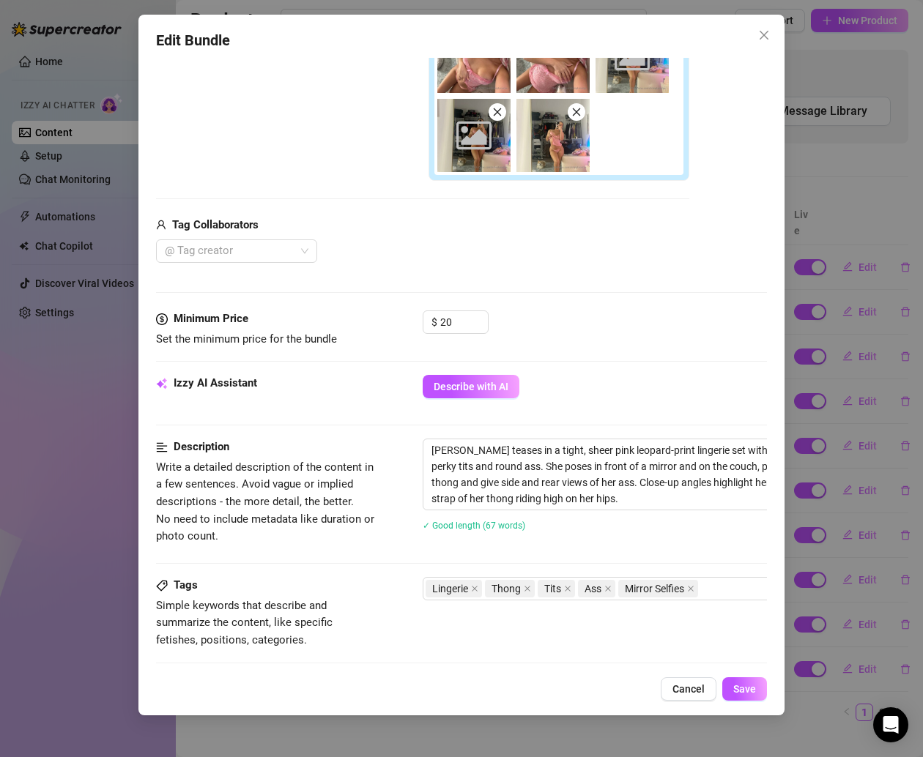
scroll to position [416, 0]
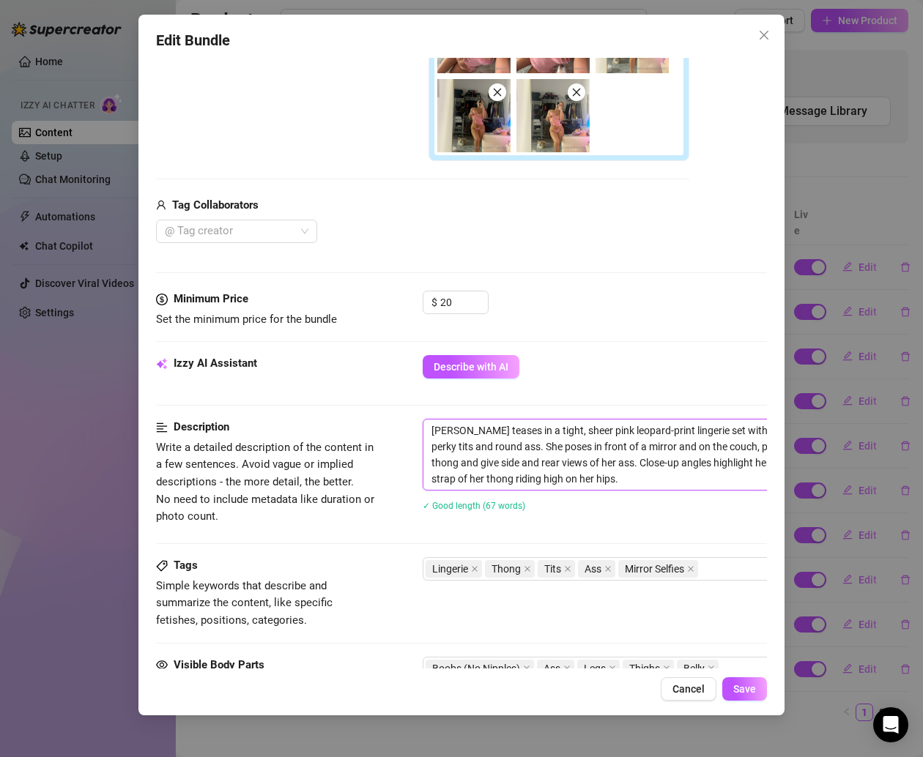
click at [594, 474] on textarea "[PERSON_NAME] teases in a tight, sheer pink leopard-print lingerie set with mat…" at bounding box center [678, 455] width 511 height 70
click at [692, 683] on span "Cancel" at bounding box center [688, 689] width 32 height 12
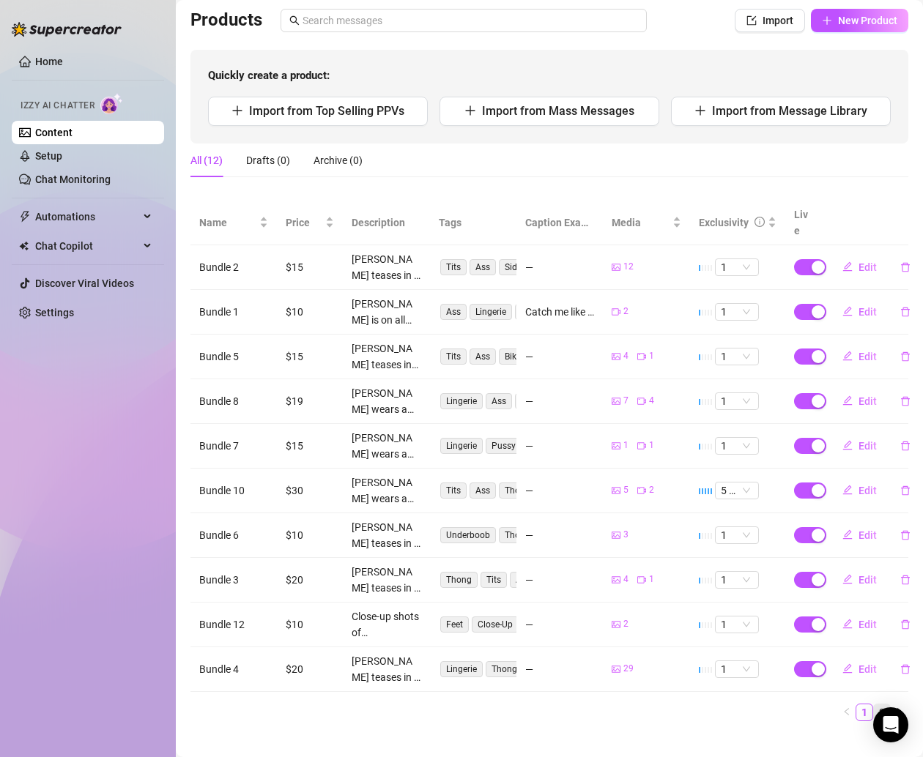
click at [874, 705] on link "2" at bounding box center [882, 713] width 16 height 16
click at [862, 690] on main "Content Library Content for [PERSON_NAME] (lowkeycelys) Bio 96% Products 1 2 Bu…" at bounding box center [549, 338] width 747 height 878
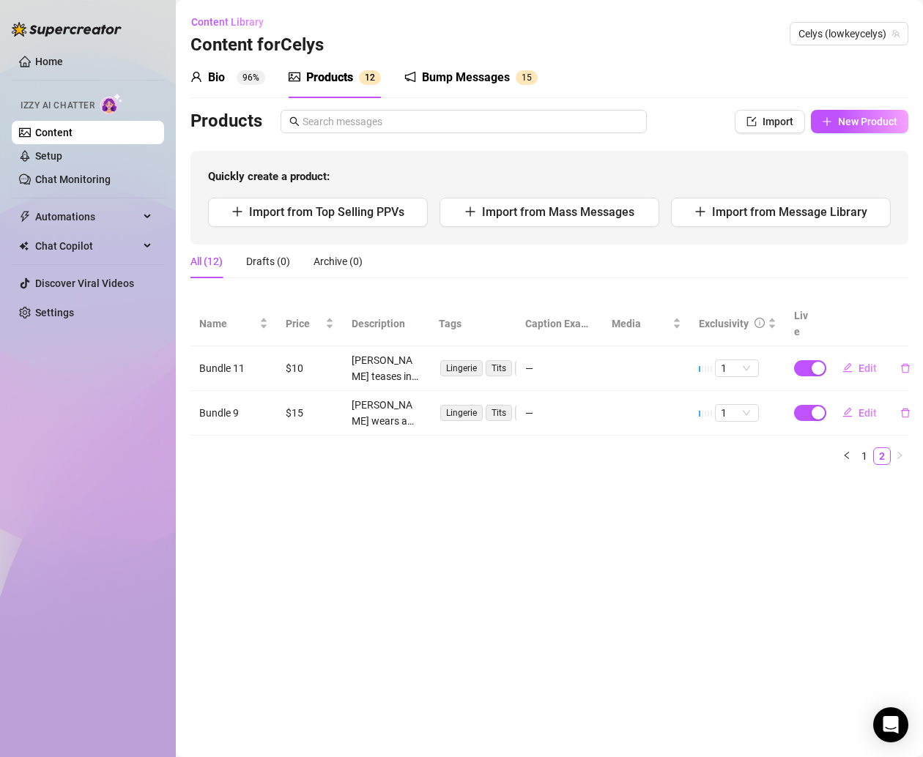
scroll to position [0, 0]
click at [868, 363] on span "Edit" at bounding box center [867, 369] width 18 height 12
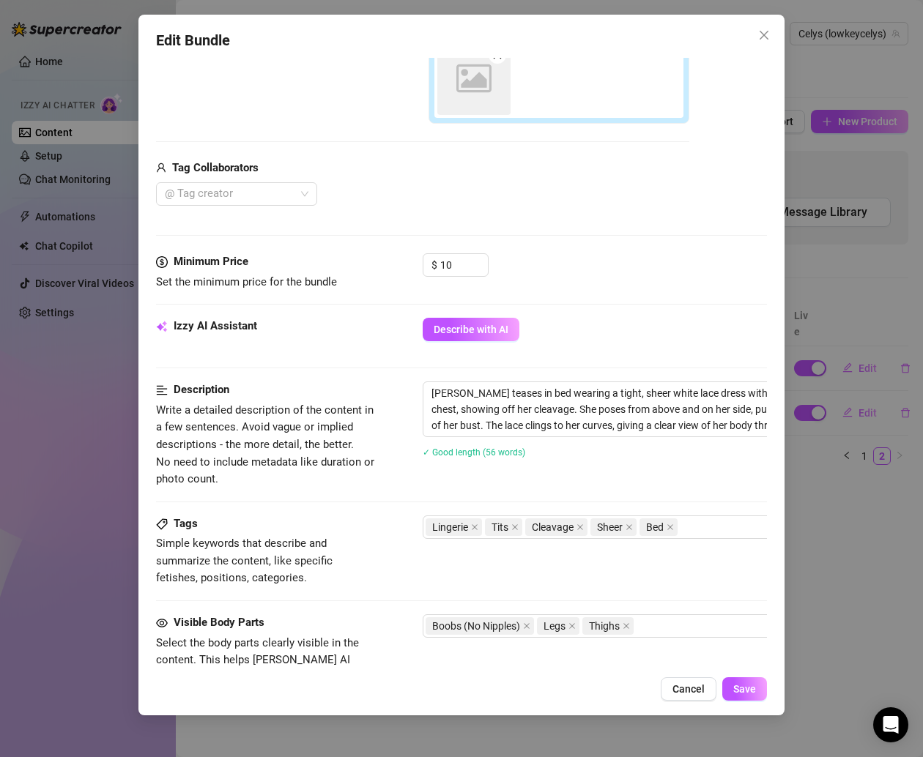
scroll to position [409, 0]
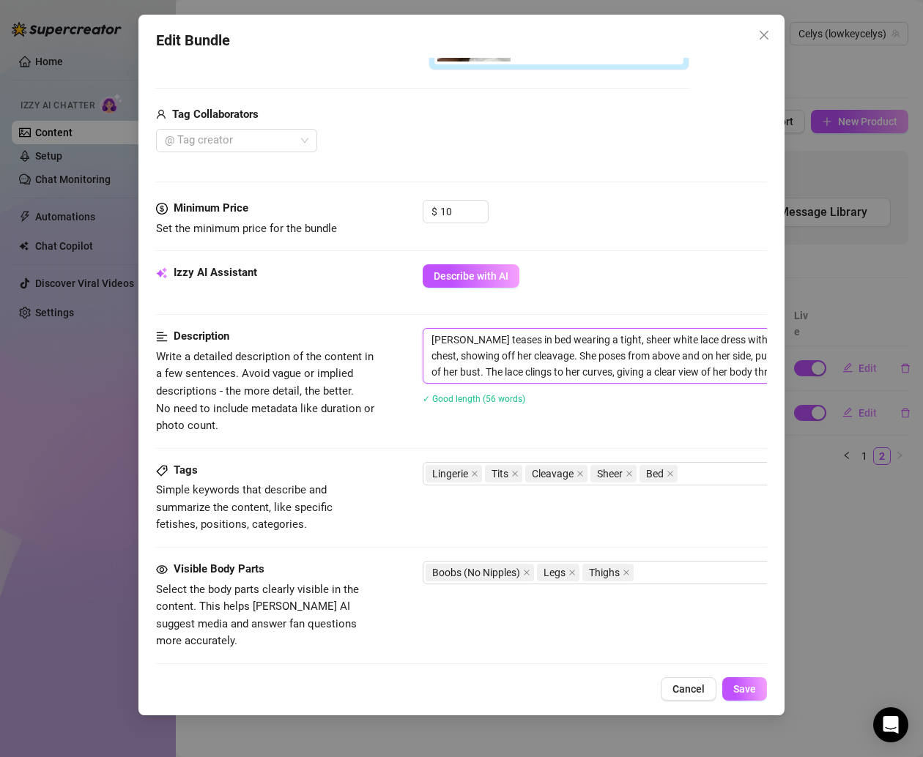
click at [593, 347] on textarea "[PERSON_NAME] teases in bed wearing a tight, sheer white lace dress with heart-…" at bounding box center [678, 356] width 511 height 54
click at [682, 680] on button "Cancel" at bounding box center [689, 688] width 56 height 23
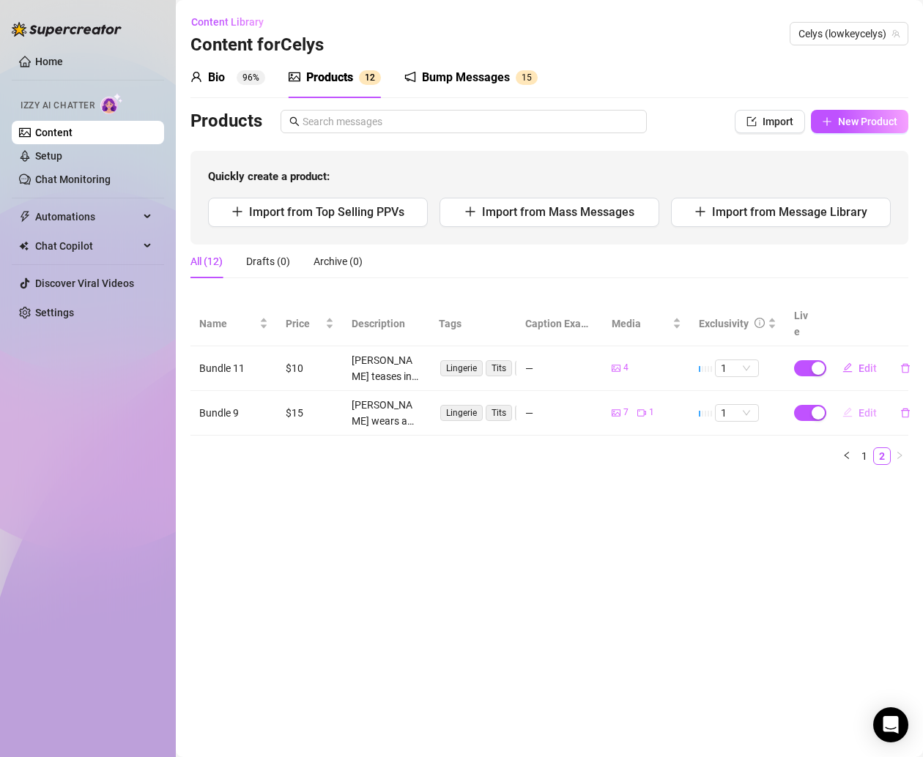
click at [850, 407] on icon "edit" at bounding box center [847, 412] width 10 height 10
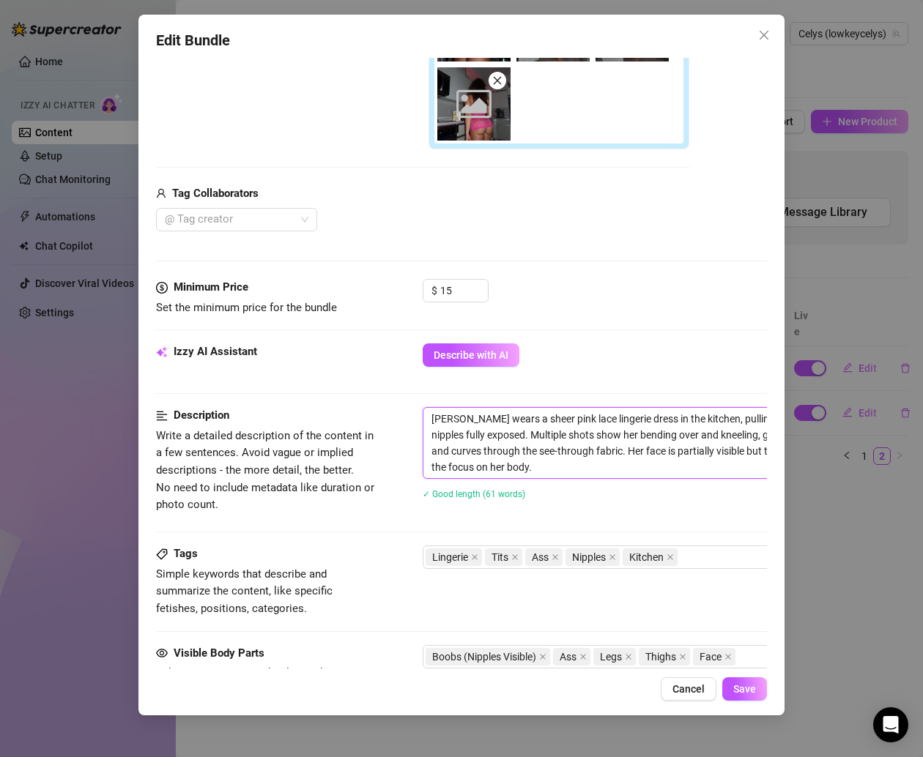
click at [516, 447] on textarea "[PERSON_NAME] wears a sheer pink lace lingerie dress in the kitchen, pulling it…" at bounding box center [678, 443] width 511 height 70
click at [693, 683] on span "Cancel" at bounding box center [688, 689] width 32 height 12
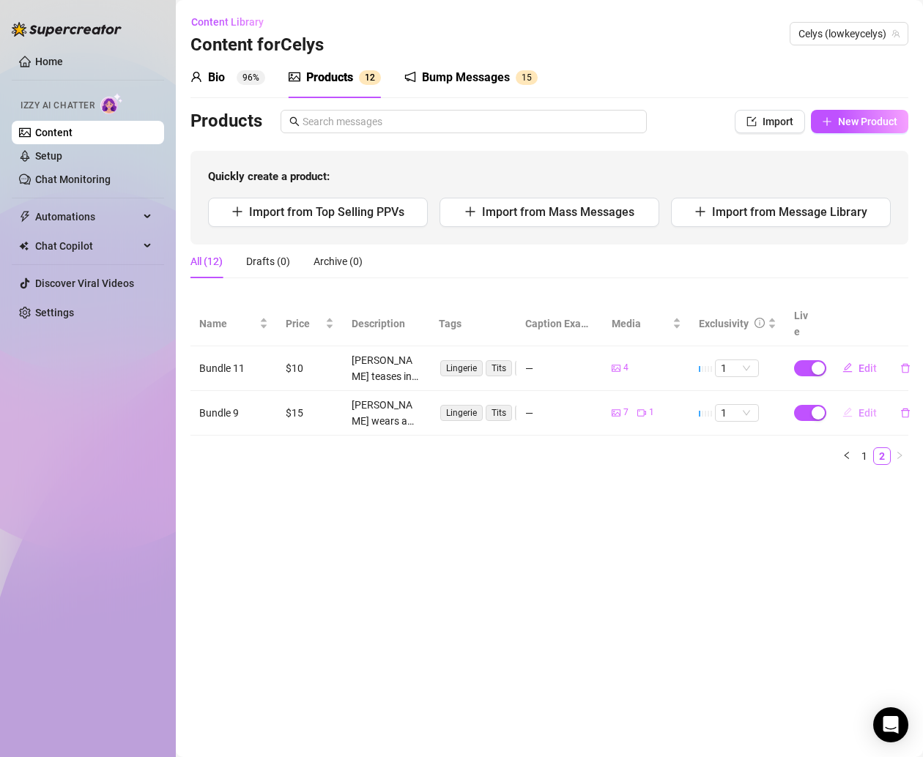
click at [850, 408] on icon "edit" at bounding box center [847, 413] width 10 height 10
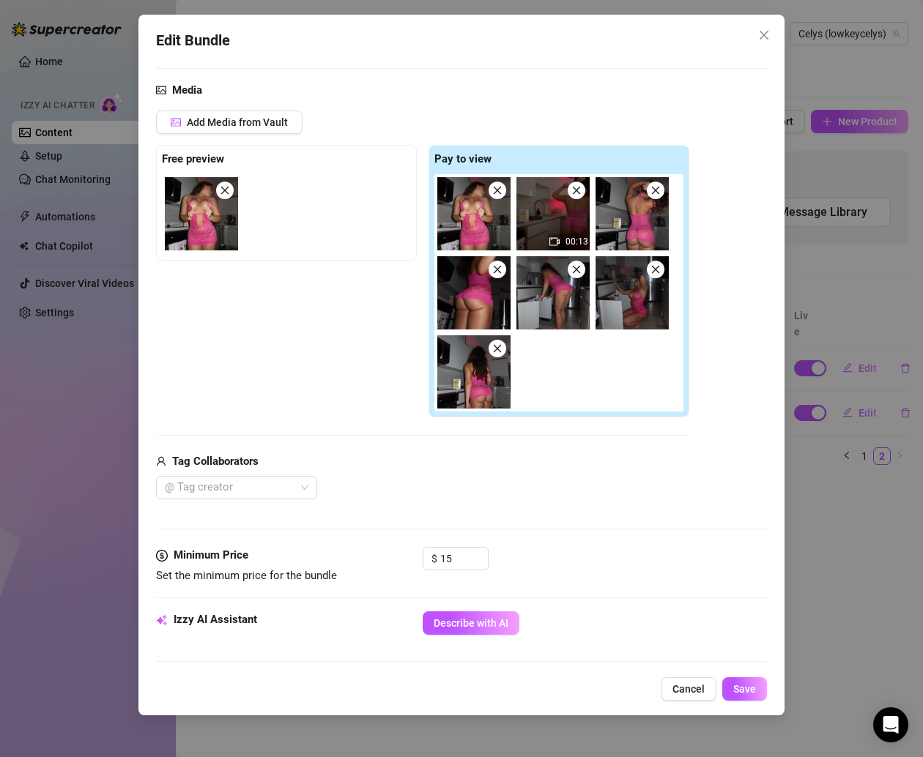
scroll to position [572, 0]
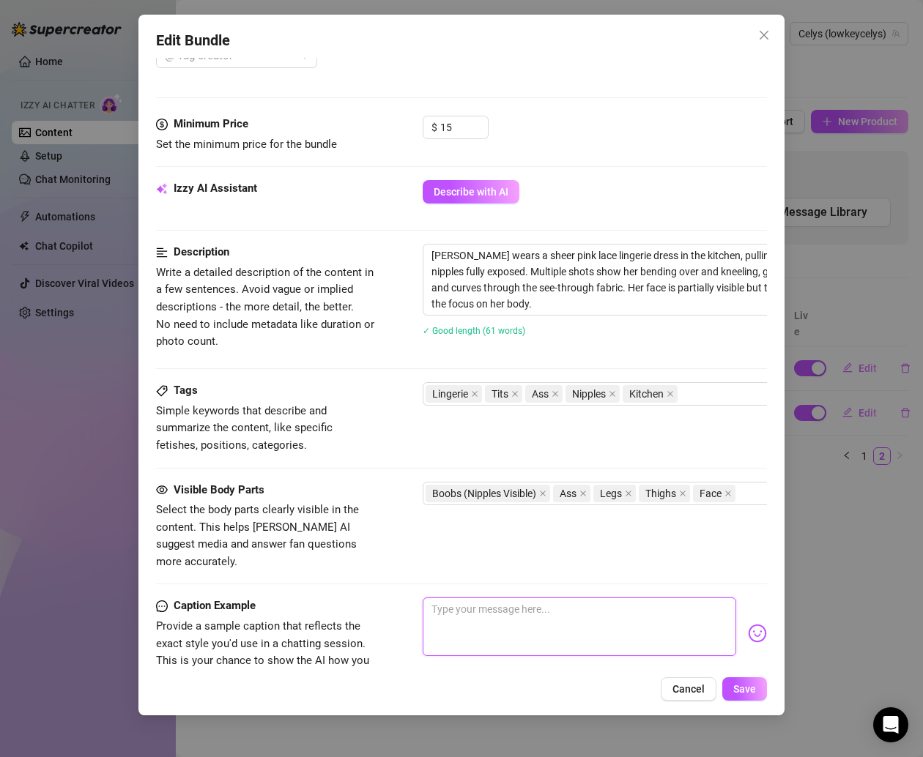
click at [486, 598] on textarea at bounding box center [579, 627] width 313 height 59
paste textarea "Who told me to cook in lingerie 💀 … kitchen turned into an after-hours set real…"
type textarea "Who told me to cook in lingerie 💀 … kitchen turned into an after-hours set real…"
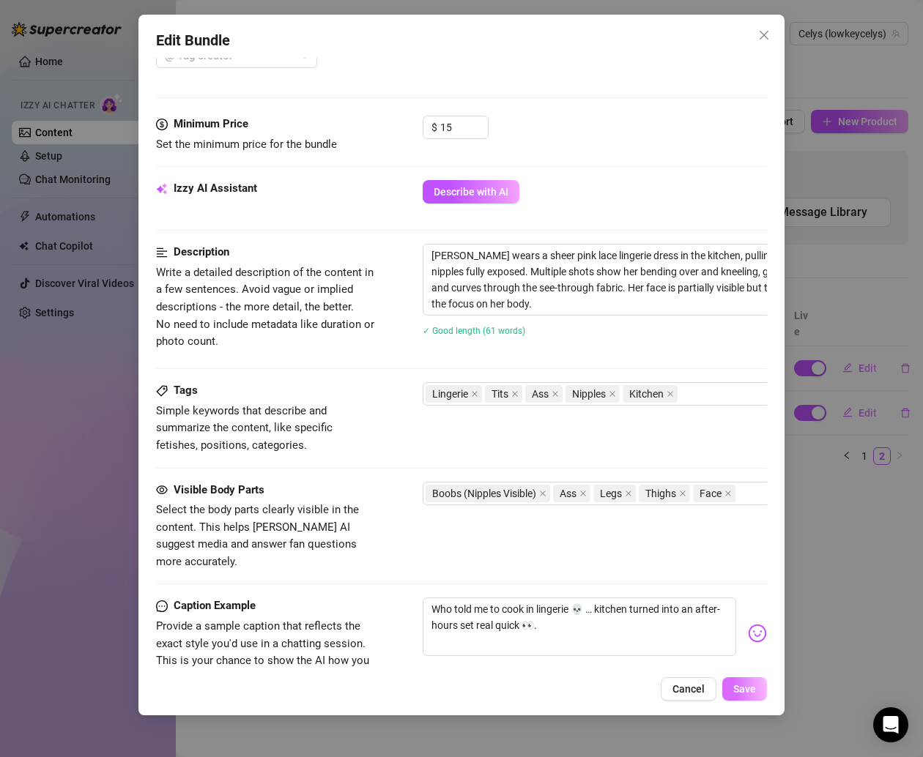
click at [744, 691] on span "Save" at bounding box center [744, 689] width 23 height 12
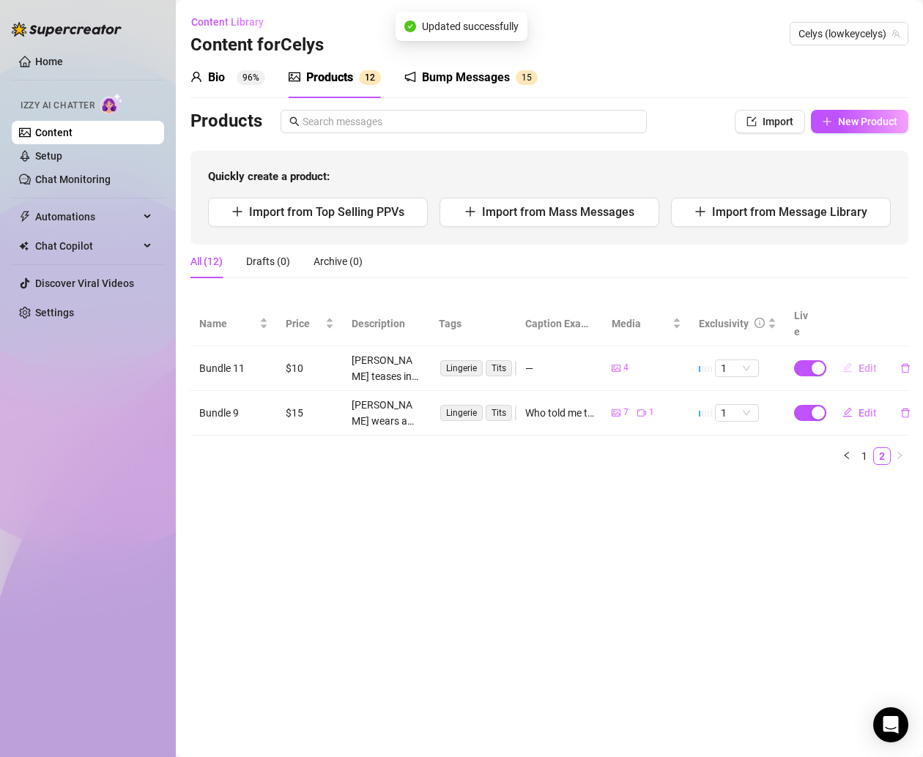
click at [863, 363] on span "Edit" at bounding box center [867, 369] width 18 height 12
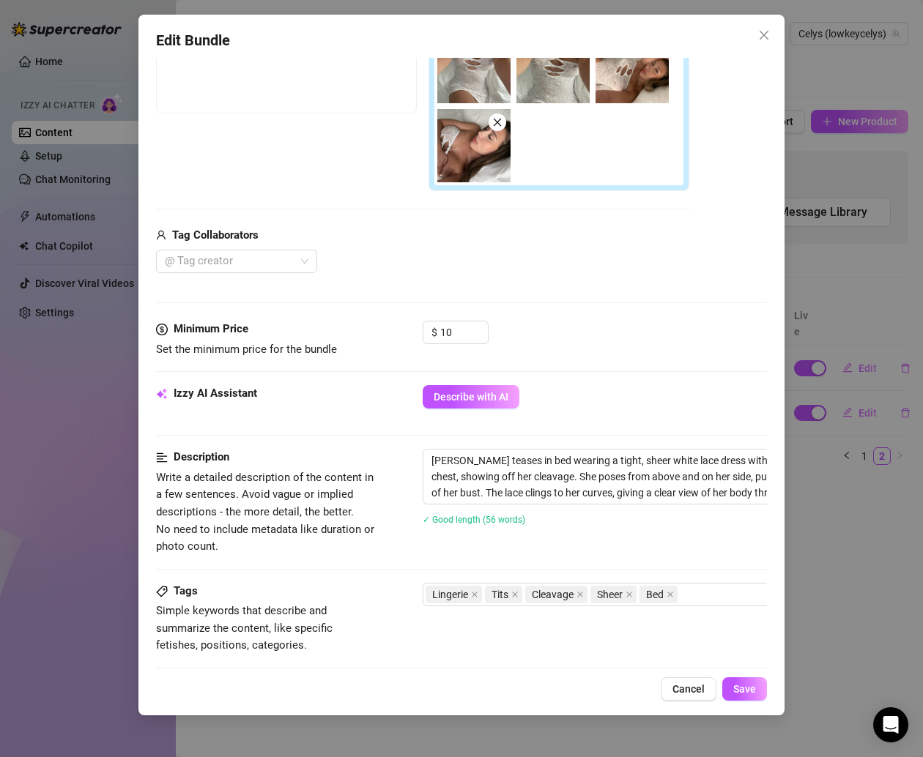
scroll to position [708, 0]
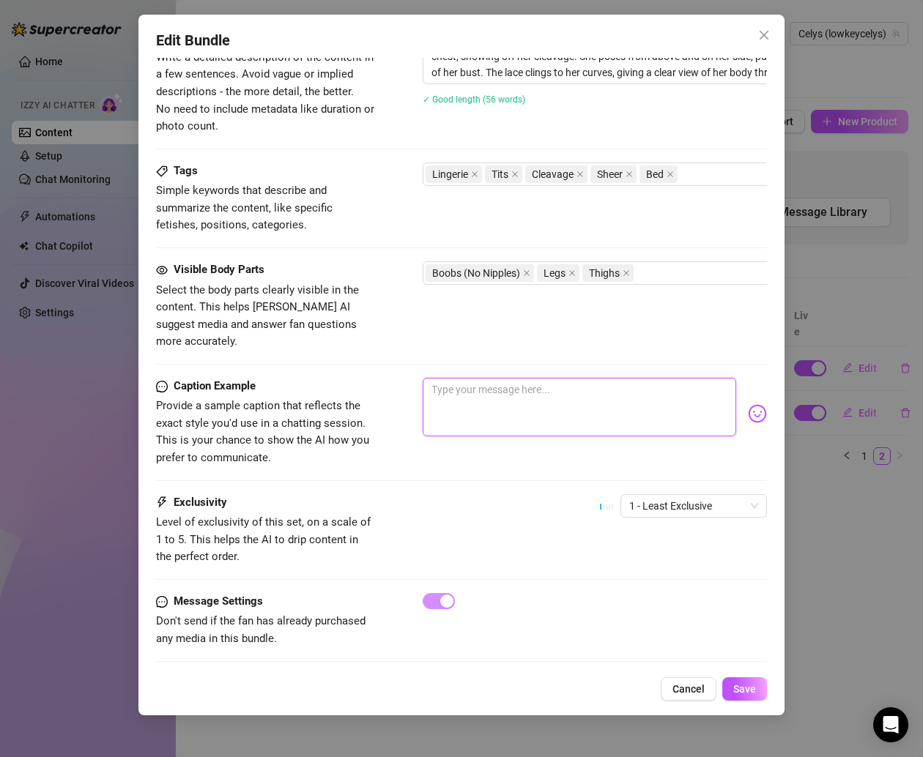
click at [501, 399] on textarea at bounding box center [579, 407] width 313 height 59
paste textarea "Heart cutouts were cute until they slipped & turned X-rated 💕💋 … you’re welcome…"
type textarea "Heart cutouts were cute until they slipped & turned X-rated 💕💋 … you’re welcome…"
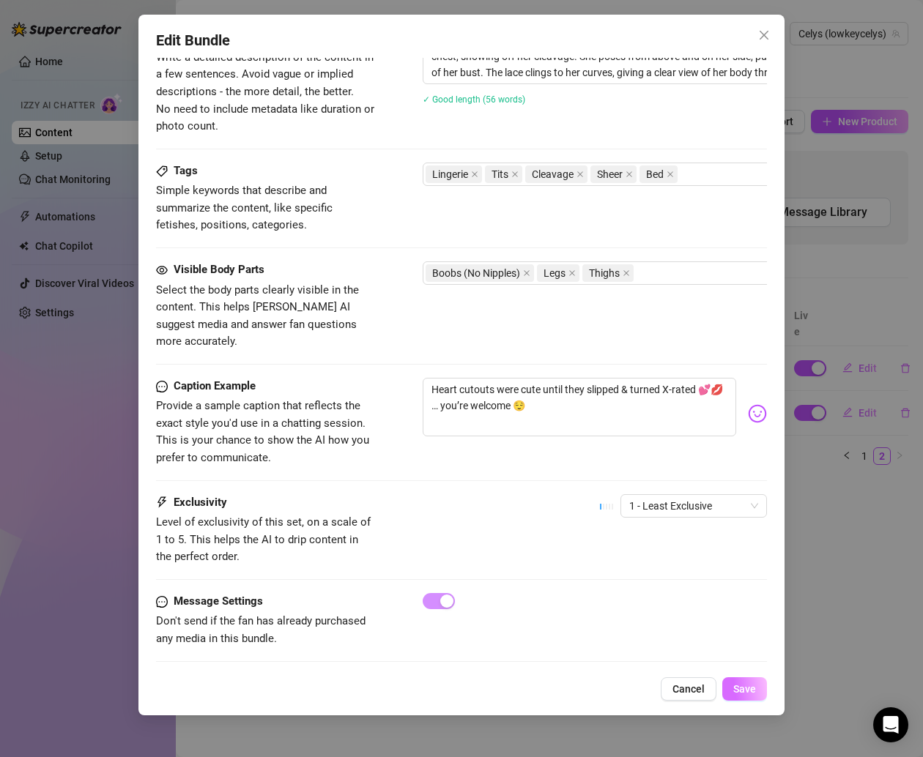
click at [734, 682] on button "Save" at bounding box center [744, 688] width 45 height 23
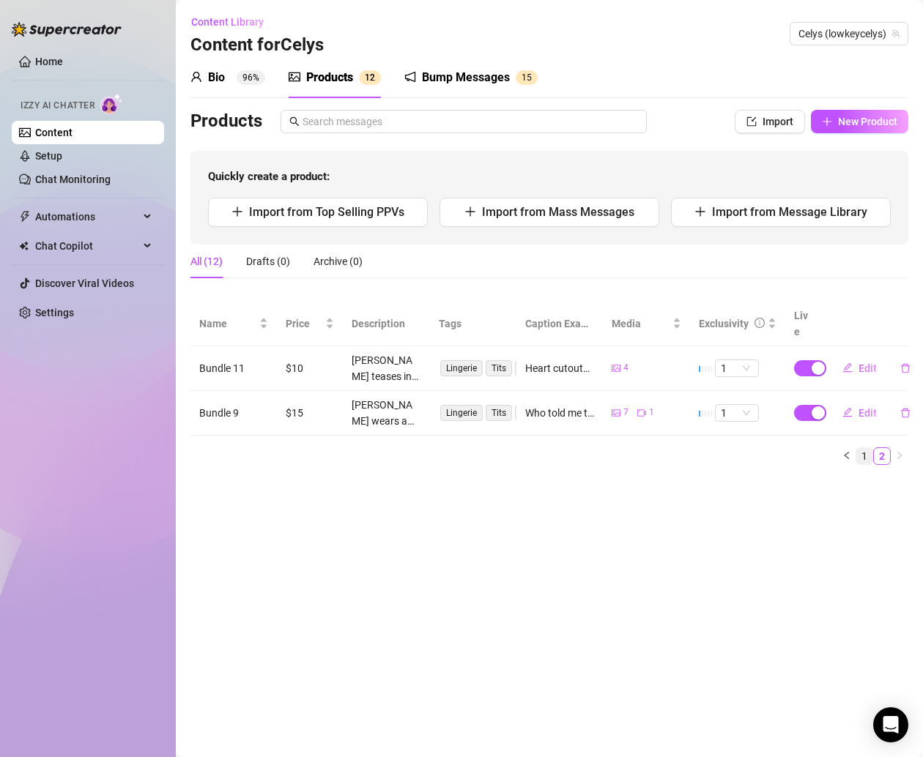
click at [865, 448] on link "1" at bounding box center [864, 456] width 16 height 16
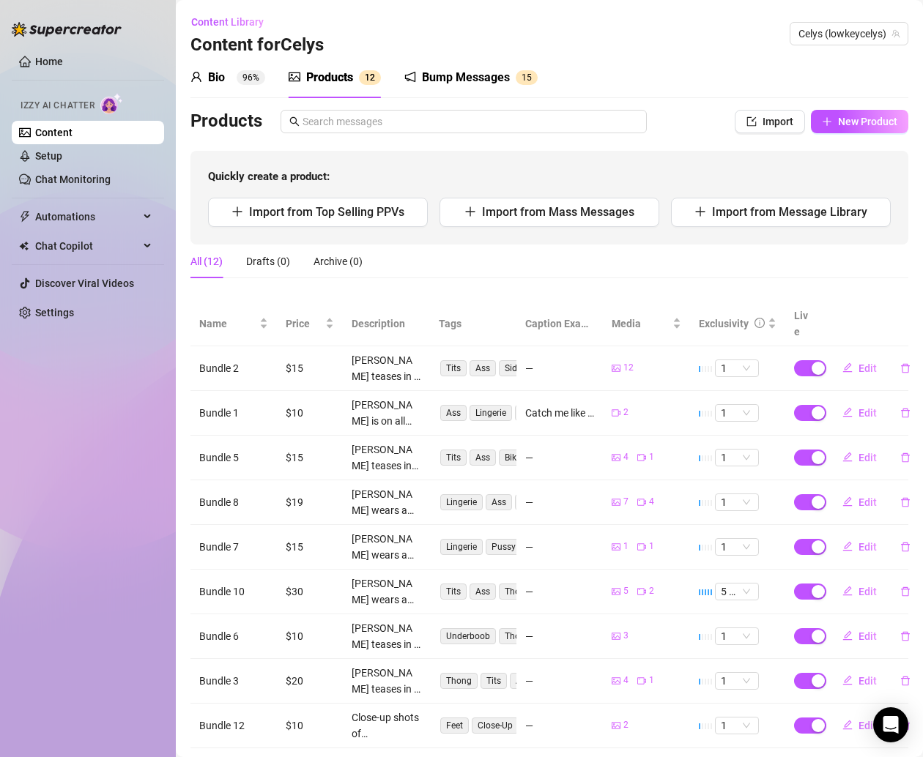
scroll to position [101, 0]
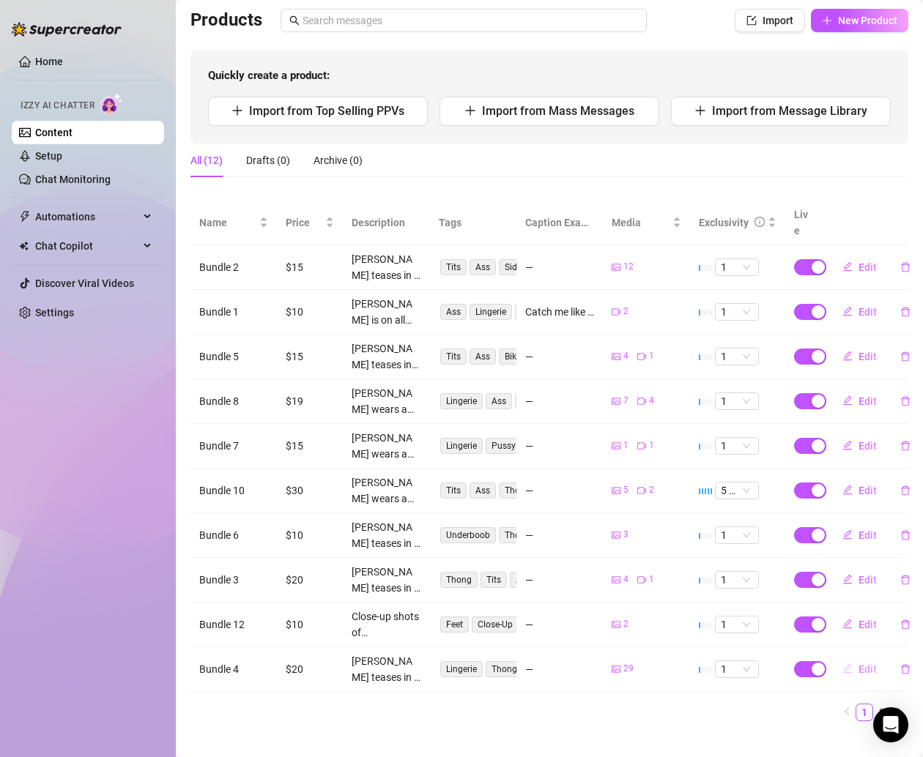
click at [858, 664] on span "Edit" at bounding box center [867, 670] width 18 height 12
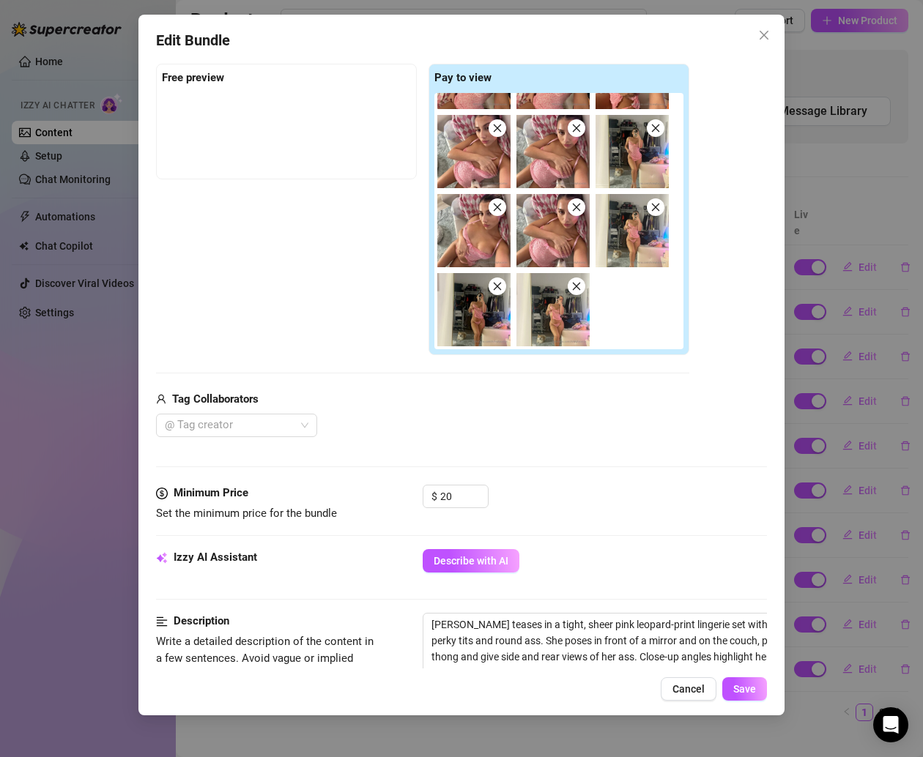
scroll to position [812, 0]
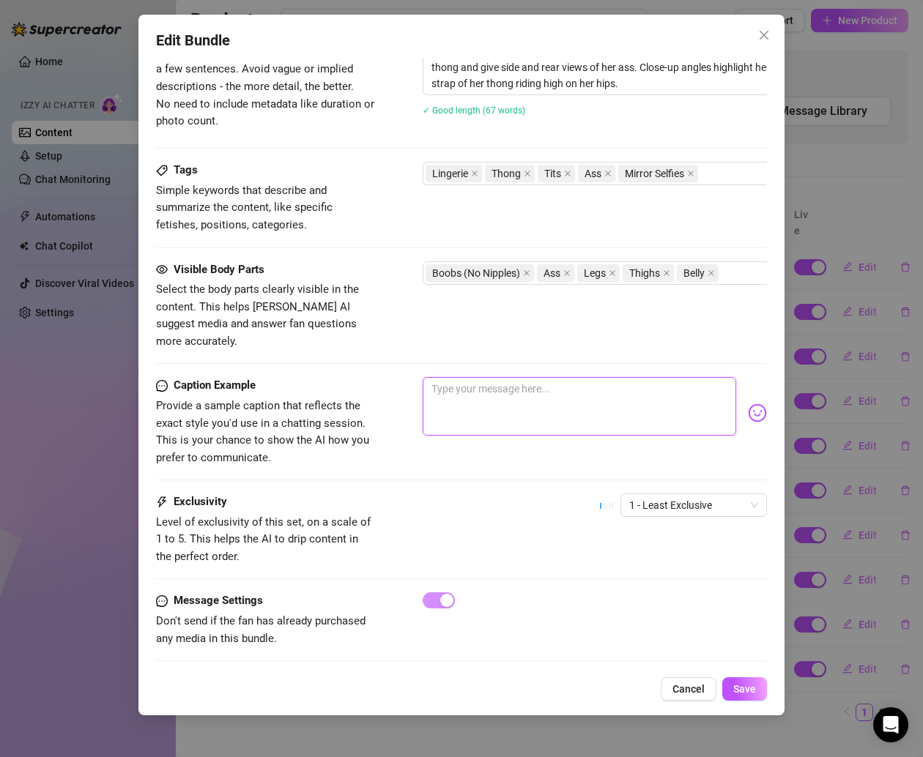
click at [495, 377] on textarea at bounding box center [579, 406] width 313 height 59
paste textarea "Leopard print got me feelin’ wildddd 🐆💕 thong straps stay fighting my hips ever…"
type textarea "Leopard print got me feelin’ wildddd 🐆💕 thong straps stay fighting my hips ever…"
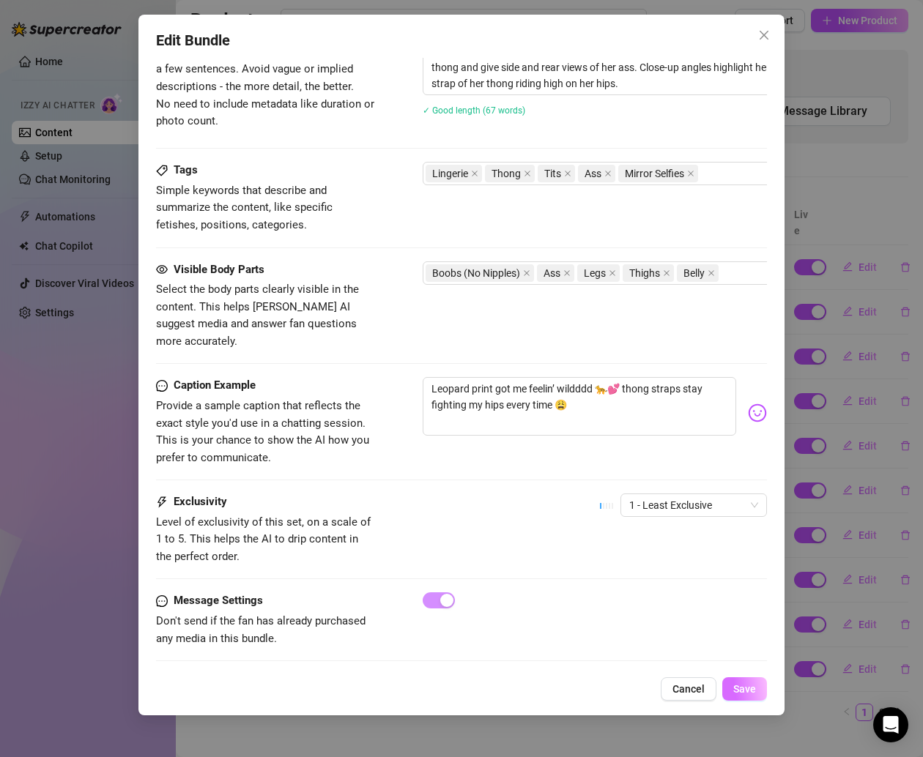
click at [727, 683] on button "Save" at bounding box center [744, 688] width 45 height 23
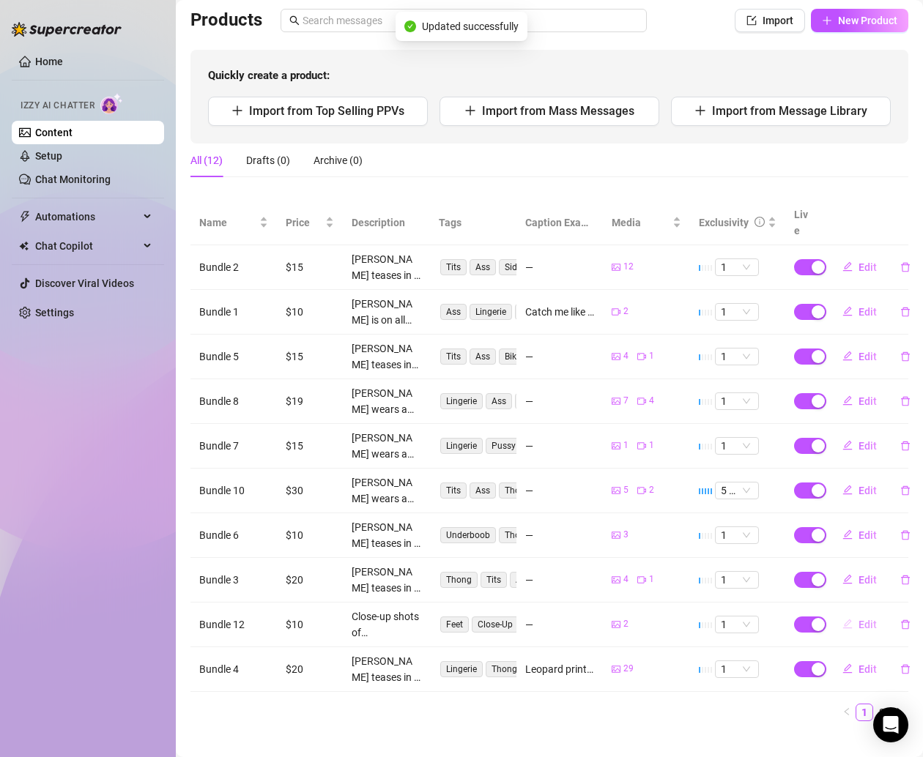
click at [844, 613] on button "Edit" at bounding box center [860, 624] width 58 height 23
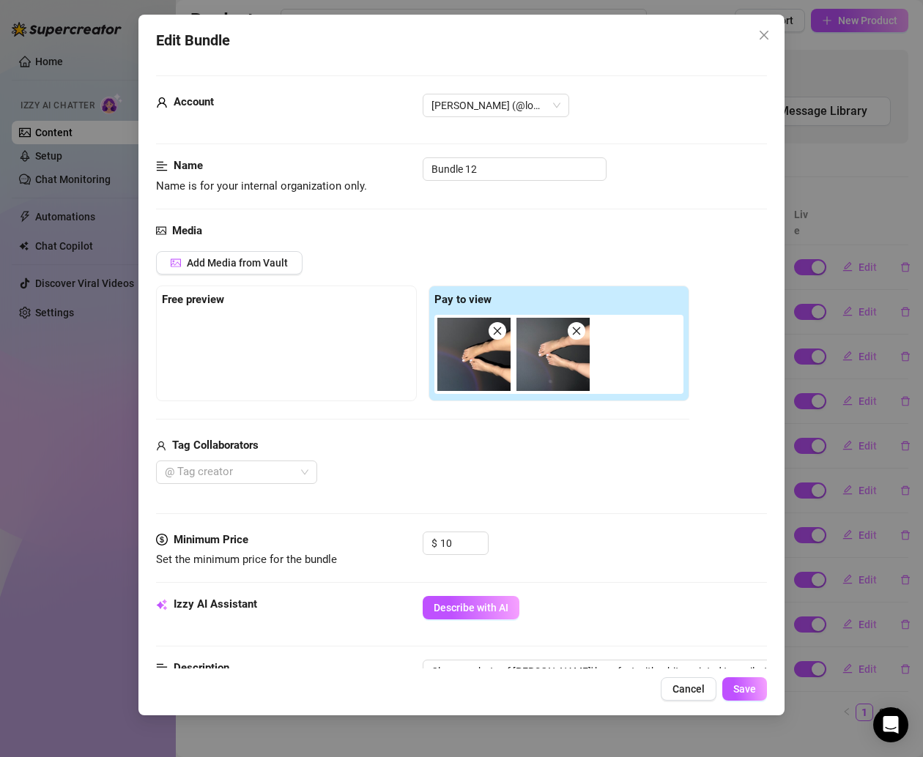
scroll to position [434, 0]
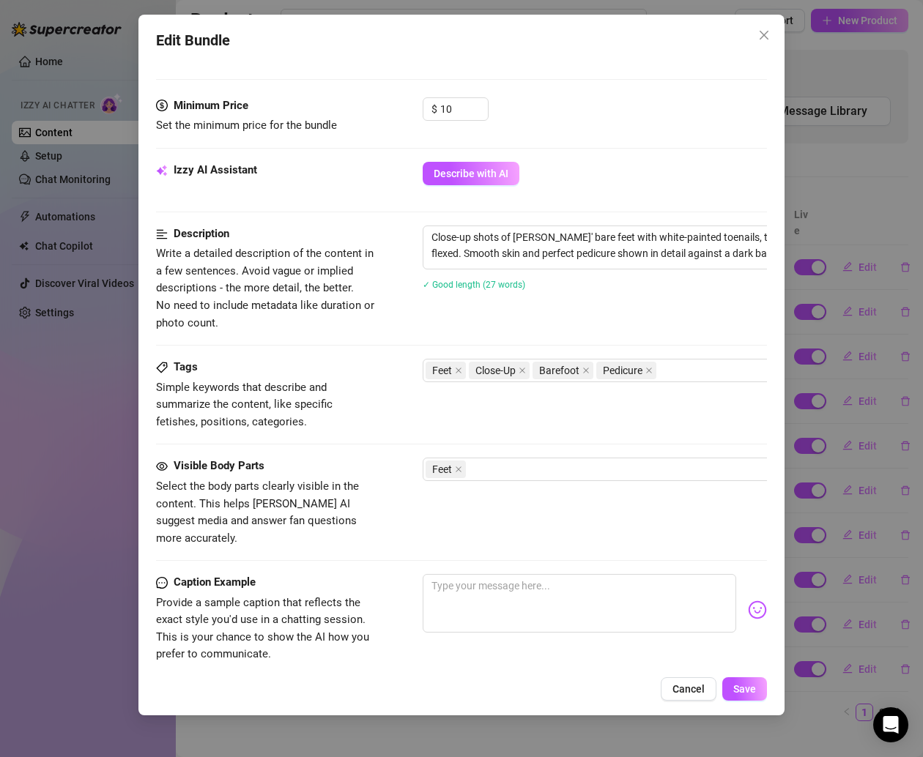
click at [490, 552] on div "Visible Body Parts Select the body parts clearly visible in the content. This h…" at bounding box center [461, 516] width 611 height 116
click at [494, 574] on textarea at bounding box center [579, 603] width 313 height 59
paste textarea "White toes flexed up like 👣 … someone’s new screensaver rn 😏😂"
type textarea "White toes flexed up like 👣 … someone’s new screensaver rn 😏😂"
drag, startPoint x: 568, startPoint y: 563, endPoint x: 619, endPoint y: 564, distance: 51.3
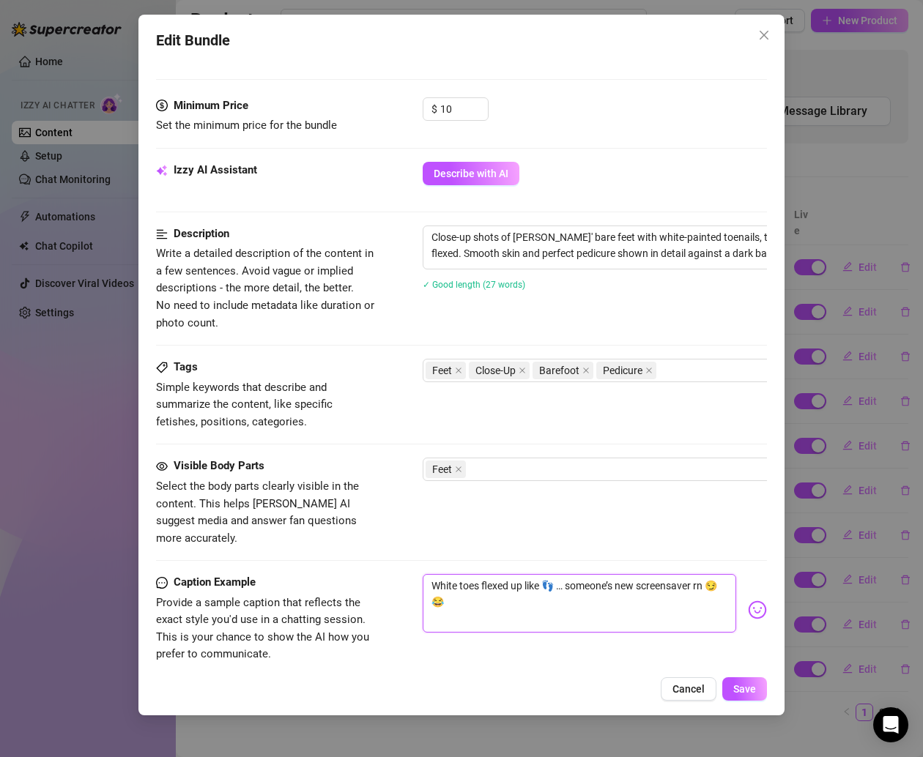
click at [619, 574] on textarea "White toes flexed up like 👣 … someone’s new screensaver rn 😏😂" at bounding box center [579, 603] width 313 height 59
type textarea "White toes flexed up like 👣 … new screensaver rn 😏😂"
type textarea "White toes flexed up like 👣 … ynew screensaver rn 😏😂"
type textarea "White toes flexed up like 👣 … yonew screensaver rn 😏😂"
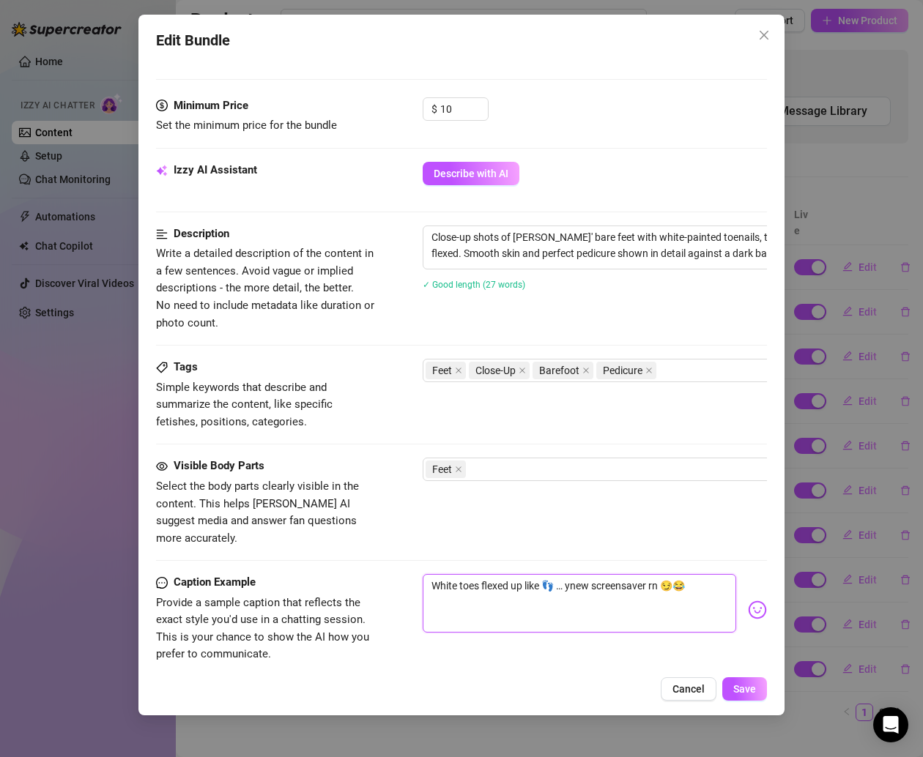
type textarea "White toes flexed up like 👣 … yonew screensaver rn 😏😂"
type textarea "White toes flexed up like 👣 … younew screensaver rn 😏😂"
type textarea "White toes flexed up like 👣 … you new screensaver rn 😏😂"
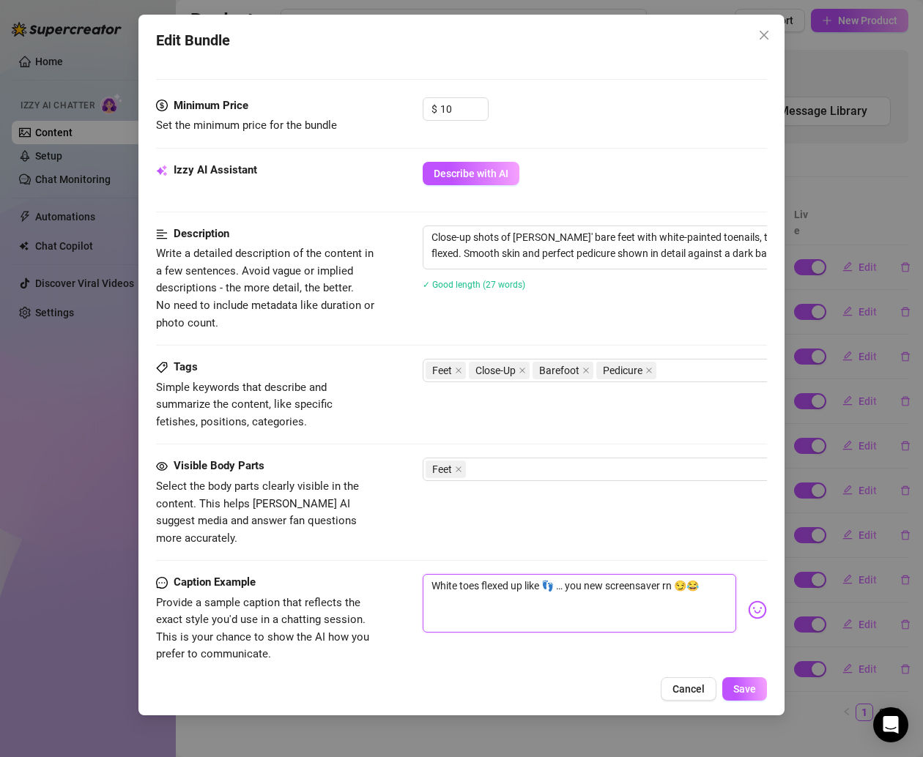
type textarea "White toes flexed up like 👣 … you cnew screensaver rn 😏😂"
type textarea "White toes flexed up like 👣 … you canew screensaver rn 😏😂"
type textarea "White toes flexed up like 👣 … you can new screensaver rn 😏😂"
type textarea "White toes flexed up like 👣 … you can unew screensaver rn 😏😂"
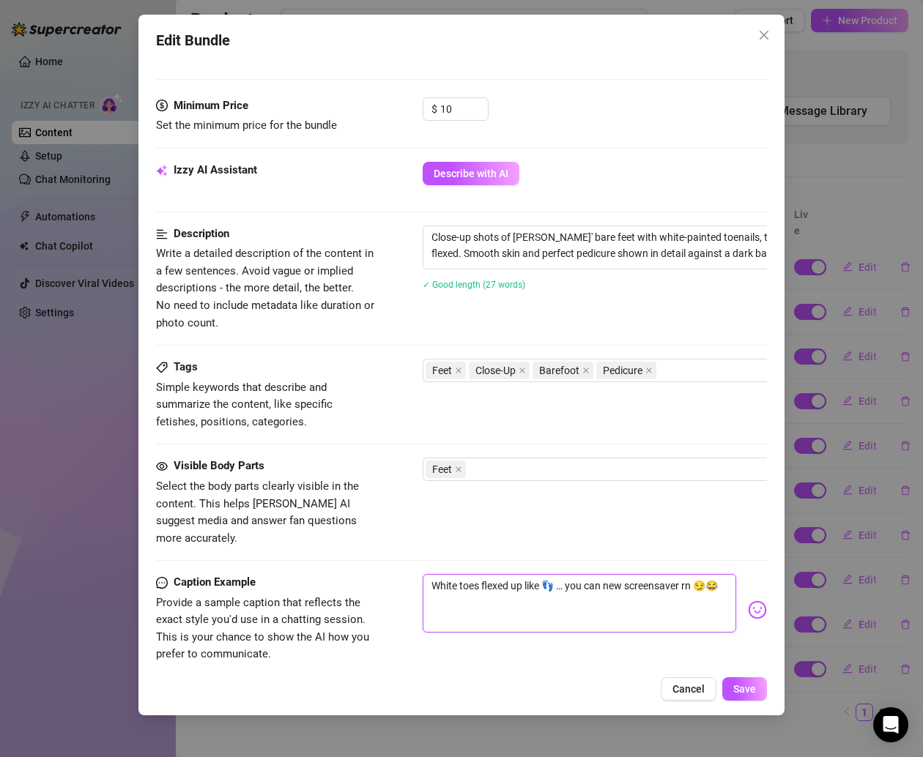
type textarea "White toes flexed up like 👣 … you can unew screensaver rn 😏😂"
type textarea "White toes flexed up like 👣 … you can usnew screensaver rn 😏😂"
type textarea "White toes flexed up like 👣 … you can usenew screensaver rn 😏😂"
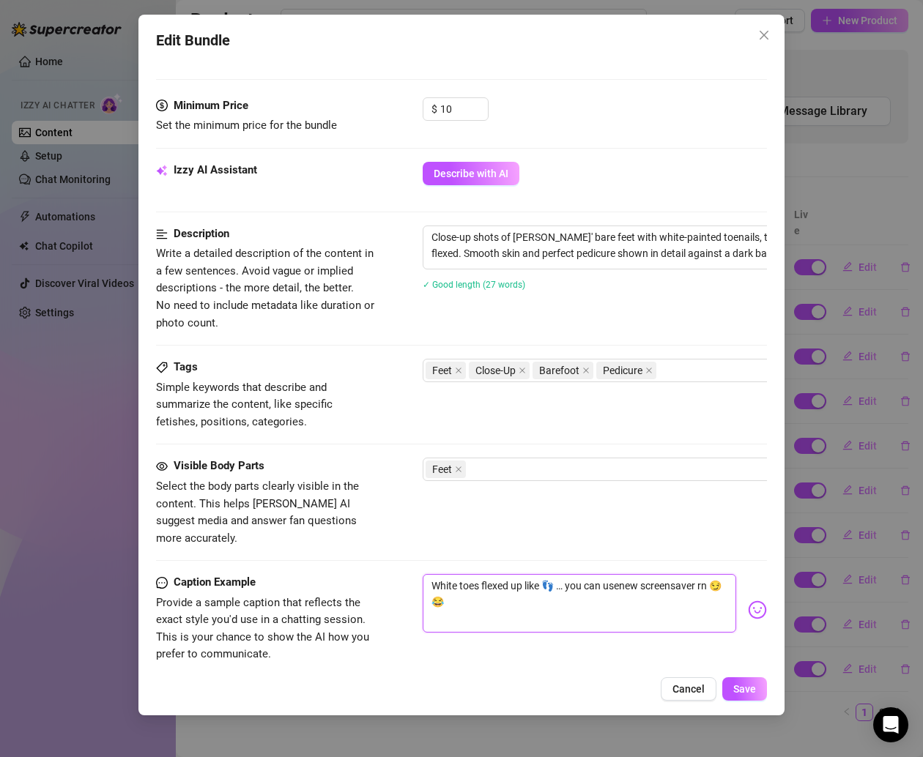
type textarea "White toes flexed up like 👣 … you can use new screensaver rn 😏😂"
type textarea "White toes flexed up like 👣 … you can use tnew screensaver rn 😏😂"
type textarea "White toes flexed up like 👣 … you can use thnew screensaver rn 😏😂"
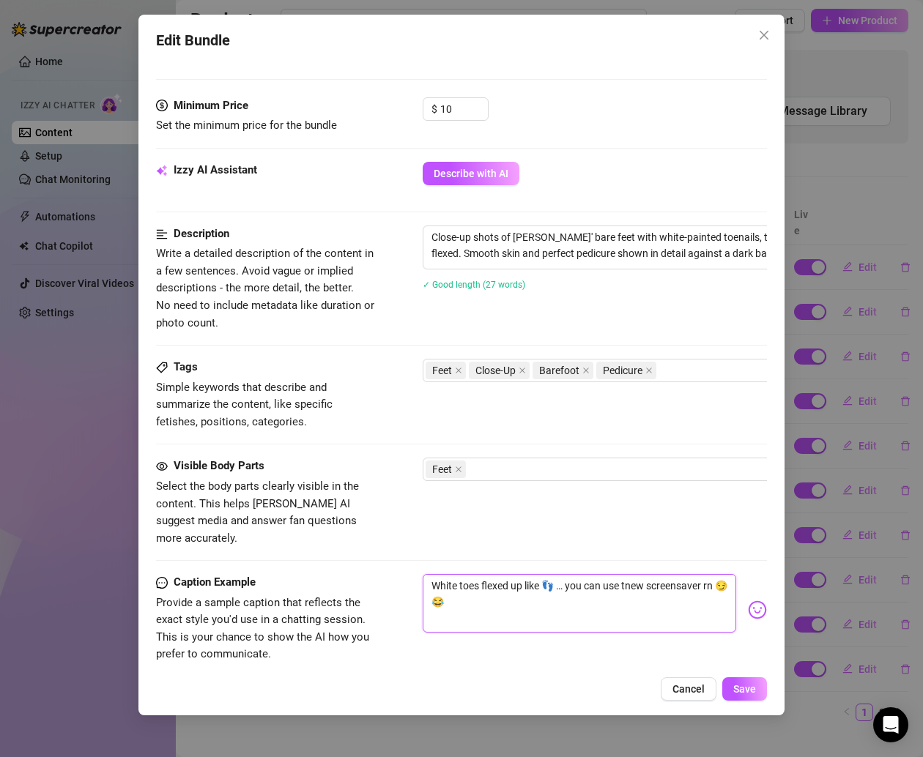
type textarea "White toes flexed up like 👣 … you can use thnew screensaver rn 😏😂"
type textarea "White toes flexed up like 👣 … you can use thinew screensaver rn 😏😂"
type textarea "White toes flexed up like 👣 … you can use thisnew screensaver rn 😏😂"
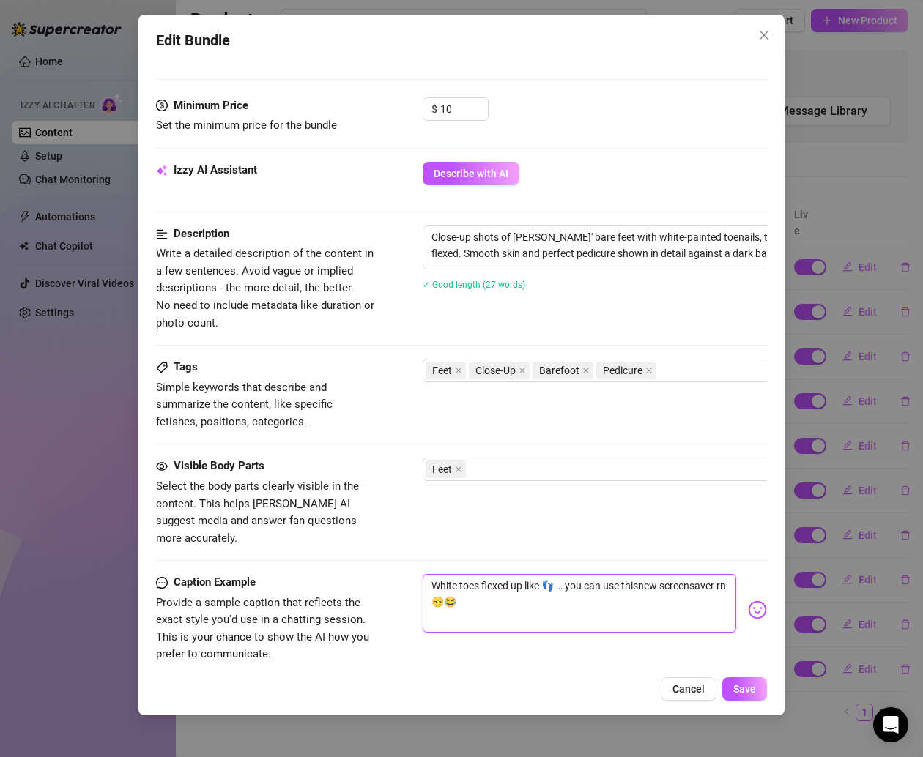
type textarea "White toes flexed up like 👣 … you can use this new screensaver rn 😏😂"
type textarea "White toes flexed up like 👣 … you can use this as new screensaver rn 😏😂"
type textarea "White toes flexed up like 👣 … you can use this as ynew screensaver rn 😏😂"
type textarea "White toes flexed up like 👣 … you can use this as yonew screensaver rn 😏😂"
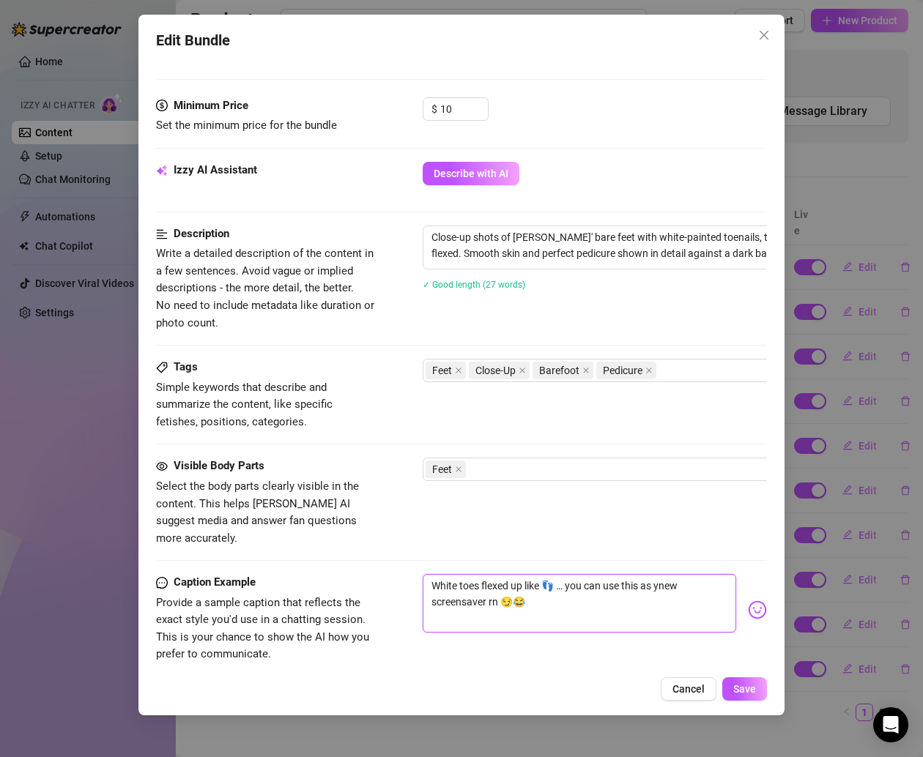
type textarea "White toes flexed up like 👣 … you can use this as yonew screensaver rn 😏😂"
type textarea "White toes flexed up like 👣 … you can use this as younew screensaver rn 😏😂"
type textarea "White toes flexed up like 👣 … you can use this as yournew screensaver rn 😏😂"
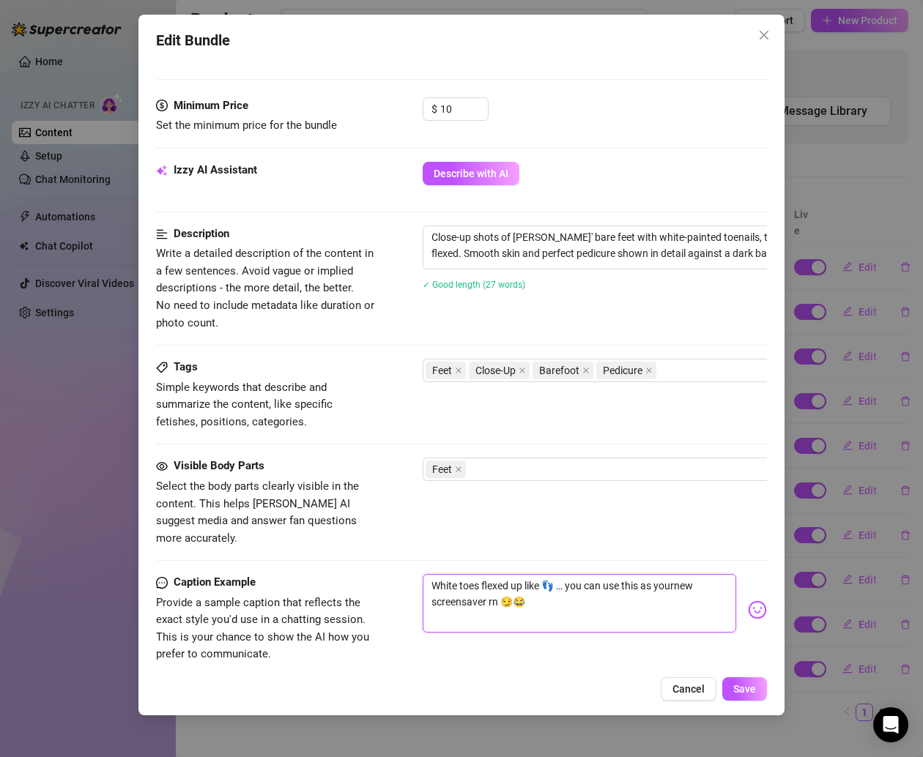
type textarea "White toes flexed up like 👣 … you can use this as your new screensaver rn 😏😂"
click at [497, 582] on textarea "White toes flexed up like 👣 … you can use this as your new screensaver rn 😏😂" at bounding box center [579, 603] width 313 height 59
type textarea "White toes flexed up like 👣 … you can use this as your new screensaver r 😏😂"
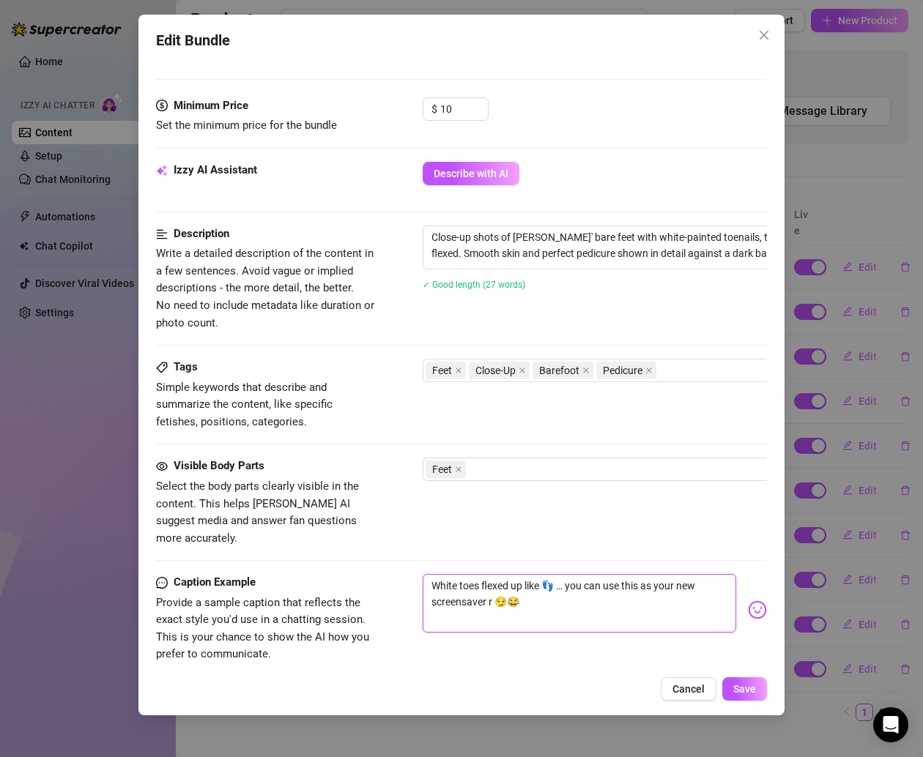
type textarea "White toes flexed up like 👣 … you can use this as your new screensaver 😏😂"
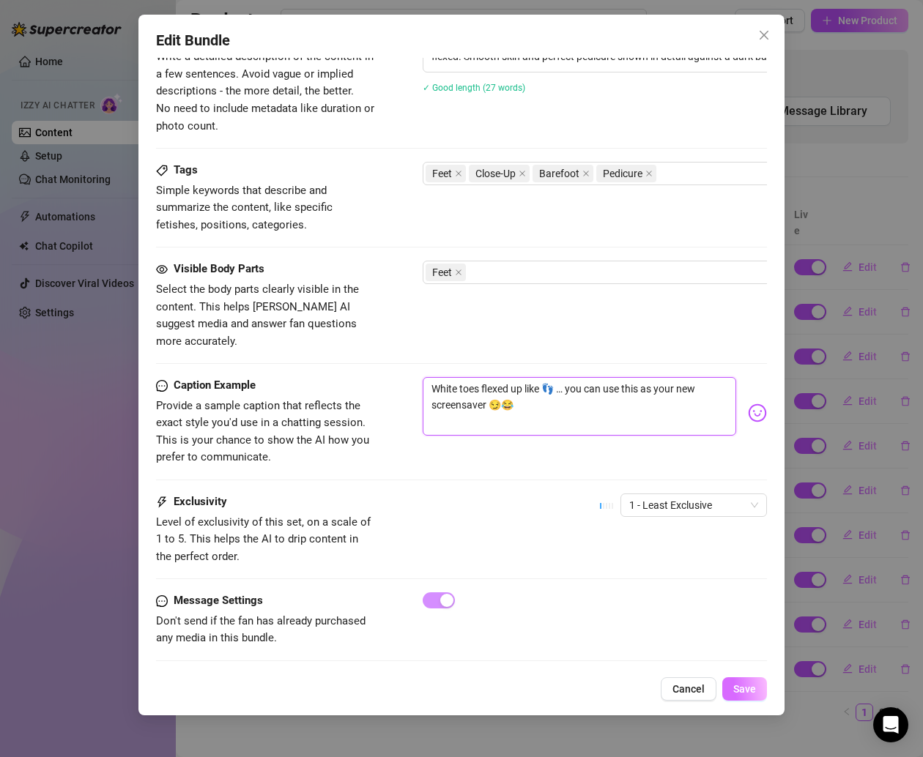
type textarea "White toes flexed up like 👣 … you can use this as your new screensaver 😏😂"
click at [729, 695] on button "Save" at bounding box center [744, 688] width 45 height 23
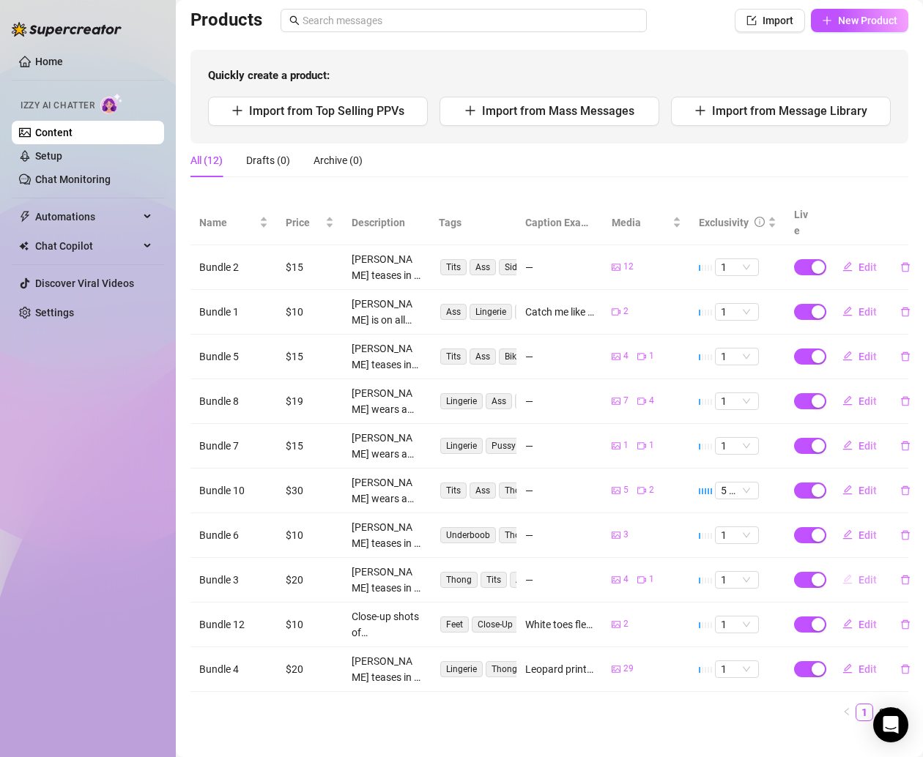
click at [858, 574] on span "Edit" at bounding box center [867, 580] width 18 height 12
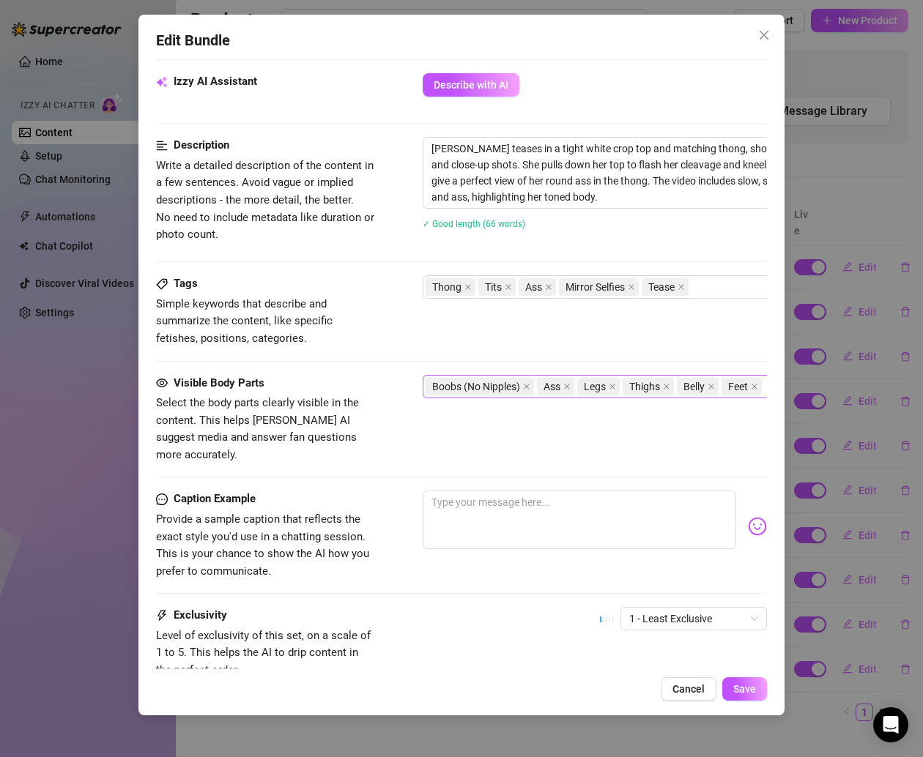
scroll to position [650, 0]
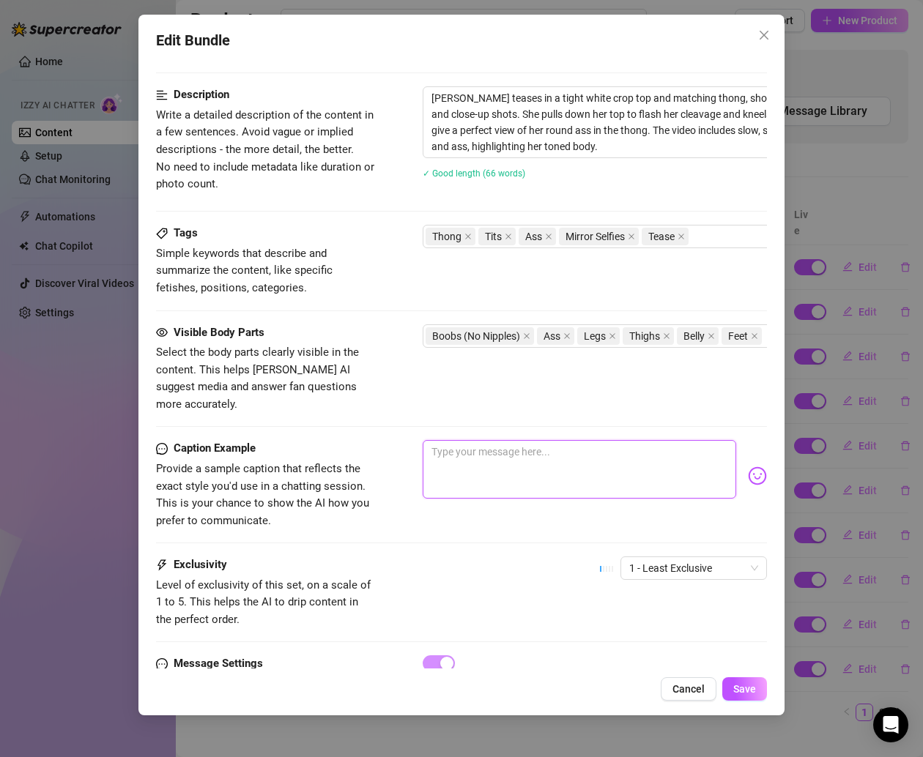
click at [478, 440] on textarea at bounding box center [579, 469] width 313 height 59
paste textarea "White on white, ass arched just right 😌🖤 mirror wasn’t ready for these angles."
type textarea "White on white, ass arched just right 😌🖤 mirror wasn’t ready for these angles."
click at [740, 685] on span "Save" at bounding box center [744, 689] width 23 height 12
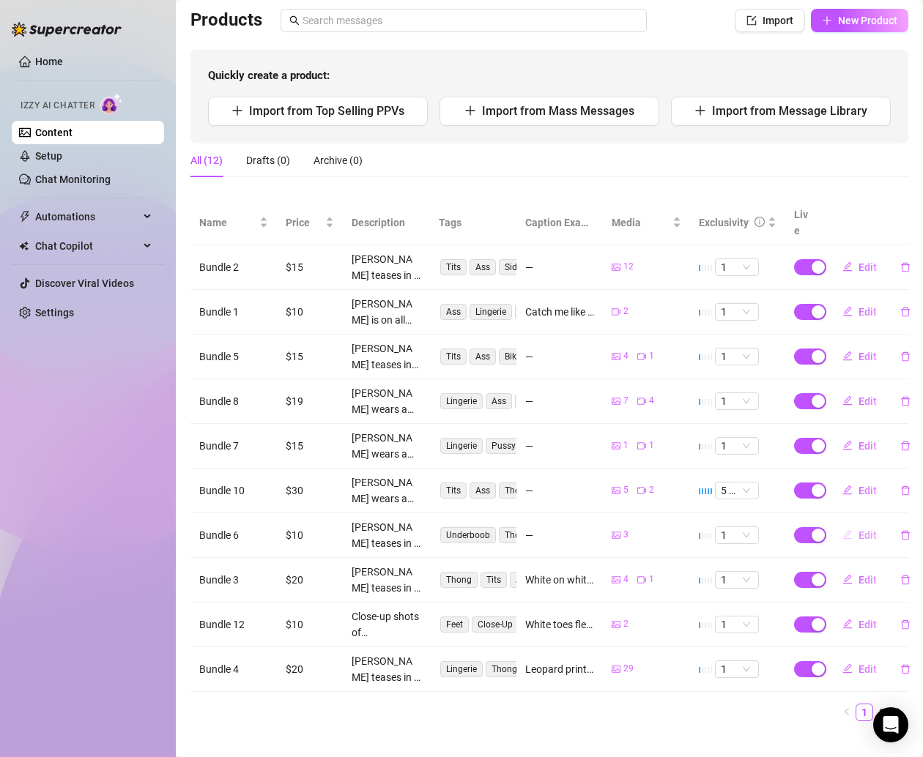
click at [843, 524] on button "Edit" at bounding box center [860, 535] width 58 height 23
click at [858, 530] on span "Edit" at bounding box center [867, 536] width 18 height 12
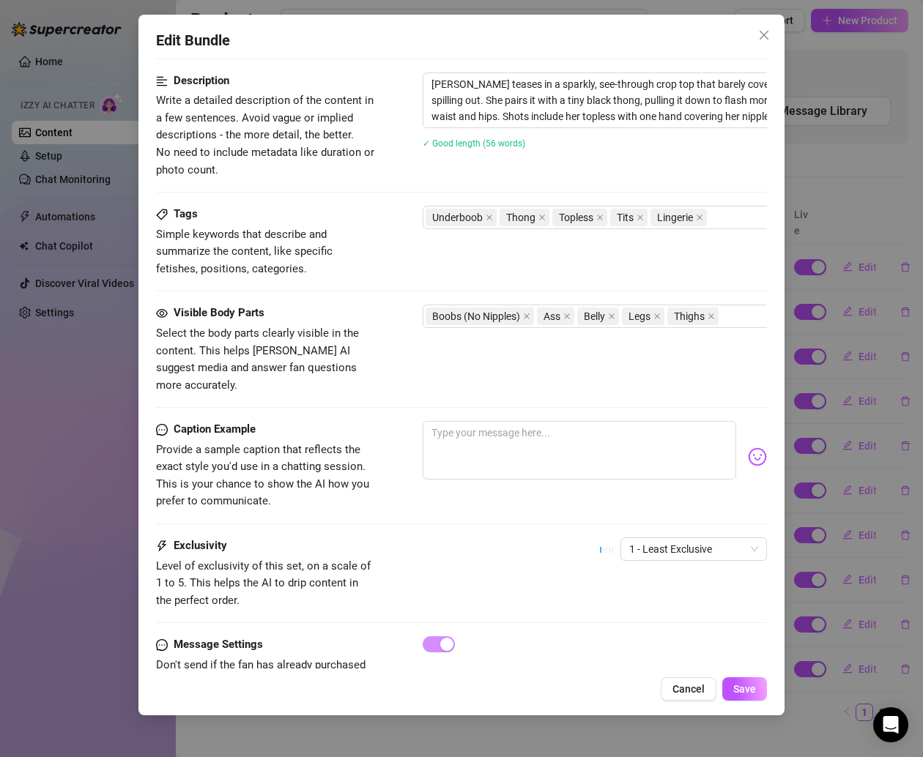
scroll to position [631, 0]
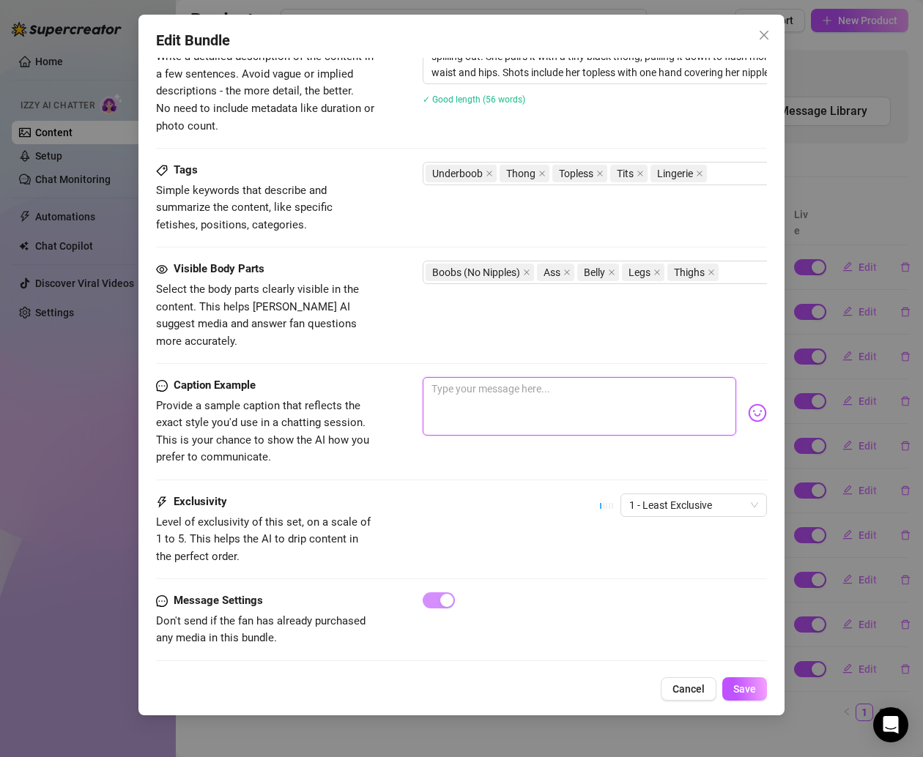
click at [475, 379] on textarea at bounding box center [579, 406] width 313 height 59
paste textarea "Y’all know I can’t wear a sparkly top without [MEDICAL_DATA] underboob 💎😂 this …"
type textarea "Y’all know I can’t wear a sparkly top without [MEDICAL_DATA] underboob 💎😂 this …"
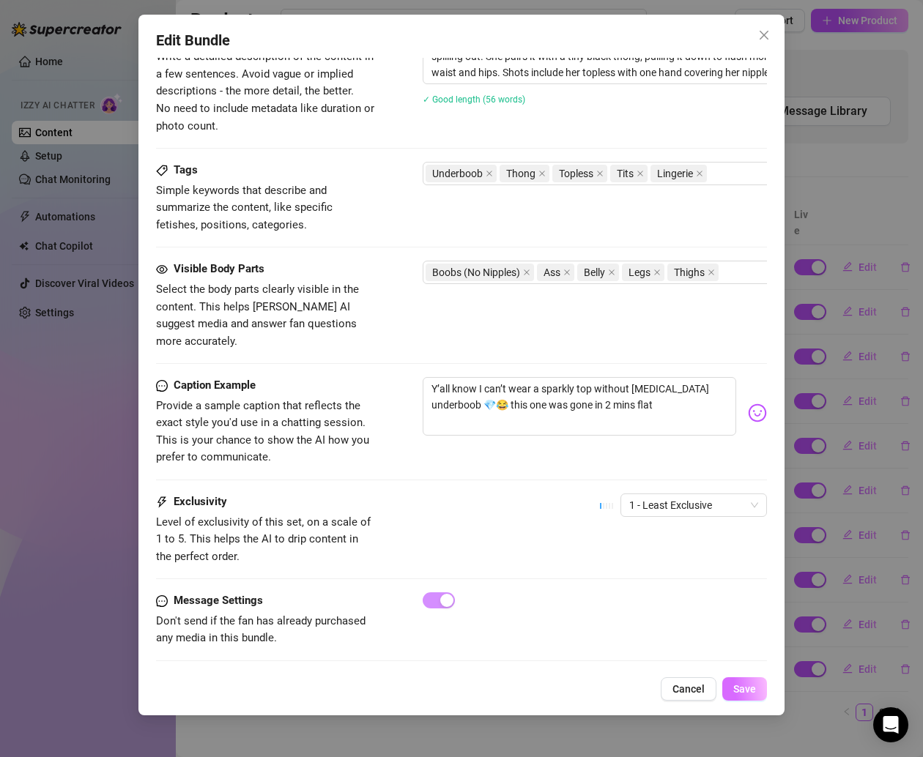
click at [747, 694] on span "Save" at bounding box center [744, 689] width 23 height 12
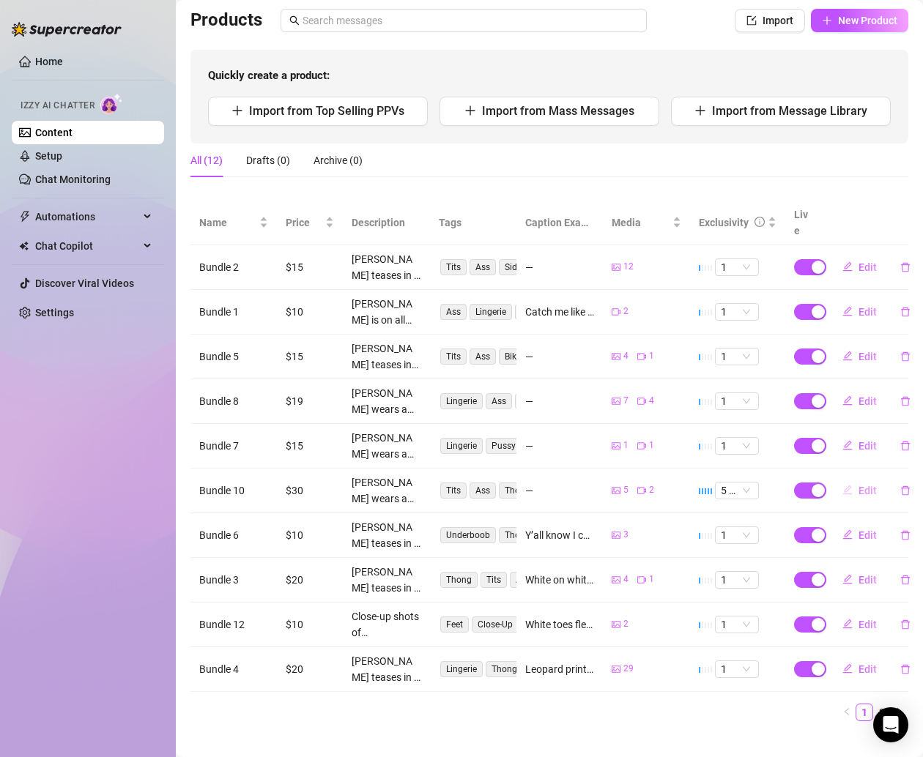
click at [842, 479] on button "Edit" at bounding box center [860, 490] width 58 height 23
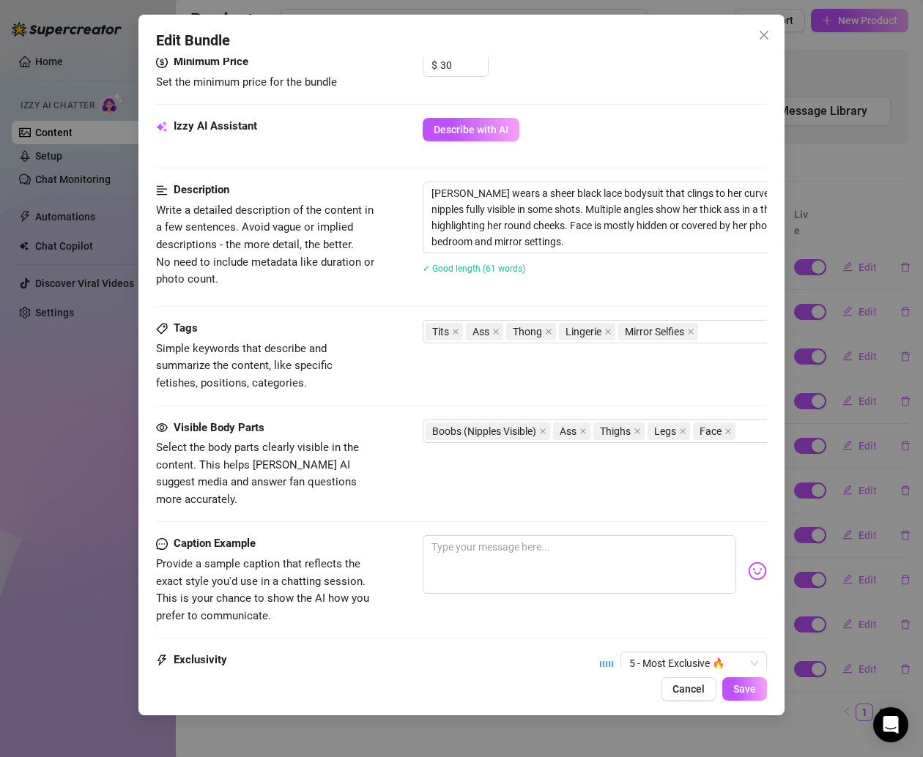
scroll to position [658, 0]
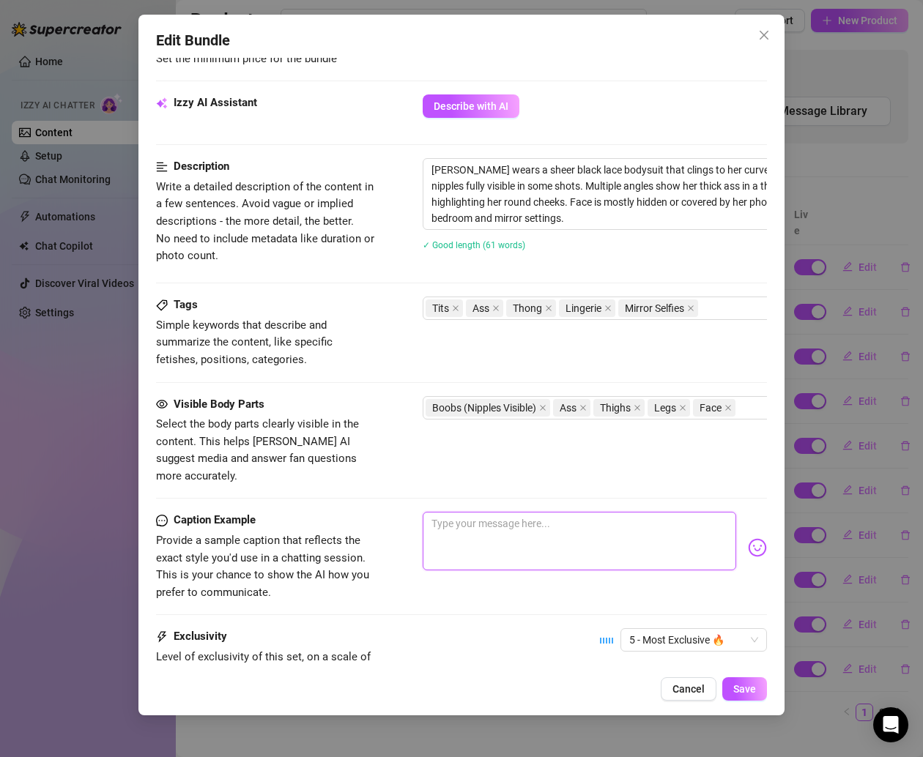
click at [512, 512] on textarea at bounding box center [579, 541] width 313 height 59
paste textarea "wore black lace ‘cause it’s classy… but baby these pics? Nothing but nasty 😏🖤"
type textarea "wore black lace ‘cause it’s classy… but baby these pics? Nothing but nasty 😏🖤"
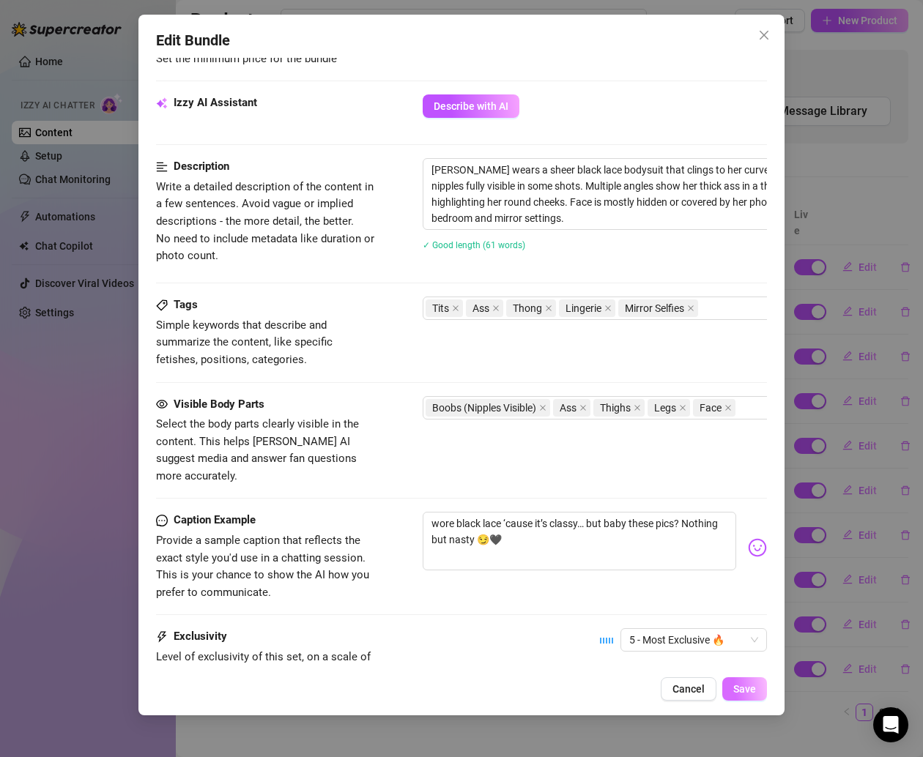
click at [756, 686] on button "Save" at bounding box center [744, 688] width 45 height 23
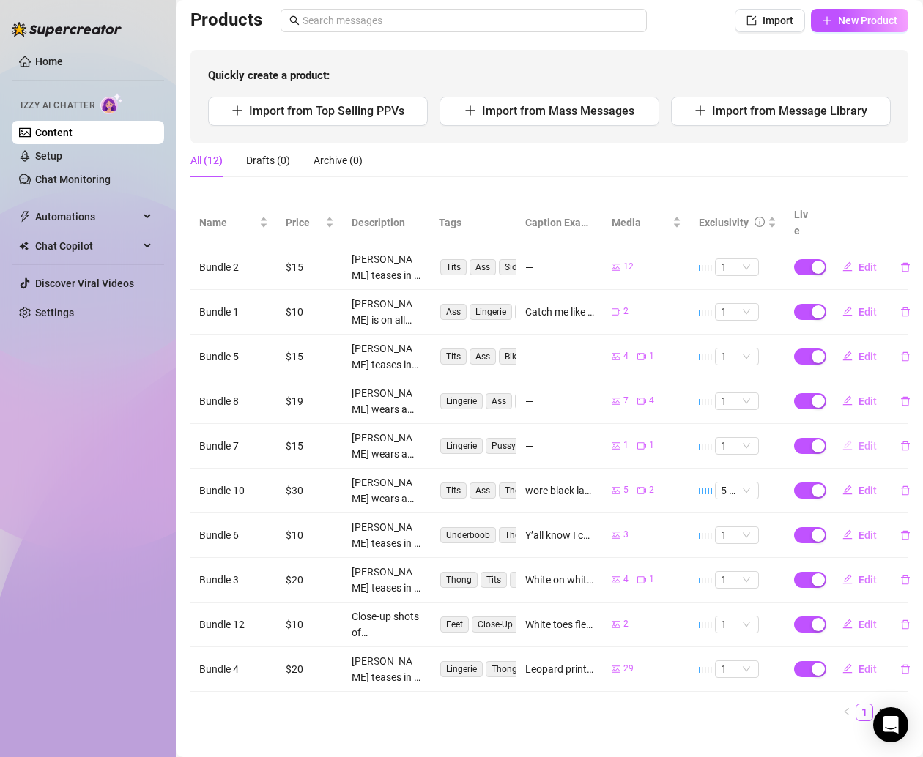
click at [842, 434] on button "Edit" at bounding box center [860, 445] width 58 height 23
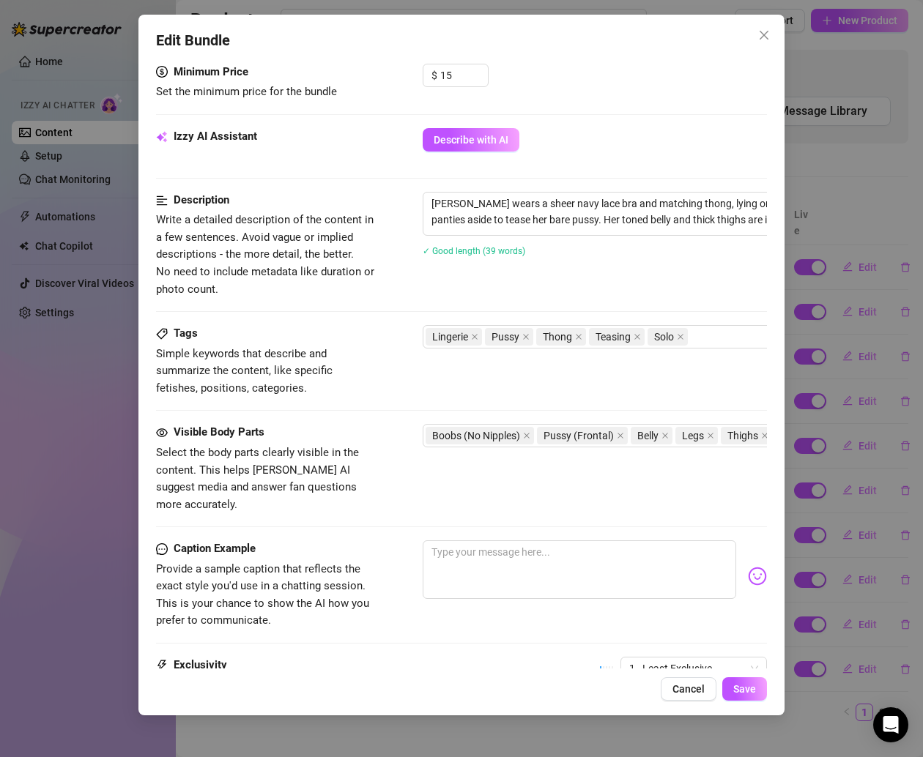
scroll to position [472, 0]
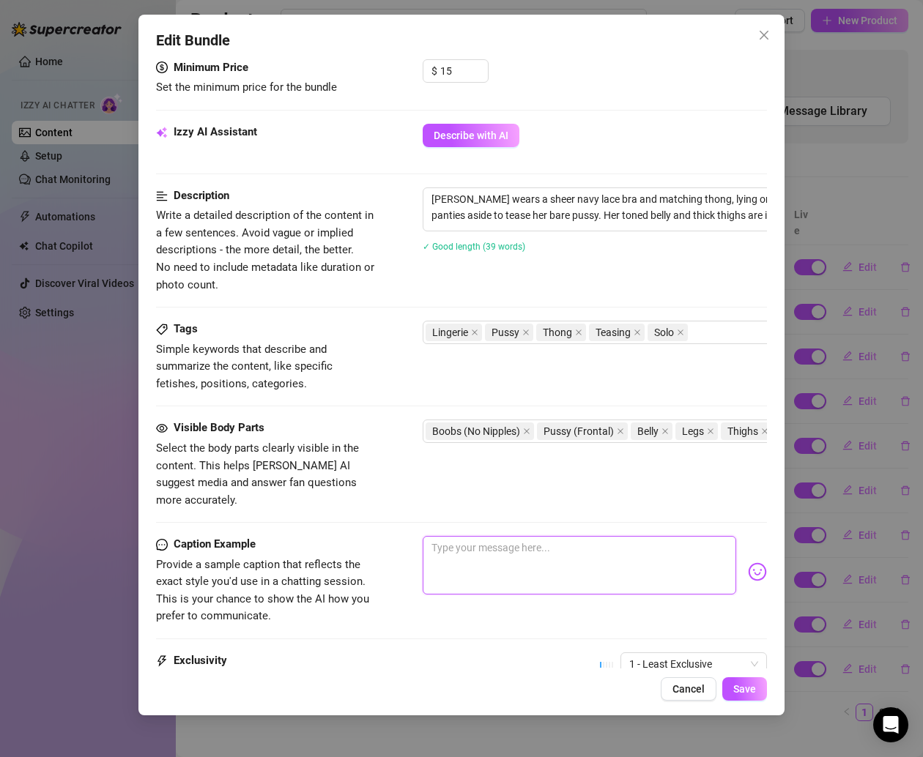
click at [531, 553] on textarea at bounding box center [579, 565] width 313 height 59
paste textarea "Bedtime got a little messy in navy lace 👀🫣 pulled those panties just a lil too …"
type textarea "Bedtime got a little messy in navy lace 👀🫣 pulled those panties just a lil too …"
click at [740, 702] on div "Edit Bundle Account Celys (@lowkeycelys) Name Name is for your internal organiz…" at bounding box center [461, 365] width 646 height 701
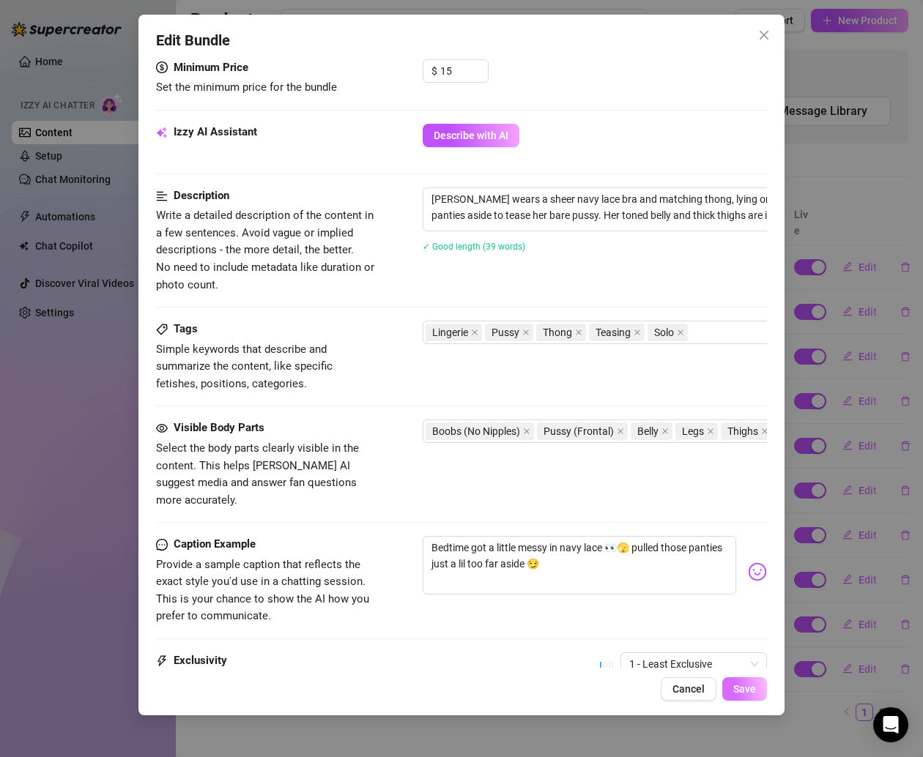
click at [740, 686] on span "Save" at bounding box center [744, 689] width 23 height 12
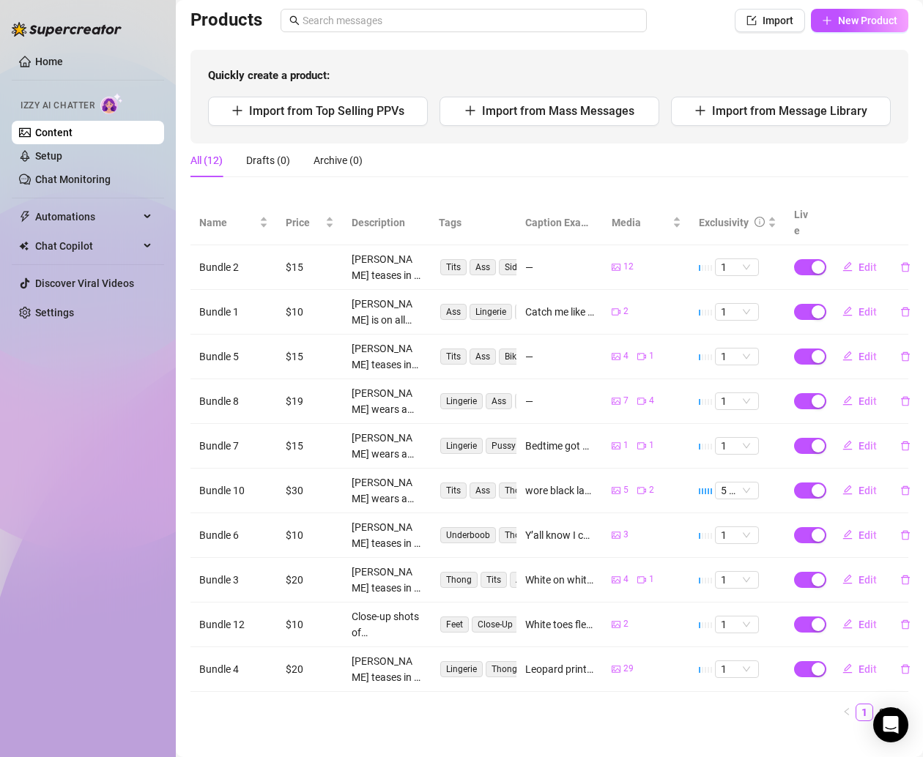
scroll to position [73, 0]
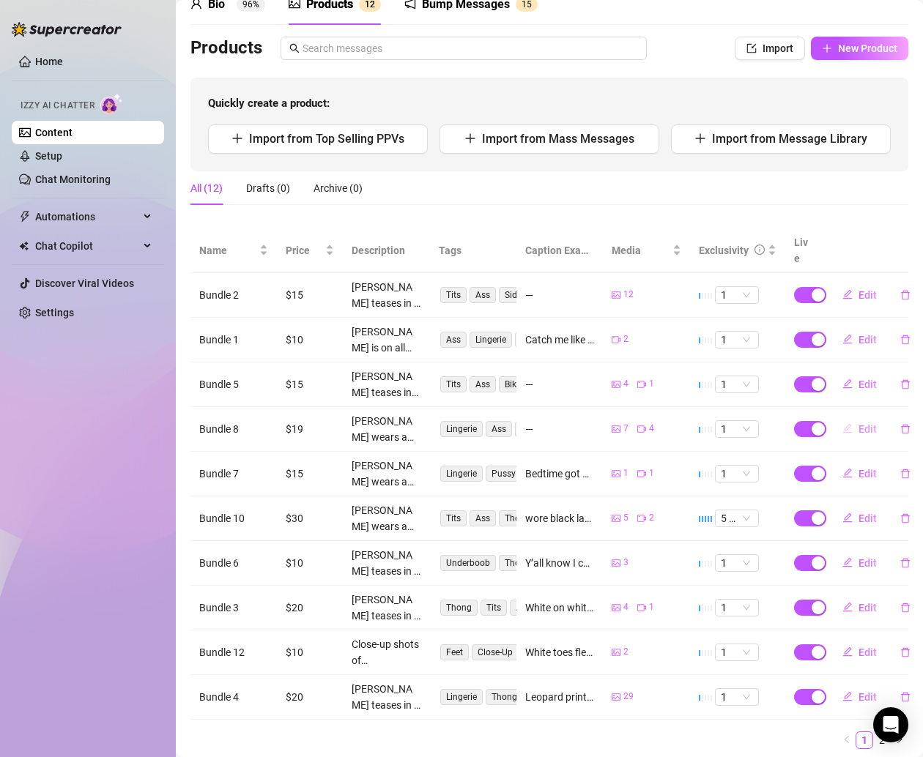
click at [842, 417] on button "Edit" at bounding box center [860, 428] width 58 height 23
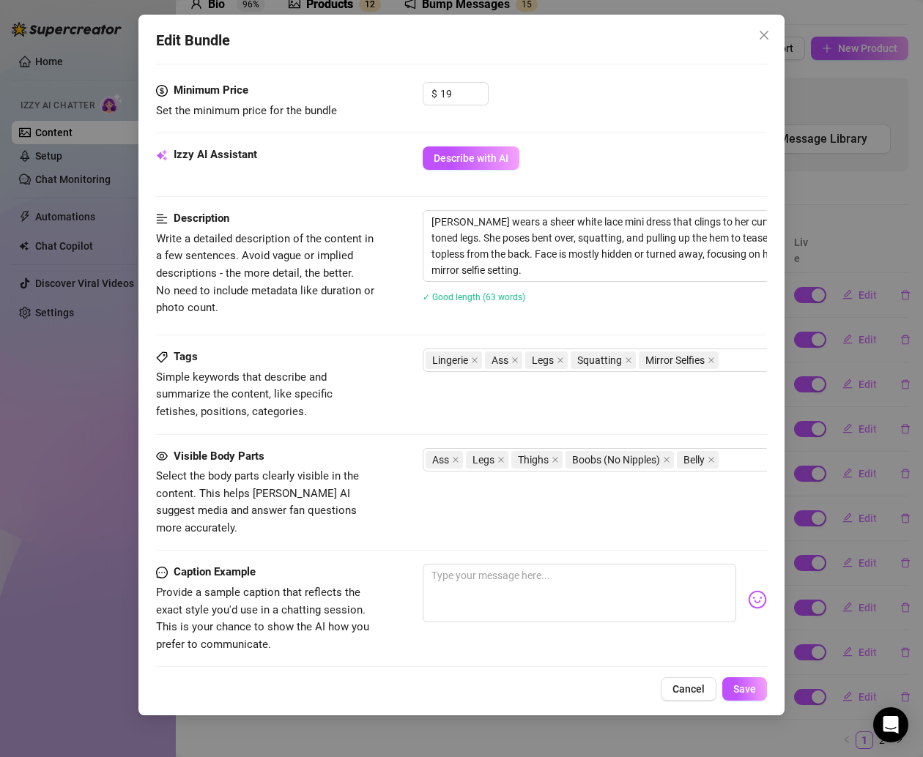
scroll to position [688, 0]
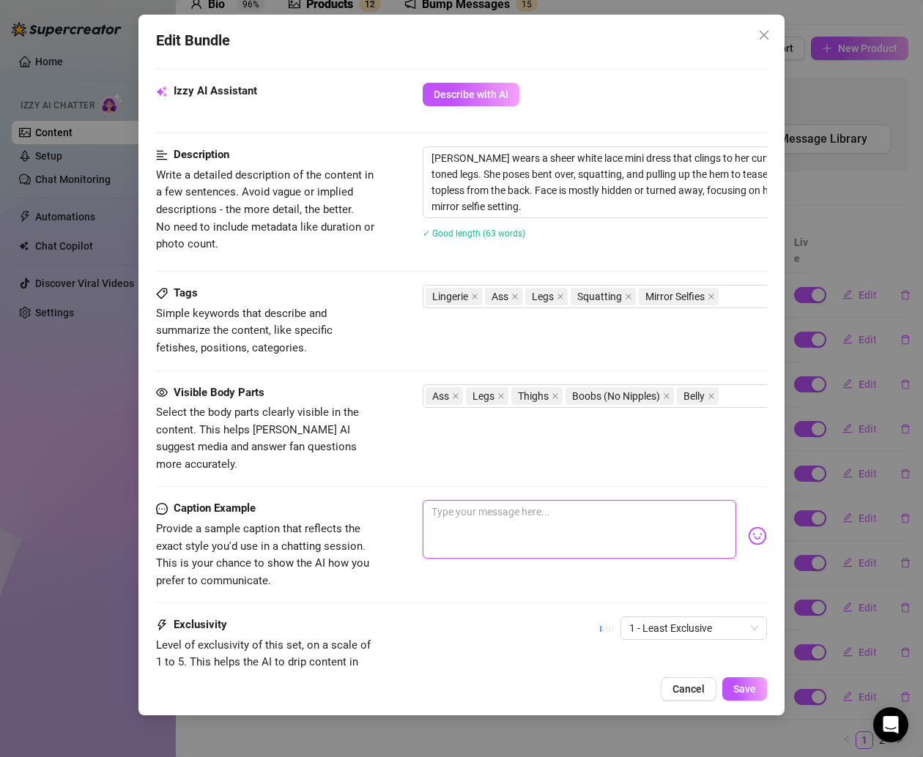
click at [532, 522] on textarea at bounding box center [579, 529] width 313 height 59
paste textarea "This lil lace dress was fighting for its life 😭 every angle just cheeks, cheeks…"
type textarea "This lil lace dress was fighting for its life 😭 every angle just cheeks, cheeks…"
click at [759, 712] on div "Edit Bundle Account Celys (@lowkeycelys) Name Name is for your internal organiz…" at bounding box center [461, 365] width 646 height 701
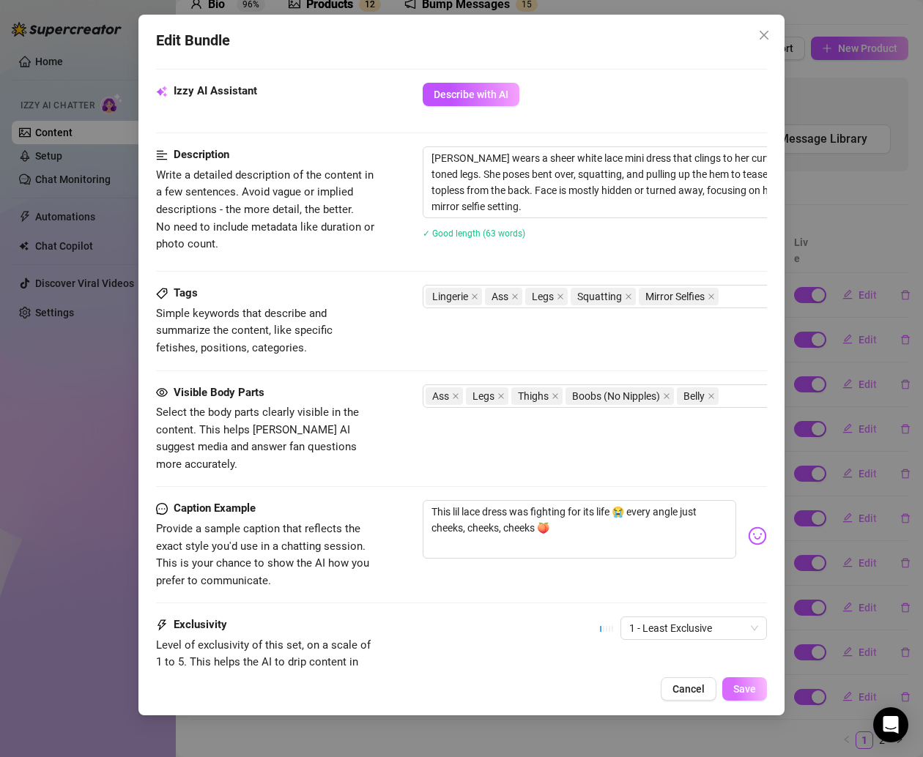
click at [756, 700] on button "Save" at bounding box center [744, 688] width 45 height 23
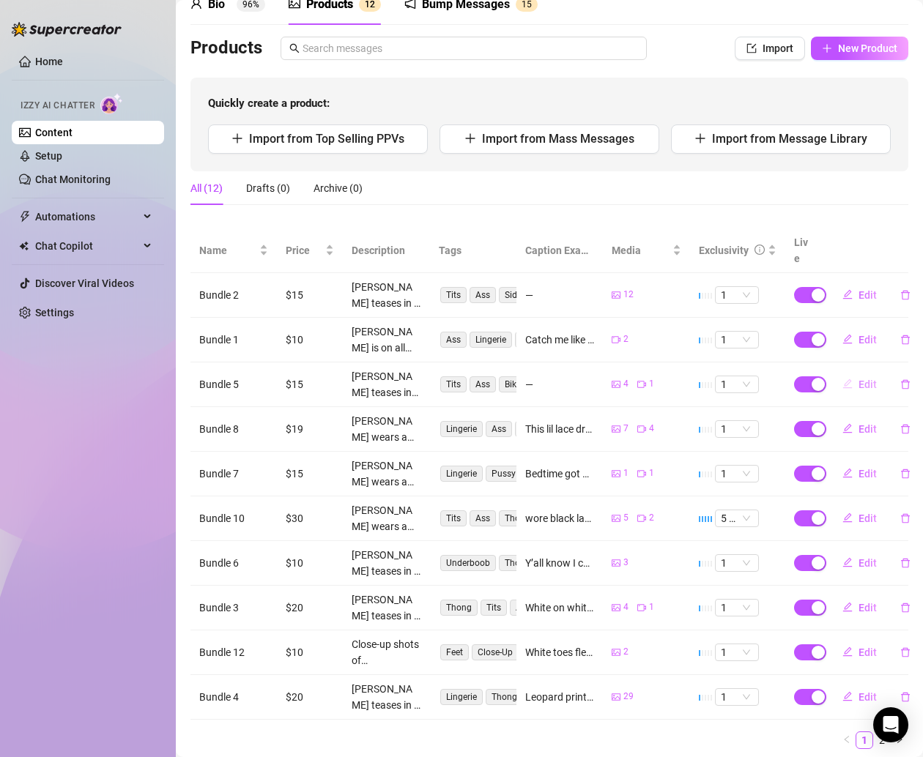
click at [844, 373] on button "Edit" at bounding box center [860, 384] width 58 height 23
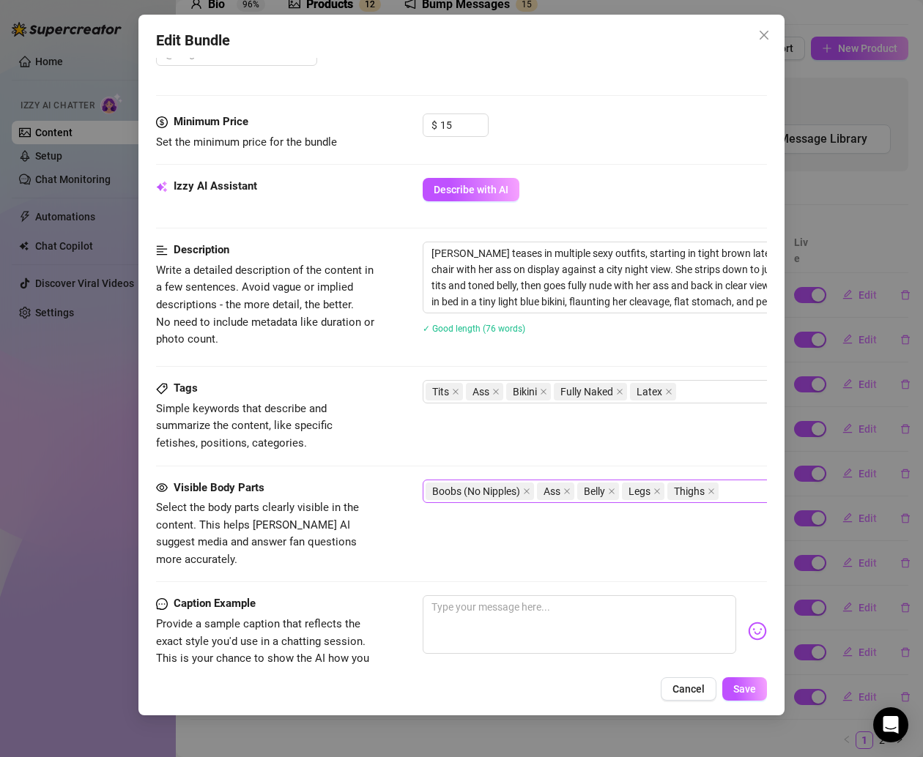
scroll to position [713, 0]
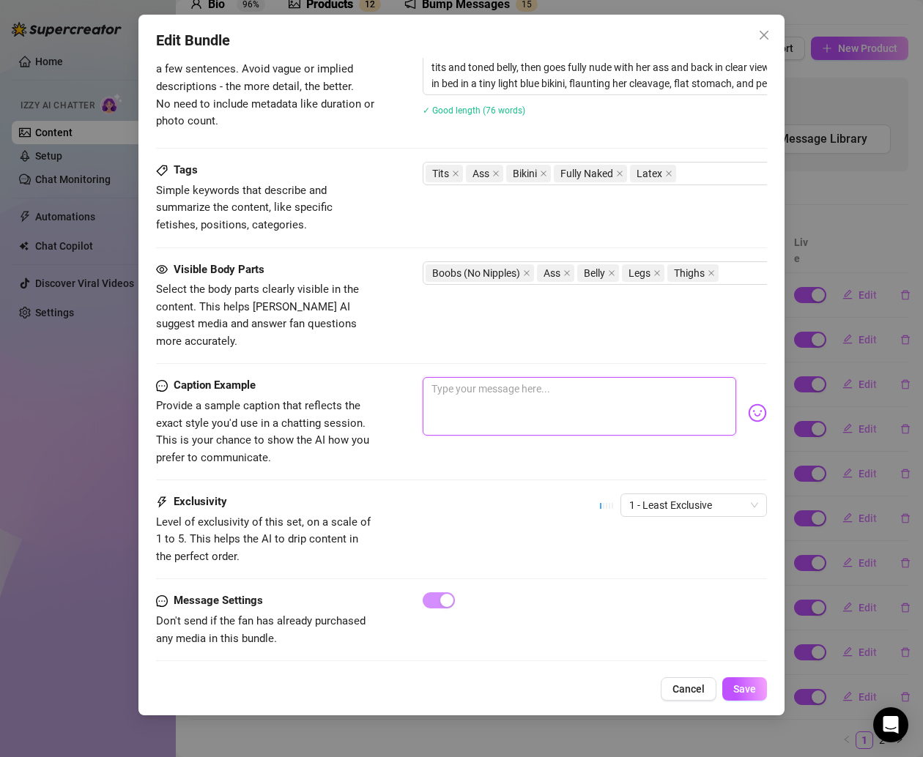
click at [505, 401] on textarea at bounding box center [579, 406] width 313 height 59
paste textarea "Brown latex had me snatcheddd 😮‍💨 … then I said f*ck it & got naked. Who likes …"
type textarea "Brown latex had me snatcheddd 😮‍💨 … then I said f*ck it & got naked. Who likes …"
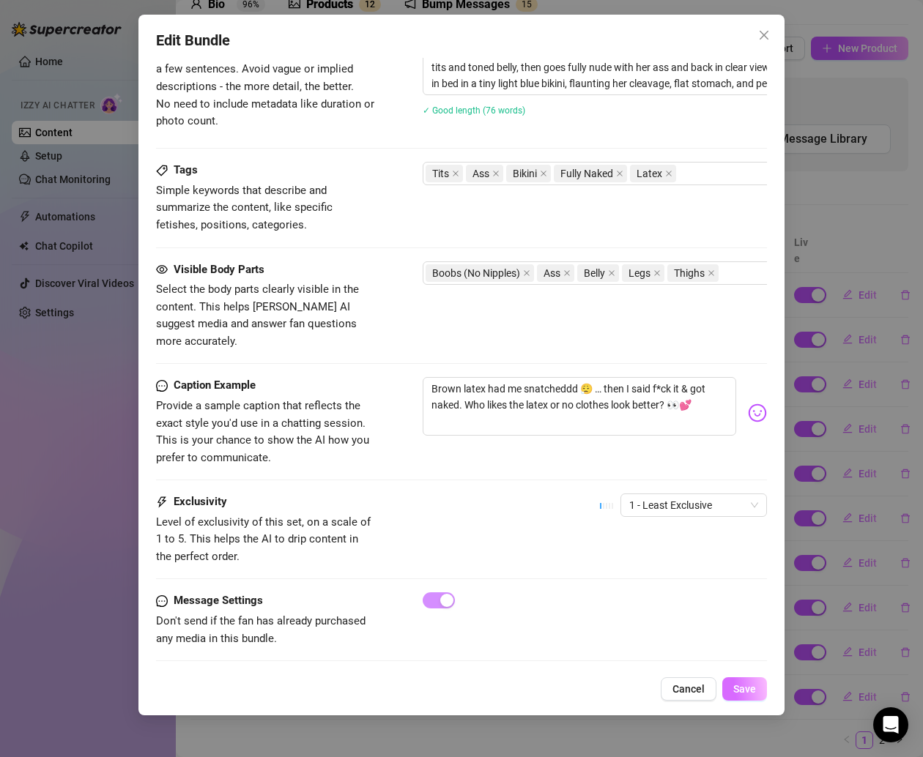
click at [751, 682] on button "Save" at bounding box center [744, 688] width 45 height 23
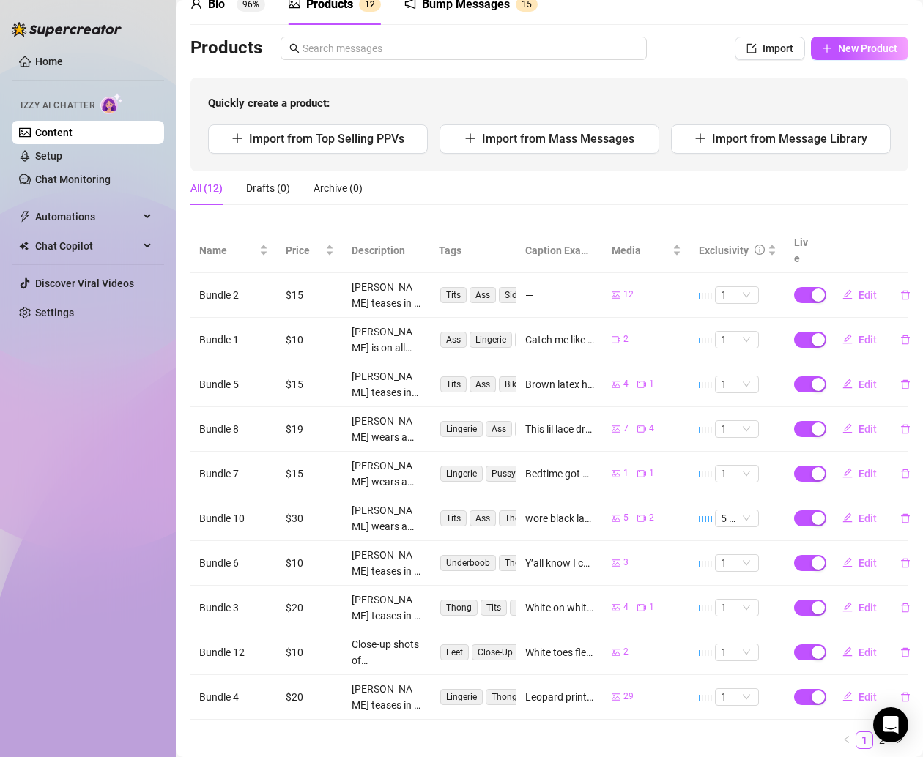
click at [841, 283] on button "Edit" at bounding box center [860, 294] width 58 height 23
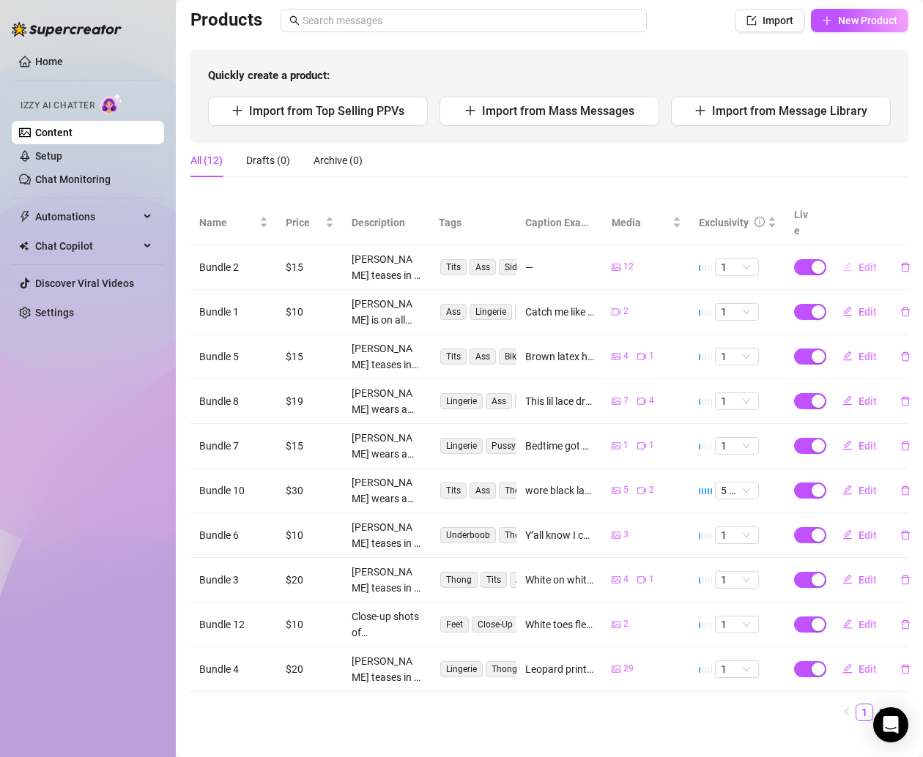
click at [847, 256] on button "Edit" at bounding box center [860, 267] width 58 height 23
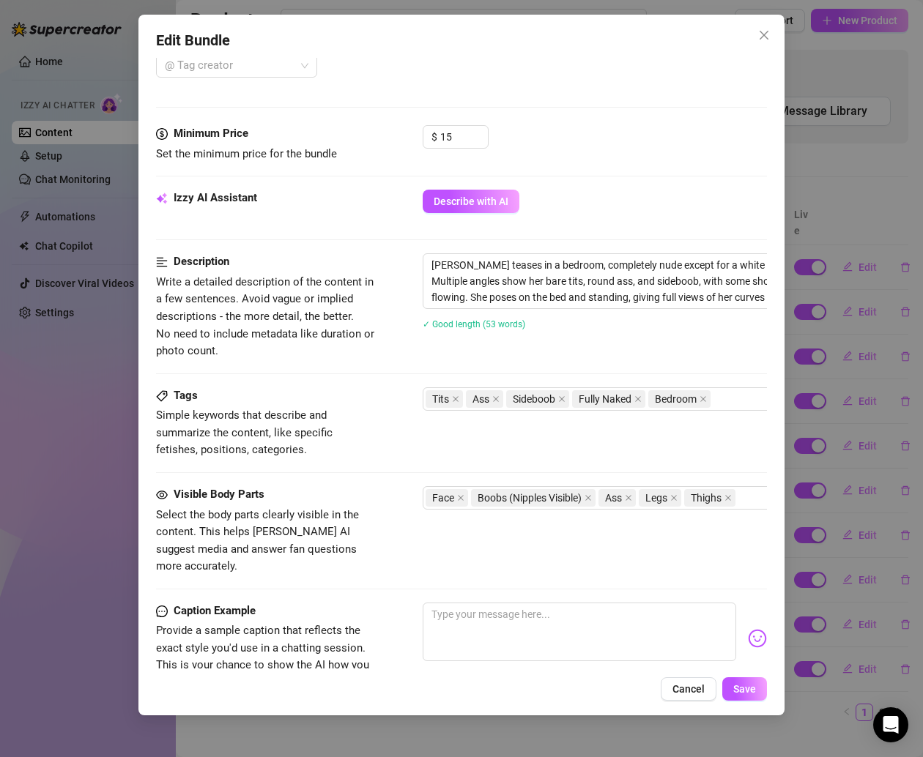
scroll to position [615, 0]
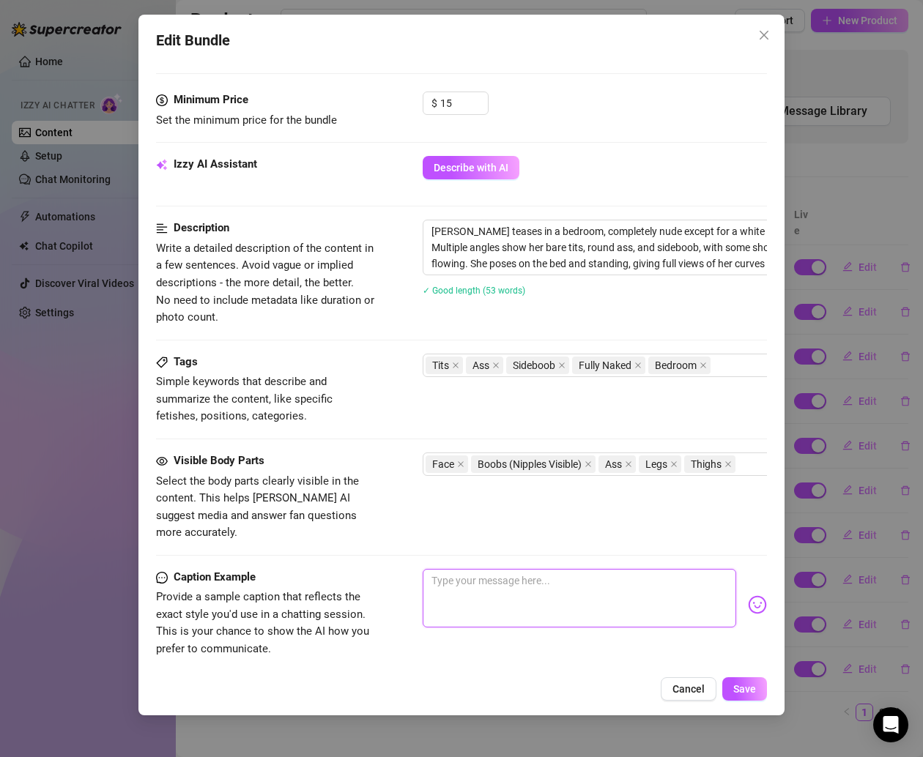
click at [522, 576] on textarea at bounding box center [579, 598] width 313 height 59
paste textarea "Tell me why I put on a towel like it’s an actual outfit 🤨💋 … whole body on disp…"
type textarea "Tell me why I put on a towel like it’s an actual outfit 🤨💋 … whole body on disp…"
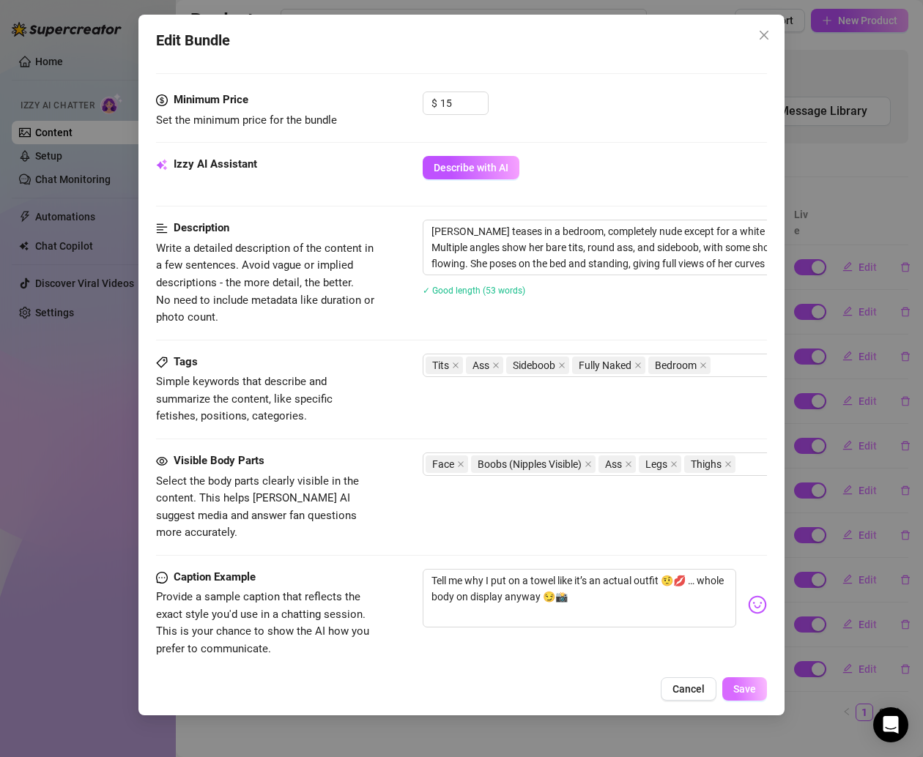
click at [751, 688] on span "Save" at bounding box center [744, 689] width 23 height 12
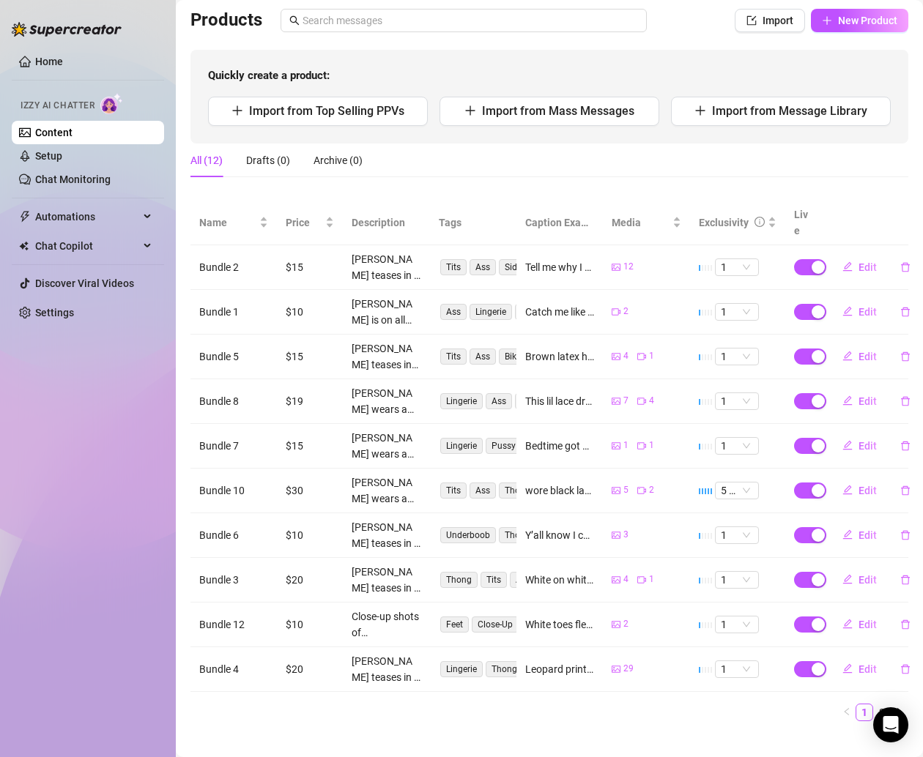
scroll to position [0, 0]
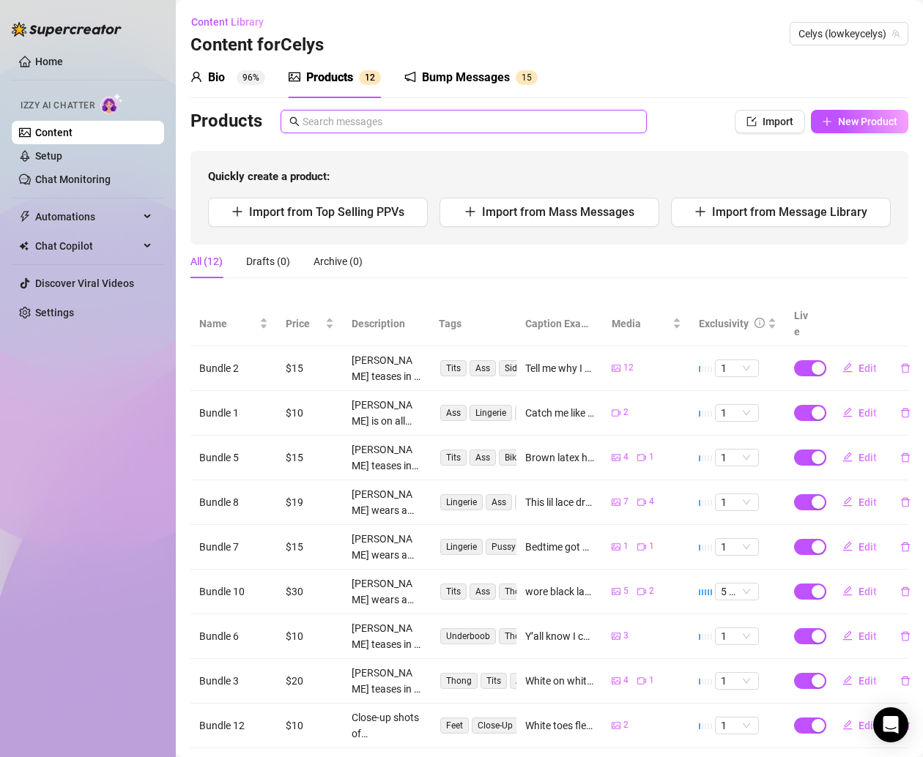
click at [444, 125] on input "text" at bounding box center [469, 122] width 335 height 16
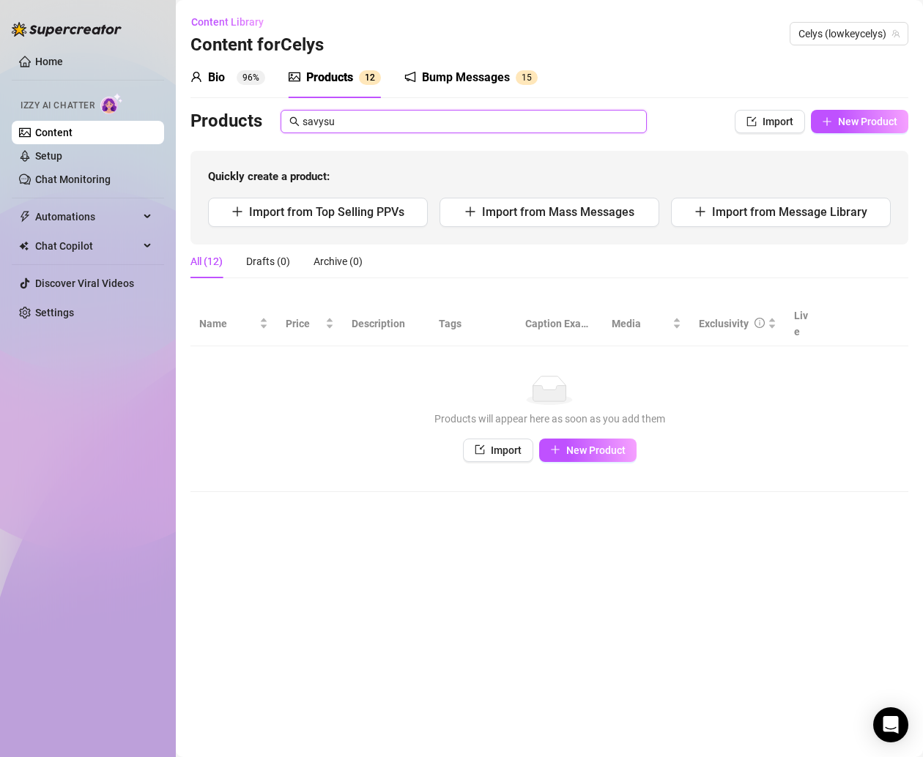
type input "savysum"
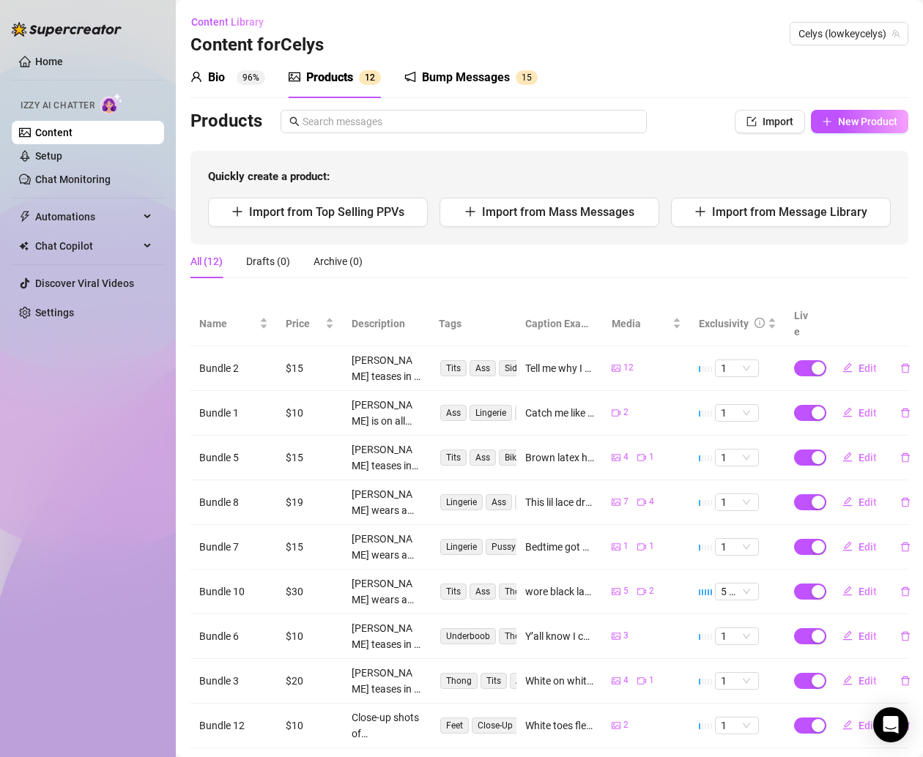
click at [73, 127] on link "Content" at bounding box center [53, 133] width 37 height 12
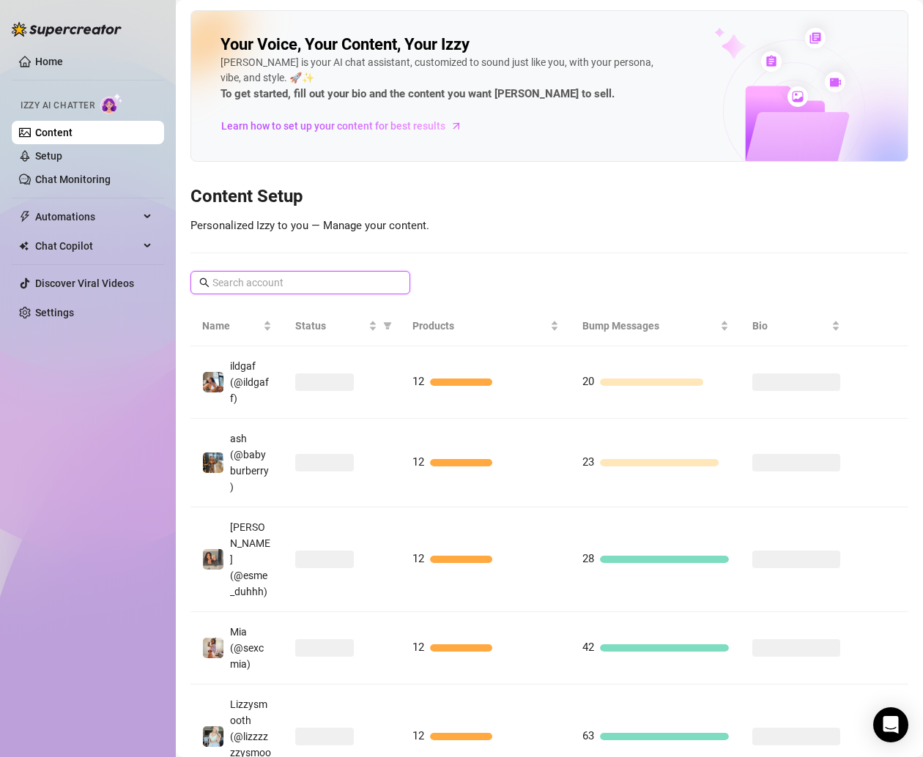
click at [314, 279] on input "text" at bounding box center [300, 283] width 177 height 16
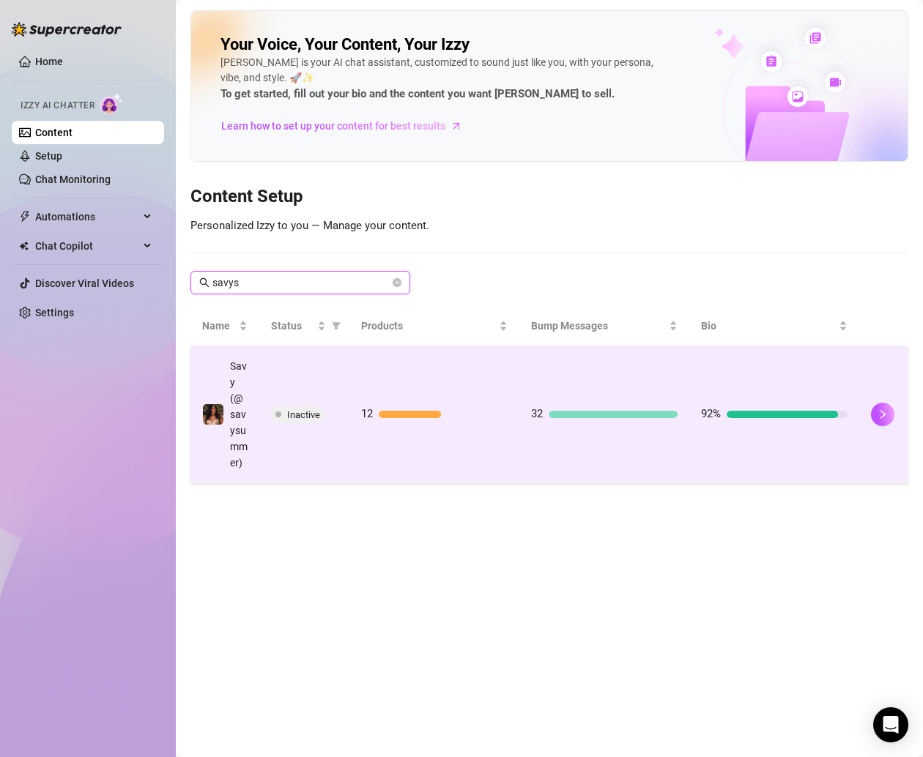
type input "savys"
click at [456, 410] on td "12" at bounding box center [434, 414] width 170 height 137
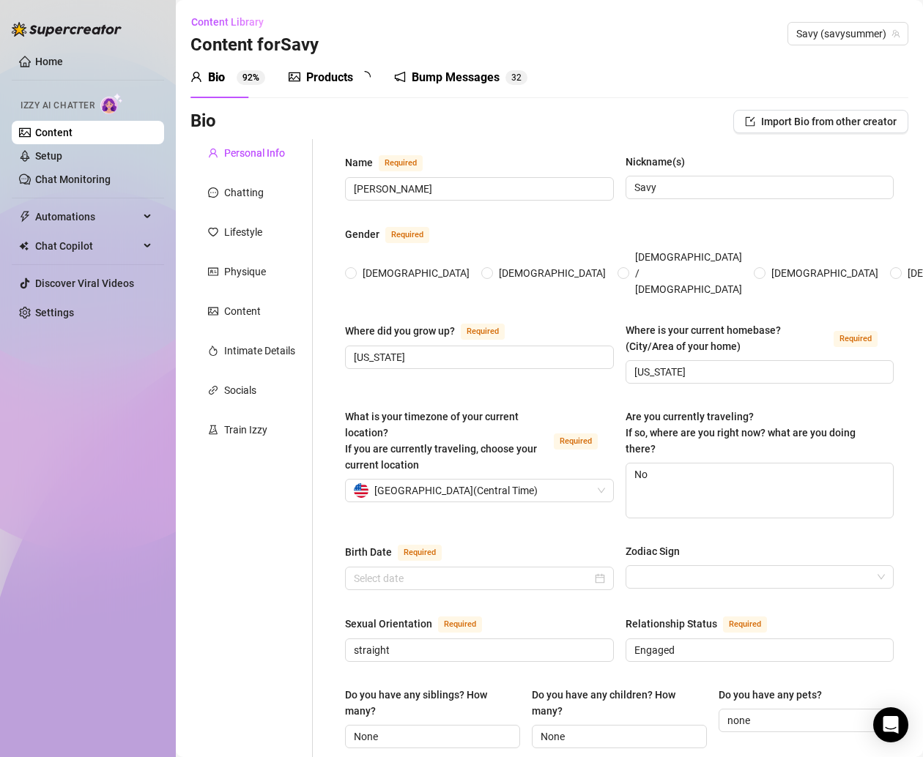
radio input "true"
click at [331, 75] on div "Products" at bounding box center [329, 78] width 47 height 18
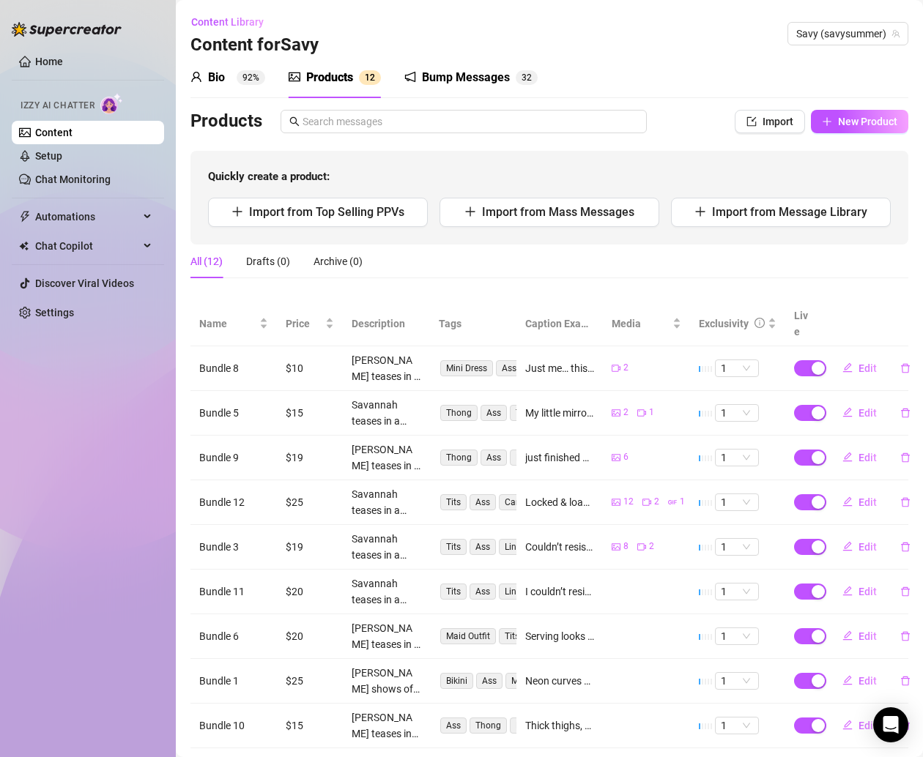
scroll to position [101, 0]
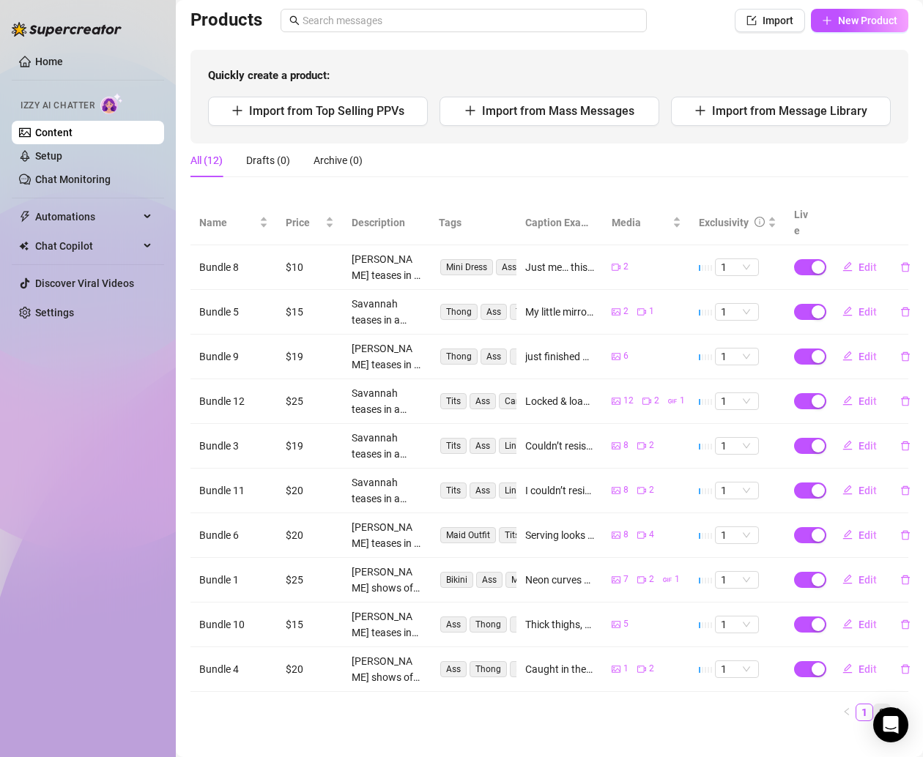
click at [874, 705] on link "2" at bounding box center [882, 713] width 16 height 16
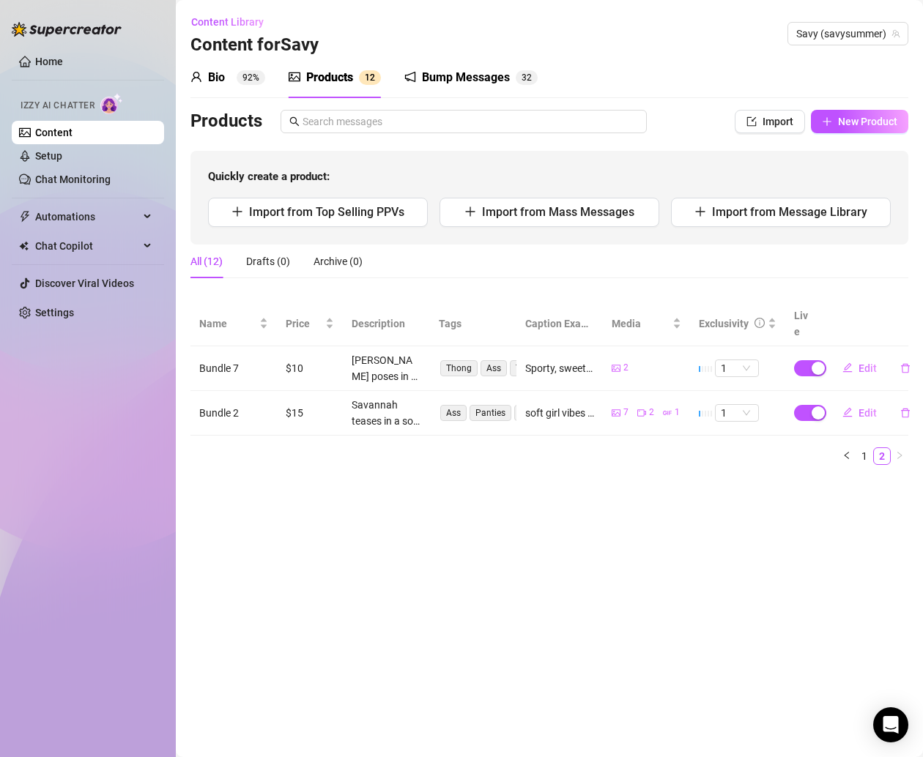
click at [73, 131] on link "Content" at bounding box center [53, 133] width 37 height 12
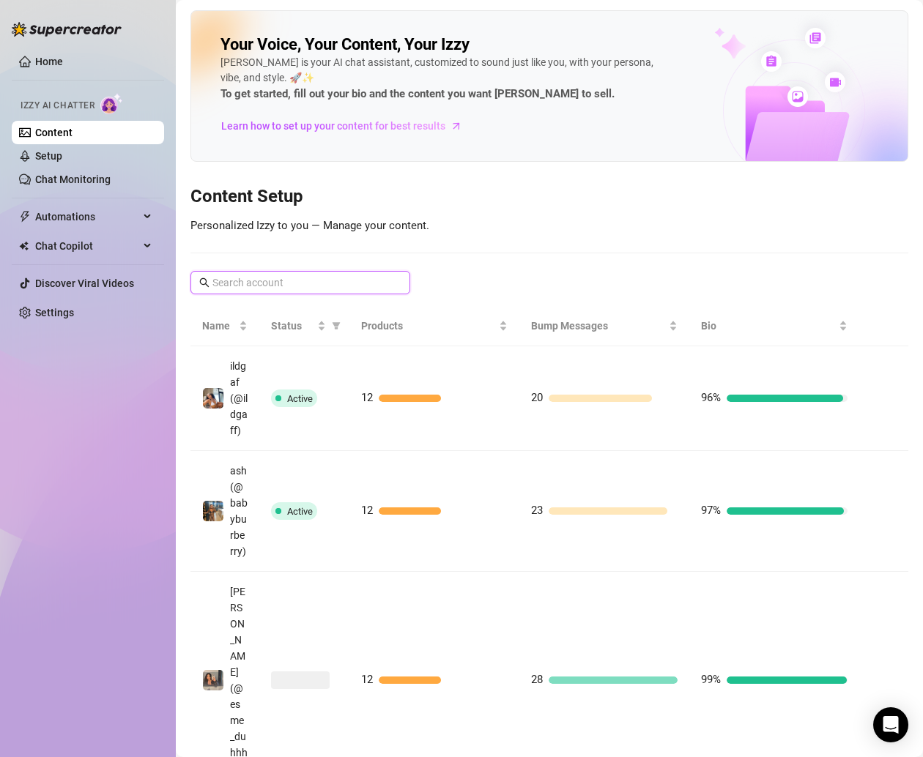
click at [308, 280] on input "text" at bounding box center [300, 283] width 177 height 16
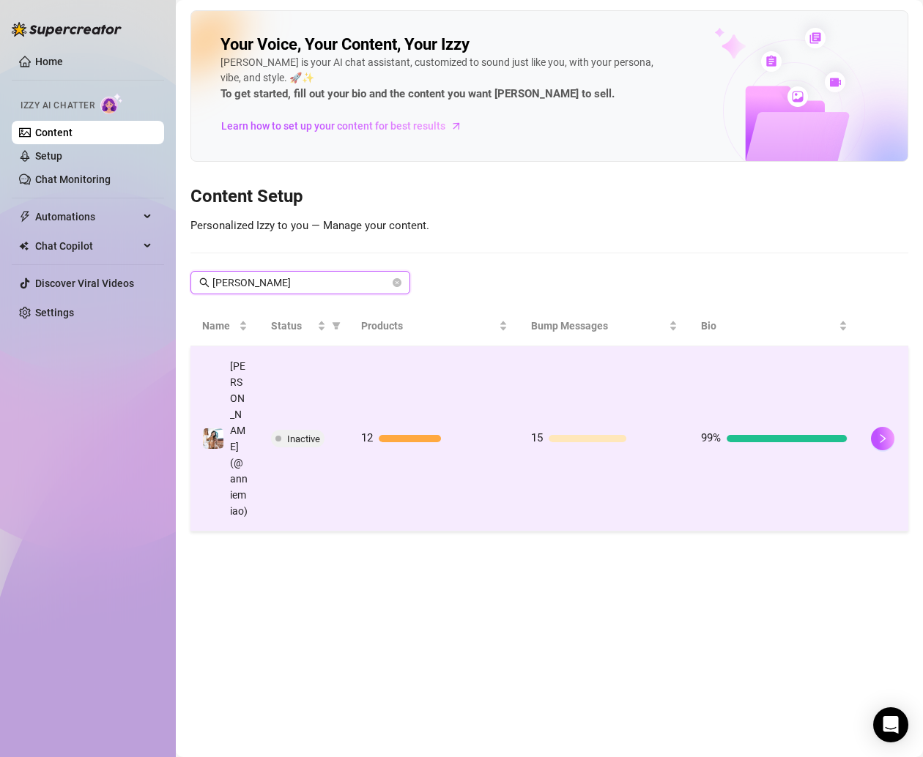
type input "[PERSON_NAME]"
click at [380, 379] on td "12" at bounding box center [434, 438] width 170 height 185
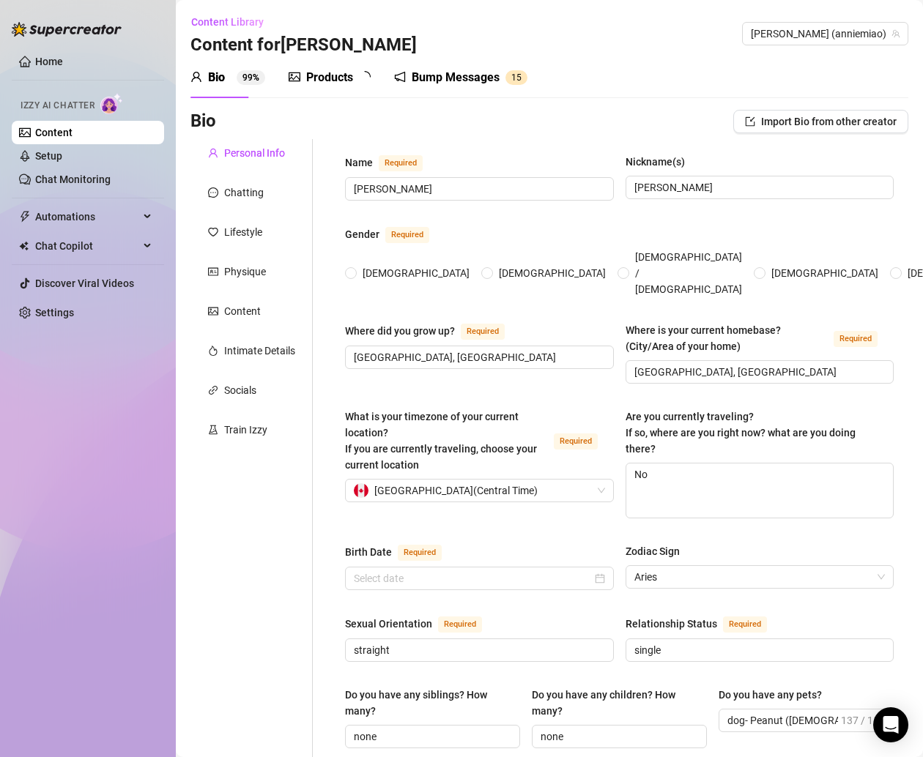
radio input "true"
type input "[DATE]"
click at [314, 77] on div "Products" at bounding box center [329, 78] width 47 height 18
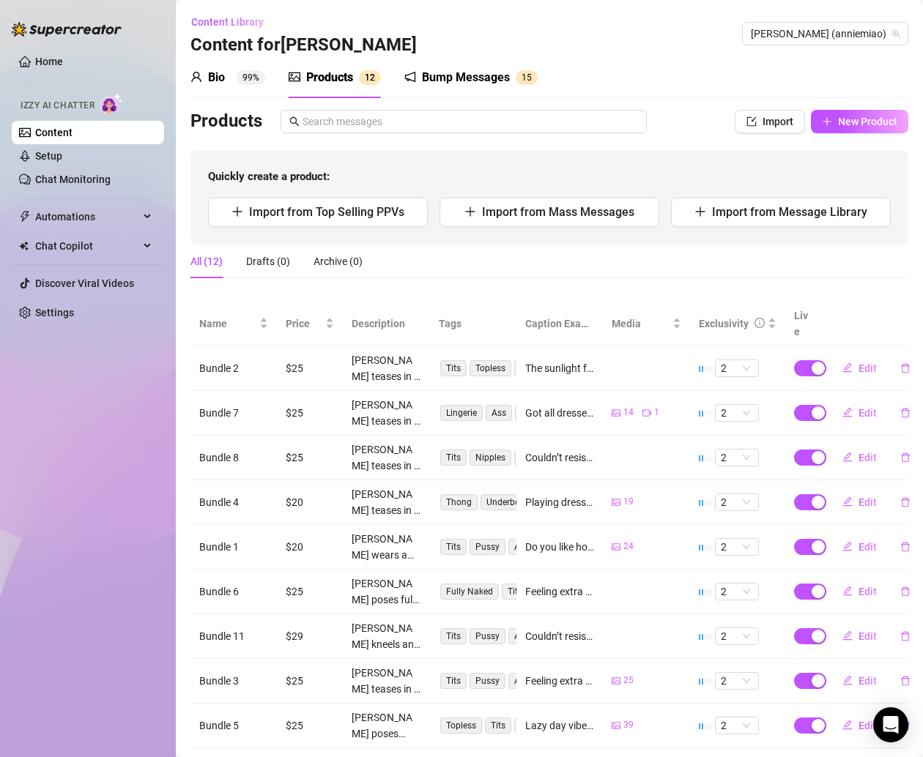
scroll to position [101, 0]
